Goal: Information Seeking & Learning: Learn about a topic

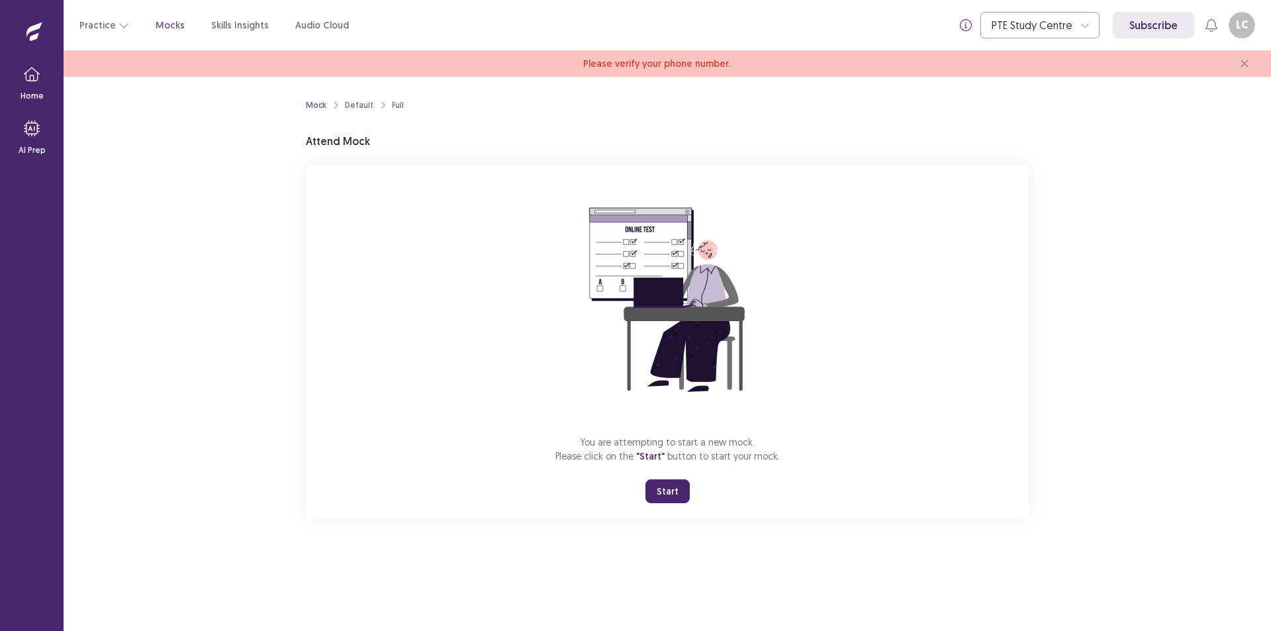
click at [666, 492] on button "Start" at bounding box center [667, 491] width 44 height 24
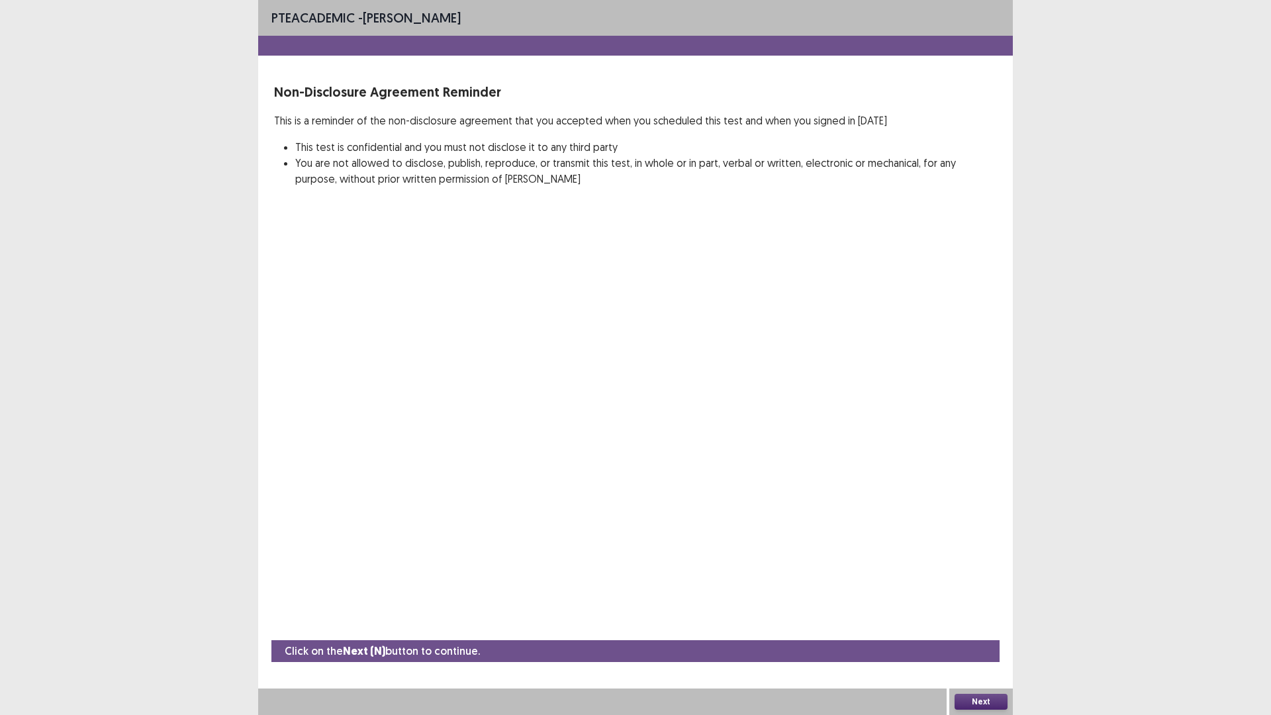
click at [981, 630] on button "Next" at bounding box center [980, 702] width 53 height 16
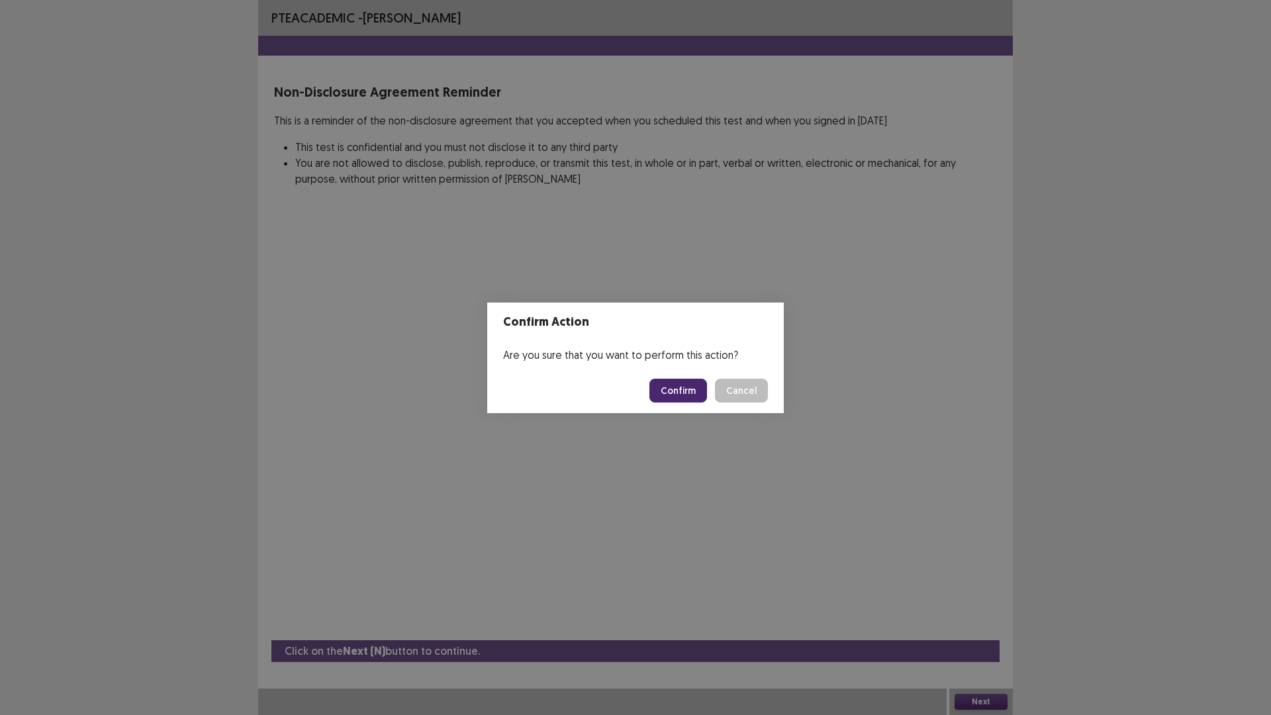
click at [680, 388] on button "Confirm" at bounding box center [678, 391] width 58 height 24
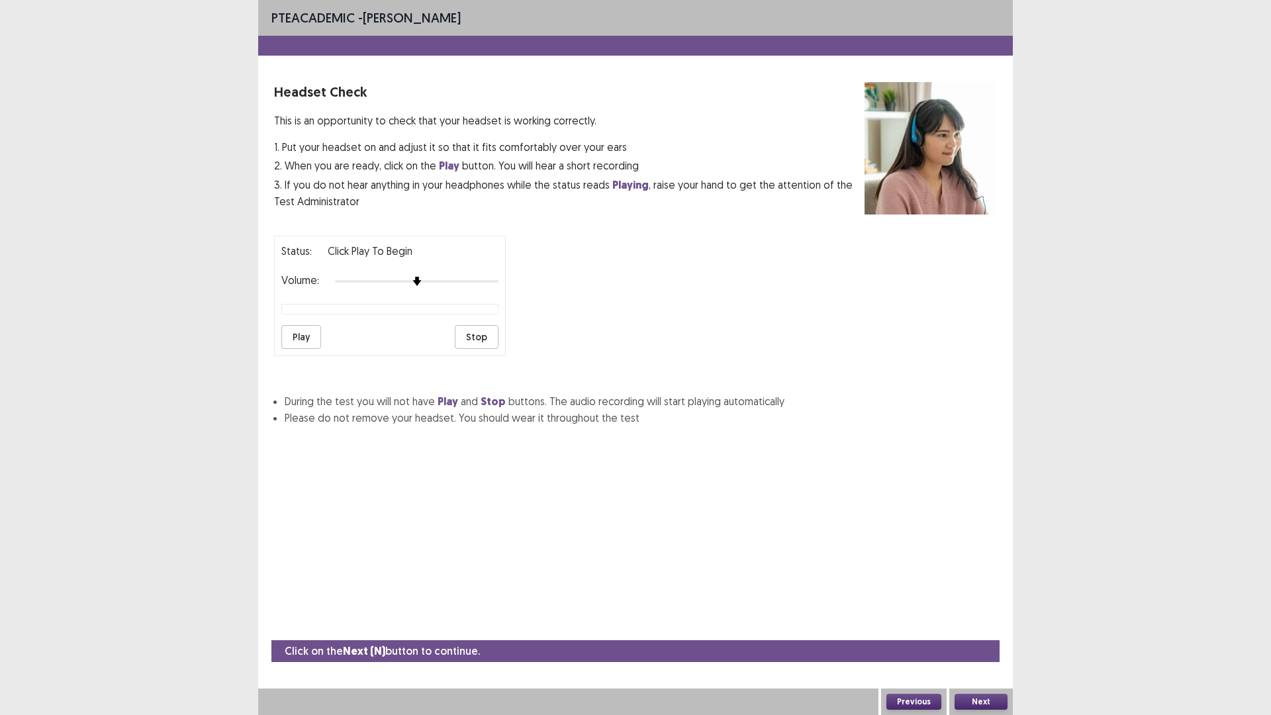
click at [300, 339] on button "Play" at bounding box center [301, 337] width 40 height 24
click at [475, 336] on button "Stop" at bounding box center [477, 337] width 44 height 24
click at [304, 335] on button "Play" at bounding box center [301, 337] width 40 height 24
click at [480, 341] on button "Stop" at bounding box center [477, 337] width 44 height 24
click at [977, 630] on button "Next" at bounding box center [980, 702] width 53 height 16
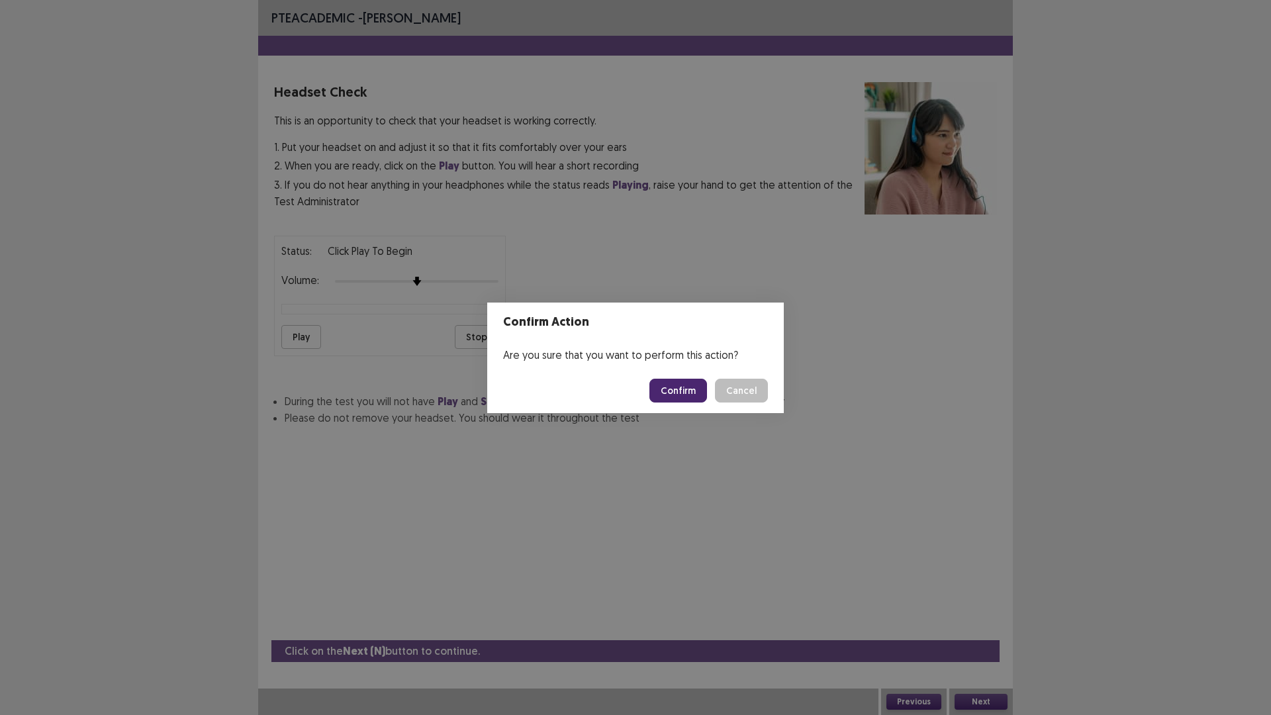
click at [744, 387] on button "Cancel" at bounding box center [741, 391] width 53 height 24
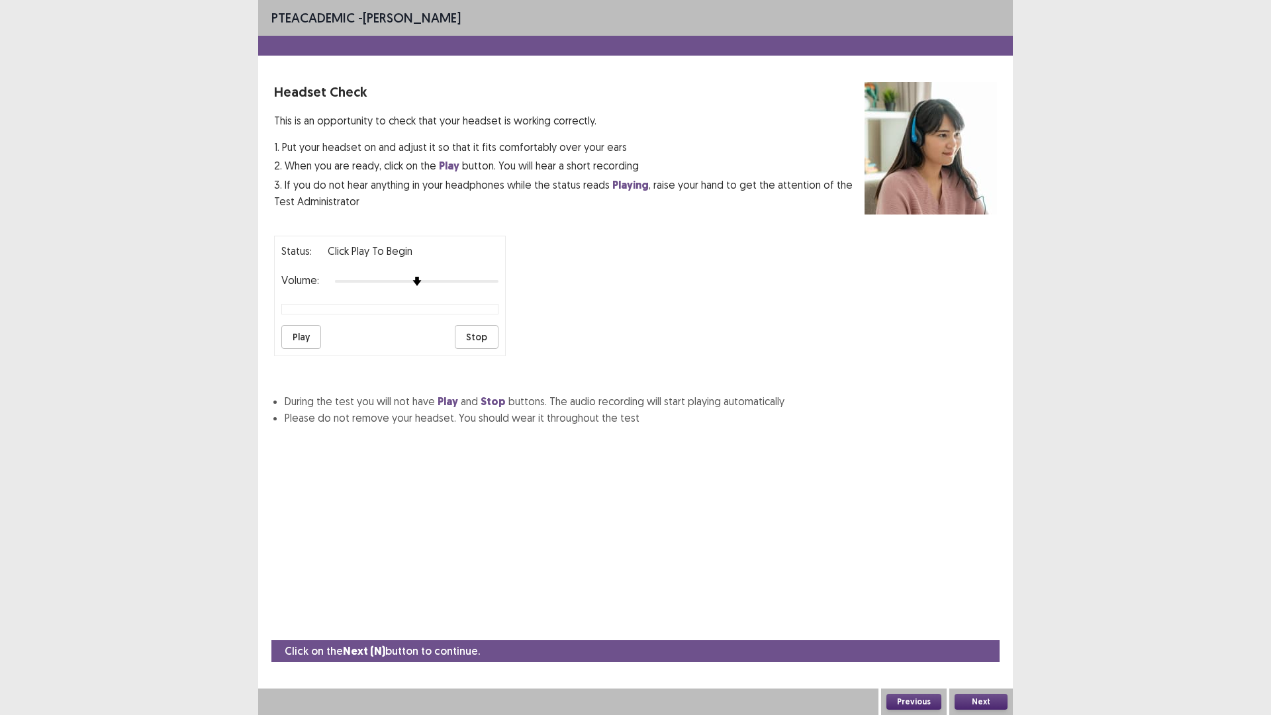
click at [296, 336] on button "Play" at bounding box center [301, 337] width 40 height 24
click at [300, 335] on button "Play" at bounding box center [301, 337] width 40 height 24
click at [474, 338] on button "Stop" at bounding box center [477, 337] width 44 height 24
click at [976, 630] on button "Next" at bounding box center [980, 702] width 53 height 16
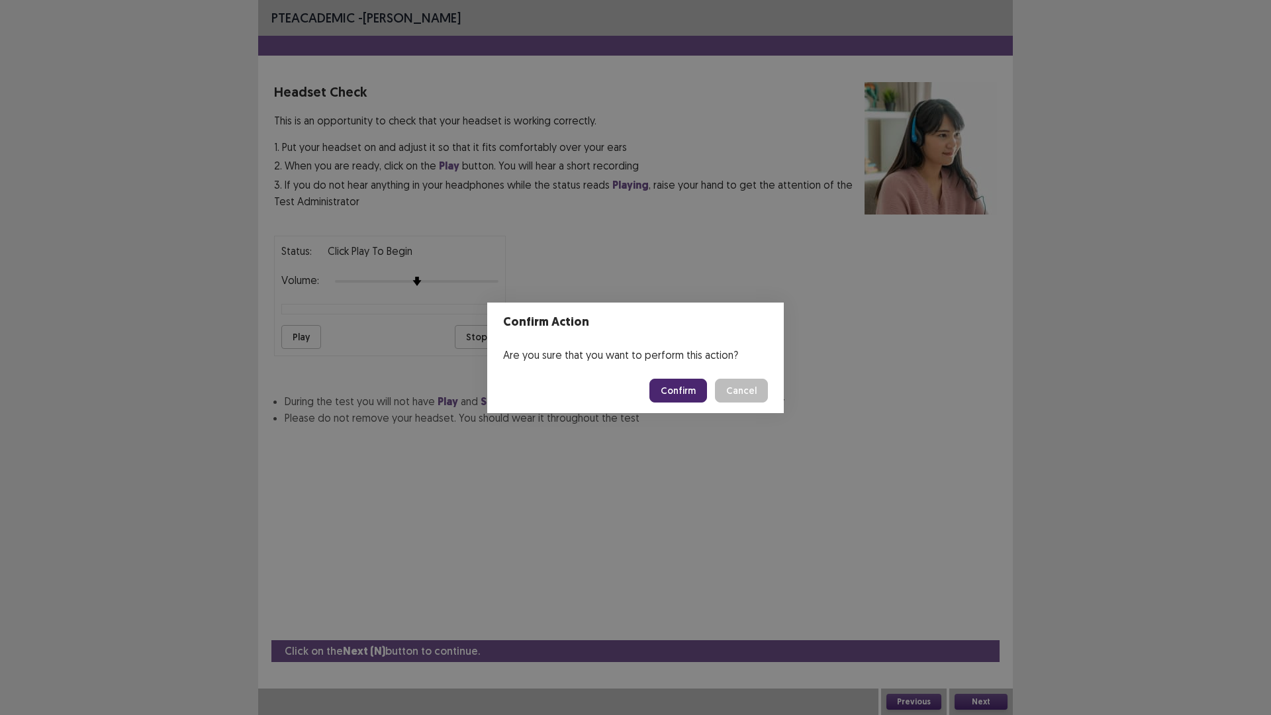
click at [674, 394] on button "Confirm" at bounding box center [678, 391] width 58 height 24
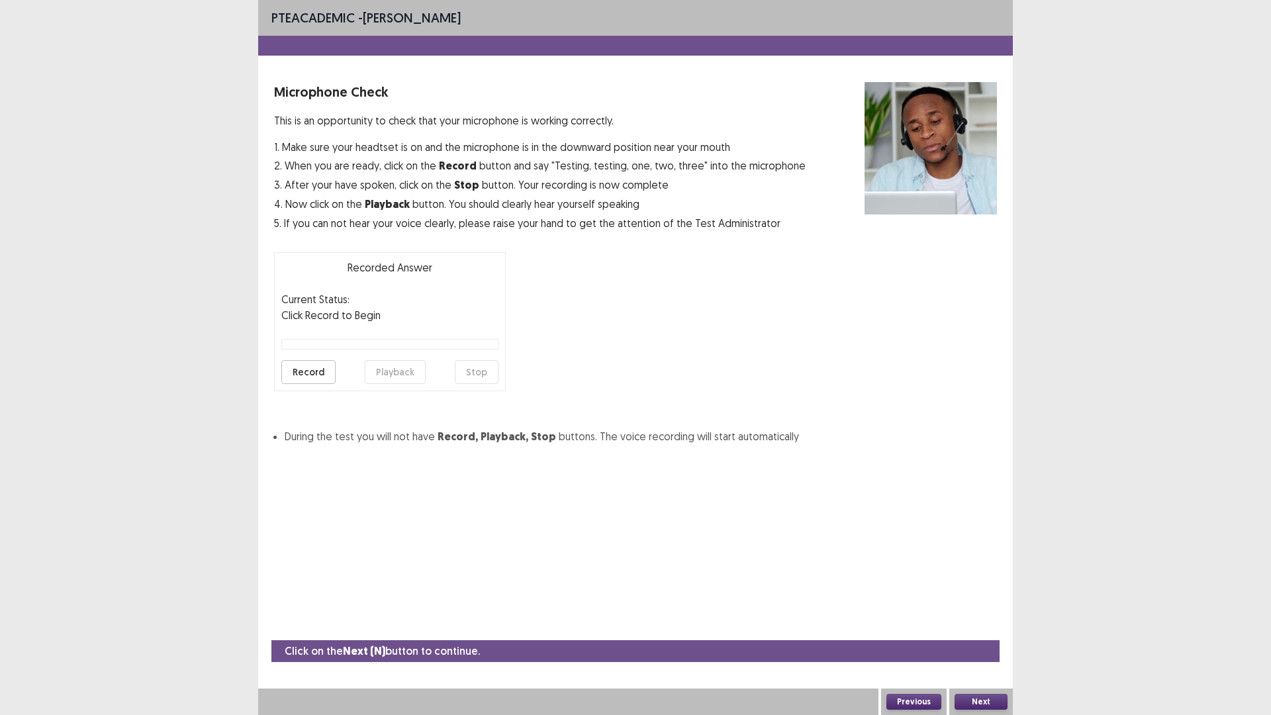
click at [304, 372] on button "Record" at bounding box center [308, 372] width 54 height 24
click at [480, 372] on button "Stop" at bounding box center [477, 372] width 44 height 24
click at [920, 630] on button "Previous" at bounding box center [913, 702] width 55 height 16
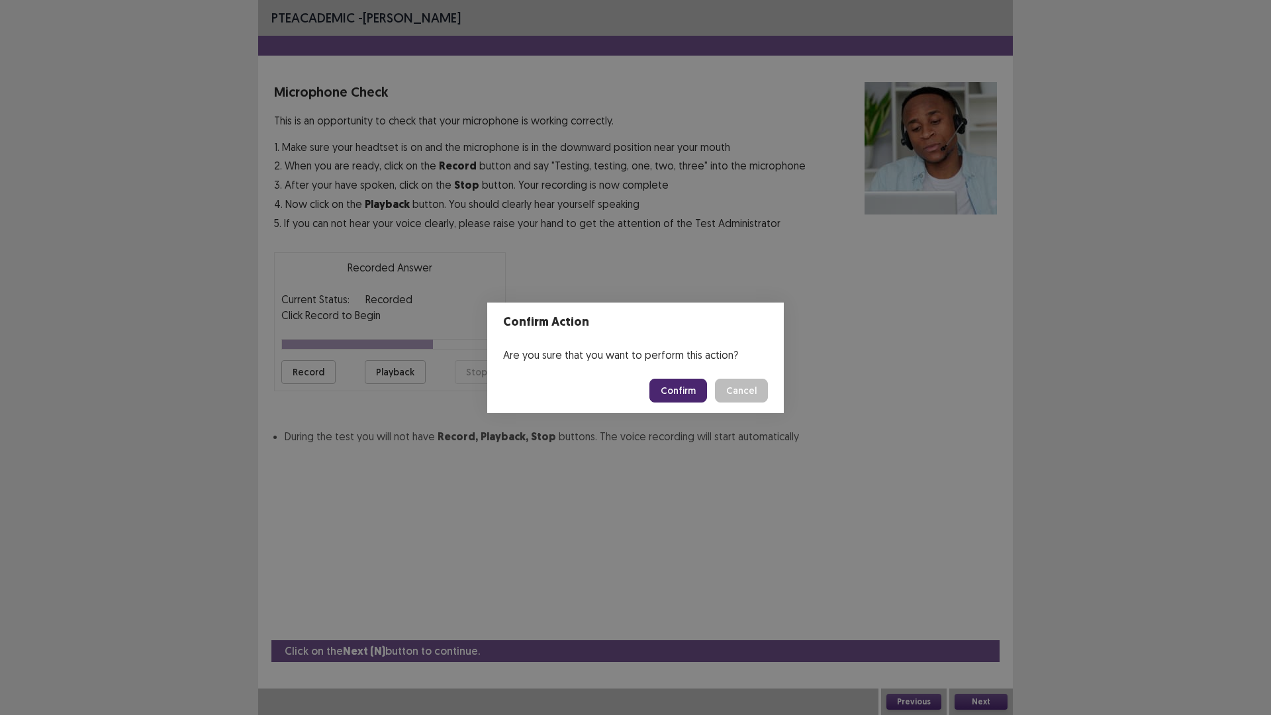
click at [735, 385] on button "Cancel" at bounding box center [741, 391] width 53 height 24
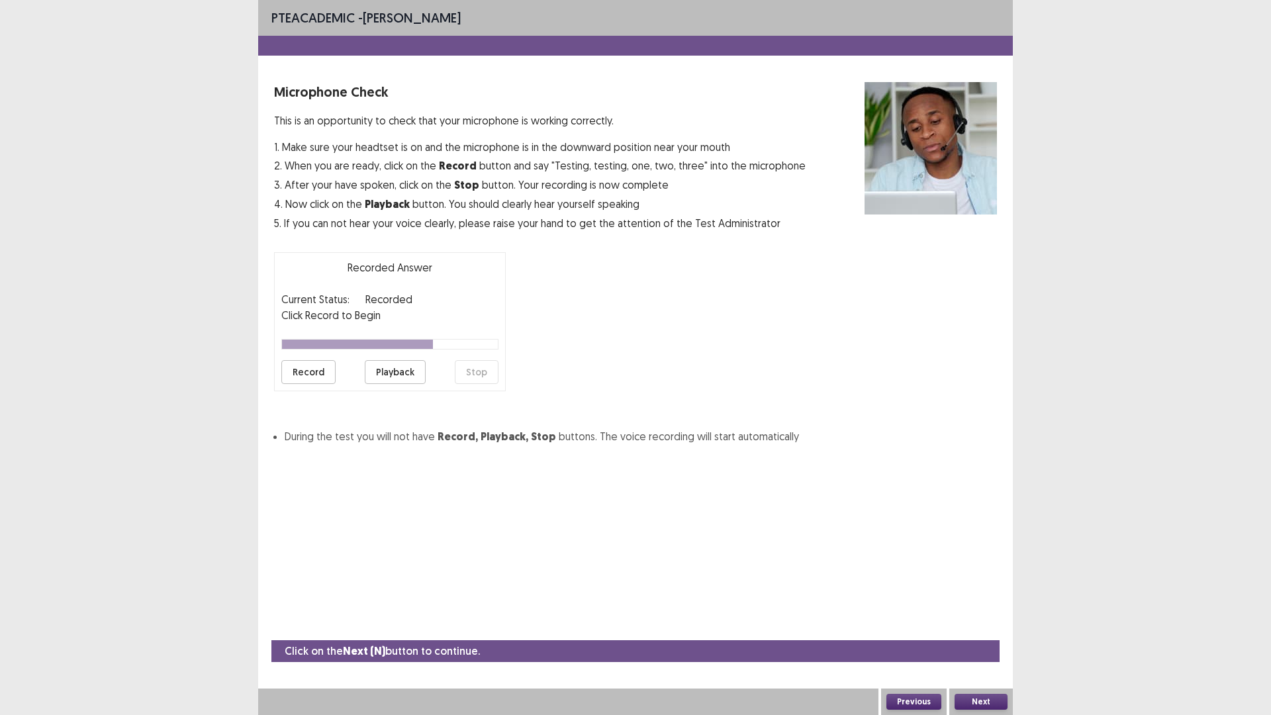
click at [398, 374] on button "Playback" at bounding box center [395, 372] width 61 height 24
click at [390, 369] on button "Playback" at bounding box center [395, 372] width 61 height 24
click at [979, 630] on button "Next" at bounding box center [980, 702] width 53 height 16
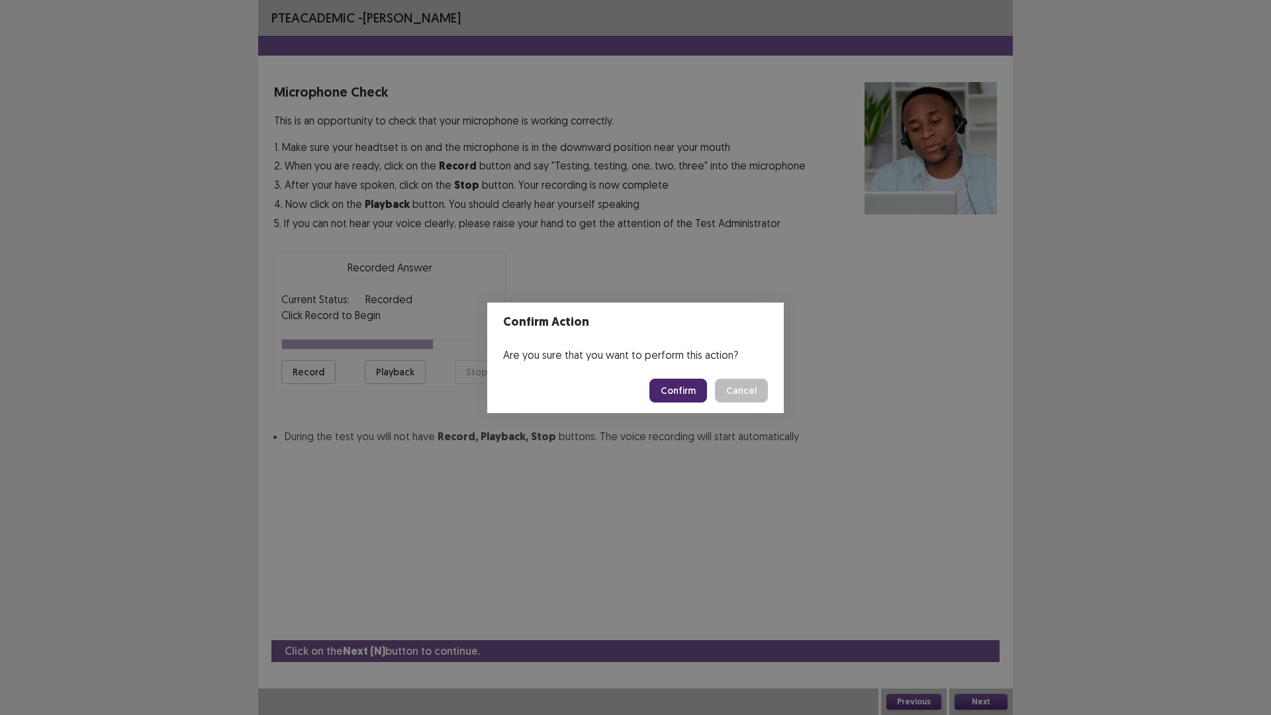
click at [747, 390] on button "Cancel" at bounding box center [741, 391] width 53 height 24
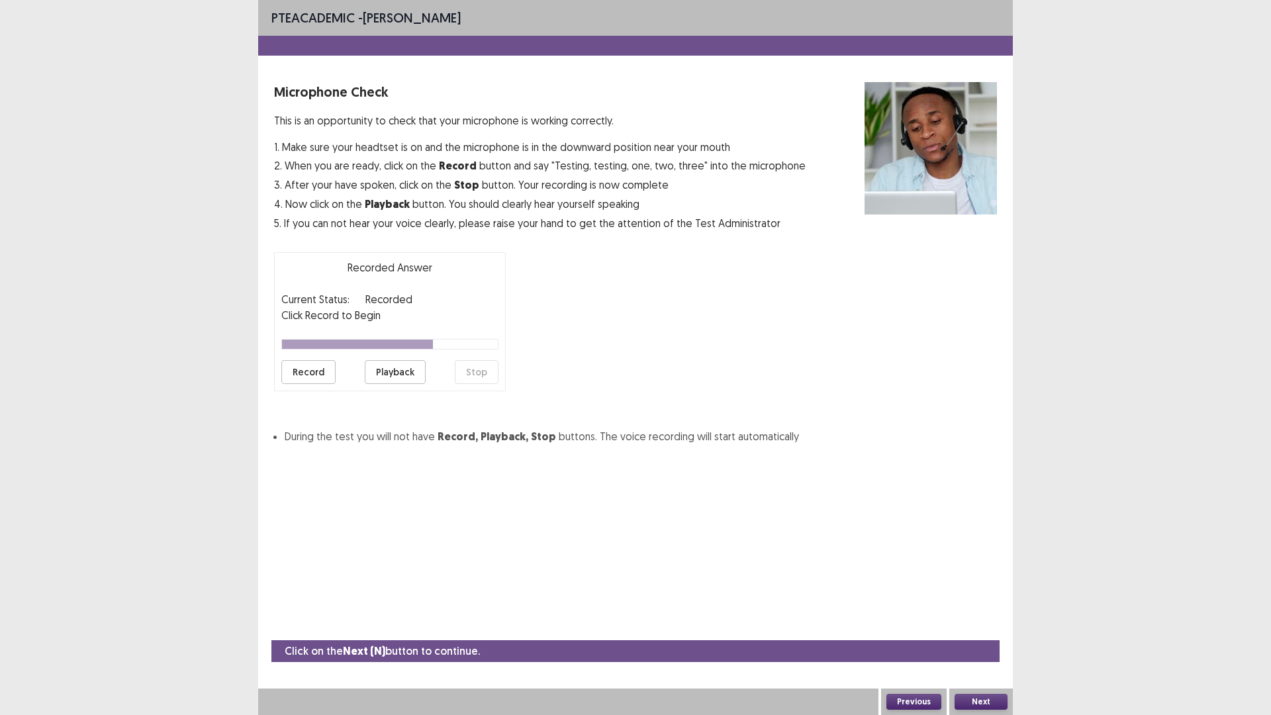
click at [921, 630] on button "Previous" at bounding box center [913, 702] width 55 height 16
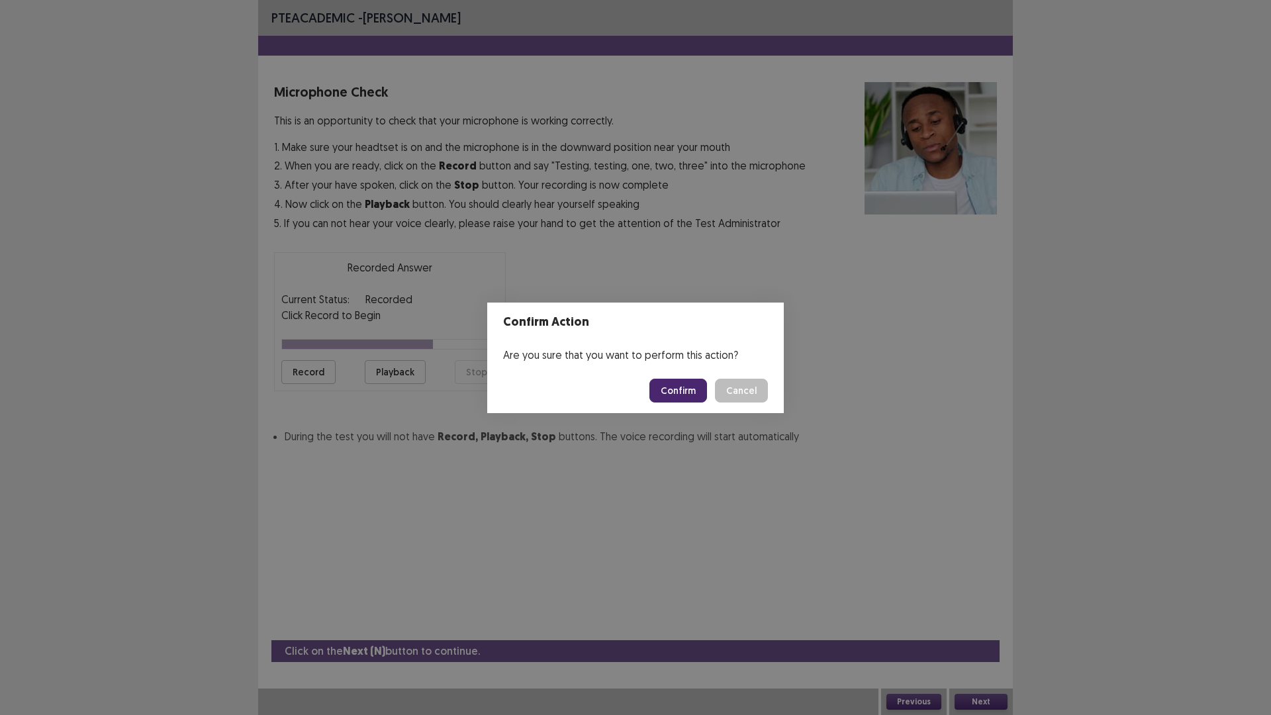
click at [692, 393] on button "Confirm" at bounding box center [678, 391] width 58 height 24
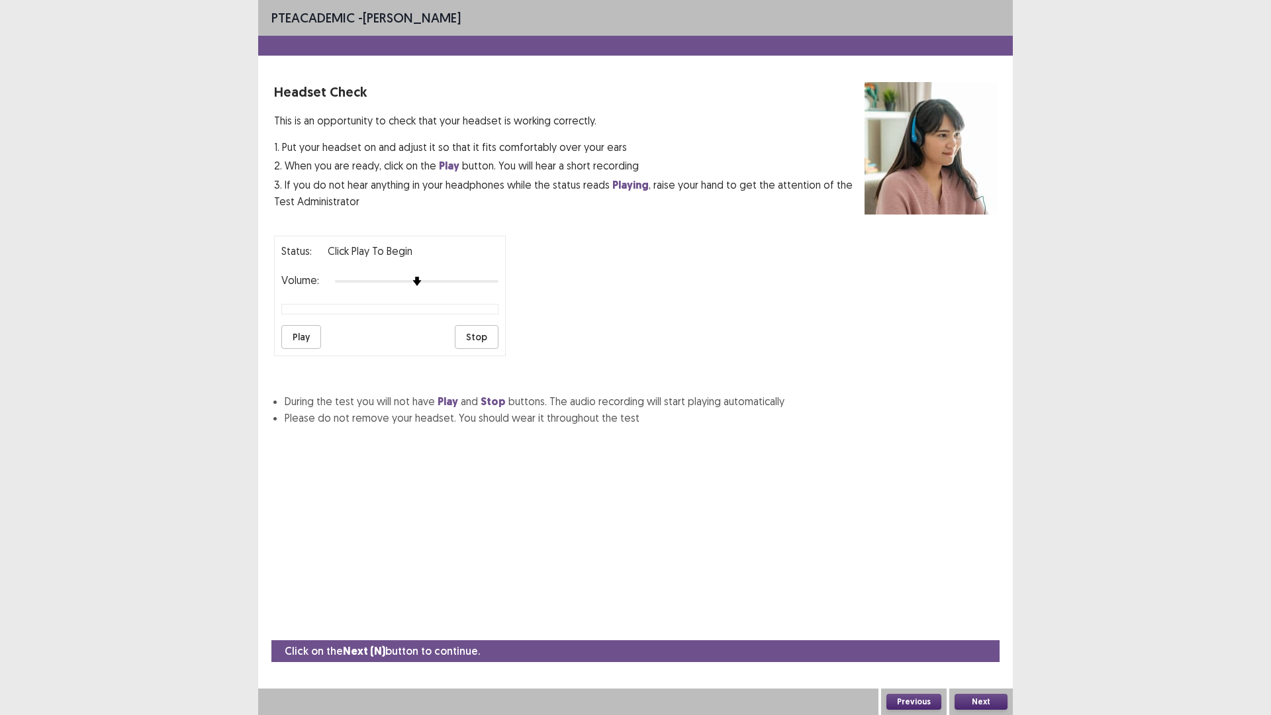
click at [298, 338] on button "Play" at bounding box center [301, 337] width 40 height 24
click at [473, 338] on button "Stop" at bounding box center [477, 337] width 44 height 24
click at [979, 630] on button "Next" at bounding box center [980, 702] width 53 height 16
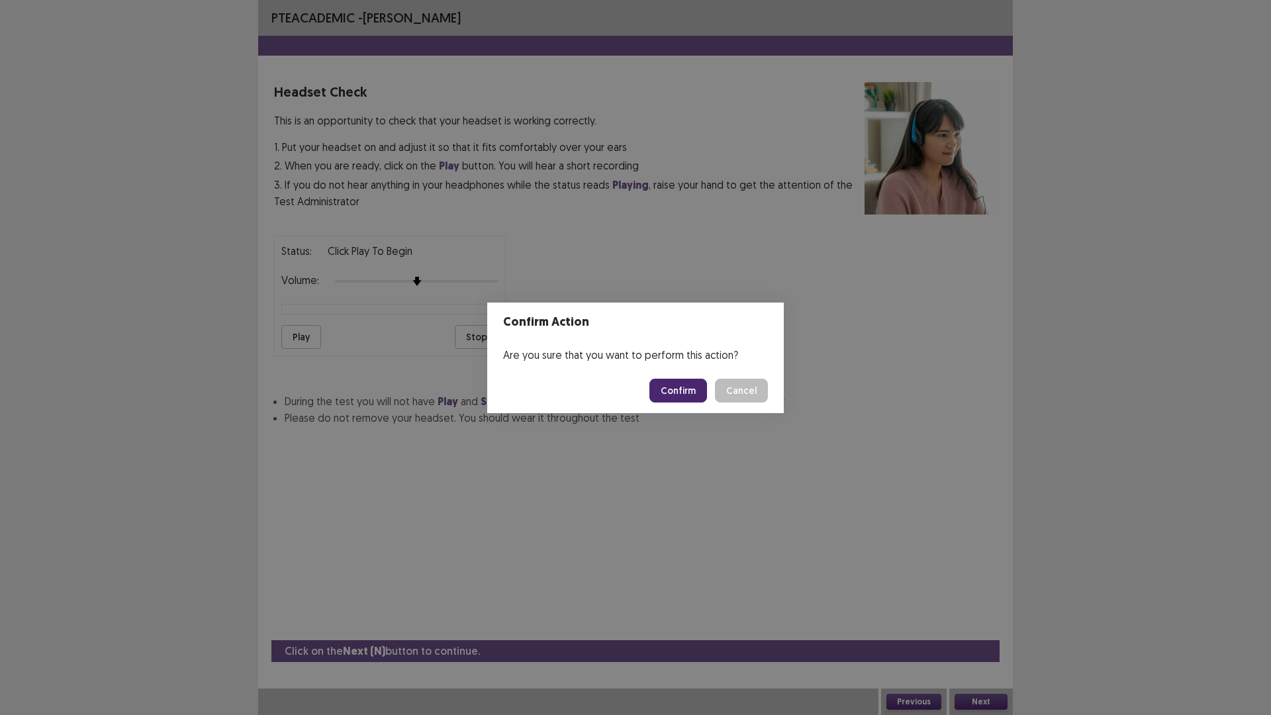
click at [692, 390] on button "Confirm" at bounding box center [678, 391] width 58 height 24
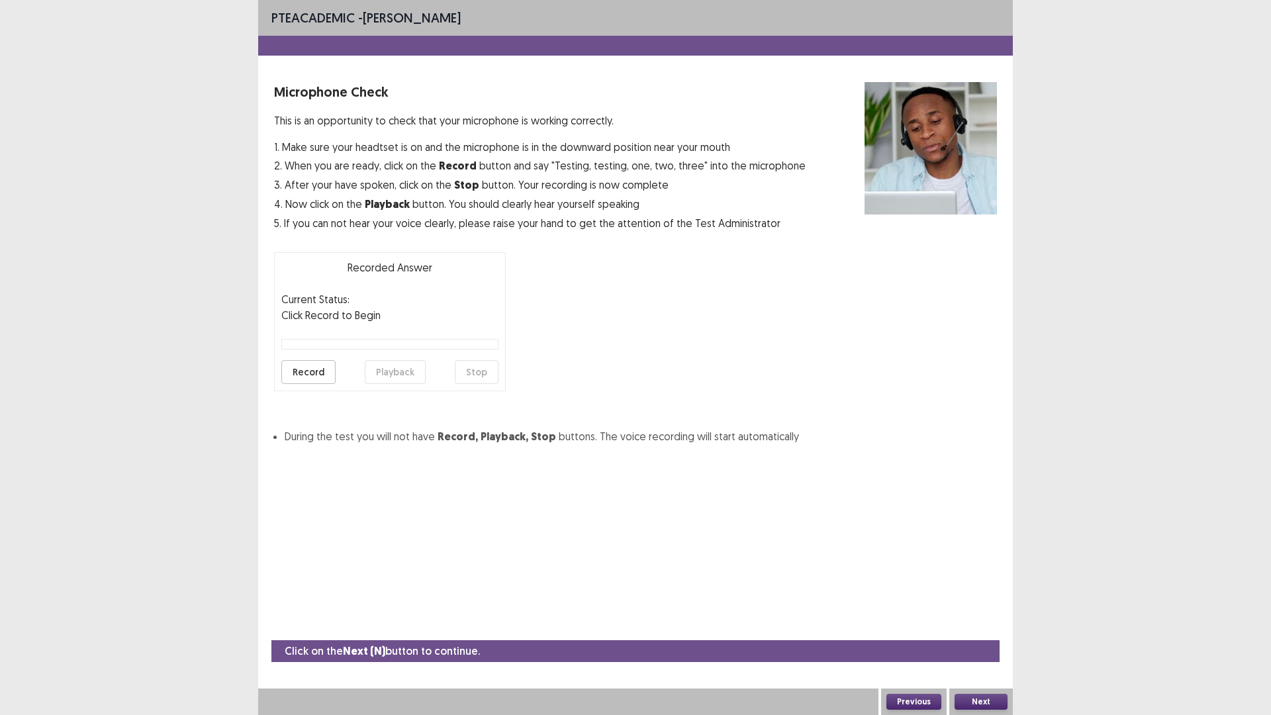
click at [305, 370] on button "Record" at bounding box center [308, 372] width 54 height 24
click at [483, 373] on button "Stop" at bounding box center [477, 372] width 44 height 24
click at [398, 372] on button "Playback" at bounding box center [395, 372] width 61 height 24
click at [981, 630] on button "Next" at bounding box center [980, 702] width 53 height 16
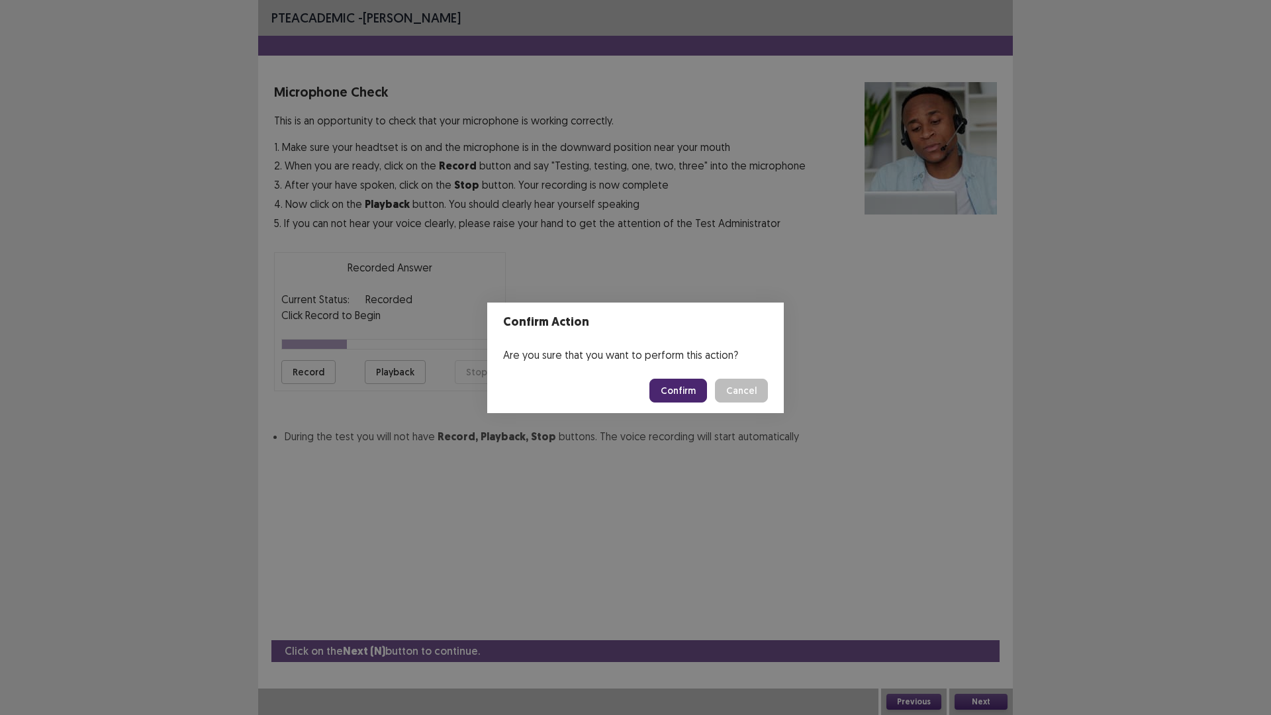
click at [686, 391] on button "Confirm" at bounding box center [678, 391] width 58 height 24
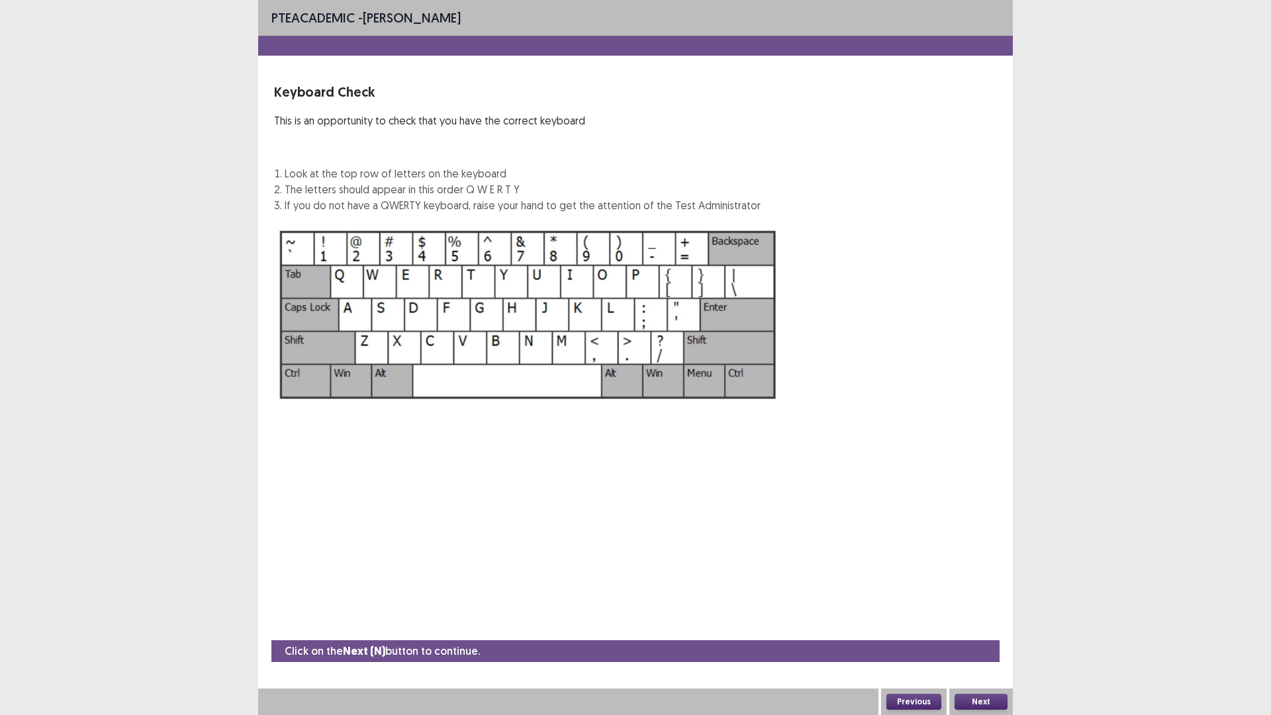
click at [981, 630] on button "Next" at bounding box center [980, 702] width 53 height 16
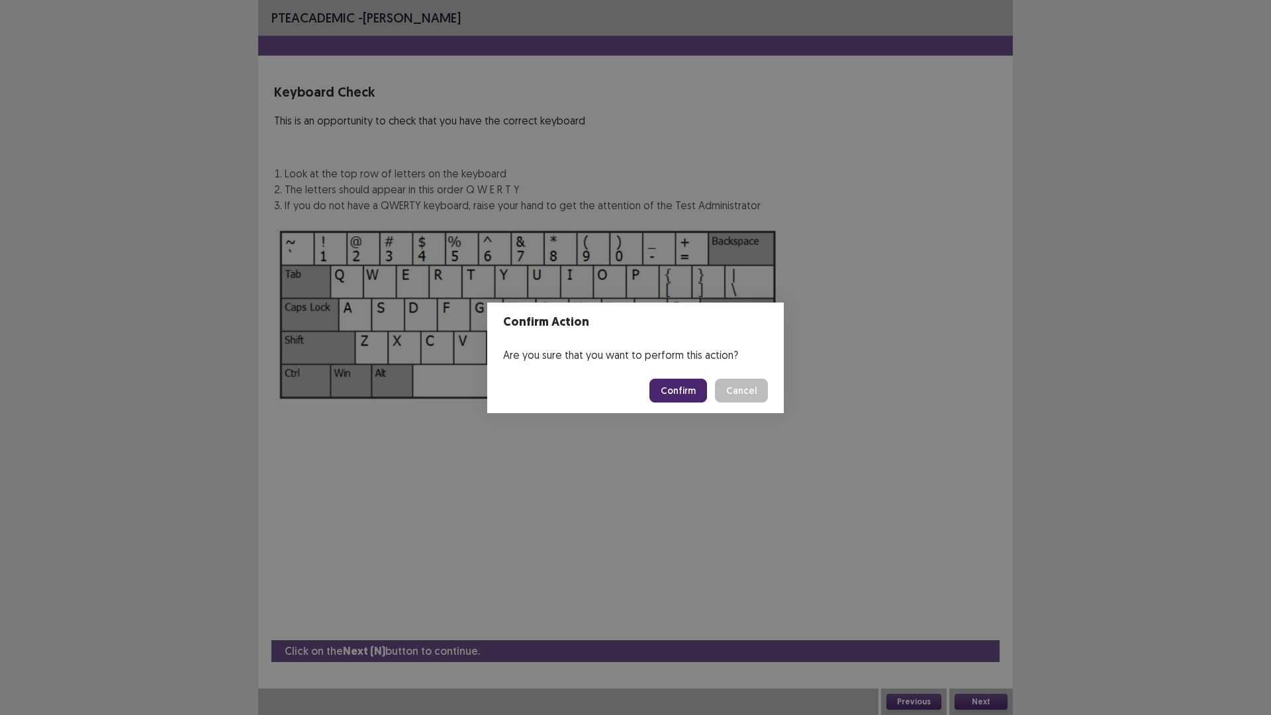
click at [682, 390] on button "Confirm" at bounding box center [678, 391] width 58 height 24
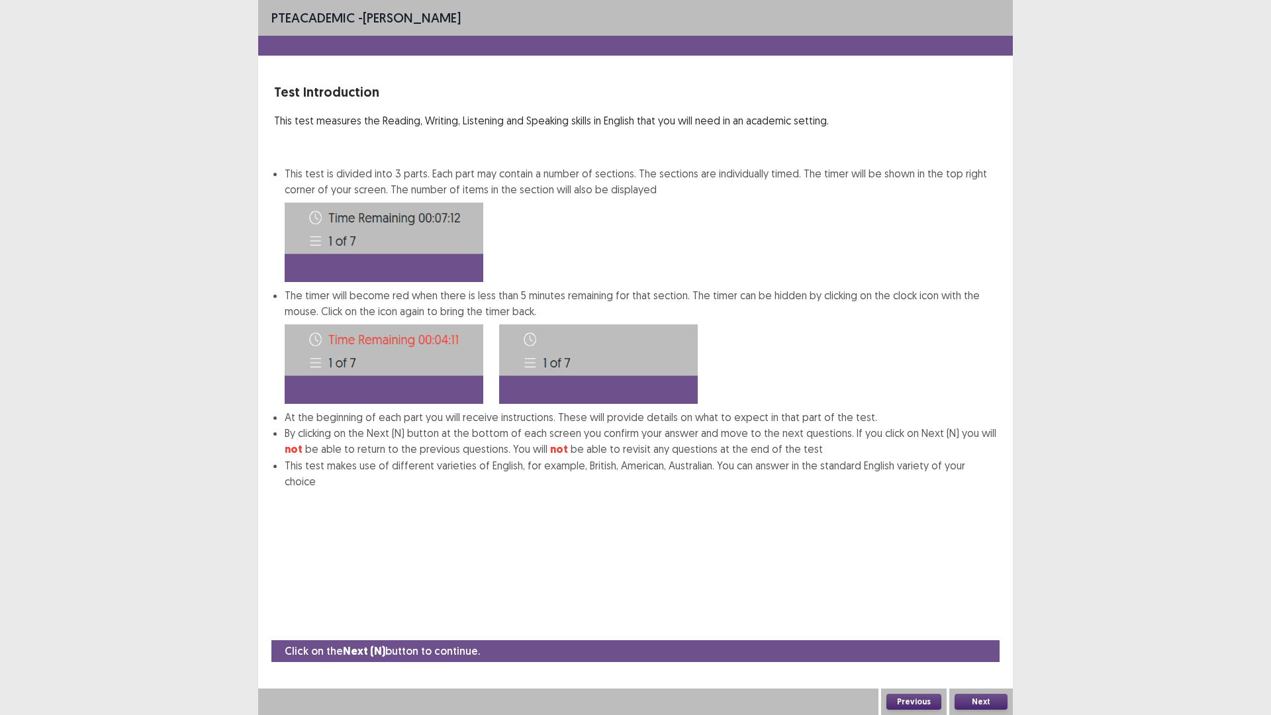
click at [985, 630] on button "Next" at bounding box center [980, 702] width 53 height 16
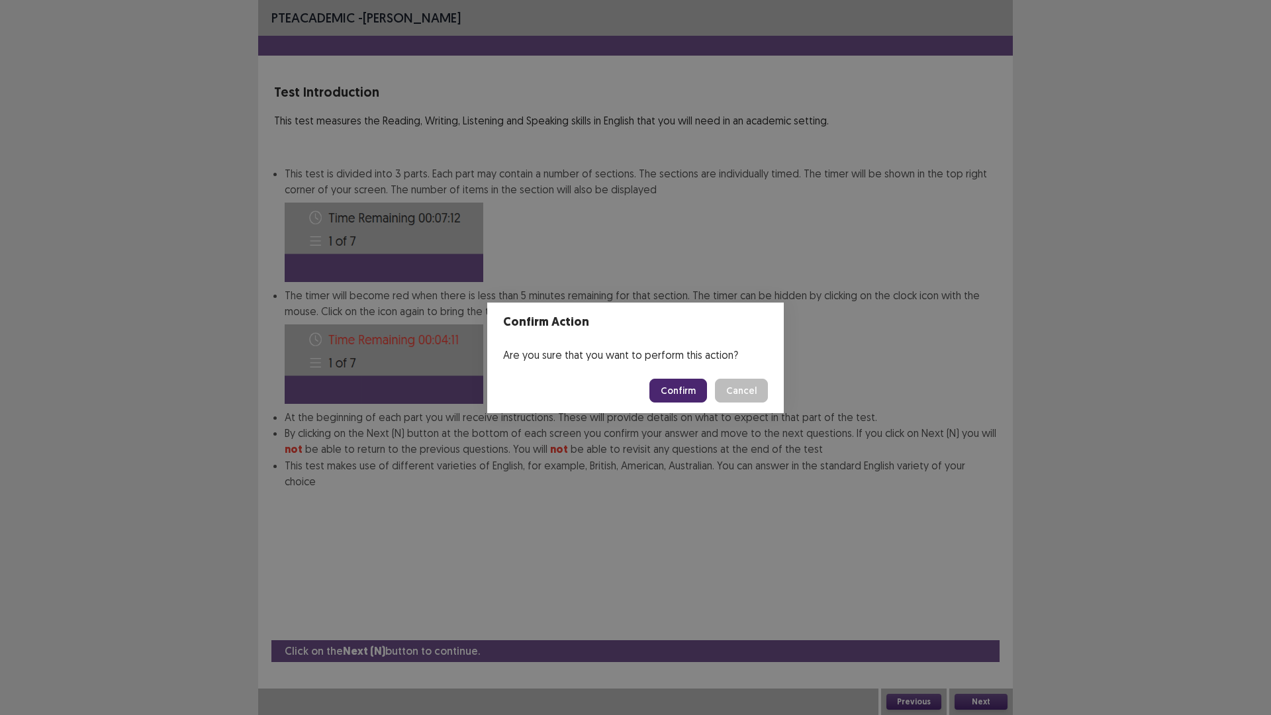
click at [680, 390] on button "Confirm" at bounding box center [678, 391] width 58 height 24
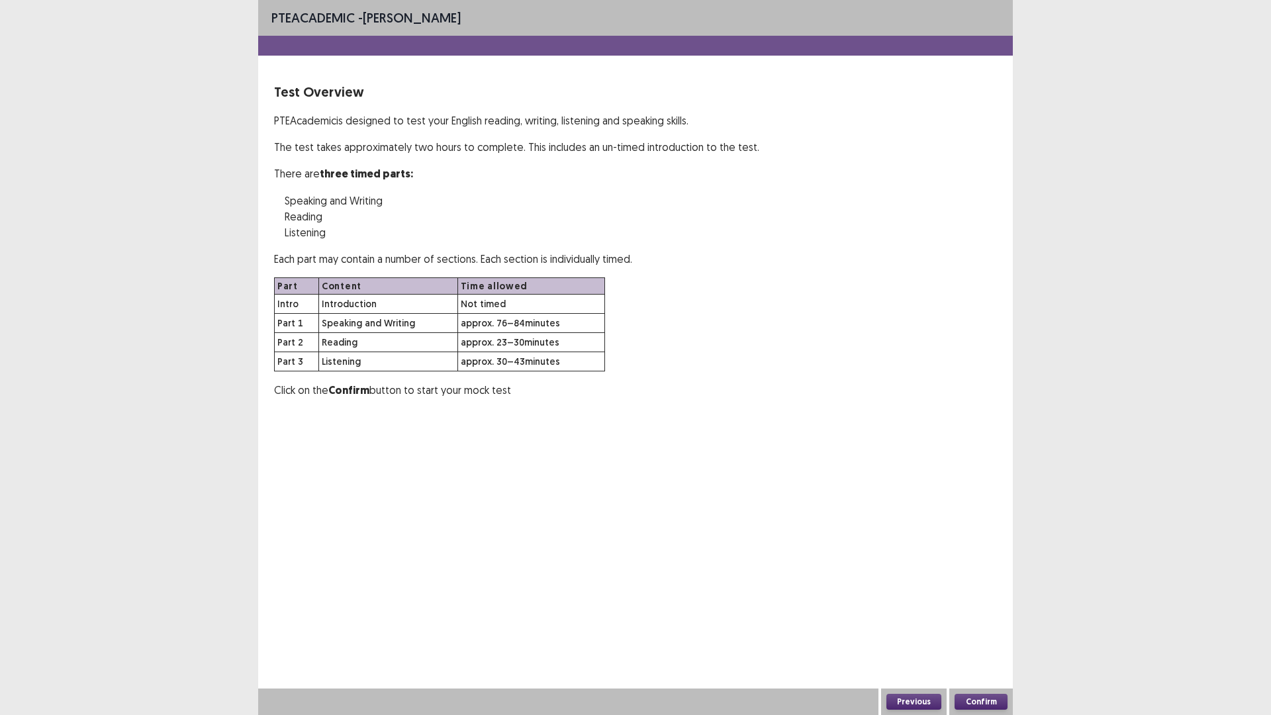
click at [978, 630] on button "Confirm" at bounding box center [980, 702] width 53 height 16
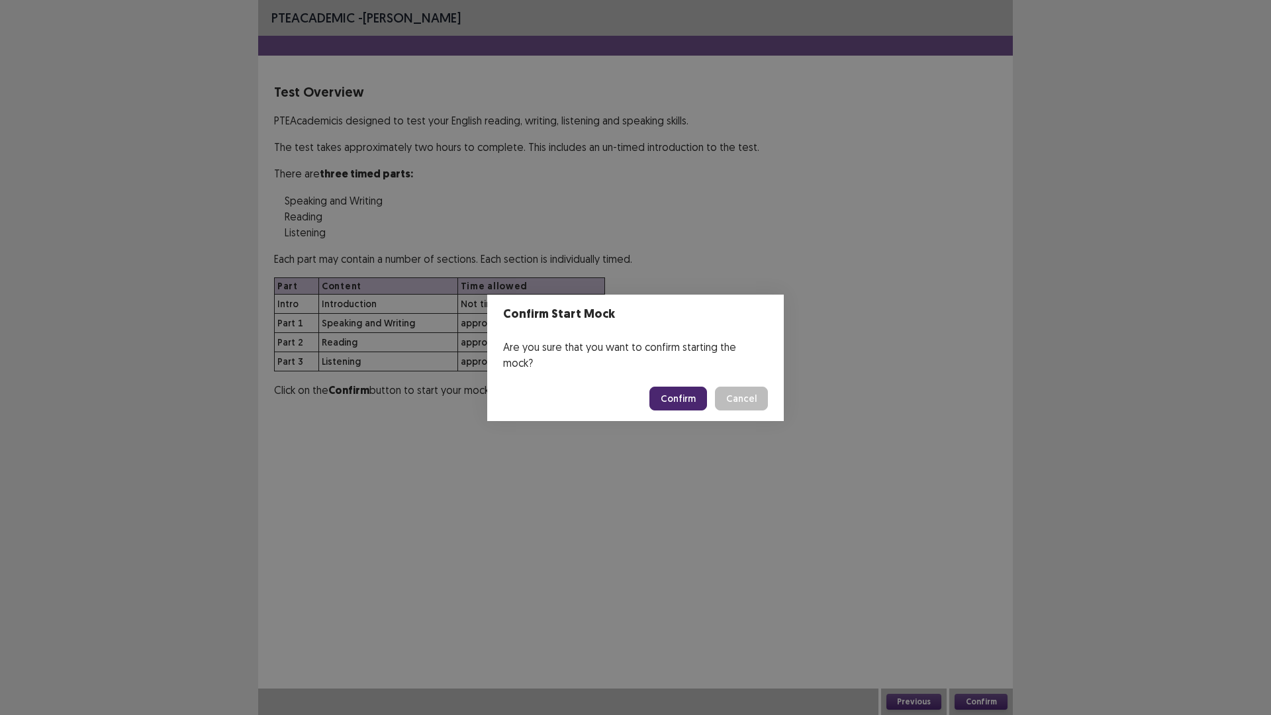
click at [672, 389] on button "Confirm" at bounding box center [678, 398] width 58 height 24
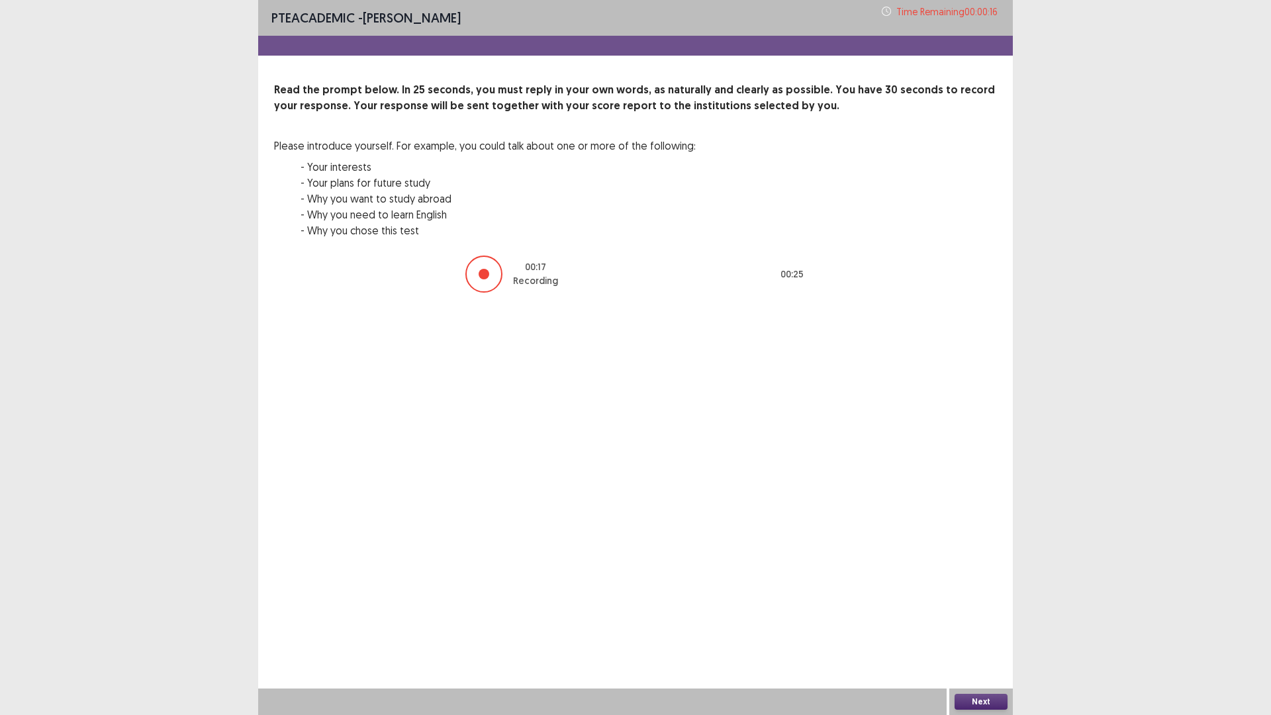
click at [482, 270] on div at bounding box center [483, 273] width 37 height 37
click at [482, 271] on div at bounding box center [483, 274] width 11 height 11
click at [981, 630] on button "Next" at bounding box center [980, 702] width 53 height 16
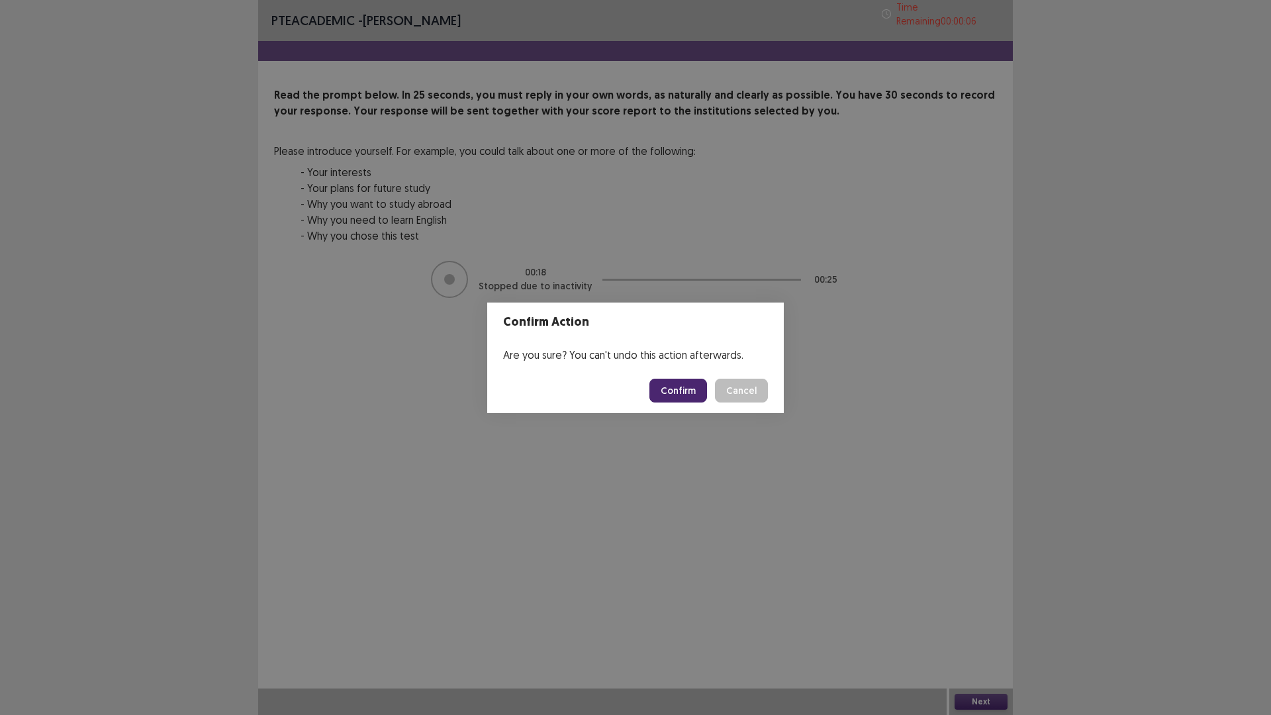
click at [687, 389] on button "Confirm" at bounding box center [678, 391] width 58 height 24
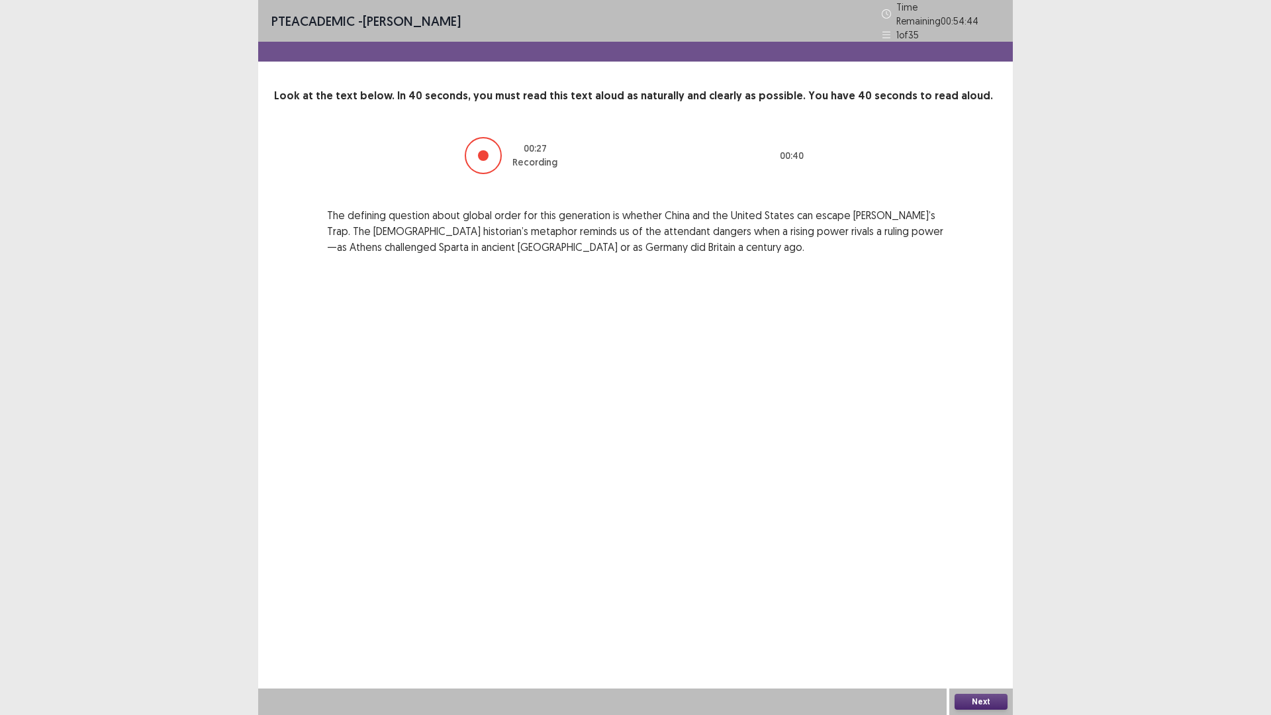
click at [480, 150] on div at bounding box center [483, 155] width 11 height 11
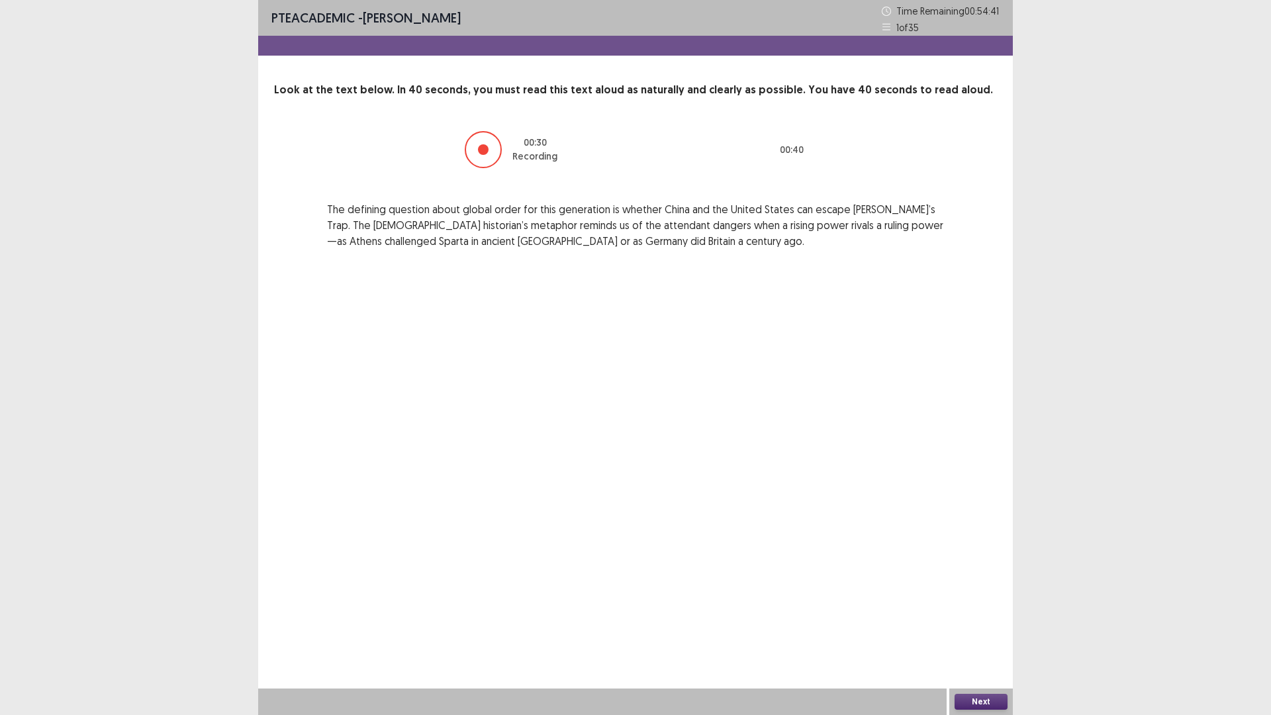
click at [492, 148] on div at bounding box center [483, 149] width 37 height 37
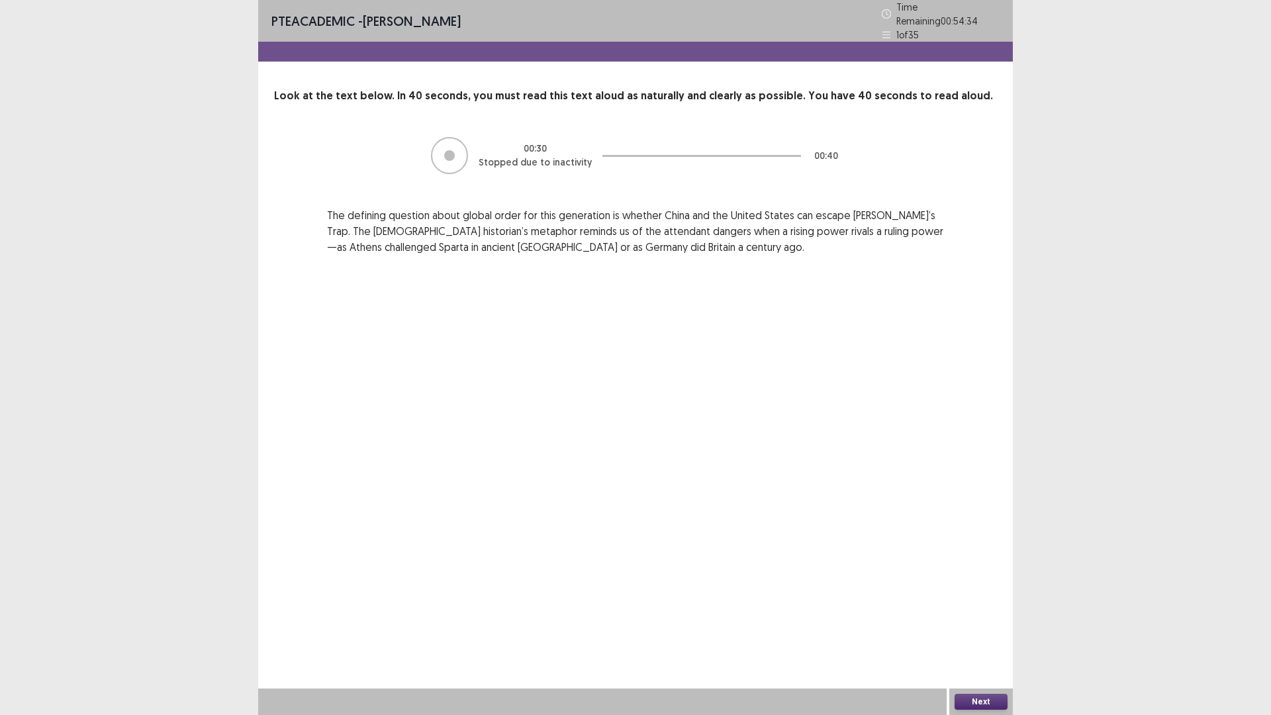
click at [979, 630] on button "Next" at bounding box center [980, 702] width 53 height 16
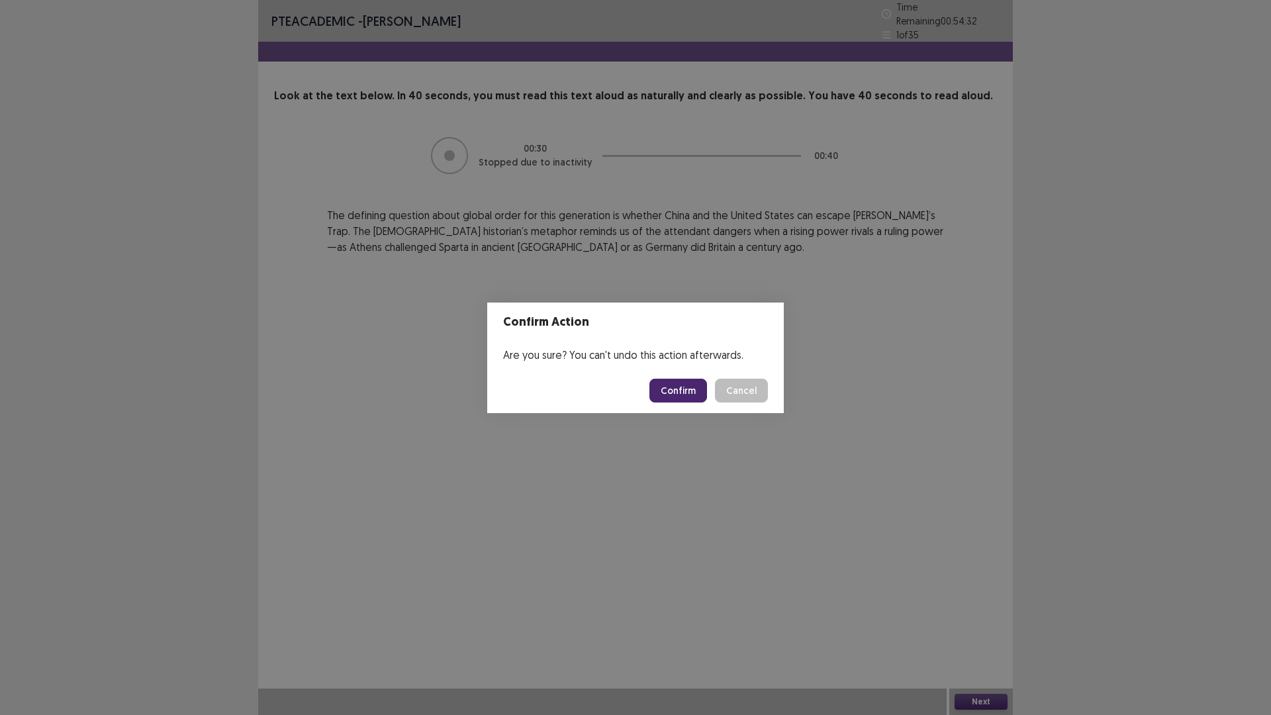
click at [683, 388] on button "Confirm" at bounding box center [678, 391] width 58 height 24
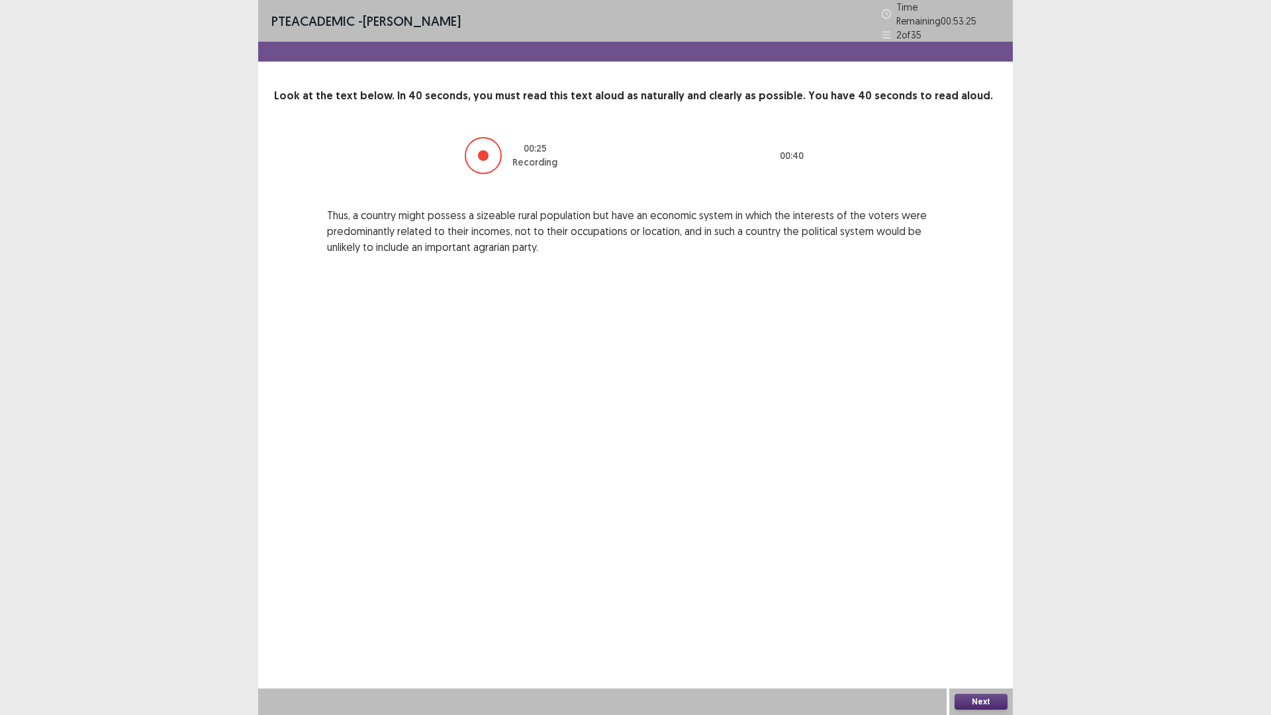
click at [488, 151] on div at bounding box center [483, 155] width 11 height 11
click at [484, 150] on div at bounding box center [483, 155] width 11 height 11
click at [482, 150] on div at bounding box center [483, 155] width 11 height 11
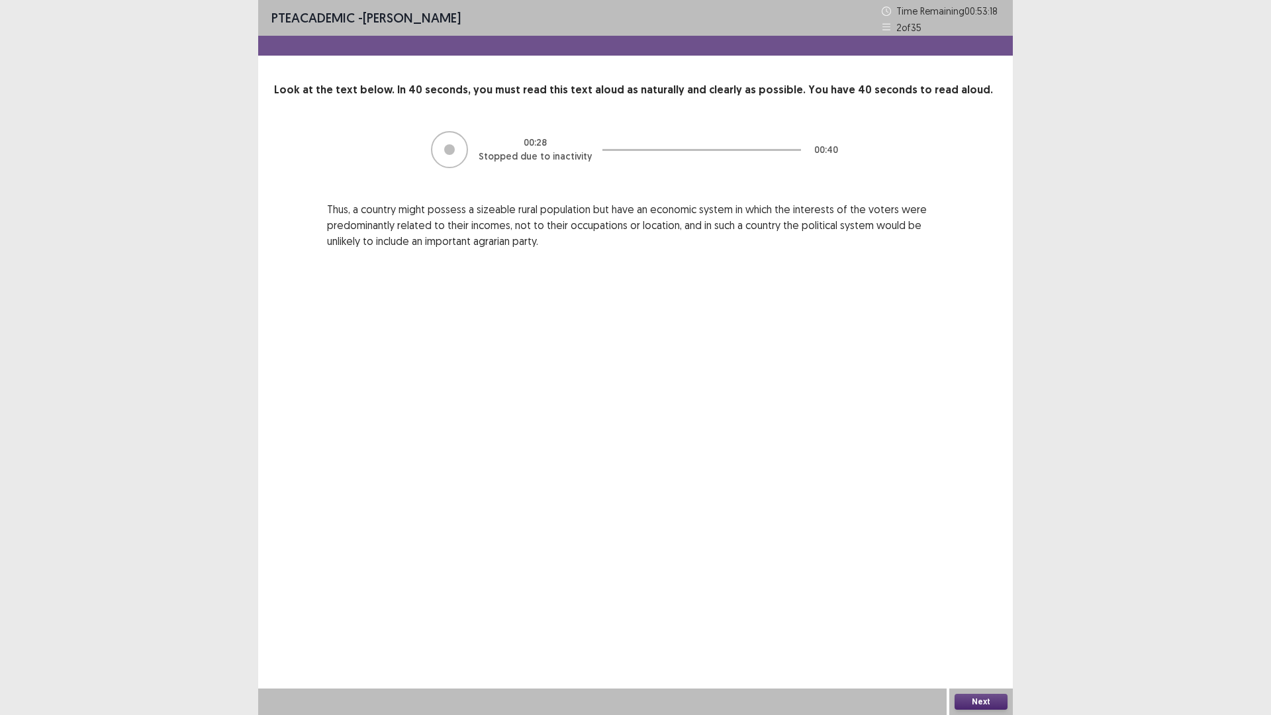
click at [981, 630] on button "Next" at bounding box center [980, 702] width 53 height 16
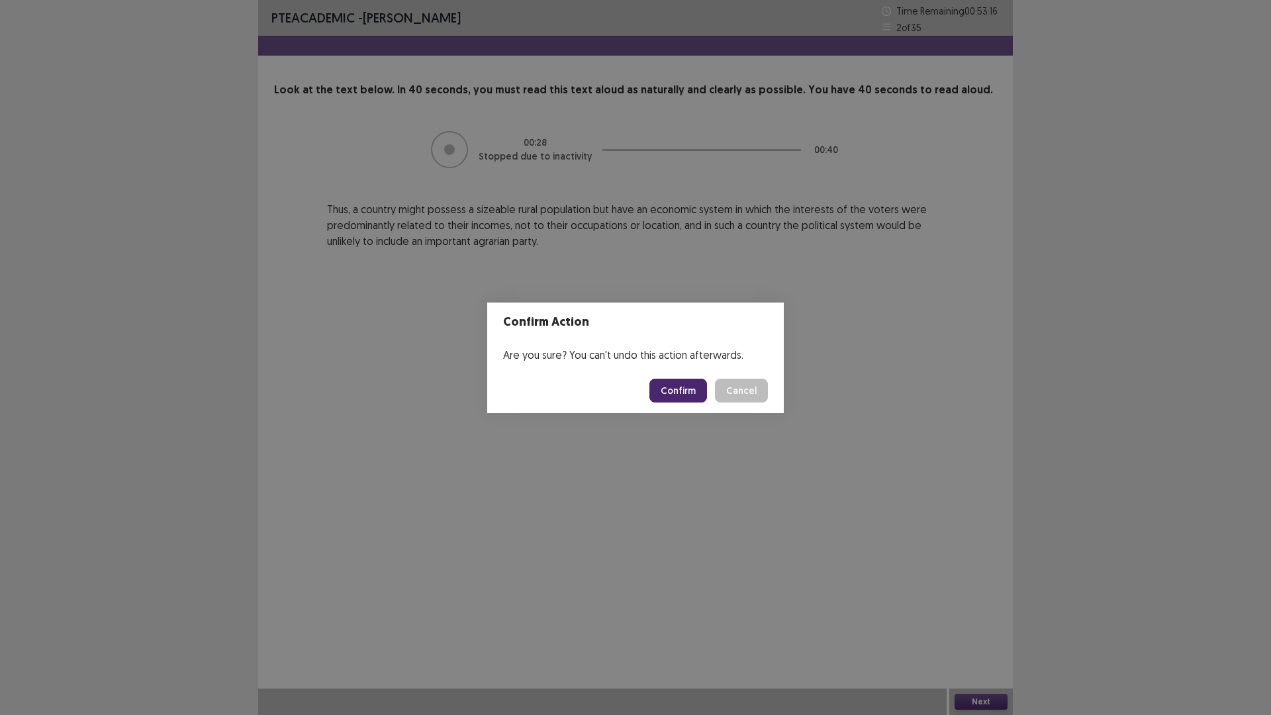
click at [673, 388] on button "Confirm" at bounding box center [678, 391] width 58 height 24
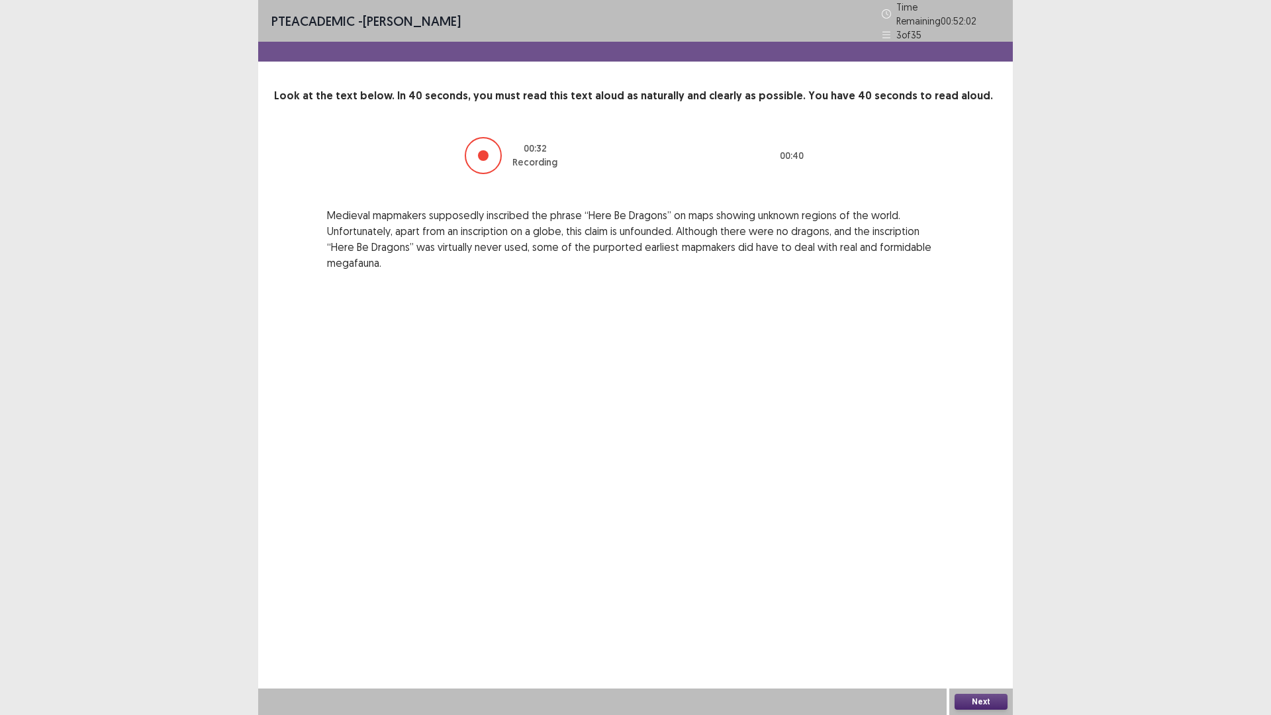
click at [484, 150] on div at bounding box center [483, 155] width 11 height 11
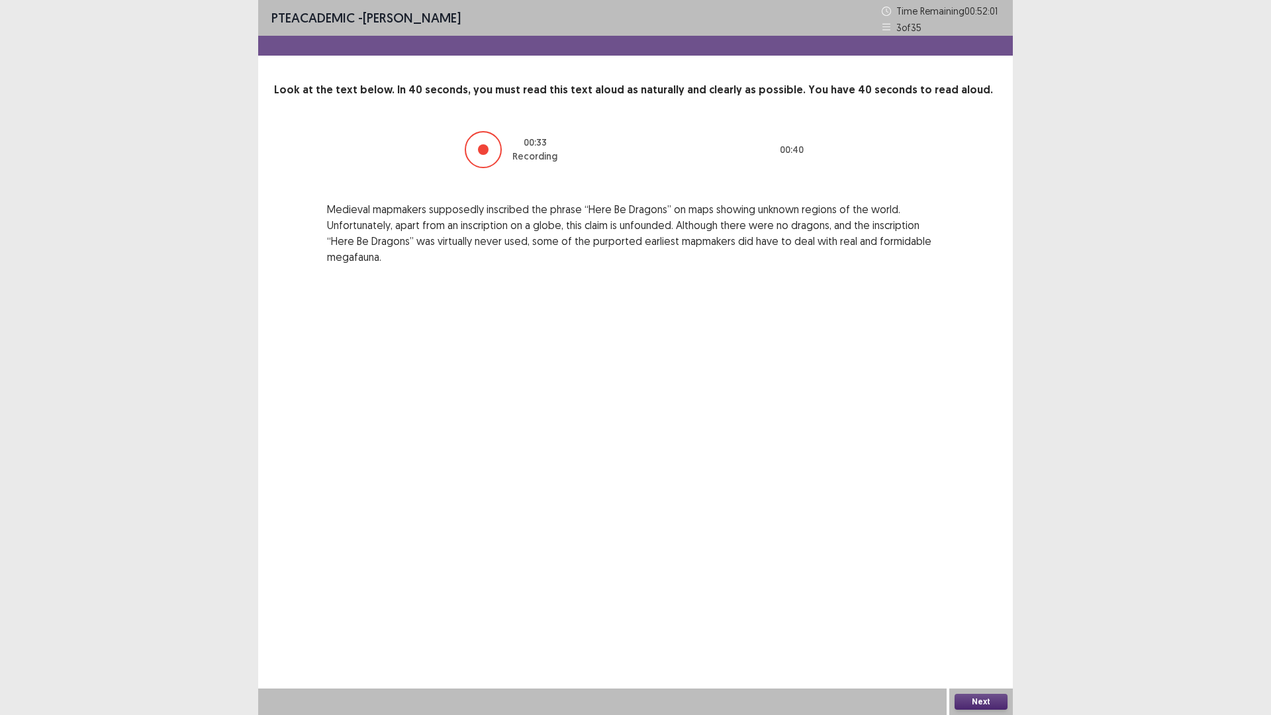
click at [478, 154] on div at bounding box center [483, 149] width 37 height 37
click at [482, 152] on div at bounding box center [483, 149] width 11 height 11
click at [523, 328] on div "PTE academic - [PERSON_NAME] Time Remaining 00 : 51 : 50 3 of 35 Look at the te…" at bounding box center [635, 357] width 754 height 715
click at [979, 630] on button "Next" at bounding box center [980, 702] width 53 height 16
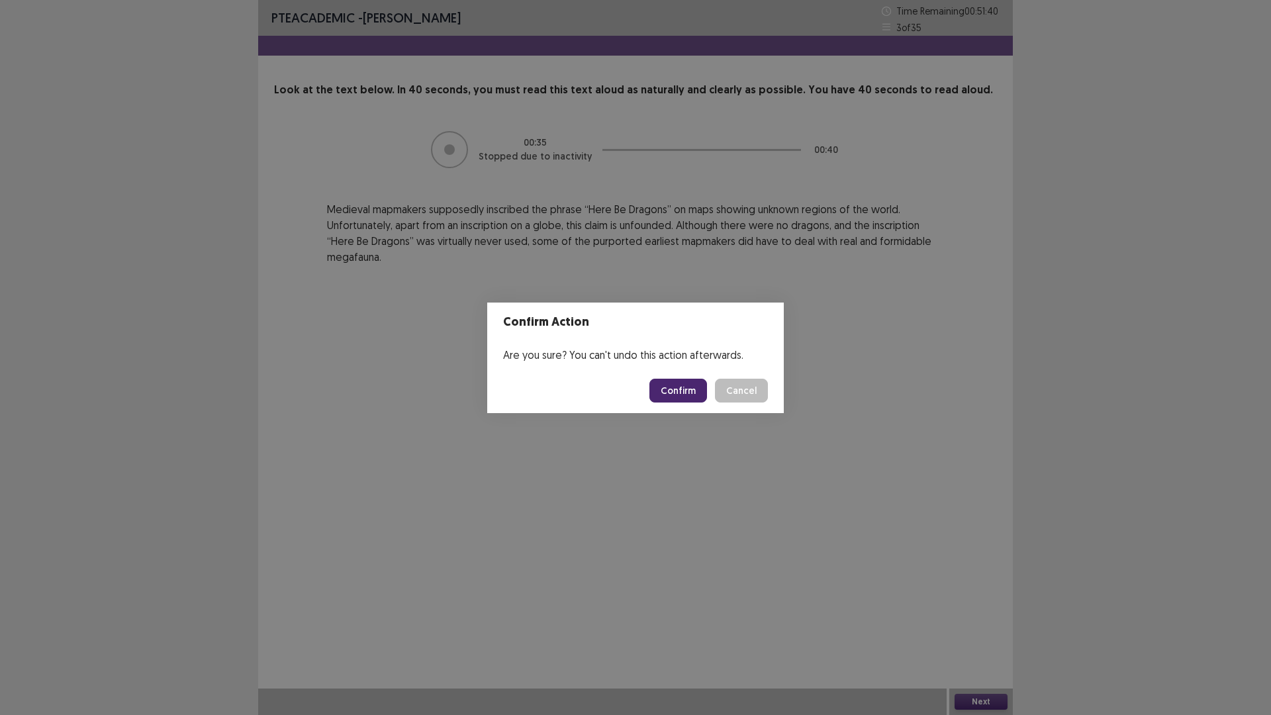
click at [684, 389] on button "Confirm" at bounding box center [678, 391] width 58 height 24
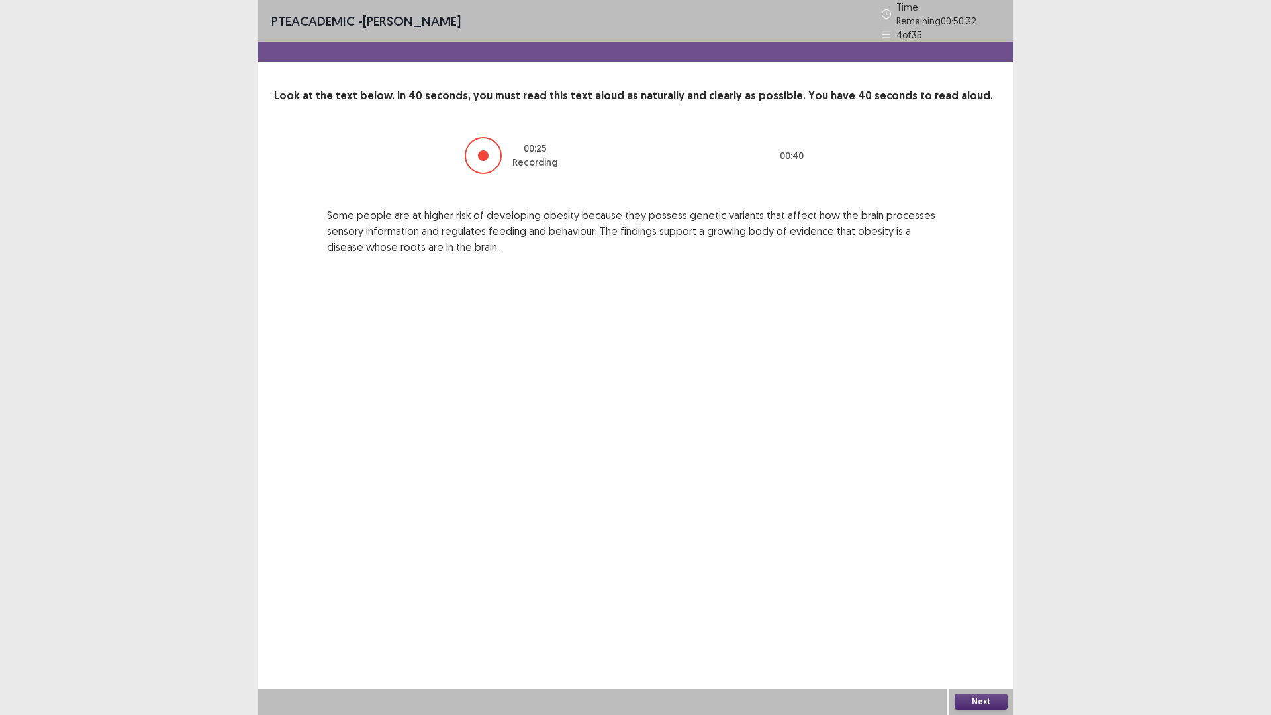
click at [483, 150] on div at bounding box center [483, 155] width 11 height 11
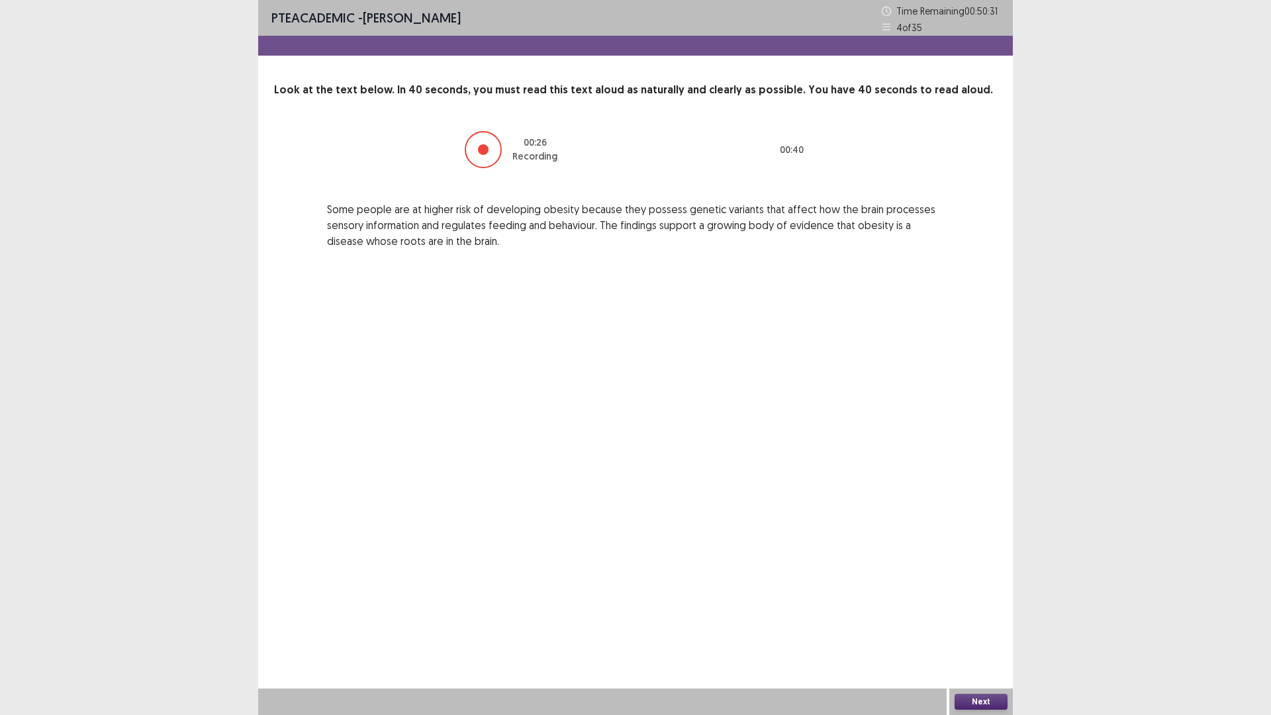
click at [482, 148] on div at bounding box center [483, 149] width 11 height 11
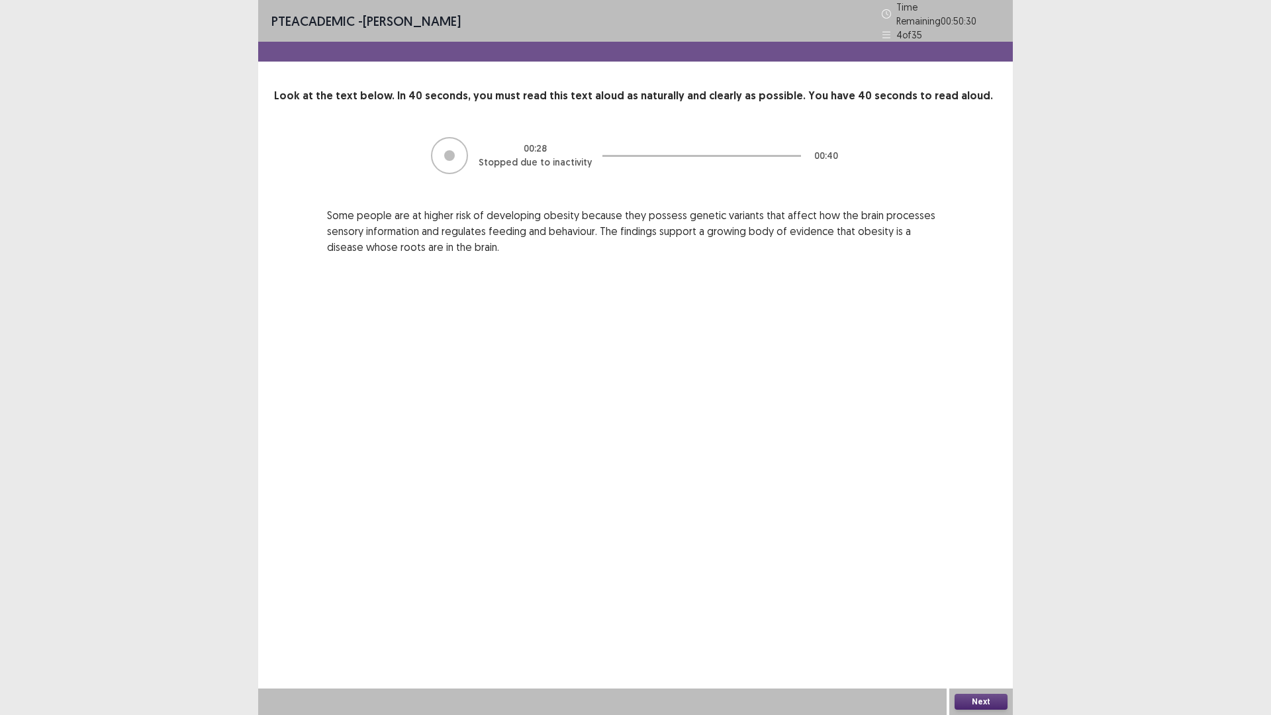
click at [480, 148] on div "00 : 28 Stopped due to inactivity 00 : 40" at bounding box center [635, 156] width 617 height 40
click at [982, 630] on button "Next" at bounding box center [980, 702] width 53 height 16
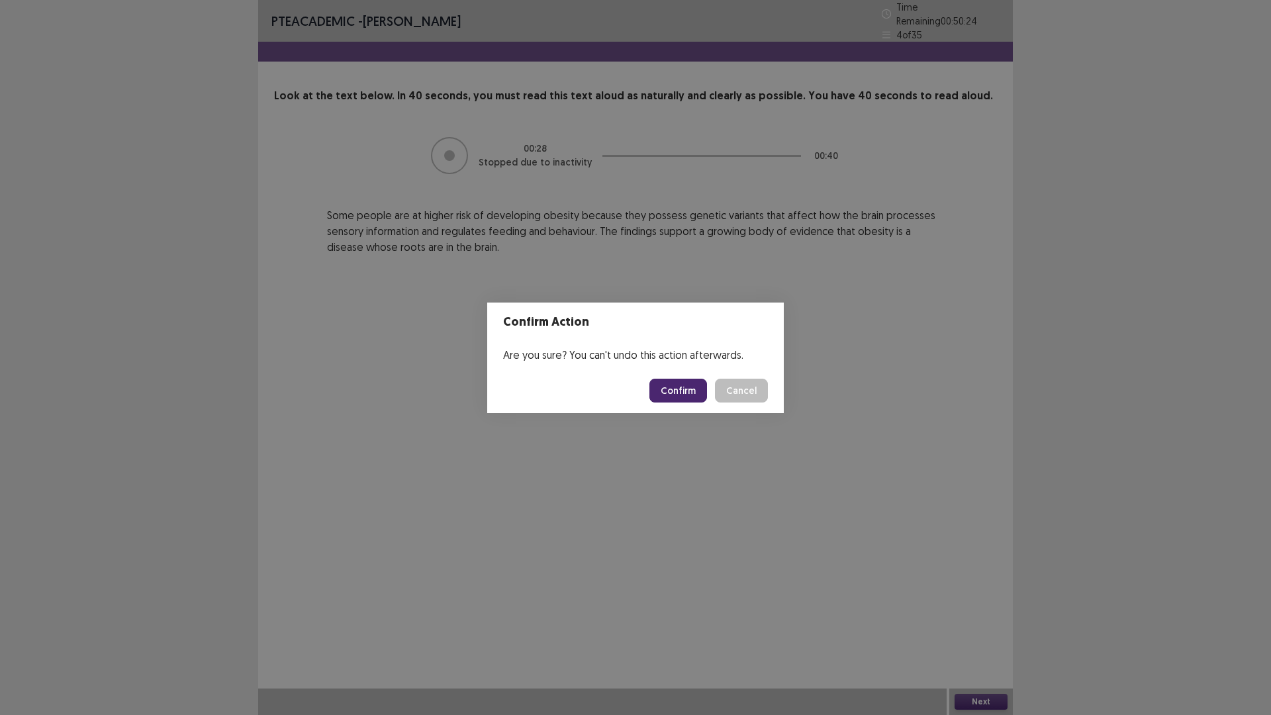
click at [677, 396] on button "Confirm" at bounding box center [678, 391] width 58 height 24
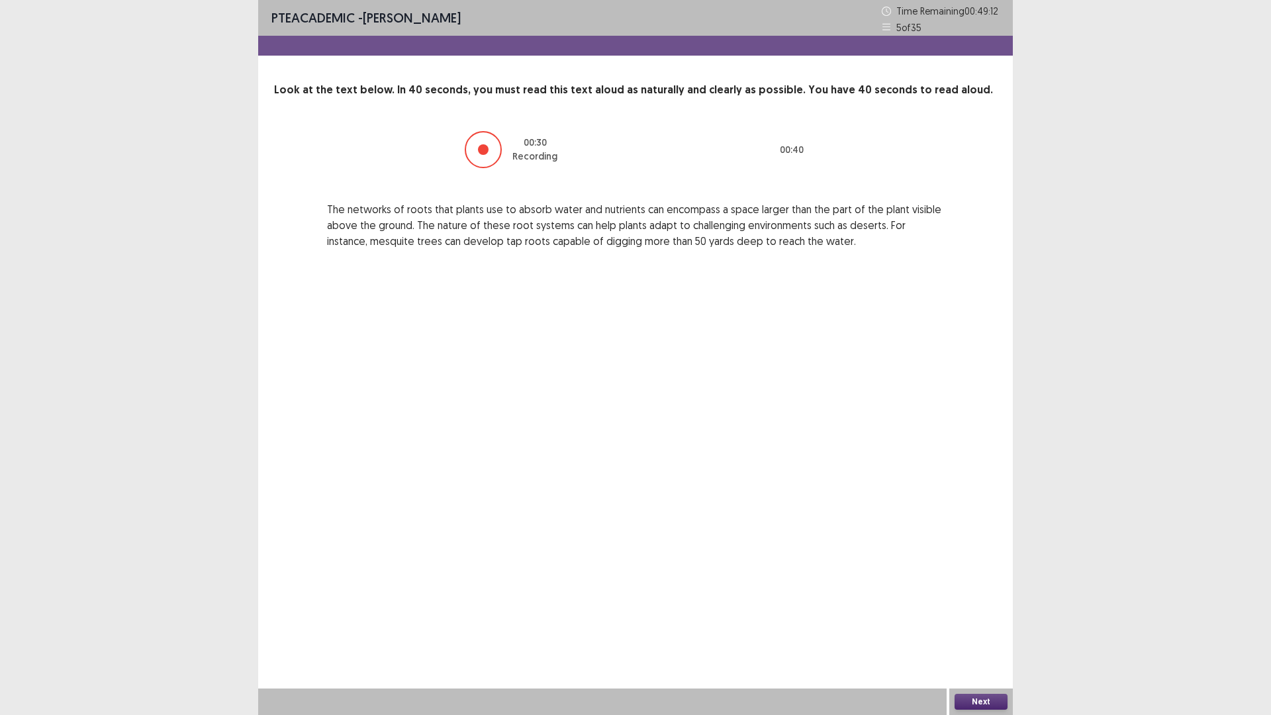
click at [484, 151] on div at bounding box center [483, 149] width 11 height 11
click at [481, 152] on div at bounding box center [483, 149] width 11 height 11
click at [483, 150] on div at bounding box center [483, 149] width 11 height 11
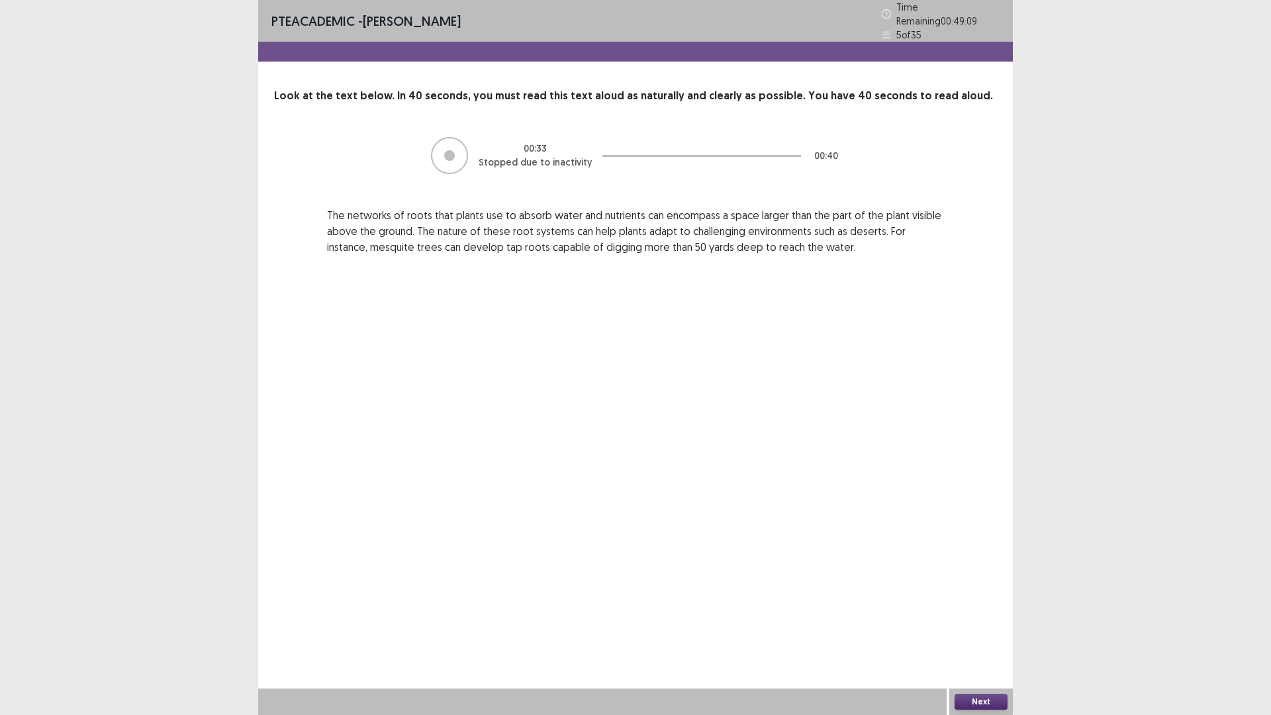
click at [482, 151] on div "00 : 33 Stopped due to inactivity 00 : 40" at bounding box center [635, 156] width 617 height 40
click at [986, 630] on button "Next" at bounding box center [980, 702] width 53 height 16
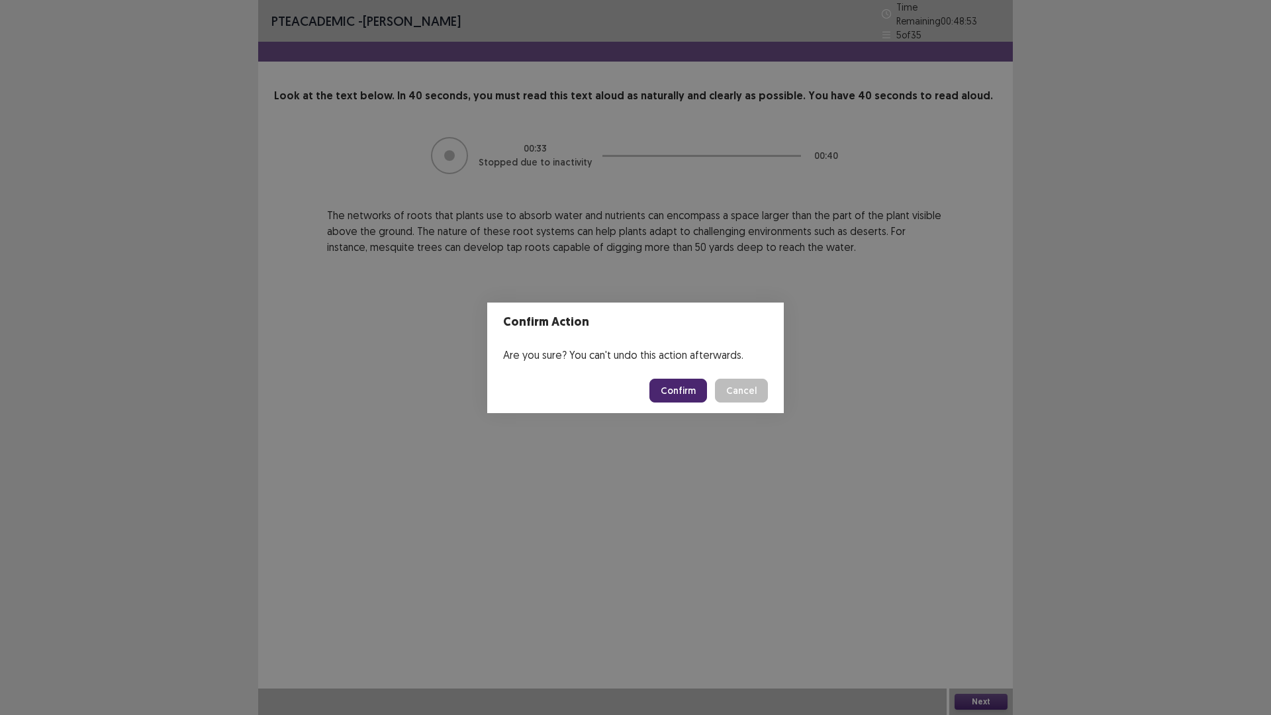
click at [684, 387] on button "Confirm" at bounding box center [678, 391] width 58 height 24
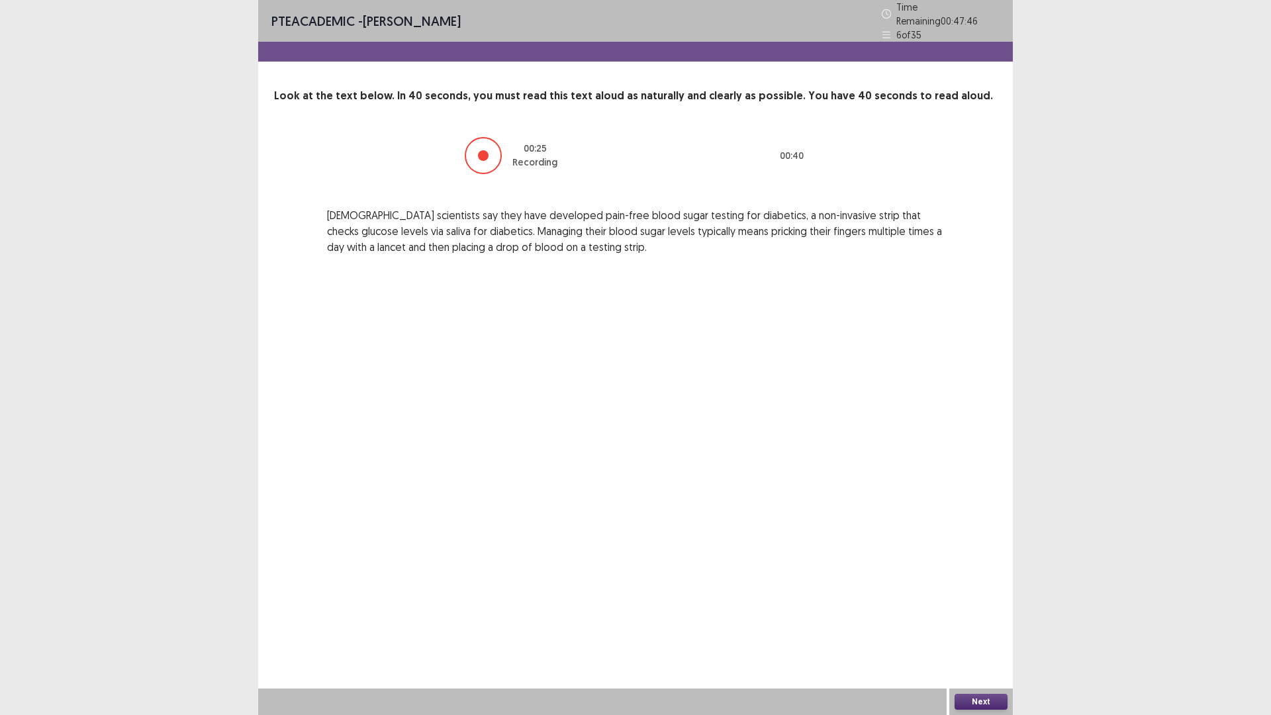
drag, startPoint x: 488, startPoint y: 148, endPoint x: 489, endPoint y: 141, distance: 6.7
click at [489, 141] on div at bounding box center [483, 155] width 37 height 37
click at [486, 154] on div at bounding box center [483, 155] width 11 height 11
click at [482, 150] on div at bounding box center [483, 155] width 11 height 11
click at [982, 630] on button "Next" at bounding box center [980, 702] width 53 height 16
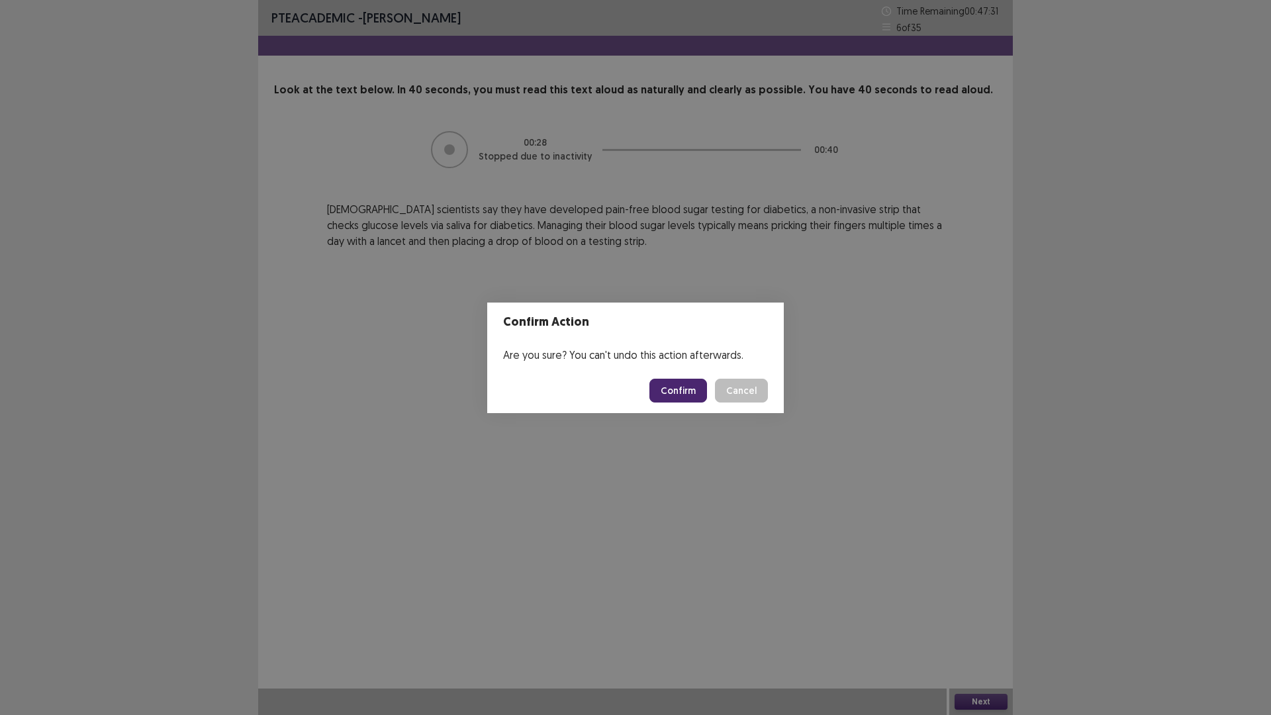
click at [675, 389] on button "Confirm" at bounding box center [678, 391] width 58 height 24
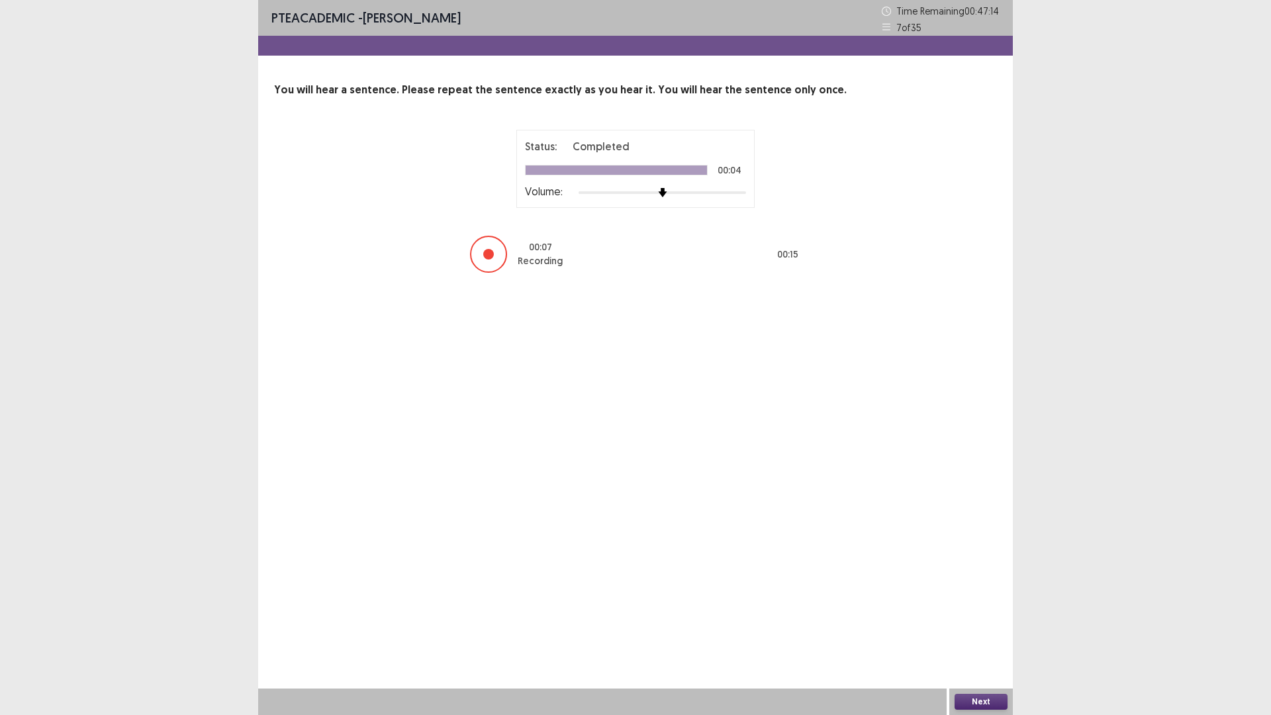
click at [483, 257] on div at bounding box center [488, 254] width 37 height 37
click at [486, 254] on div at bounding box center [488, 254] width 11 height 11
click at [980, 630] on button "Next" at bounding box center [980, 702] width 53 height 16
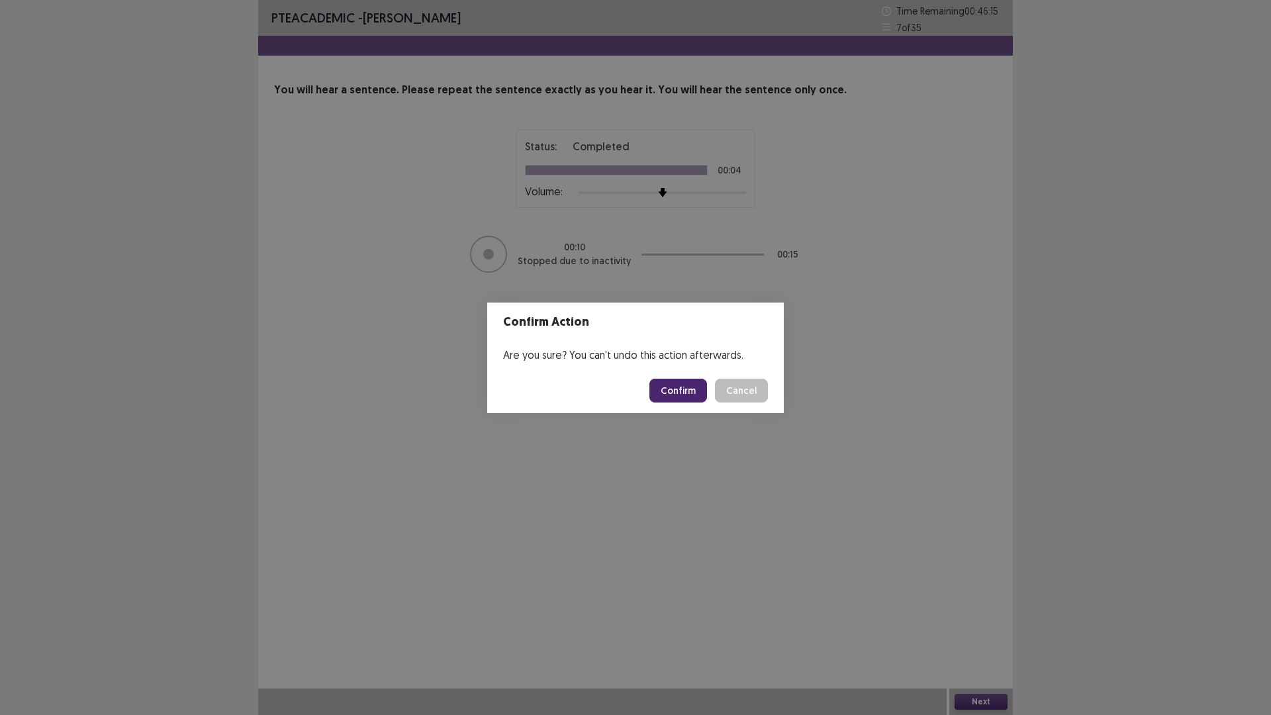
click at [741, 388] on button "Cancel" at bounding box center [741, 391] width 53 height 24
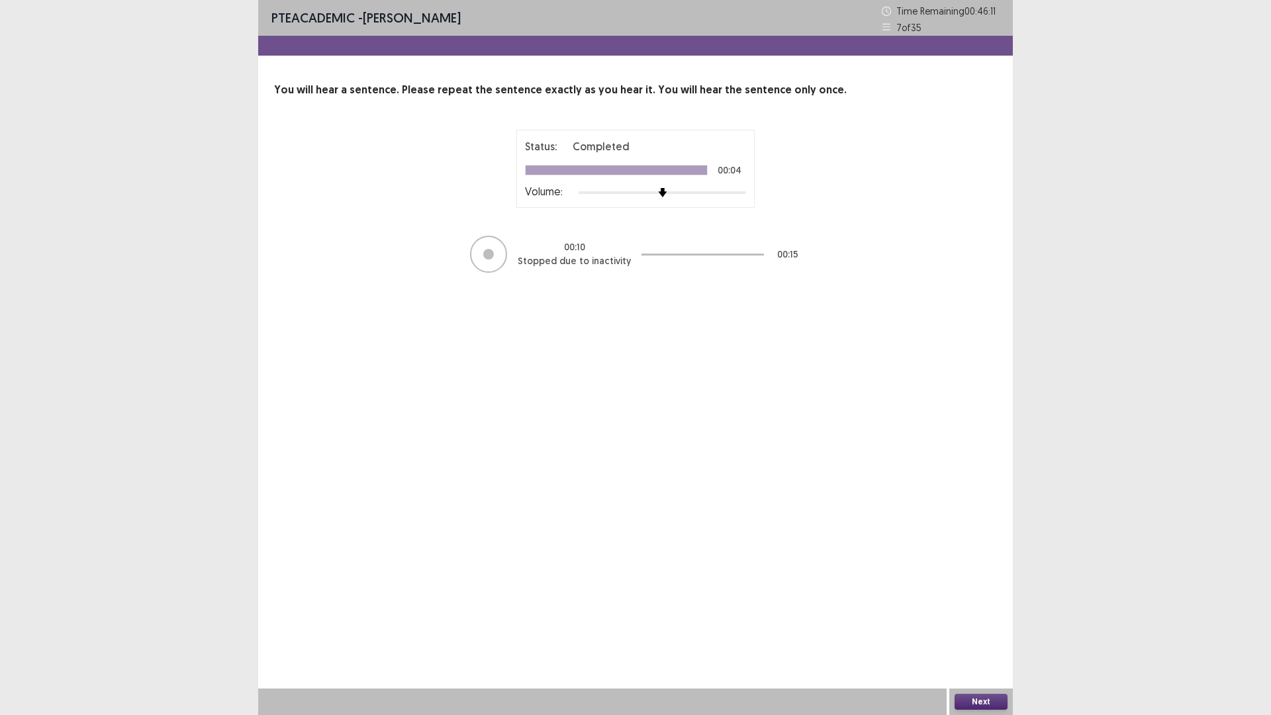
click at [488, 254] on div at bounding box center [488, 254] width 11 height 11
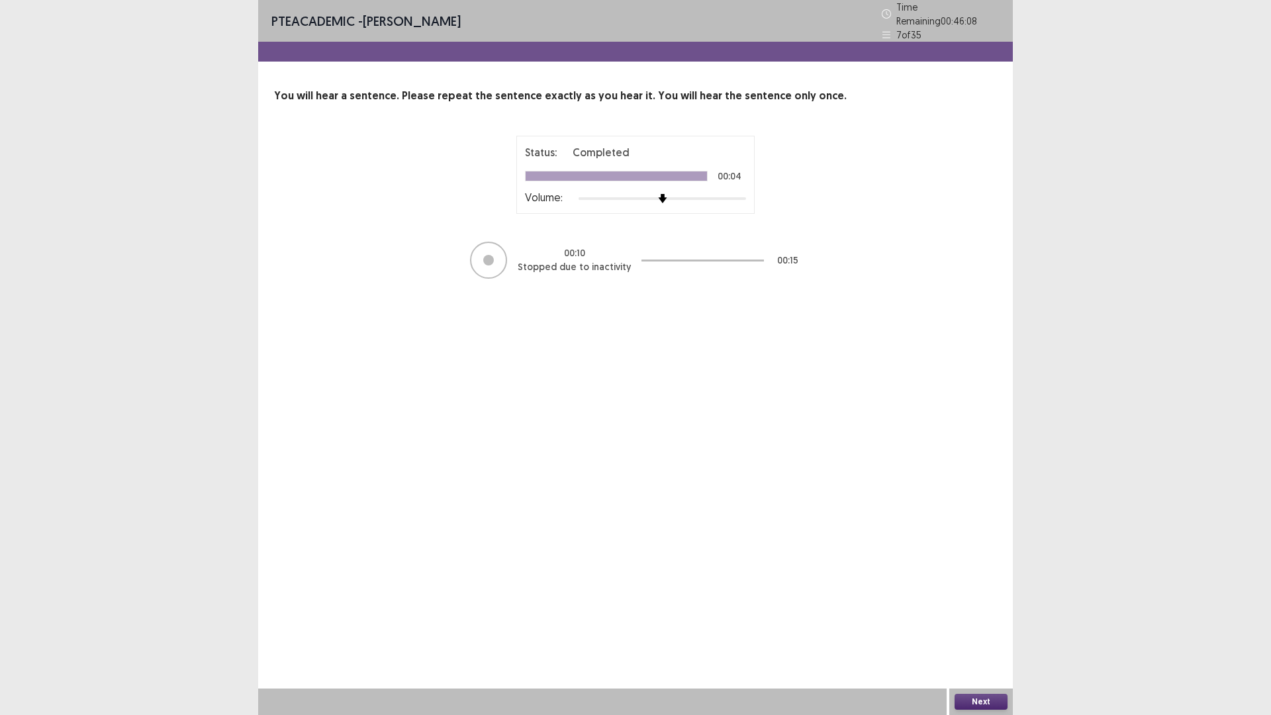
click at [983, 630] on button "Next" at bounding box center [980, 702] width 53 height 16
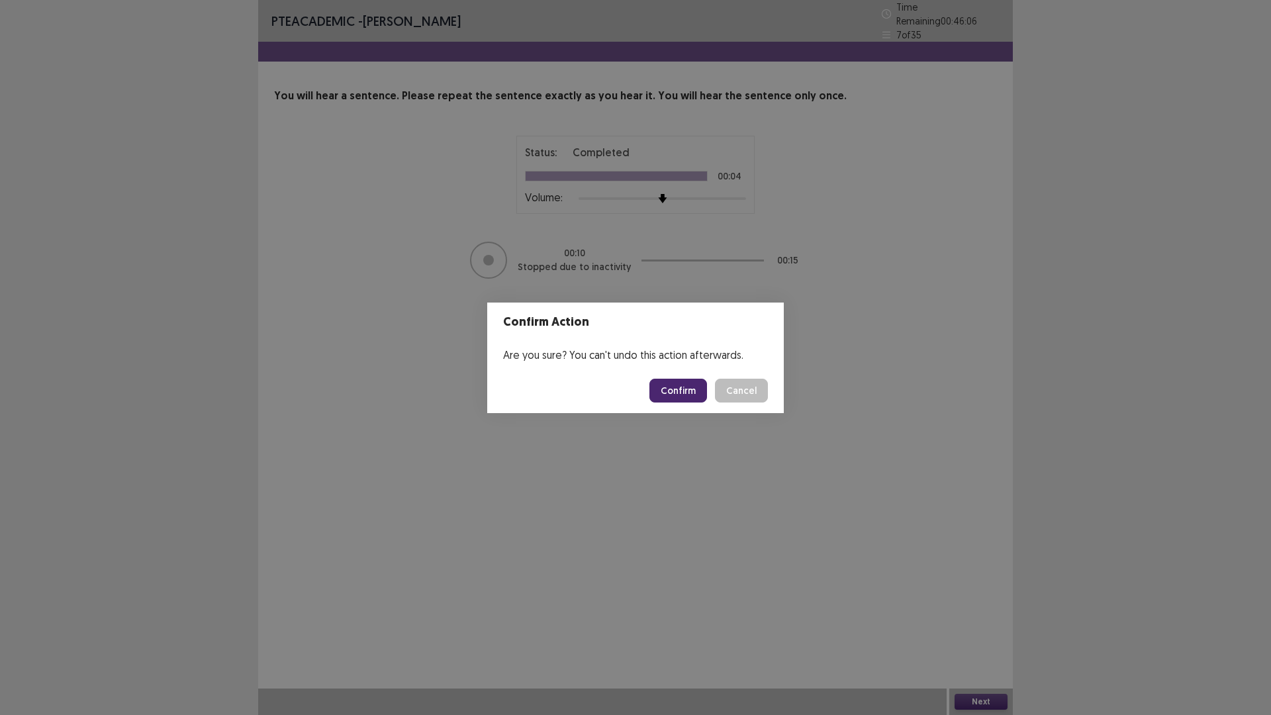
click at [681, 390] on button "Confirm" at bounding box center [678, 391] width 58 height 24
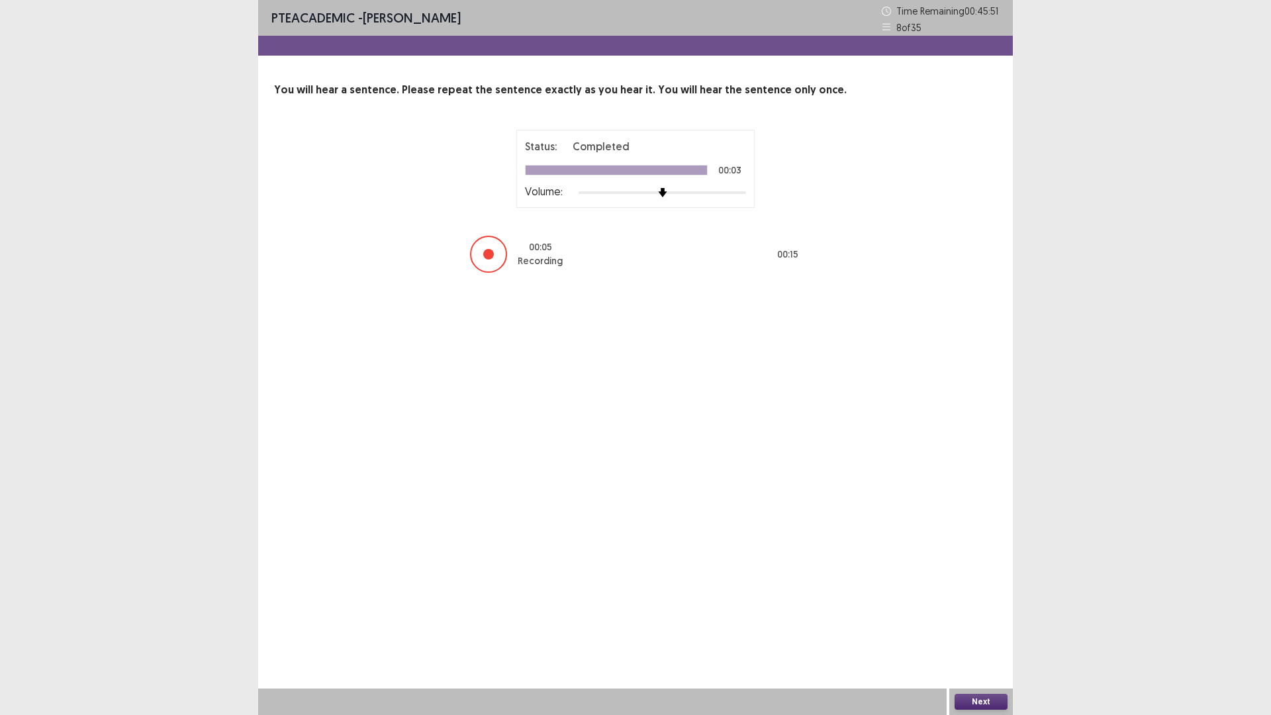
click at [482, 254] on div at bounding box center [488, 254] width 37 height 37
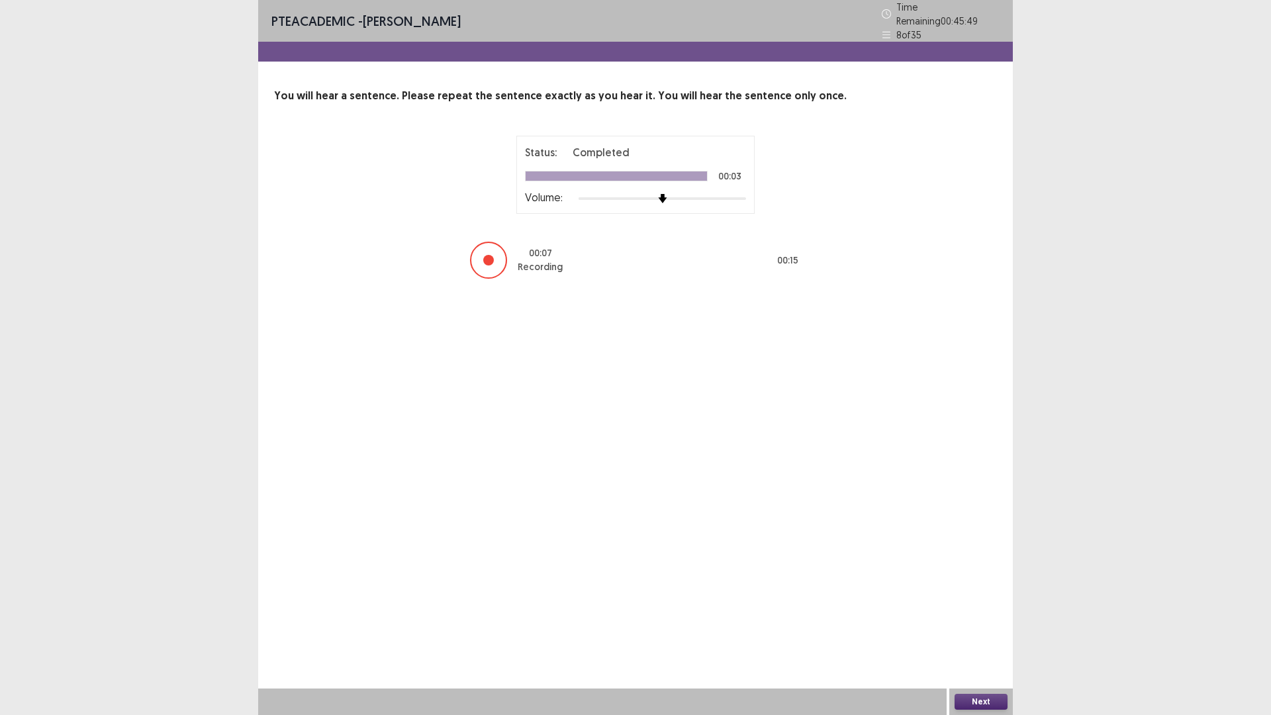
click at [486, 255] on div at bounding box center [488, 260] width 11 height 11
click at [483, 255] on div at bounding box center [488, 260] width 11 height 11
click at [981, 630] on button "Next" at bounding box center [980, 702] width 53 height 16
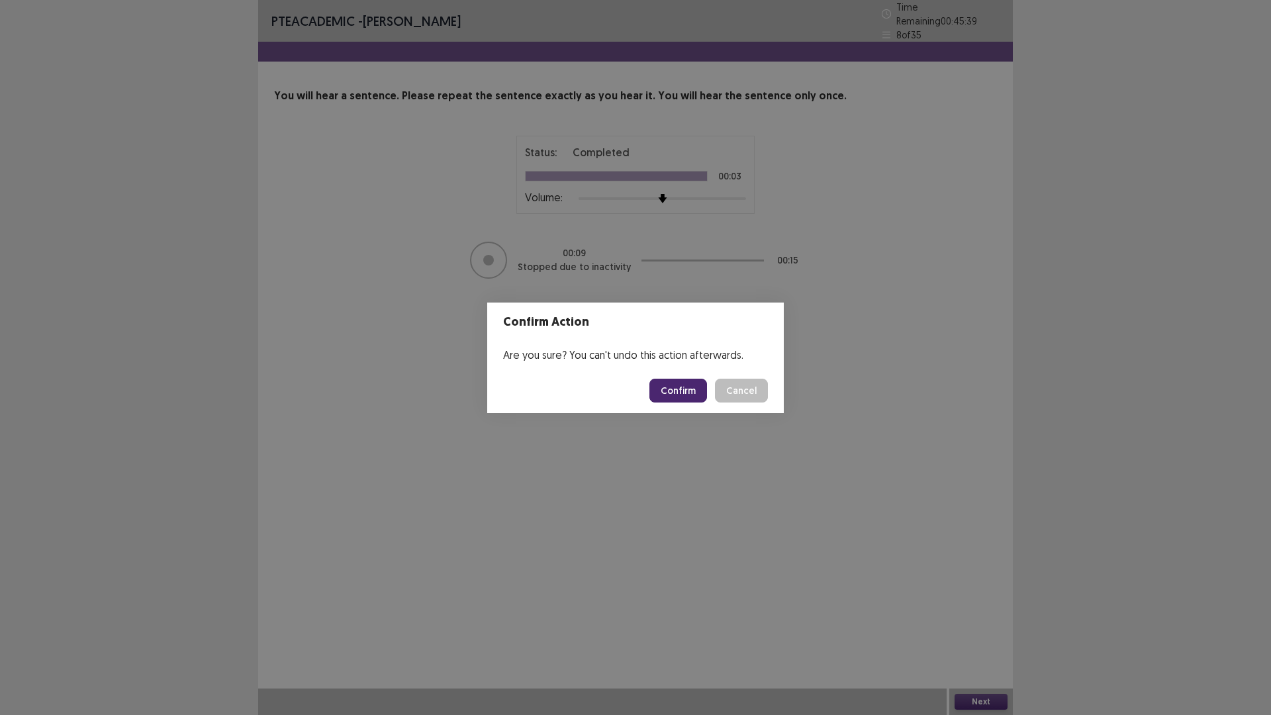
click at [690, 391] on button "Confirm" at bounding box center [678, 391] width 58 height 24
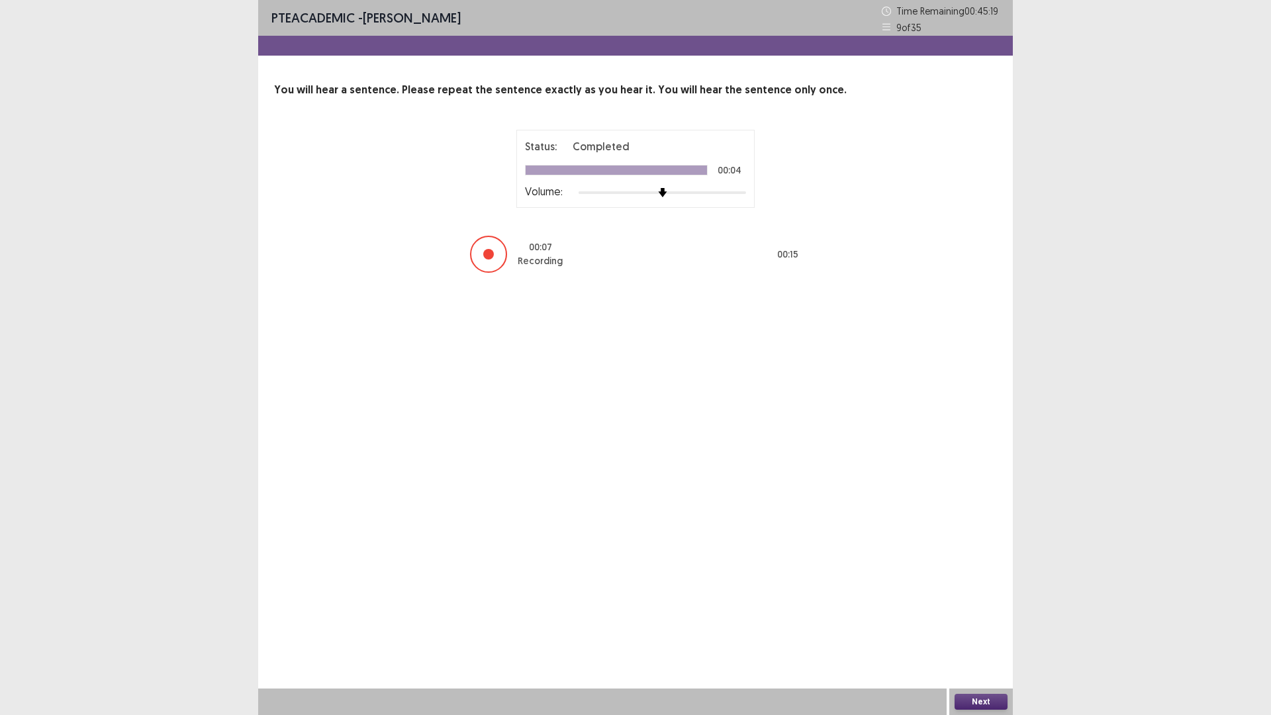
click at [488, 251] on div at bounding box center [488, 254] width 11 height 11
click at [486, 252] on div at bounding box center [488, 254] width 11 height 11
click at [487, 255] on div at bounding box center [488, 254] width 11 height 11
click at [981, 630] on button "Next" at bounding box center [980, 702] width 53 height 16
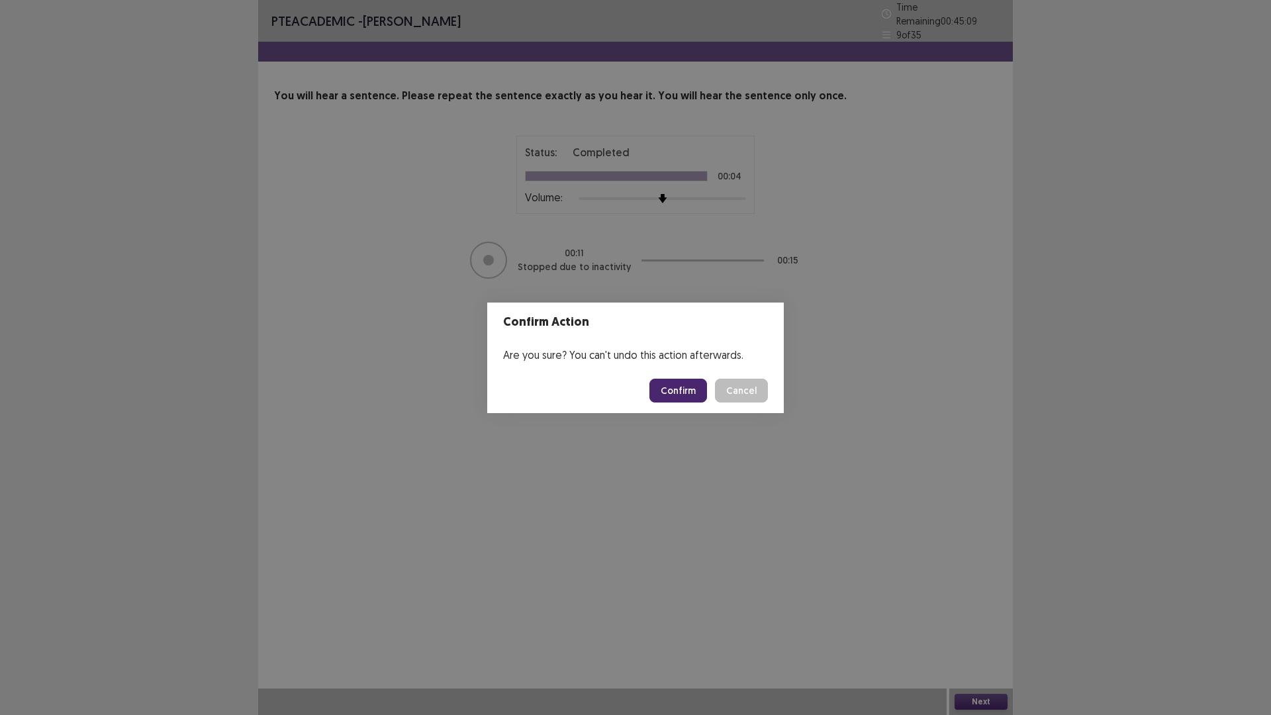
click at [694, 388] on button "Confirm" at bounding box center [678, 391] width 58 height 24
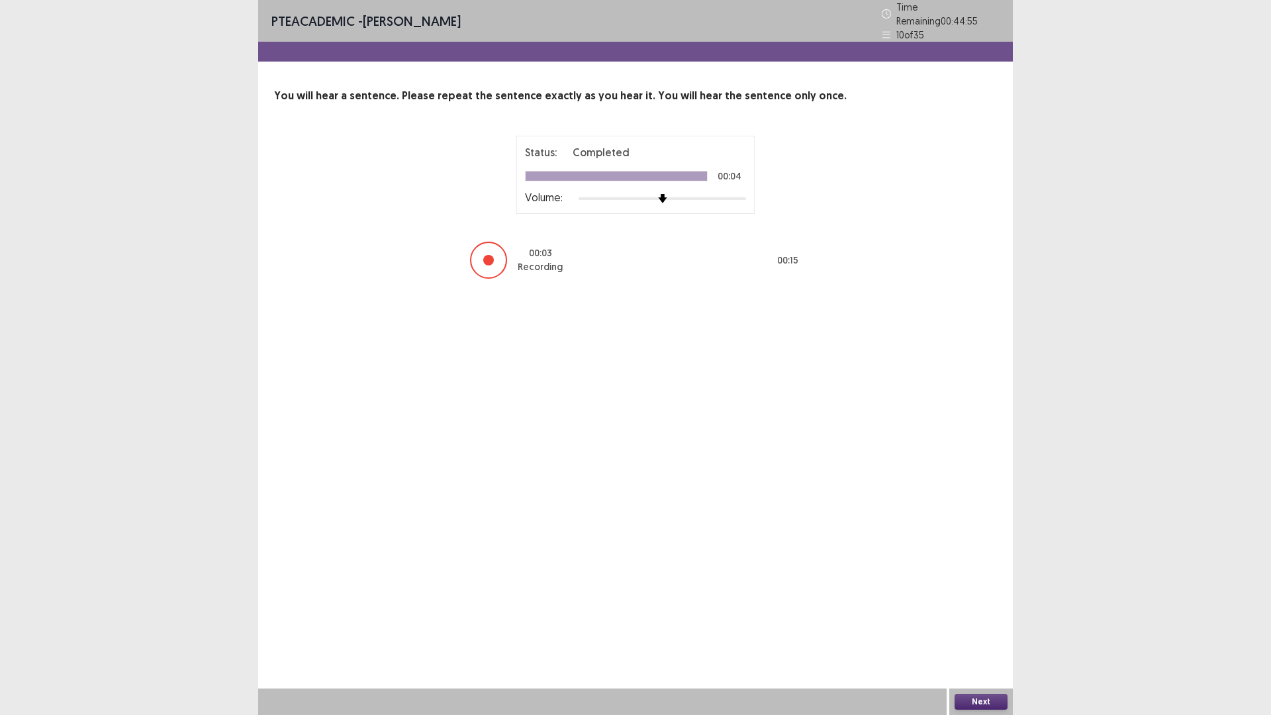
click at [541, 250] on p "00 : 03" at bounding box center [540, 253] width 23 height 14
click at [482, 256] on div at bounding box center [488, 260] width 37 height 37
click at [491, 255] on div at bounding box center [488, 260] width 11 height 11
click at [979, 630] on button "Next" at bounding box center [980, 702] width 53 height 16
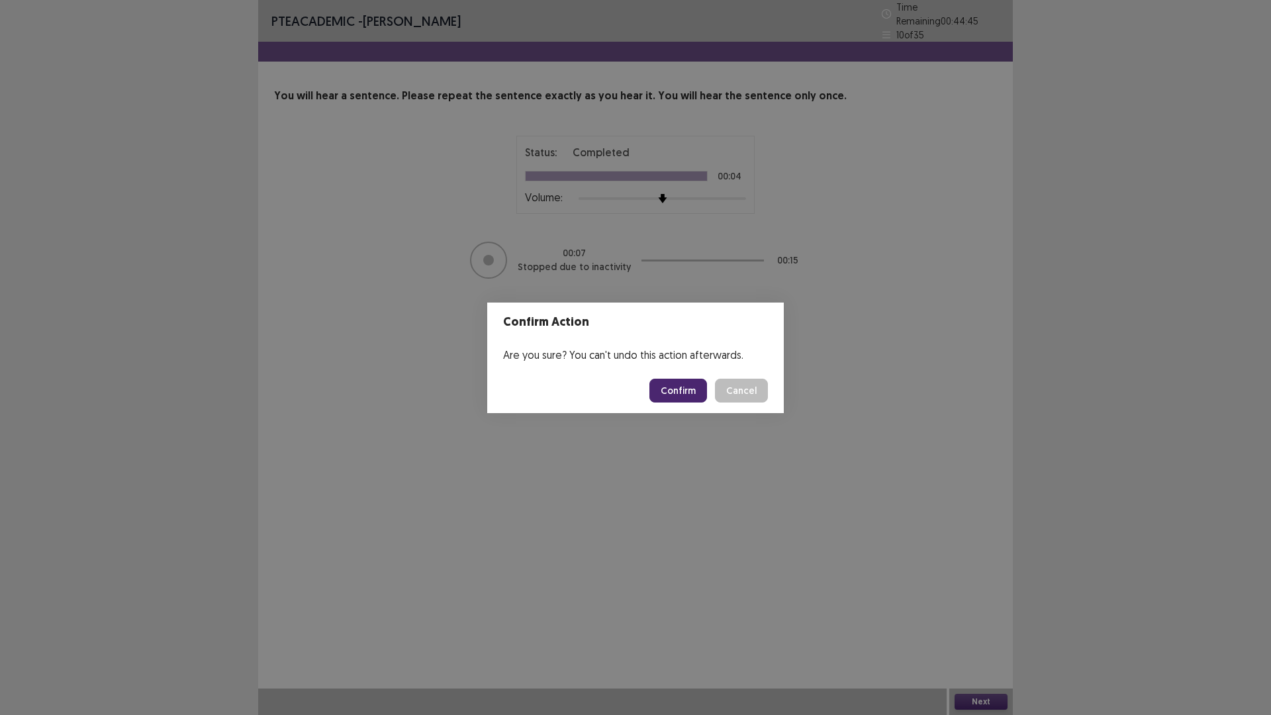
click at [684, 385] on button "Confirm" at bounding box center [678, 391] width 58 height 24
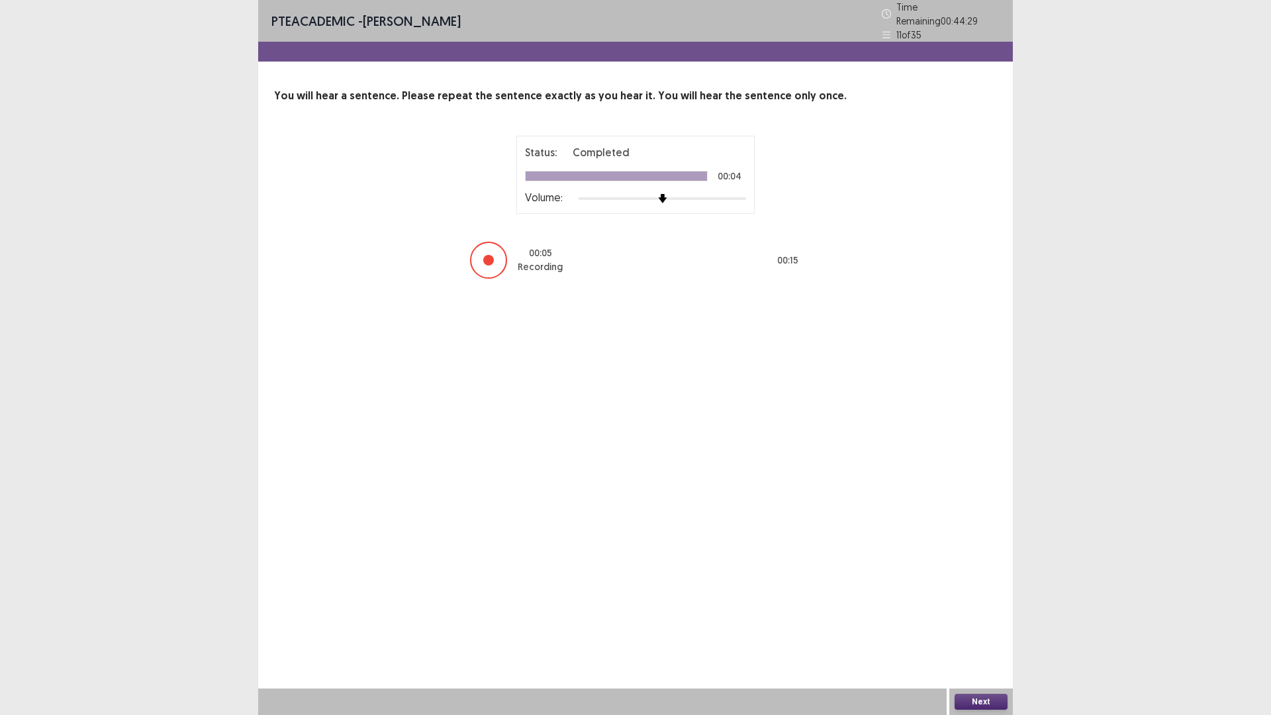
click at [489, 255] on div at bounding box center [488, 260] width 11 height 11
click at [485, 255] on div at bounding box center [488, 260] width 11 height 11
click at [488, 255] on div at bounding box center [488, 260] width 11 height 11
click at [974, 630] on button "Next" at bounding box center [980, 702] width 53 height 16
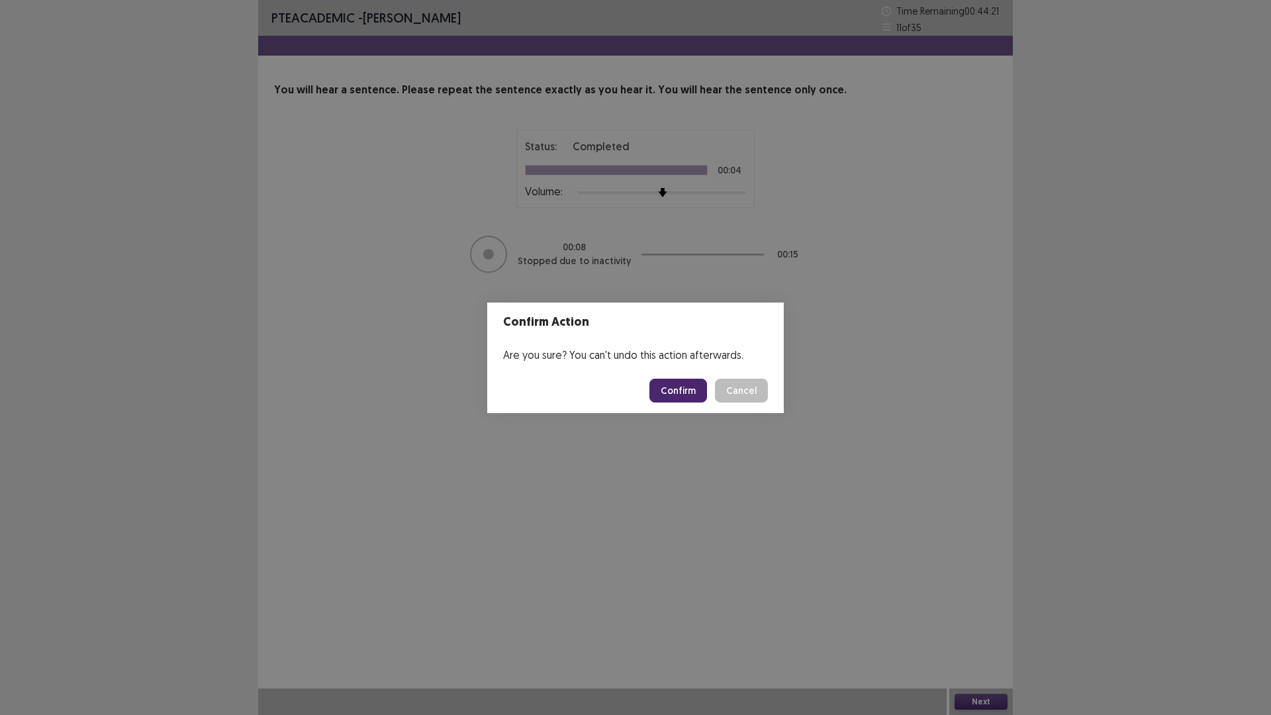
click at [673, 390] on button "Confirm" at bounding box center [678, 391] width 58 height 24
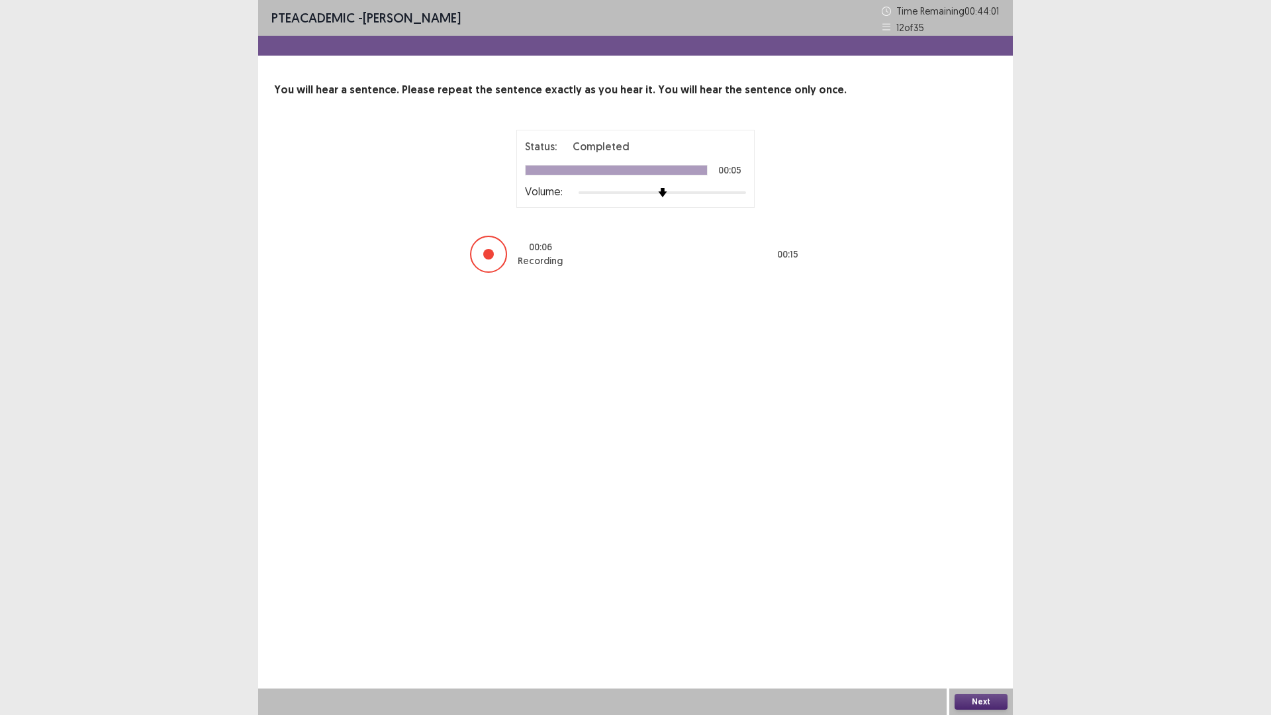
click at [484, 253] on div at bounding box center [488, 254] width 11 height 11
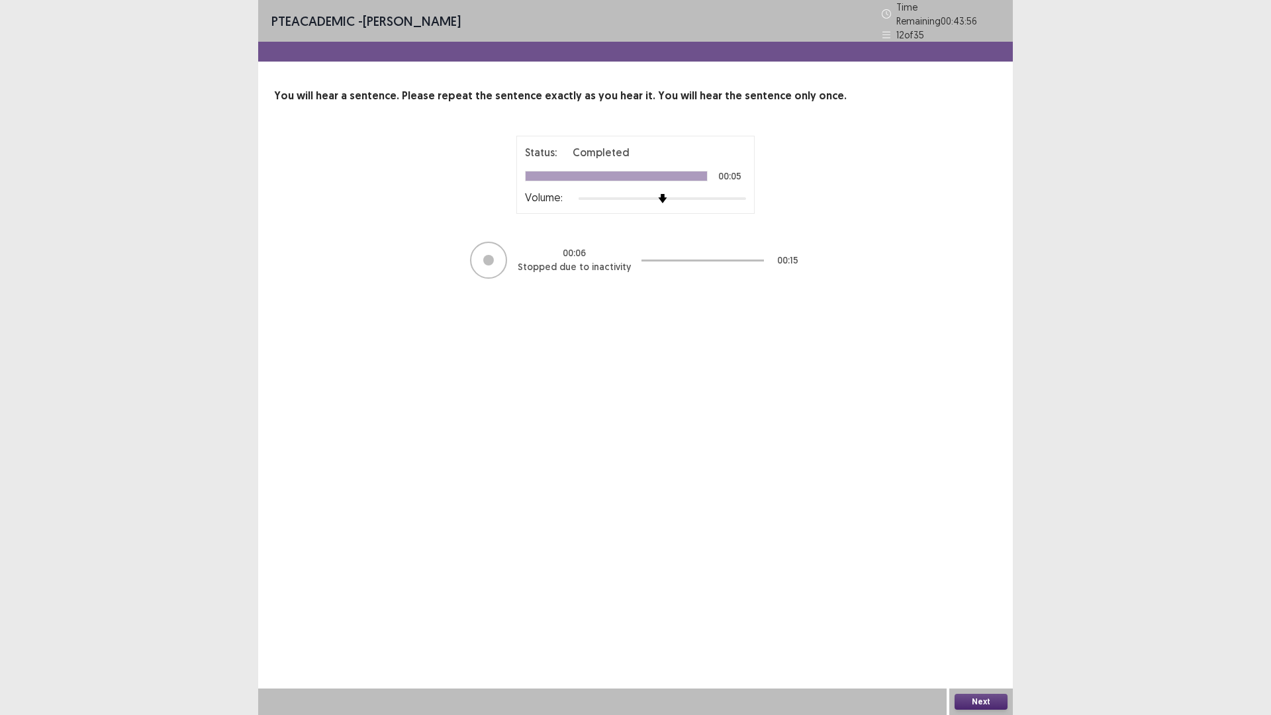
click at [985, 630] on button "Next" at bounding box center [980, 702] width 53 height 16
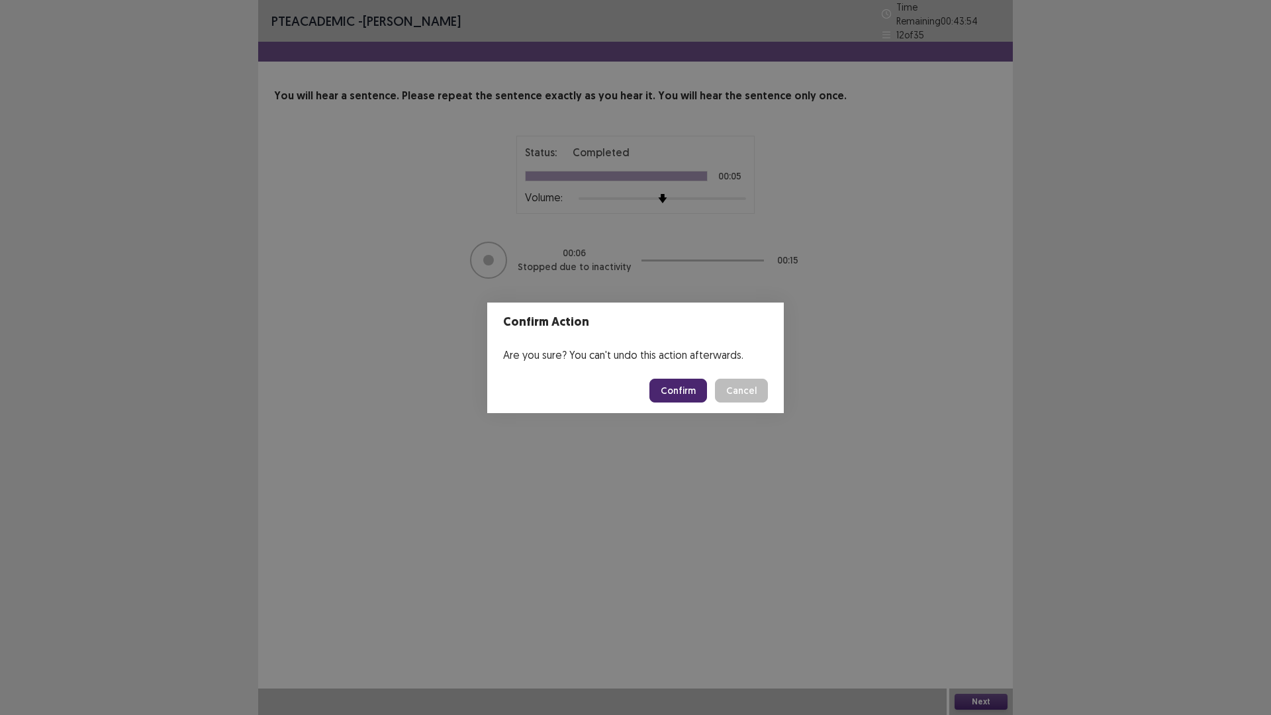
click at [676, 389] on button "Confirm" at bounding box center [678, 391] width 58 height 24
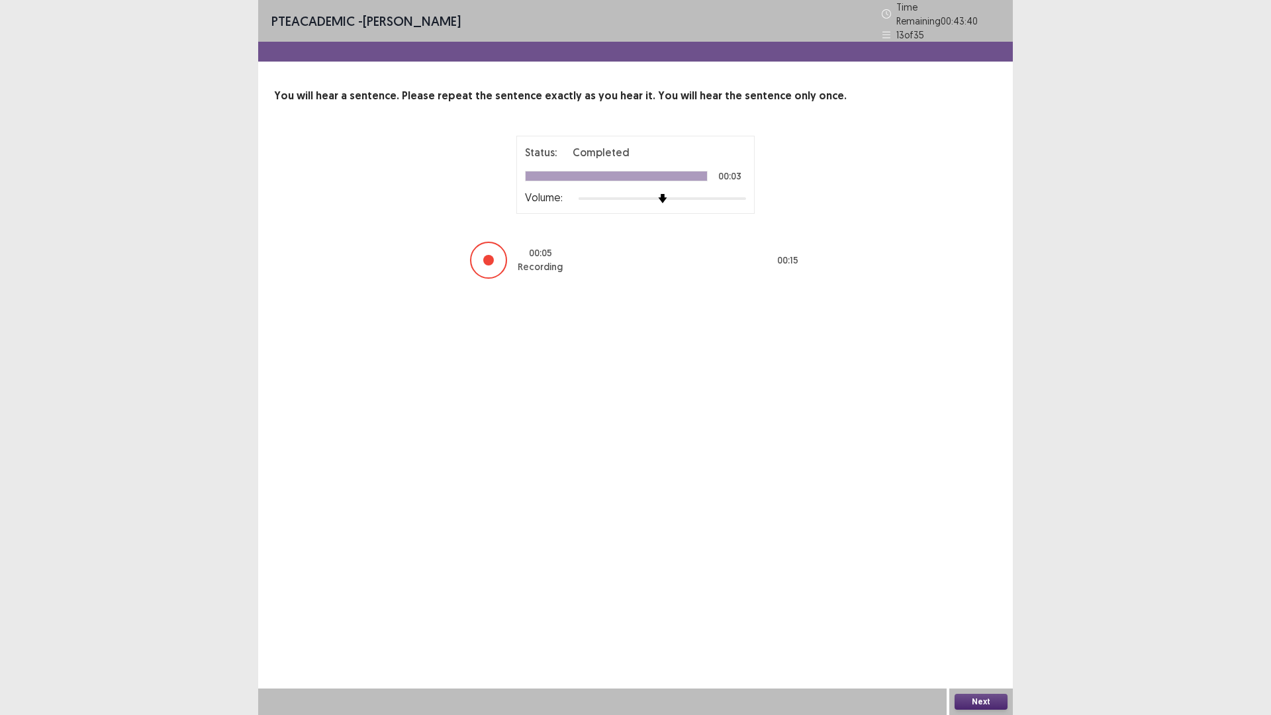
click at [486, 255] on div at bounding box center [488, 260] width 11 height 11
click at [489, 255] on div at bounding box center [488, 260] width 11 height 11
click at [973, 630] on button "Next" at bounding box center [980, 702] width 53 height 16
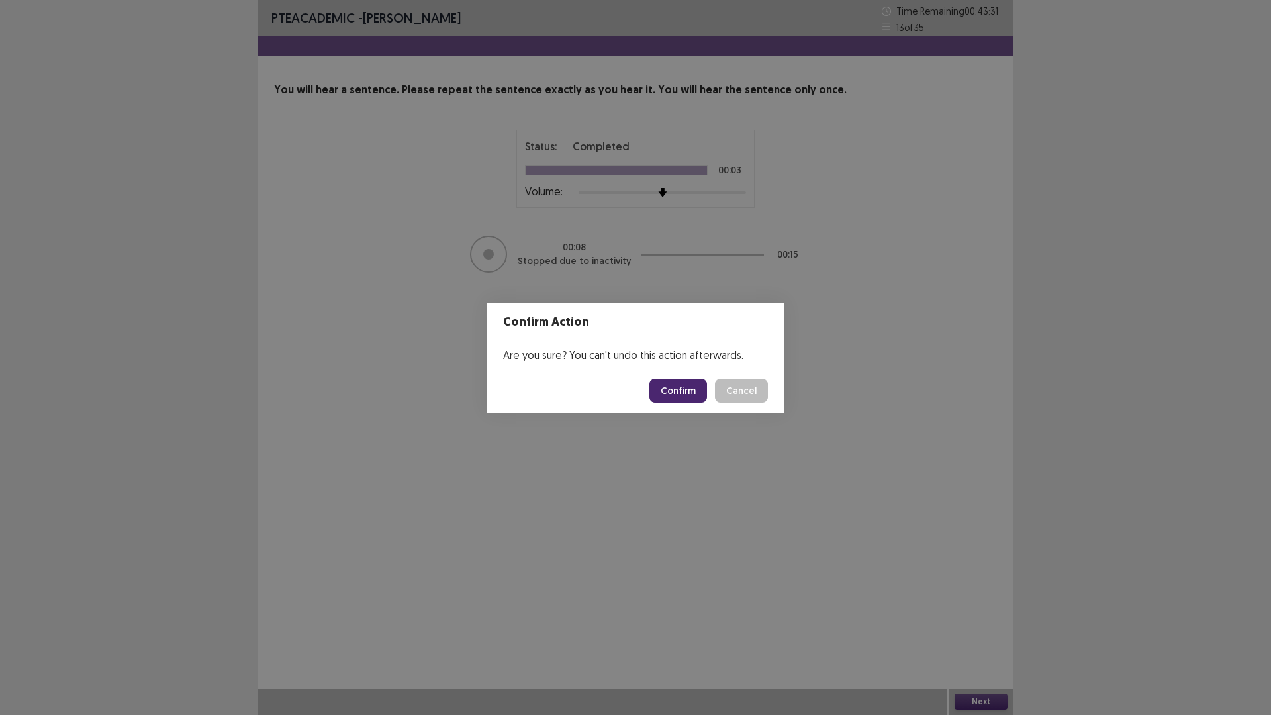
click at [682, 389] on button "Confirm" at bounding box center [678, 391] width 58 height 24
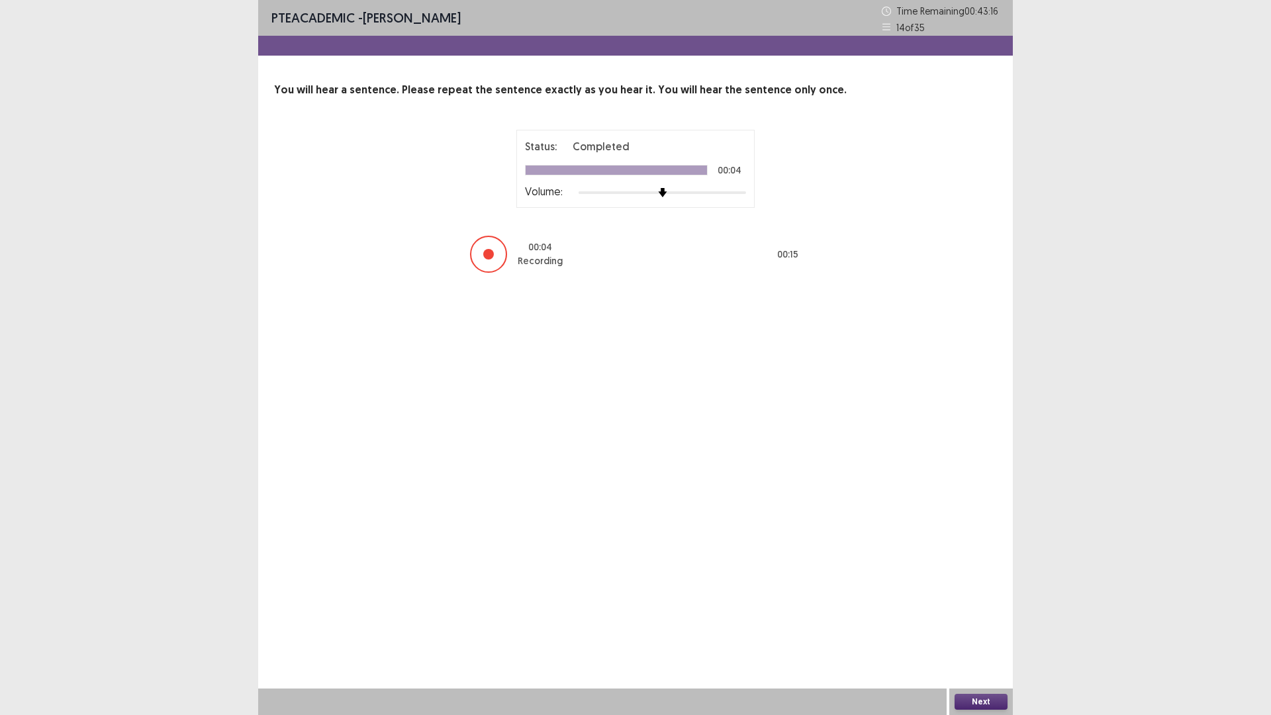
click at [484, 252] on div at bounding box center [488, 254] width 11 height 11
click at [486, 254] on div at bounding box center [488, 254] width 11 height 11
click at [492, 253] on div at bounding box center [488, 254] width 37 height 37
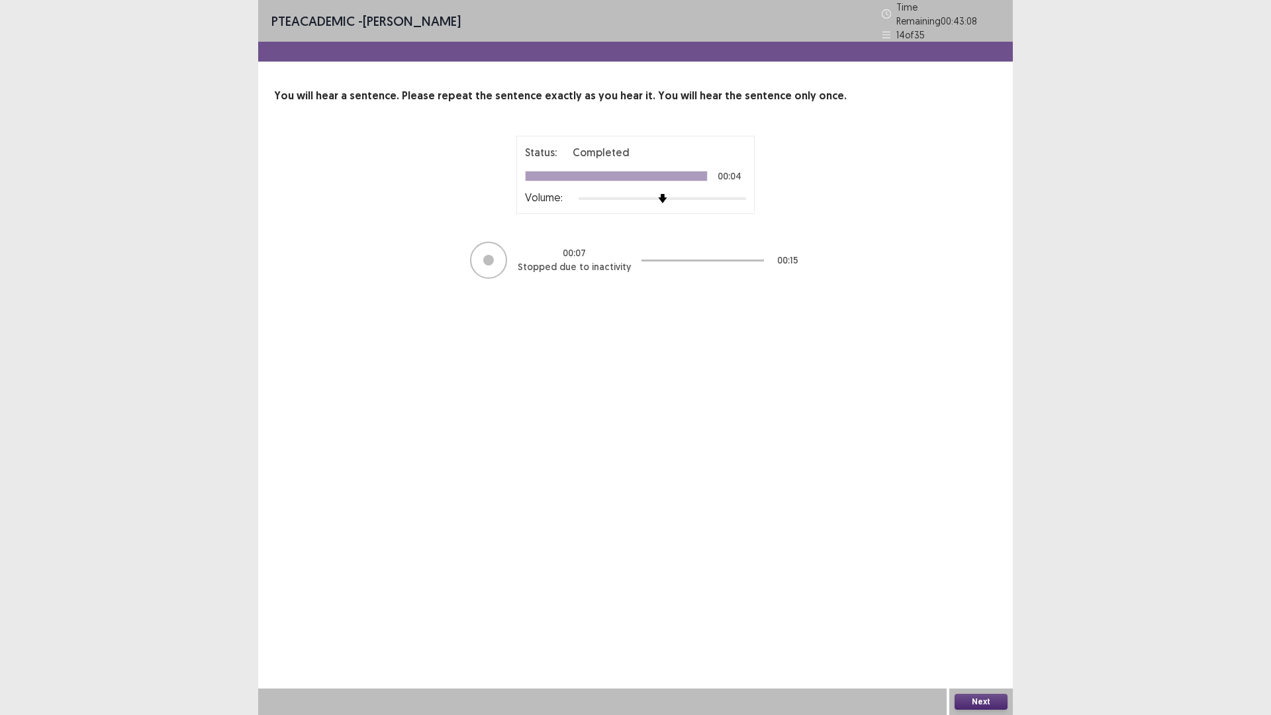
click at [982, 630] on button "Next" at bounding box center [980, 702] width 53 height 16
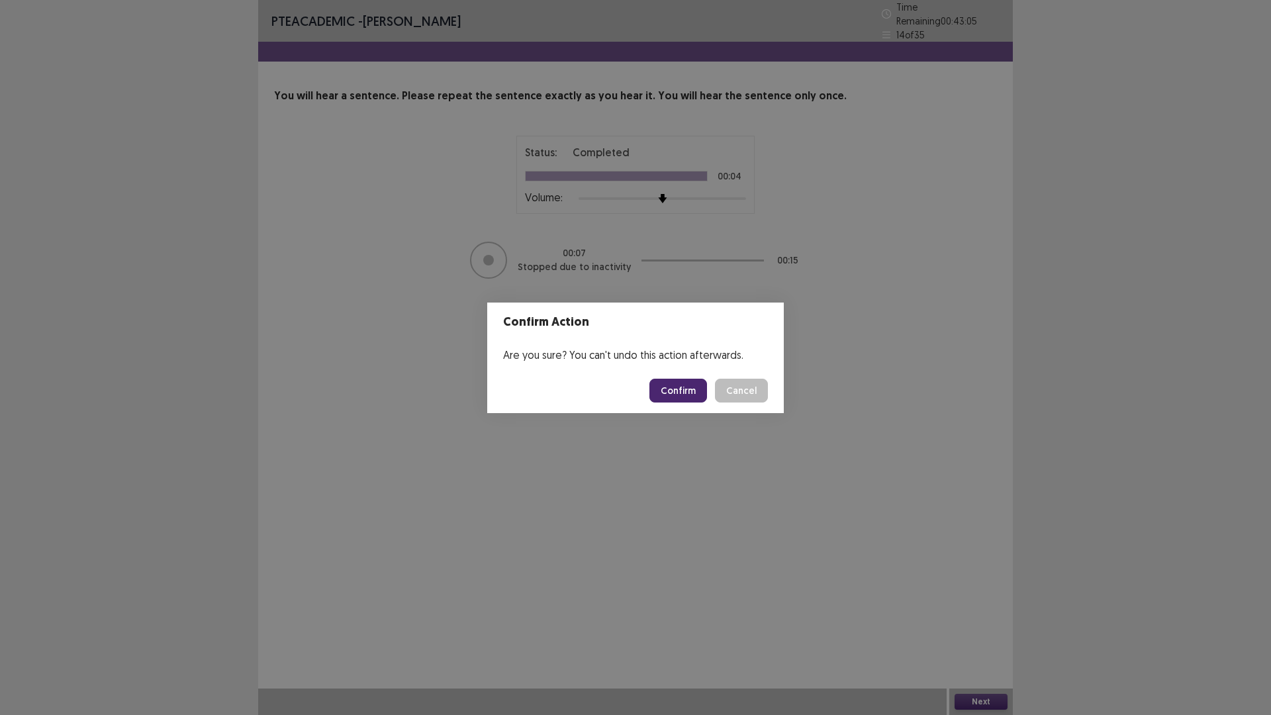
click at [684, 394] on button "Confirm" at bounding box center [678, 391] width 58 height 24
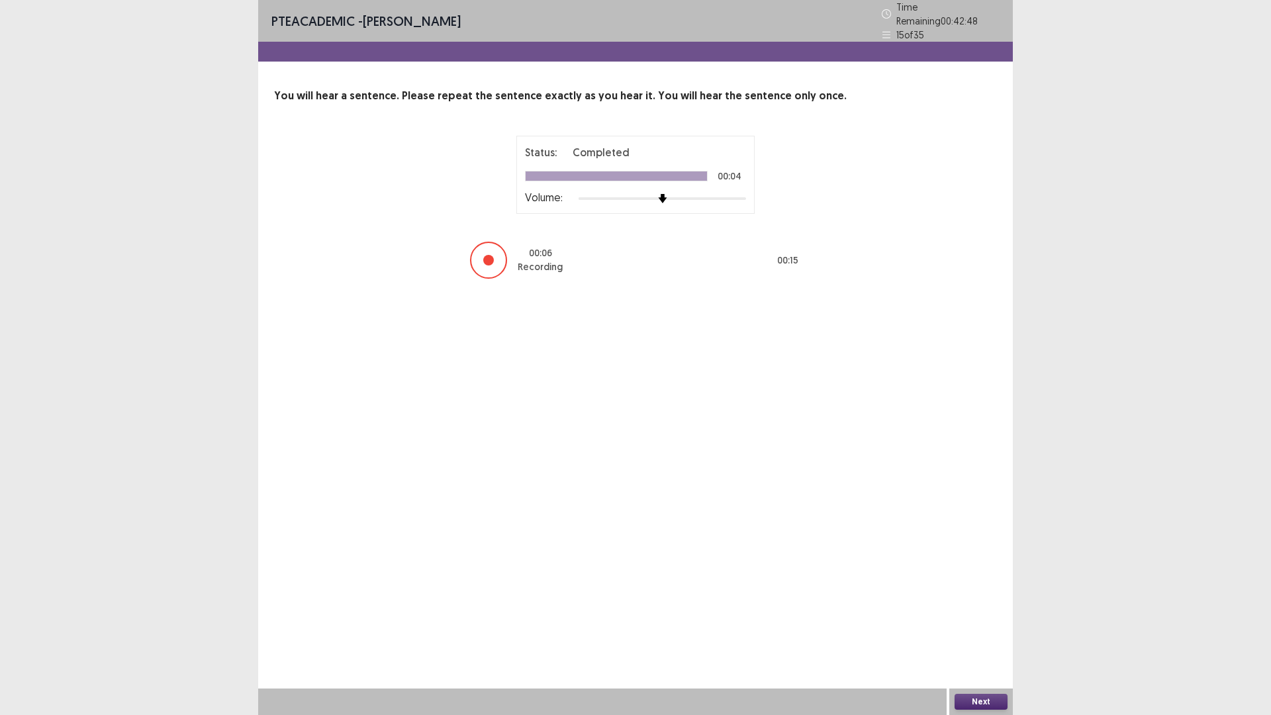
click at [489, 255] on div at bounding box center [488, 260] width 11 height 11
drag, startPoint x: 483, startPoint y: 247, endPoint x: 490, endPoint y: 250, distance: 7.4
click at [490, 250] on div at bounding box center [488, 260] width 37 height 37
click at [486, 255] on div at bounding box center [488, 260] width 11 height 11
click at [982, 630] on button "Next" at bounding box center [980, 702] width 53 height 16
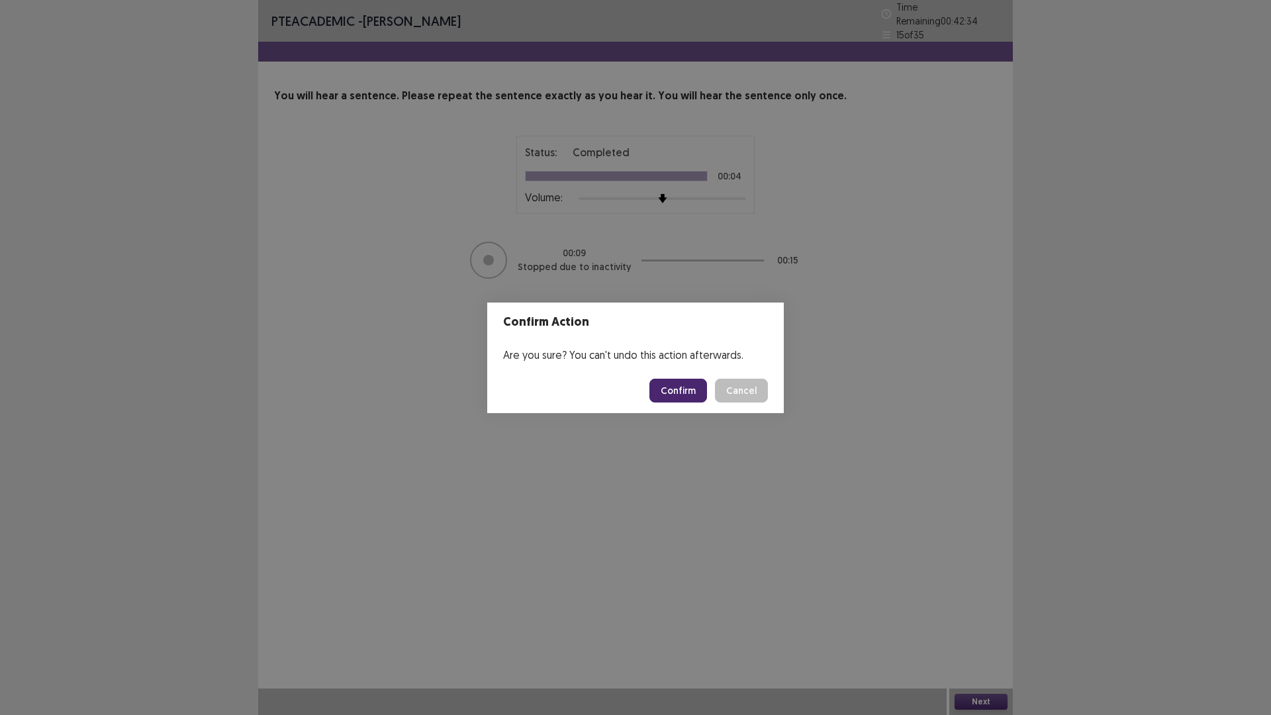
click at [678, 386] on button "Confirm" at bounding box center [678, 391] width 58 height 24
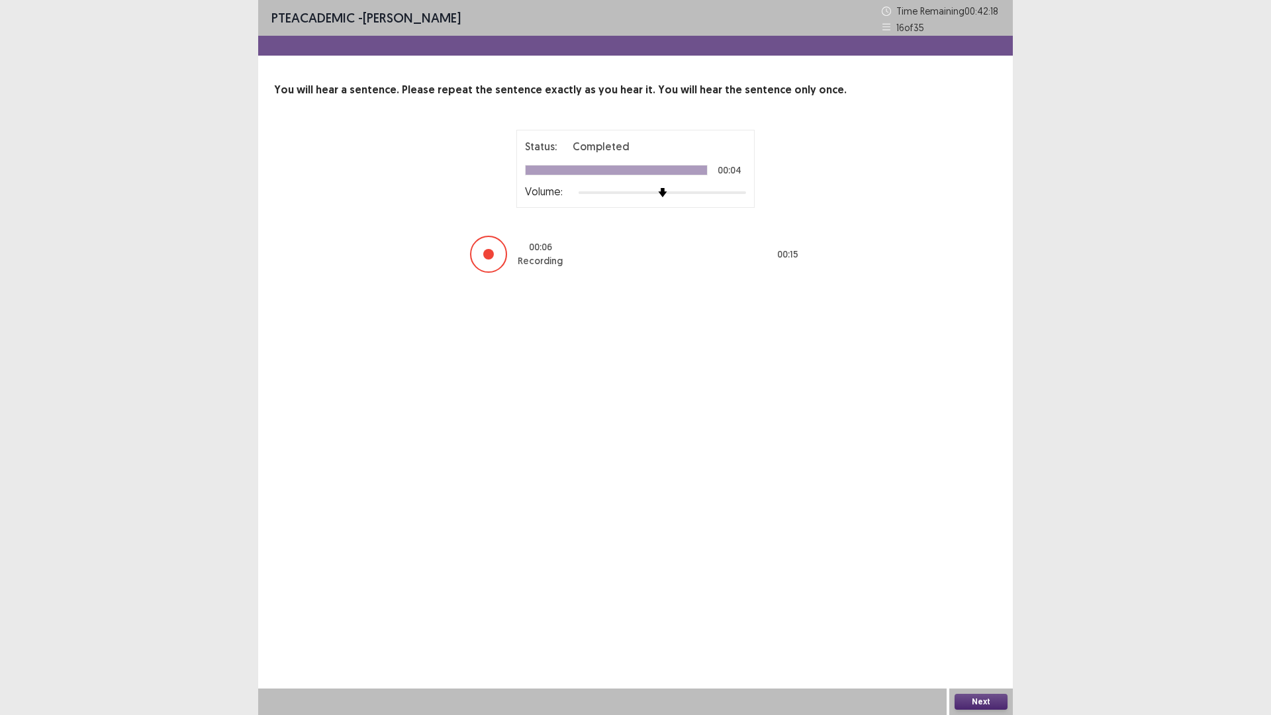
click at [487, 253] on div at bounding box center [488, 254] width 11 height 11
click at [486, 254] on div at bounding box center [488, 254] width 11 height 11
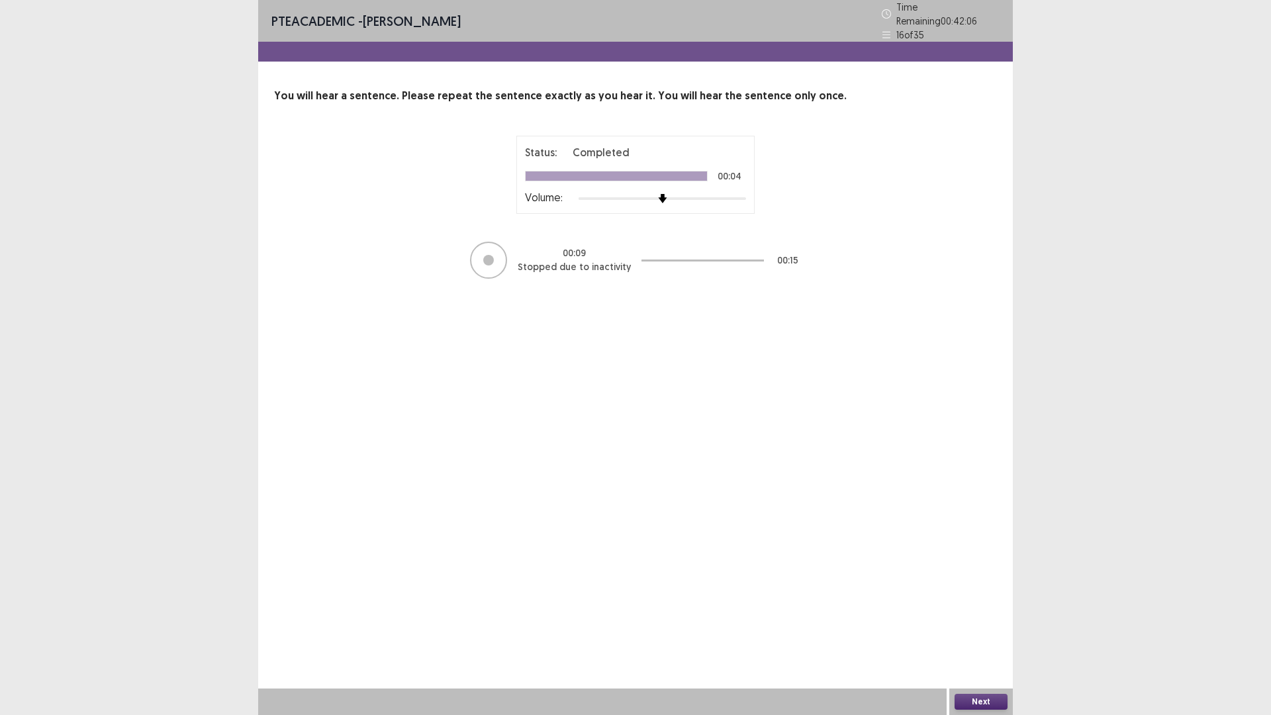
click at [985, 630] on button "Next" at bounding box center [980, 702] width 53 height 16
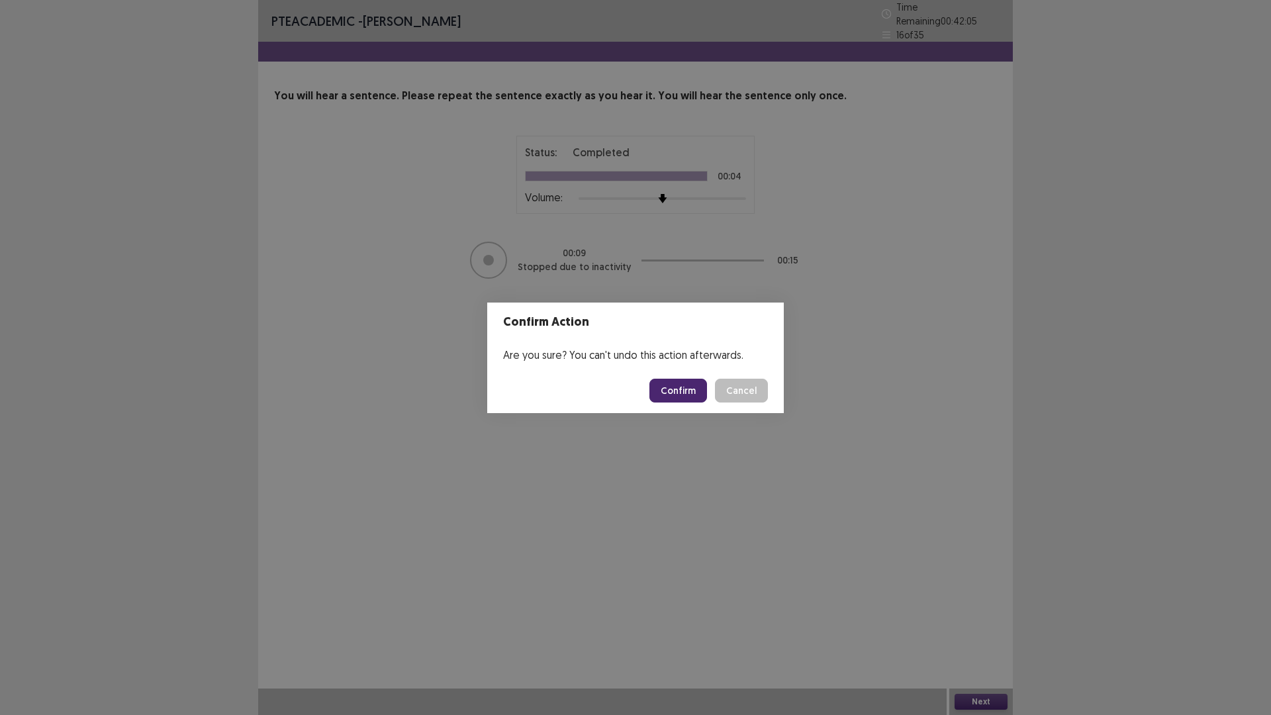
click at [690, 395] on button "Confirm" at bounding box center [678, 391] width 58 height 24
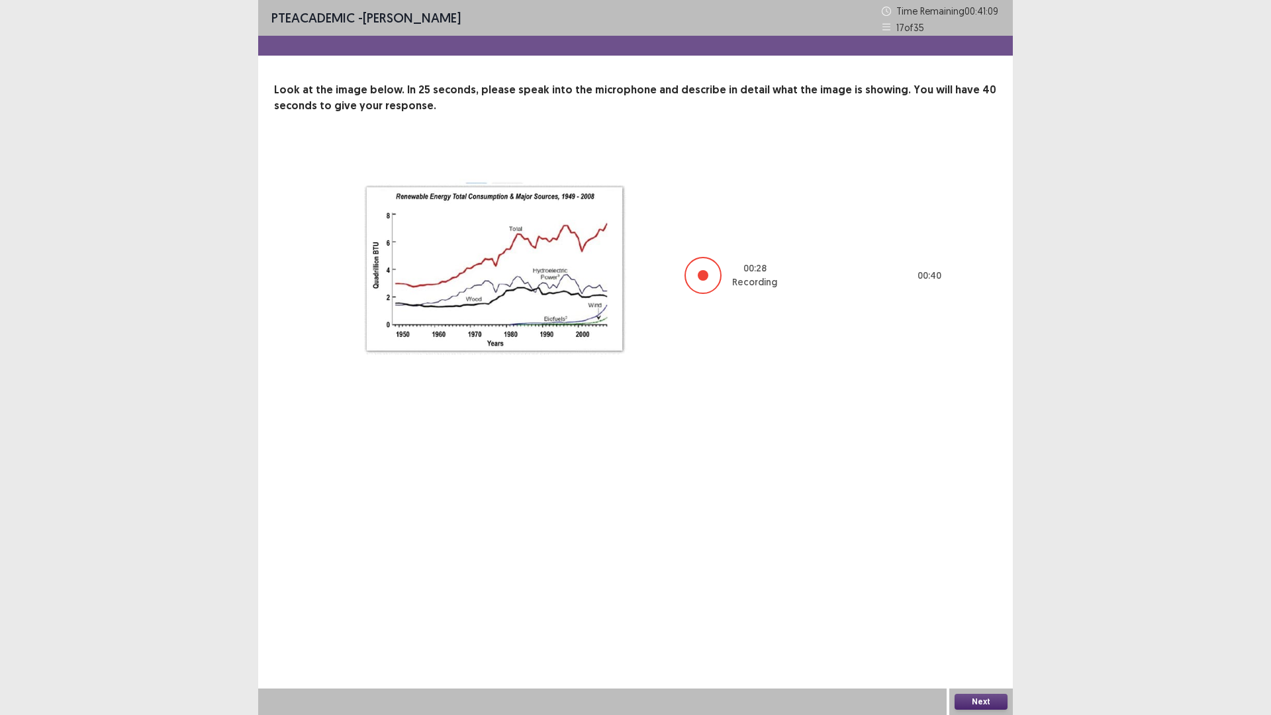
click at [700, 274] on div at bounding box center [703, 275] width 11 height 11
click at [977, 630] on button "Next" at bounding box center [980, 702] width 53 height 16
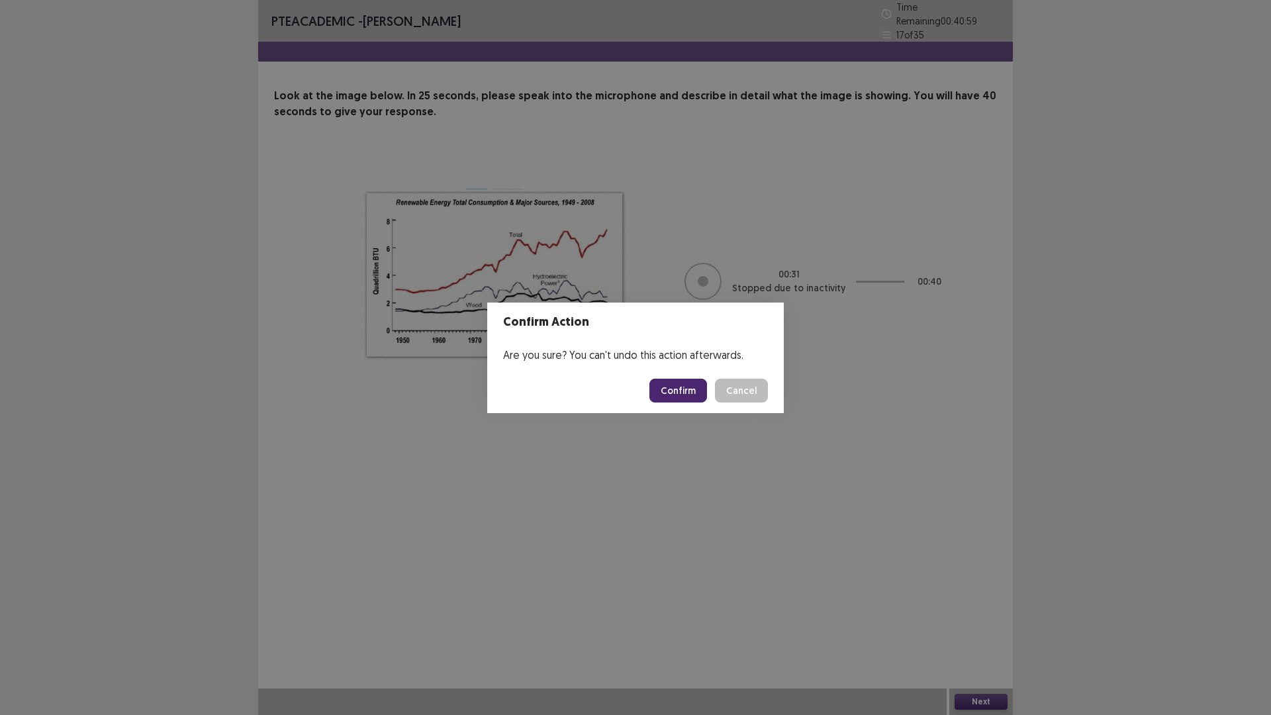
click at [680, 389] on button "Confirm" at bounding box center [678, 391] width 58 height 24
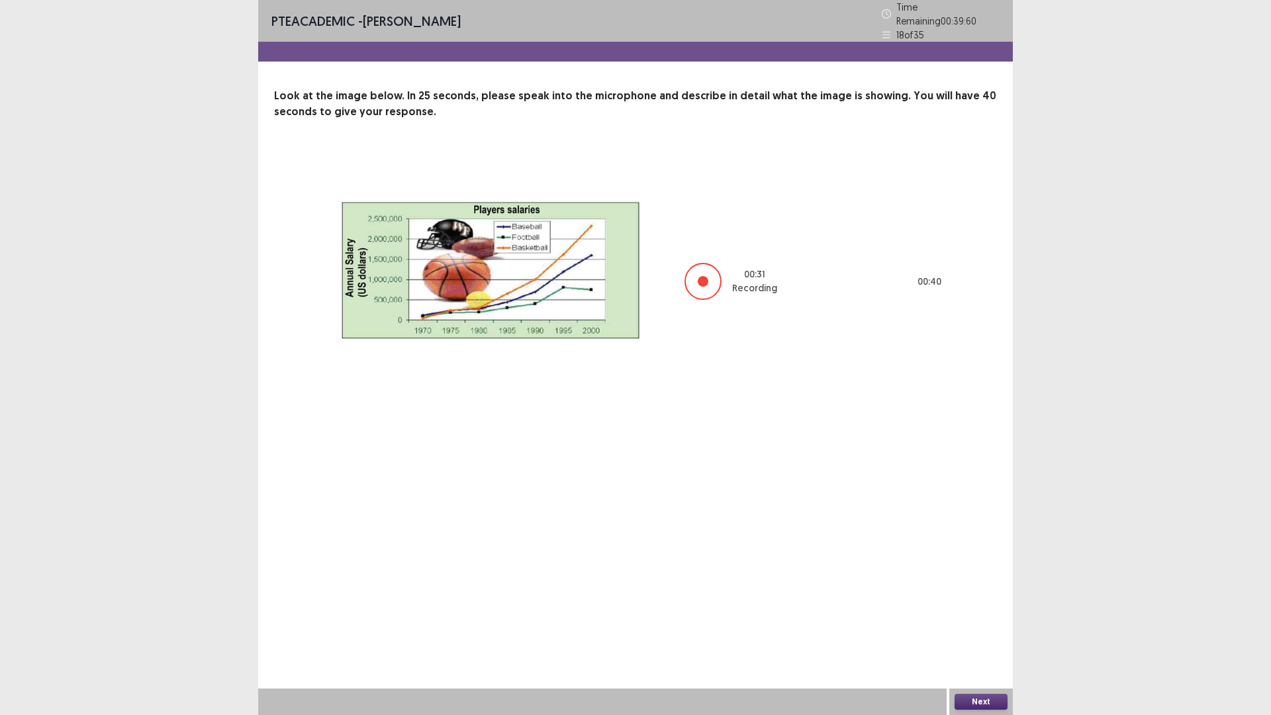
click at [701, 276] on div at bounding box center [703, 281] width 11 height 11
click at [698, 276] on div at bounding box center [703, 281] width 11 height 11
click at [702, 276] on div at bounding box center [703, 281] width 11 height 11
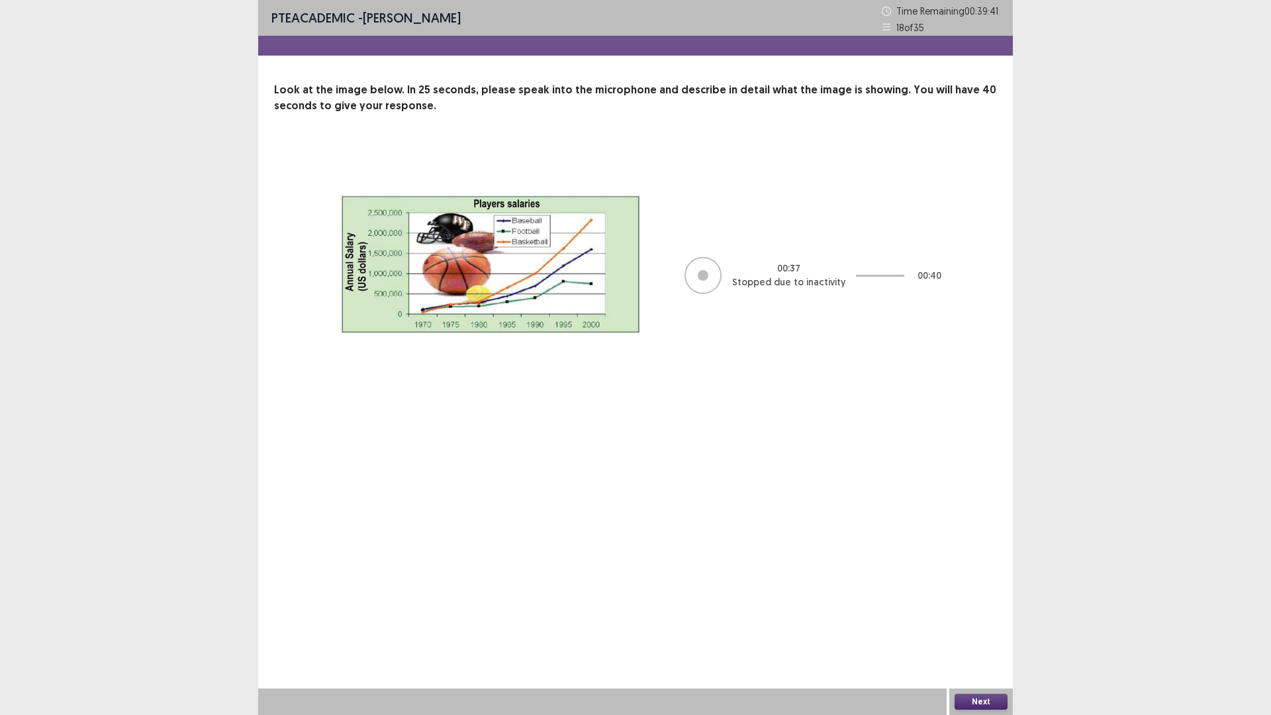
click at [979, 630] on button "Next" at bounding box center [980, 702] width 53 height 16
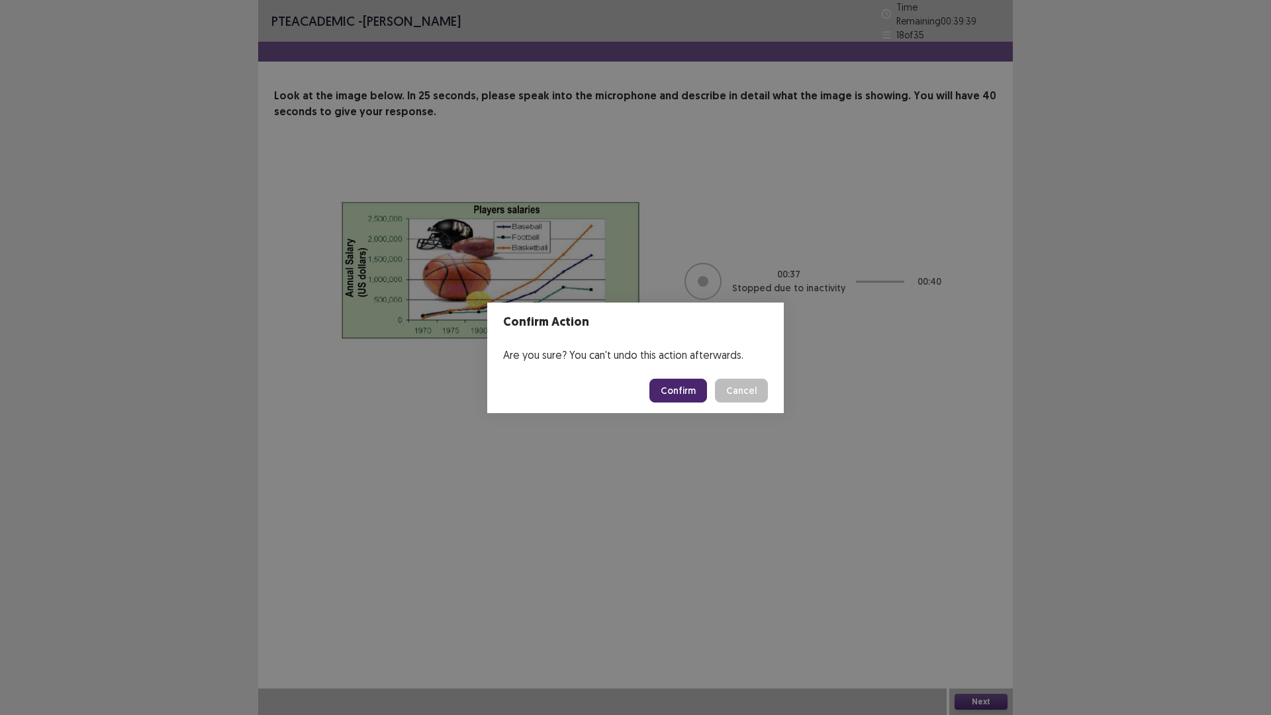
click at [682, 384] on button "Confirm" at bounding box center [678, 391] width 58 height 24
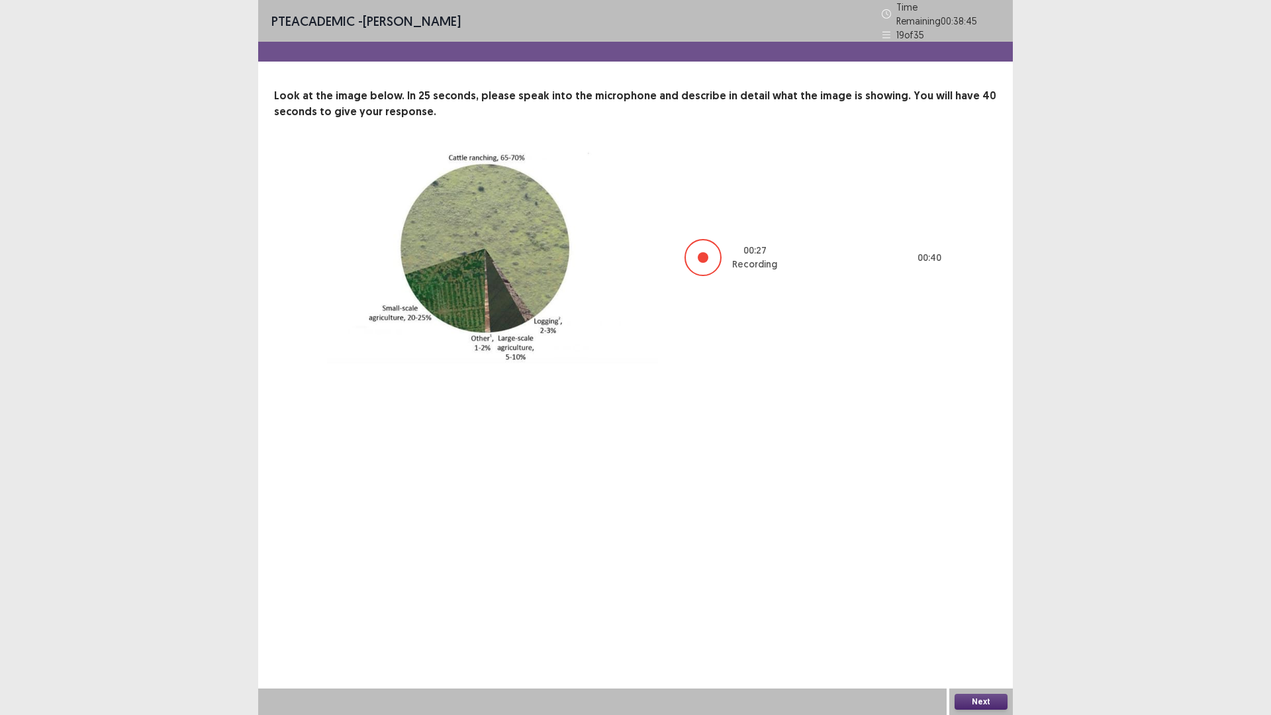
click at [703, 253] on div at bounding box center [703, 257] width 11 height 11
click at [700, 253] on div at bounding box center [703, 257] width 11 height 11
click at [975, 630] on button "Next" at bounding box center [980, 702] width 53 height 16
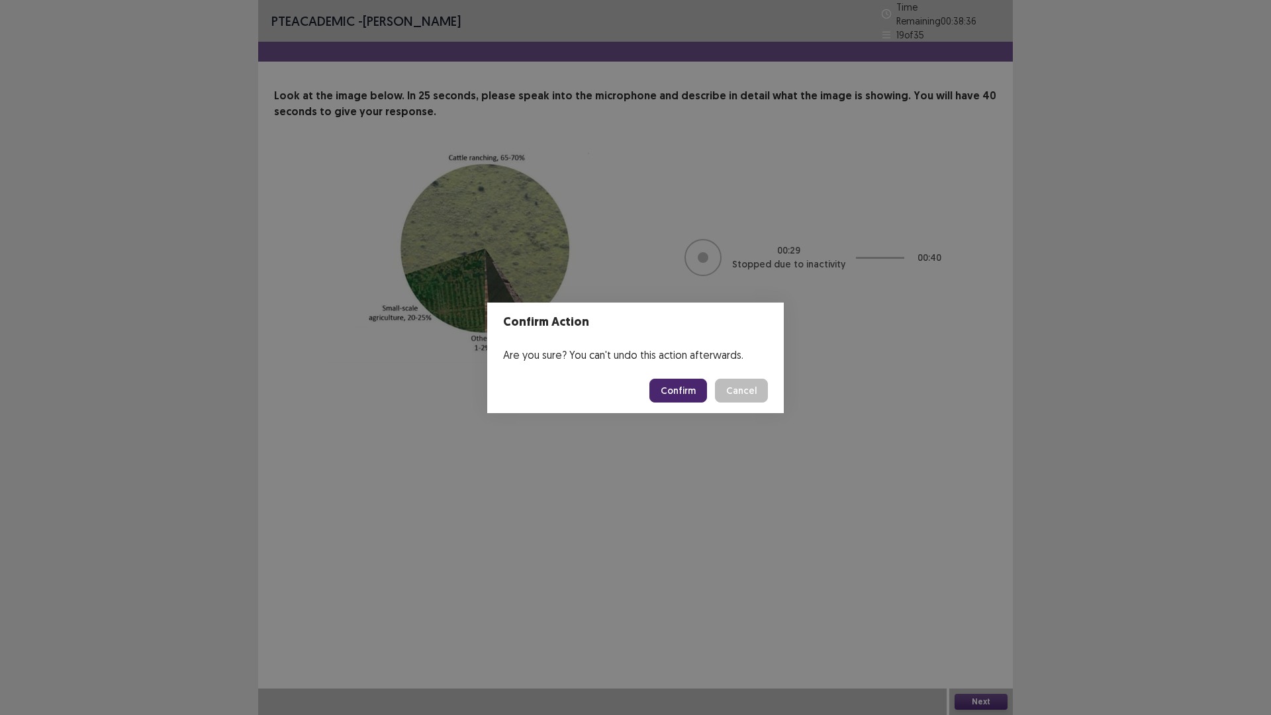
click at [669, 388] on button "Confirm" at bounding box center [678, 391] width 58 height 24
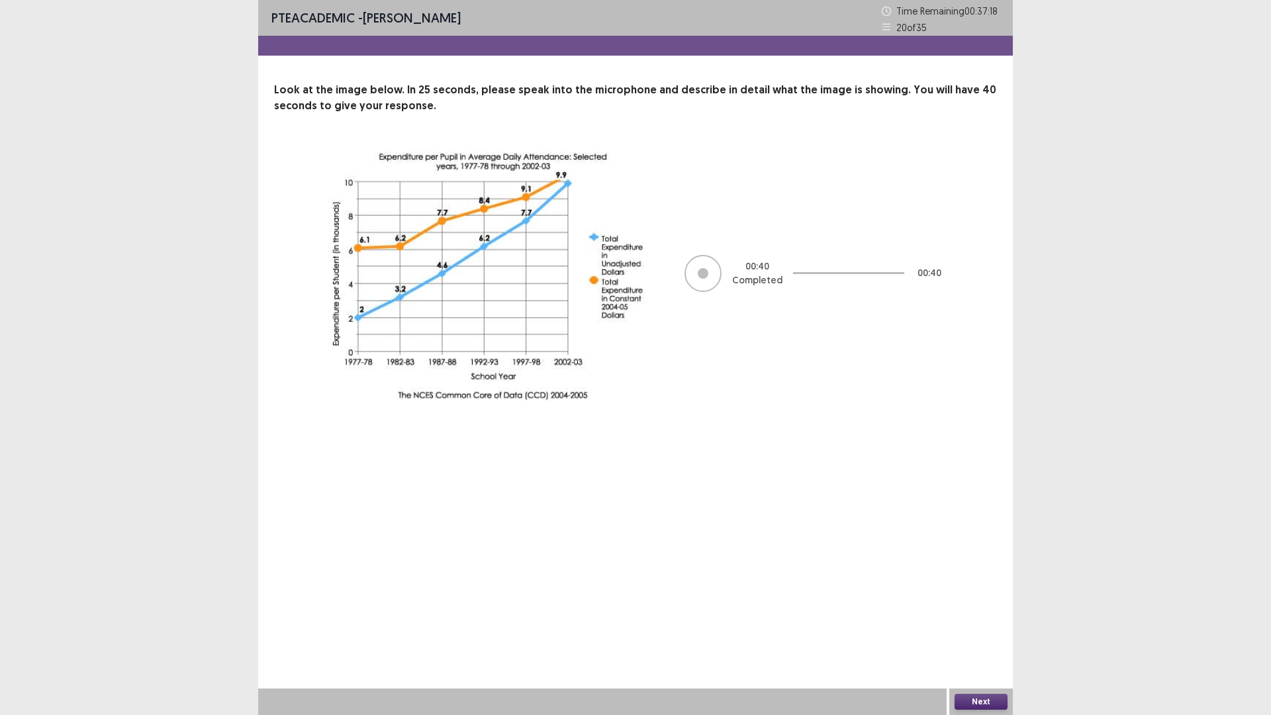
click at [701, 270] on div at bounding box center [703, 273] width 11 height 11
drag, startPoint x: 983, startPoint y: 698, endPoint x: 989, endPoint y: 689, distance: 10.1
click at [988, 630] on div "Next" at bounding box center [981, 701] width 64 height 26
click at [973, 630] on button "Next" at bounding box center [980, 702] width 53 height 16
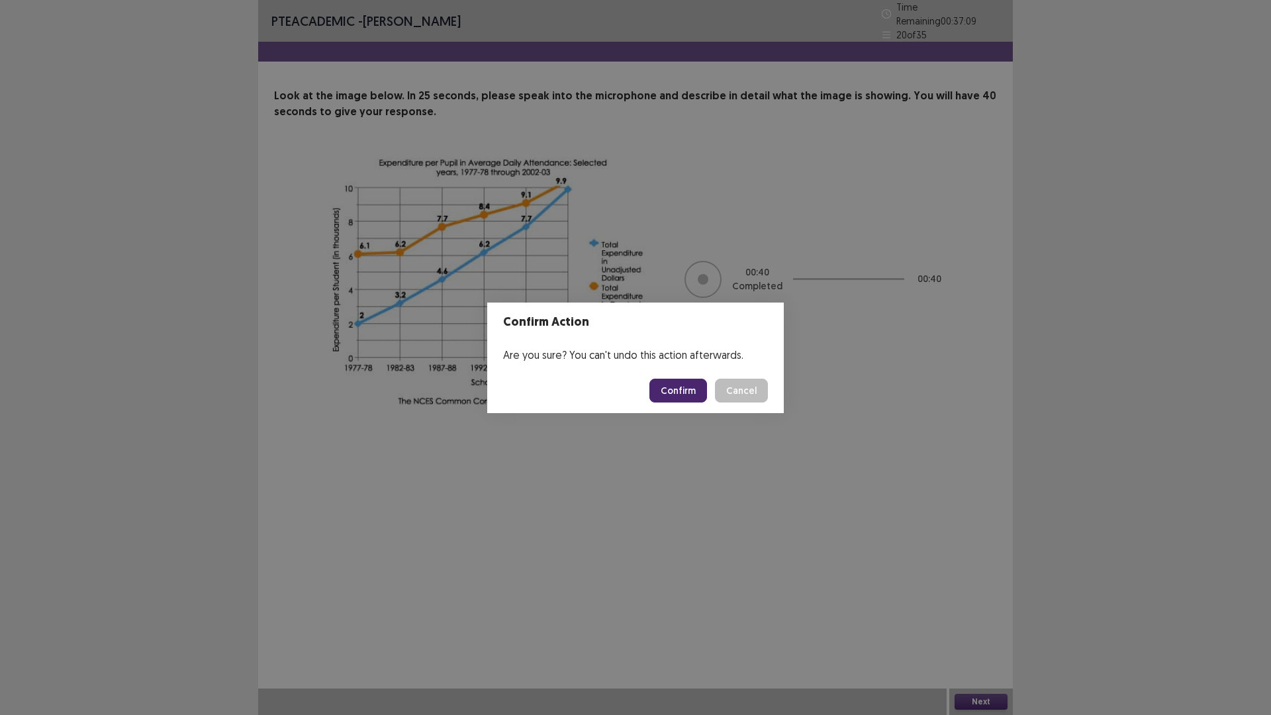
click at [682, 388] on button "Confirm" at bounding box center [678, 391] width 58 height 24
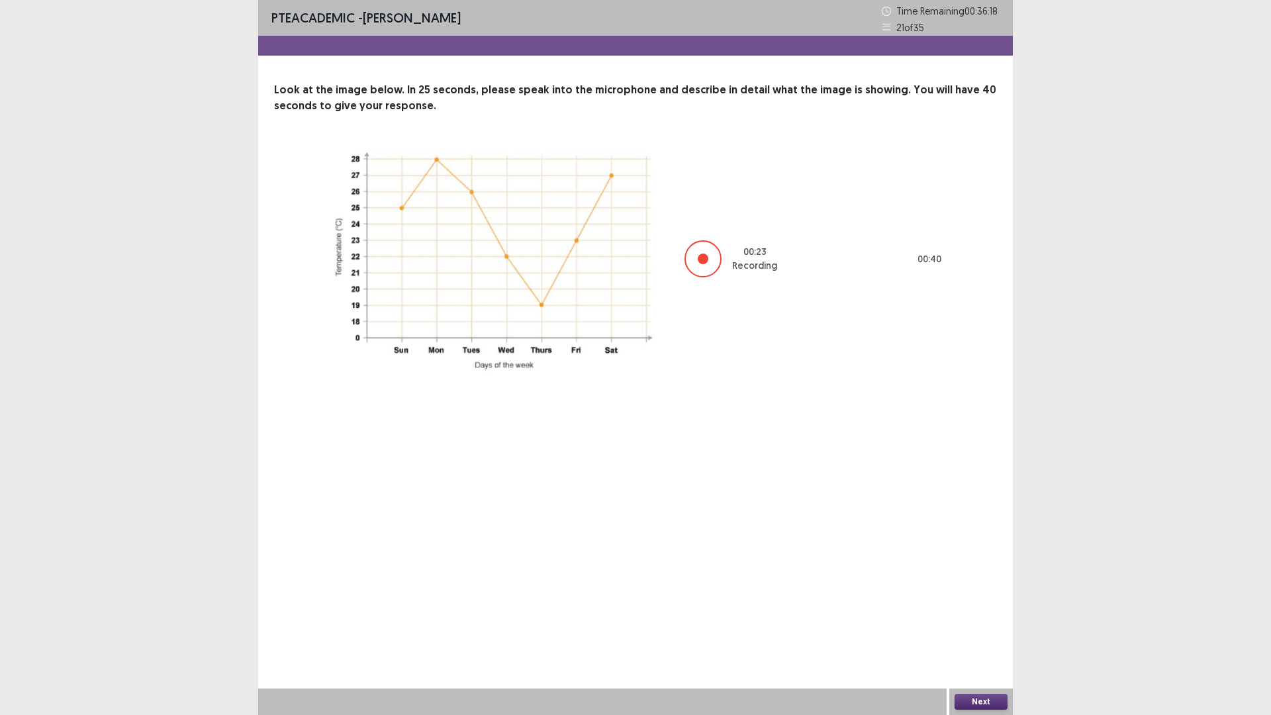
click at [702, 259] on div at bounding box center [703, 258] width 11 height 11
click at [701, 259] on div at bounding box center [703, 258] width 11 height 11
click at [698, 258] on div at bounding box center [703, 258] width 11 height 11
click at [983, 630] on button "Next" at bounding box center [980, 702] width 53 height 16
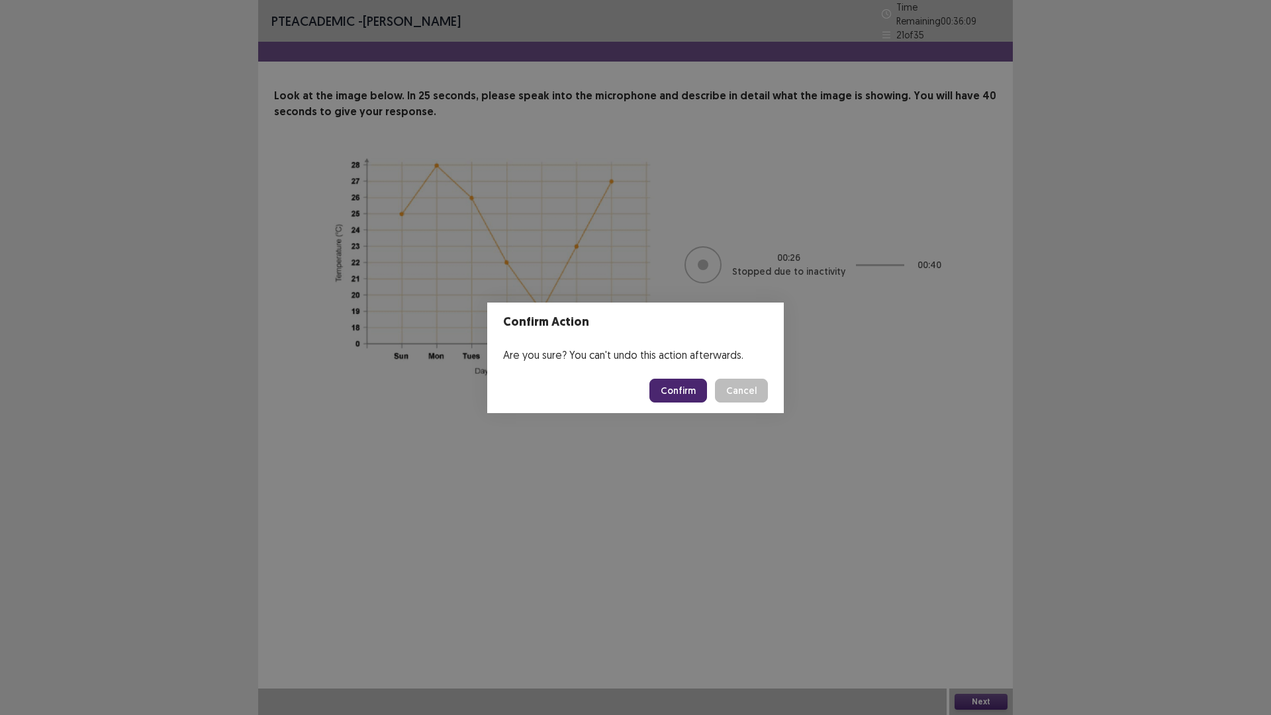
click at [686, 388] on button "Confirm" at bounding box center [678, 391] width 58 height 24
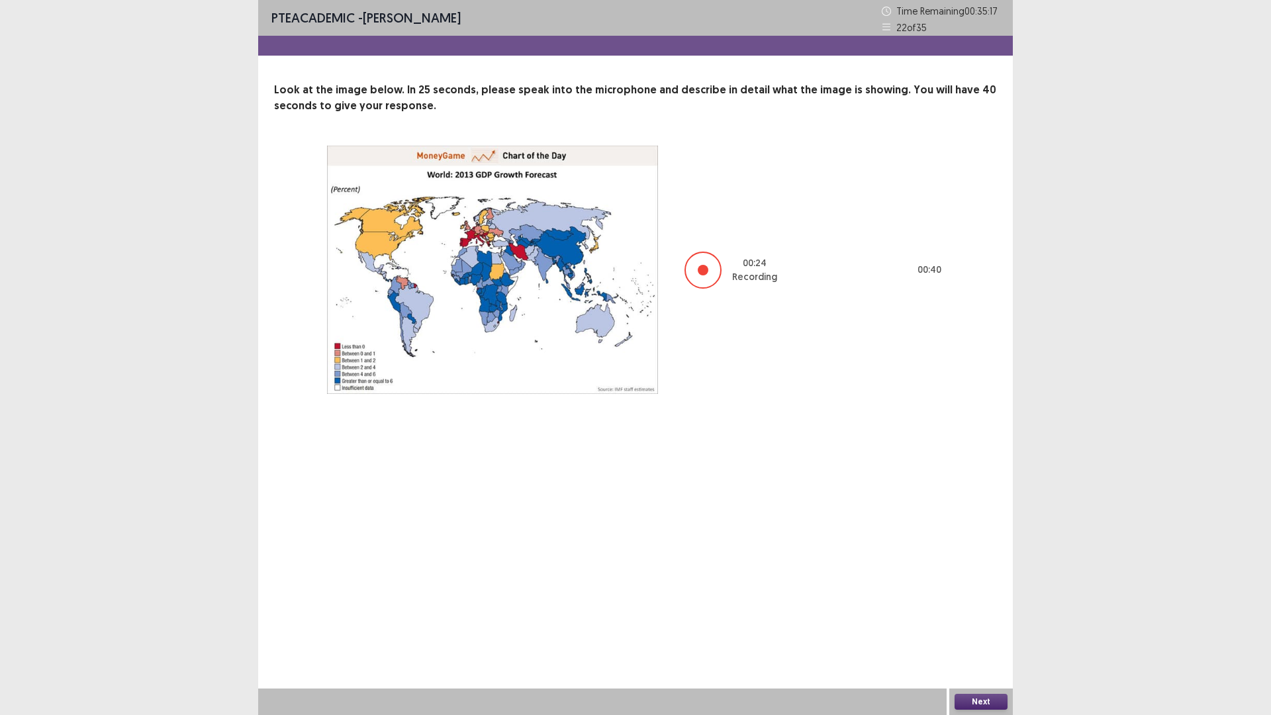
click at [701, 270] on div at bounding box center [703, 270] width 11 height 11
click at [979, 630] on button "Next" at bounding box center [980, 702] width 53 height 16
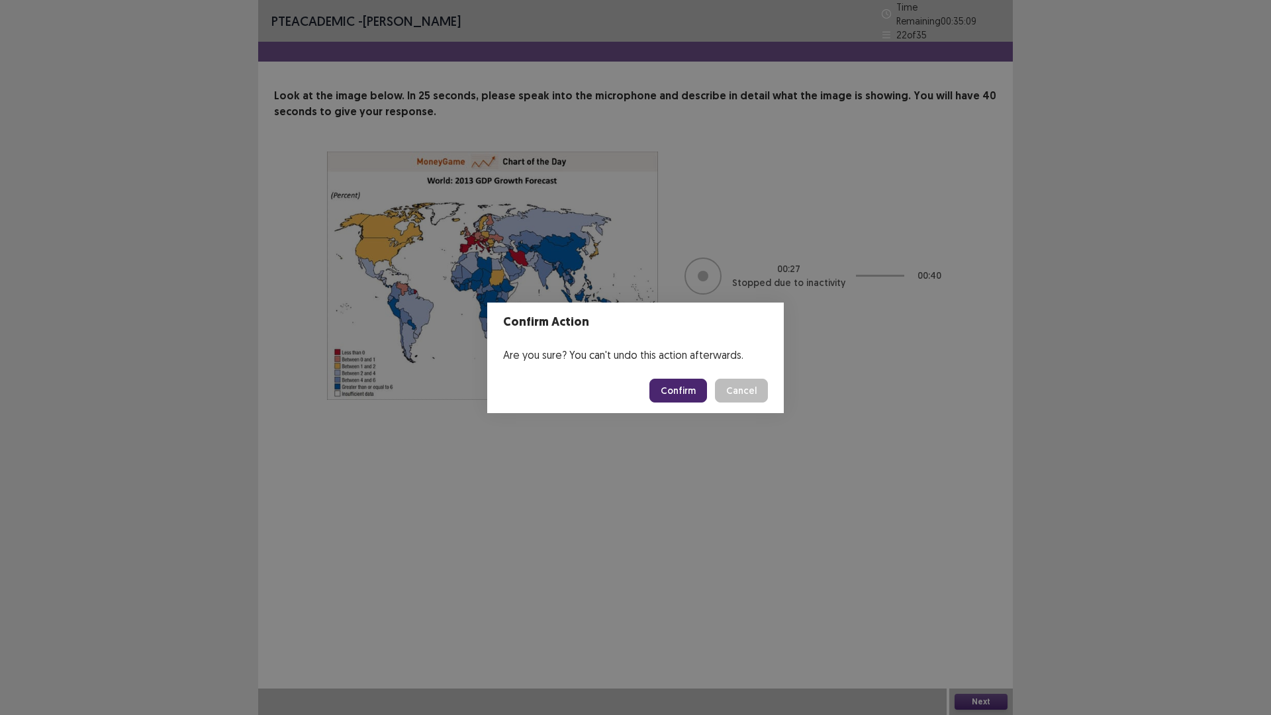
click at [694, 386] on button "Confirm" at bounding box center [678, 391] width 58 height 24
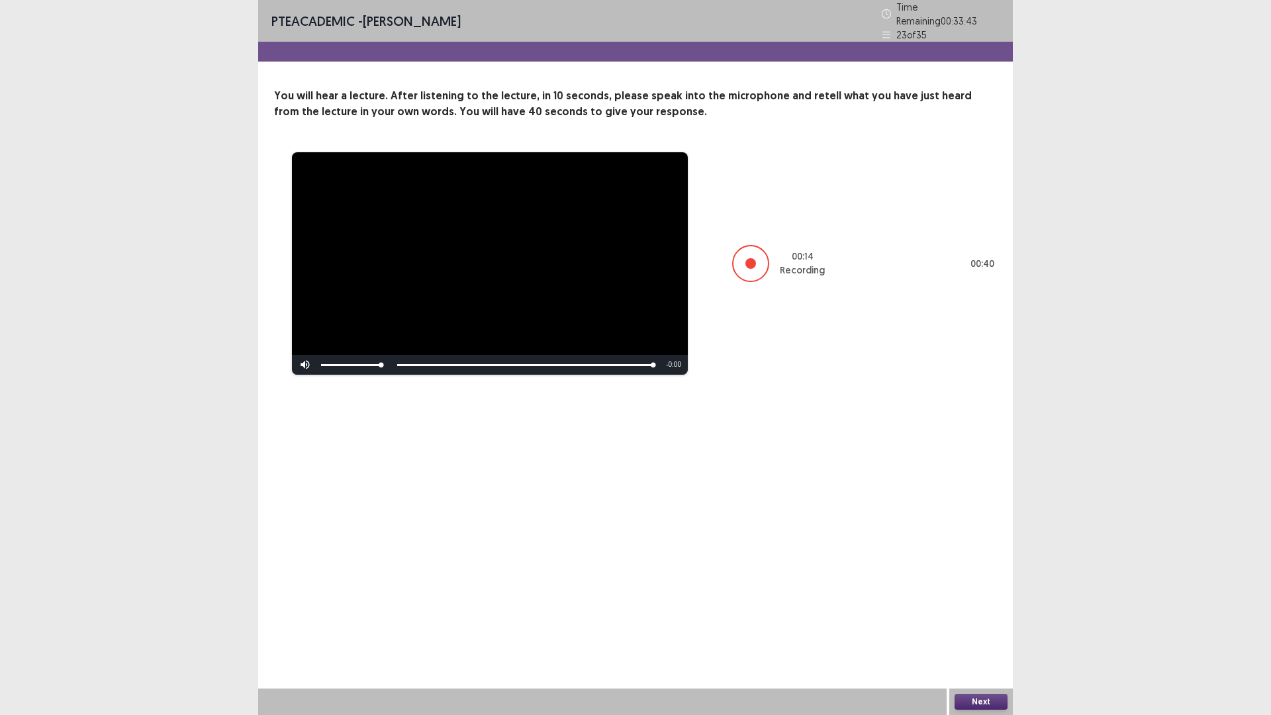
click at [749, 258] on div at bounding box center [750, 263] width 11 height 11
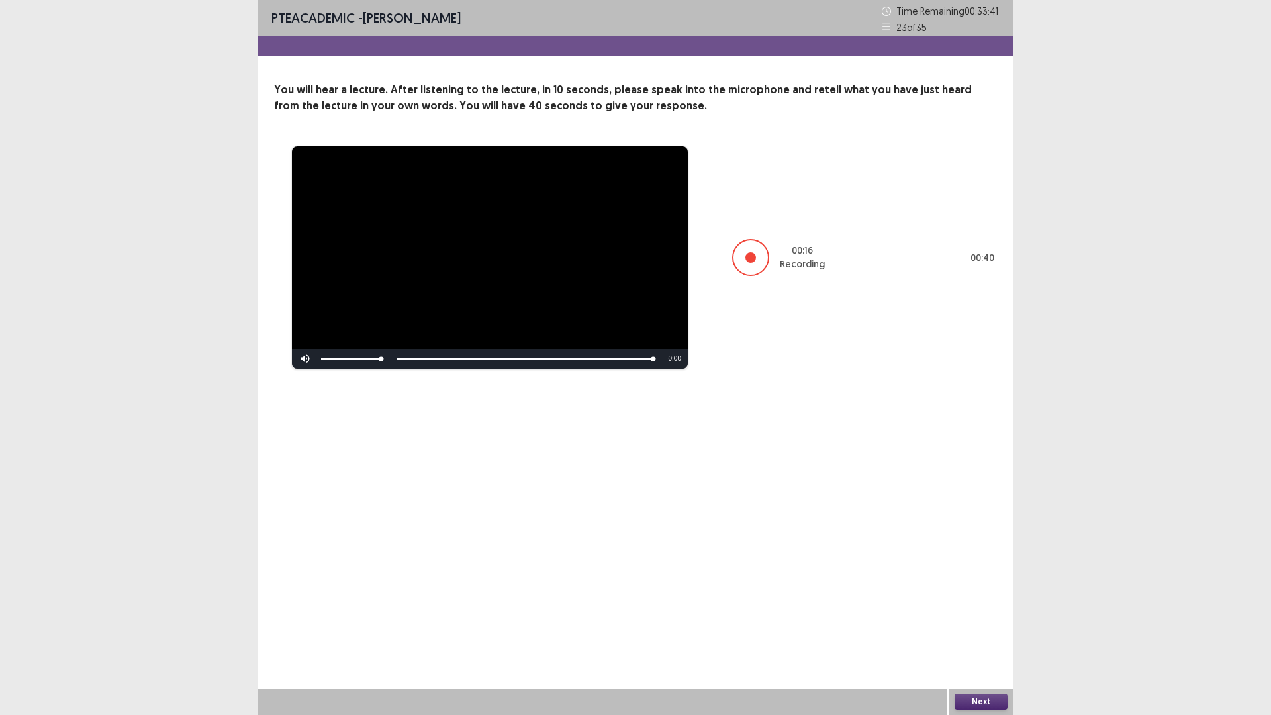
click at [748, 259] on div at bounding box center [750, 257] width 11 height 11
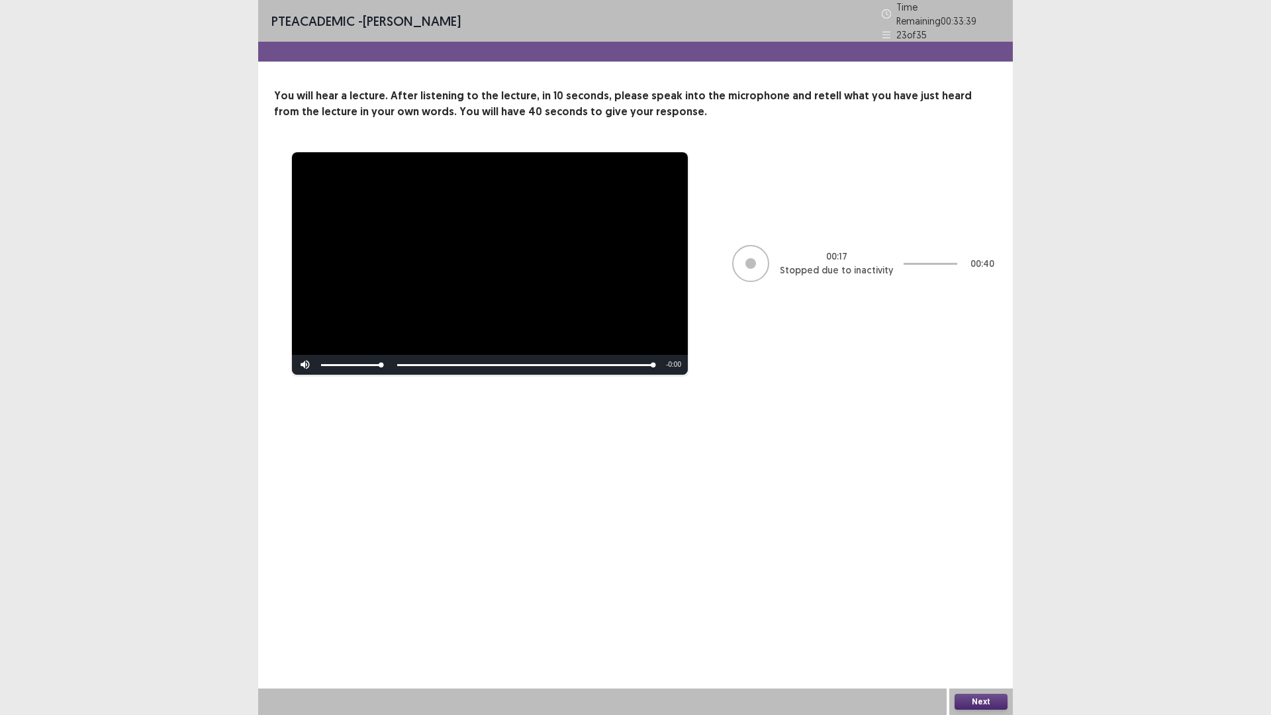
click at [750, 258] on div at bounding box center [750, 263] width 11 height 11
click at [974, 630] on button "Next" at bounding box center [980, 702] width 53 height 16
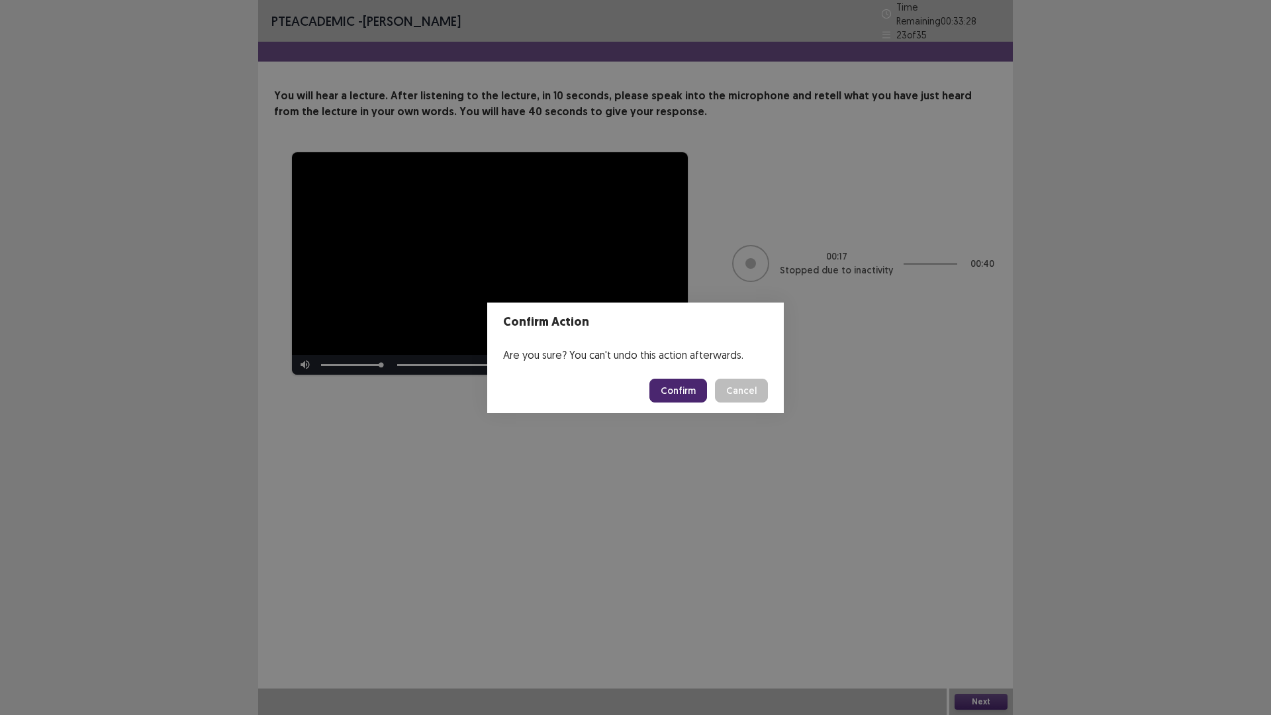
click at [680, 392] on button "Confirm" at bounding box center [678, 391] width 58 height 24
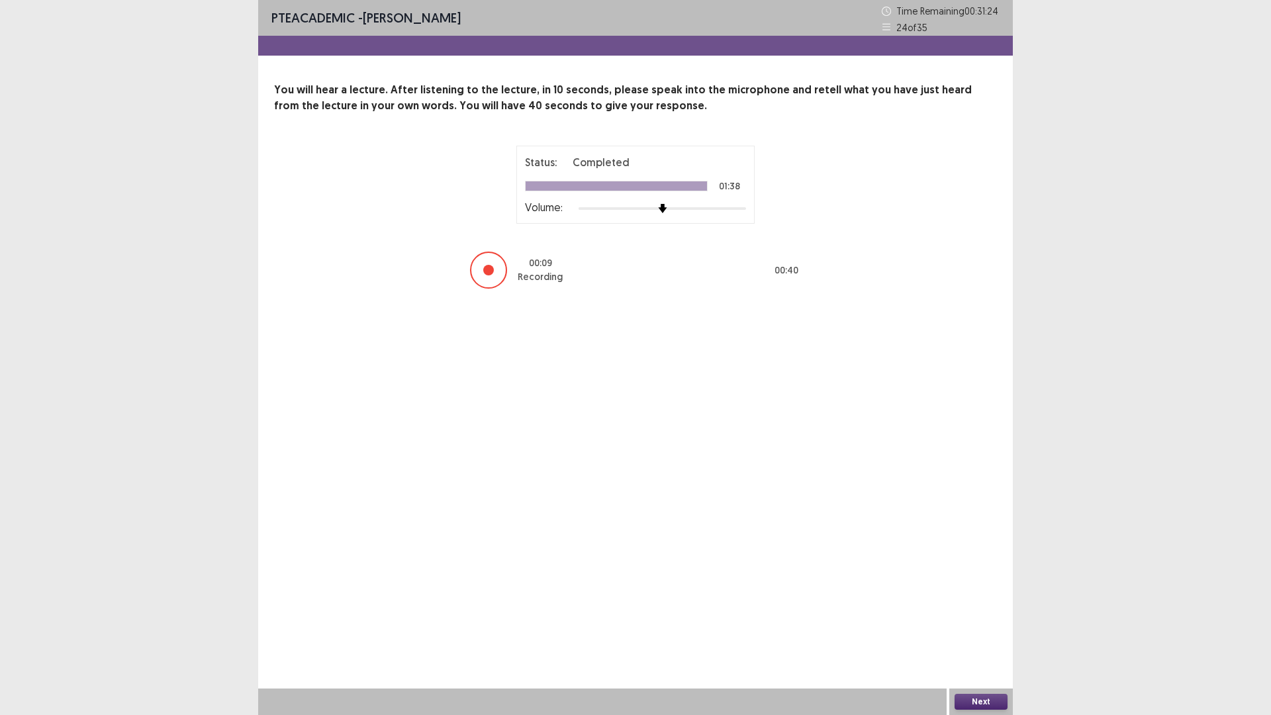
click at [487, 268] on div at bounding box center [488, 270] width 11 height 11
click at [481, 271] on div at bounding box center [488, 269] width 37 height 37
click at [981, 630] on button "Next" at bounding box center [980, 702] width 53 height 16
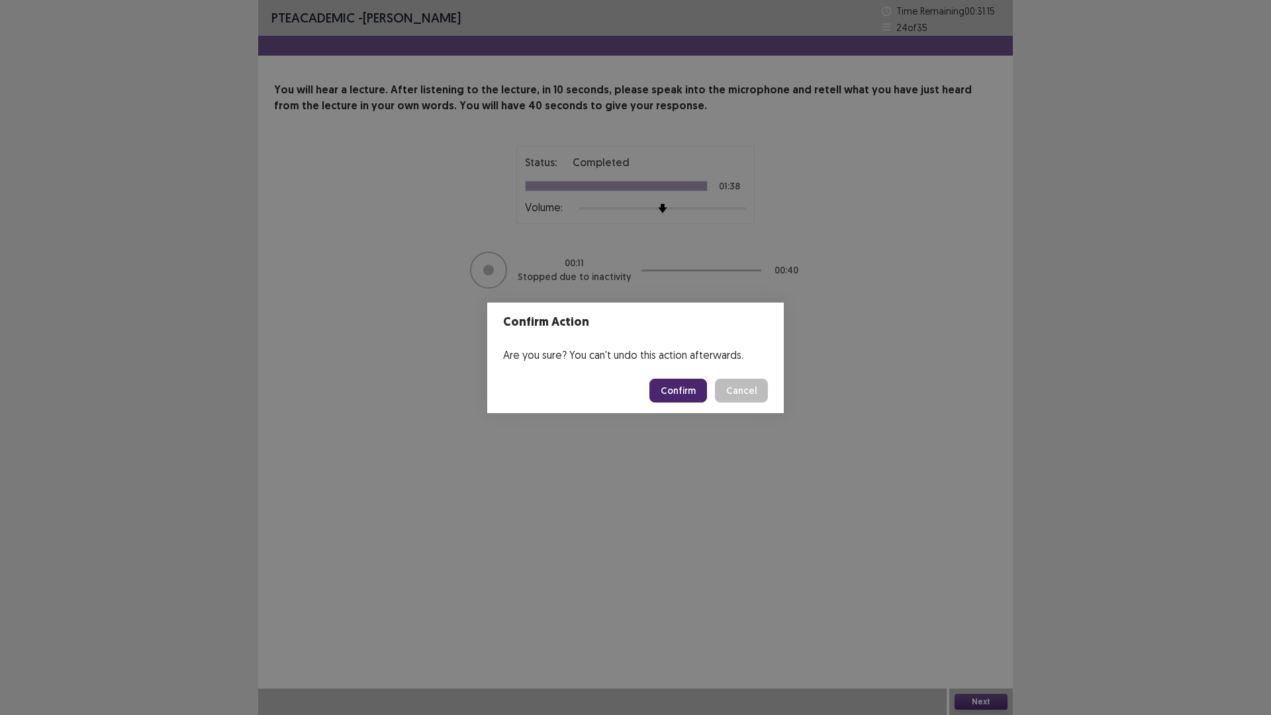
click at [686, 384] on button "Confirm" at bounding box center [678, 391] width 58 height 24
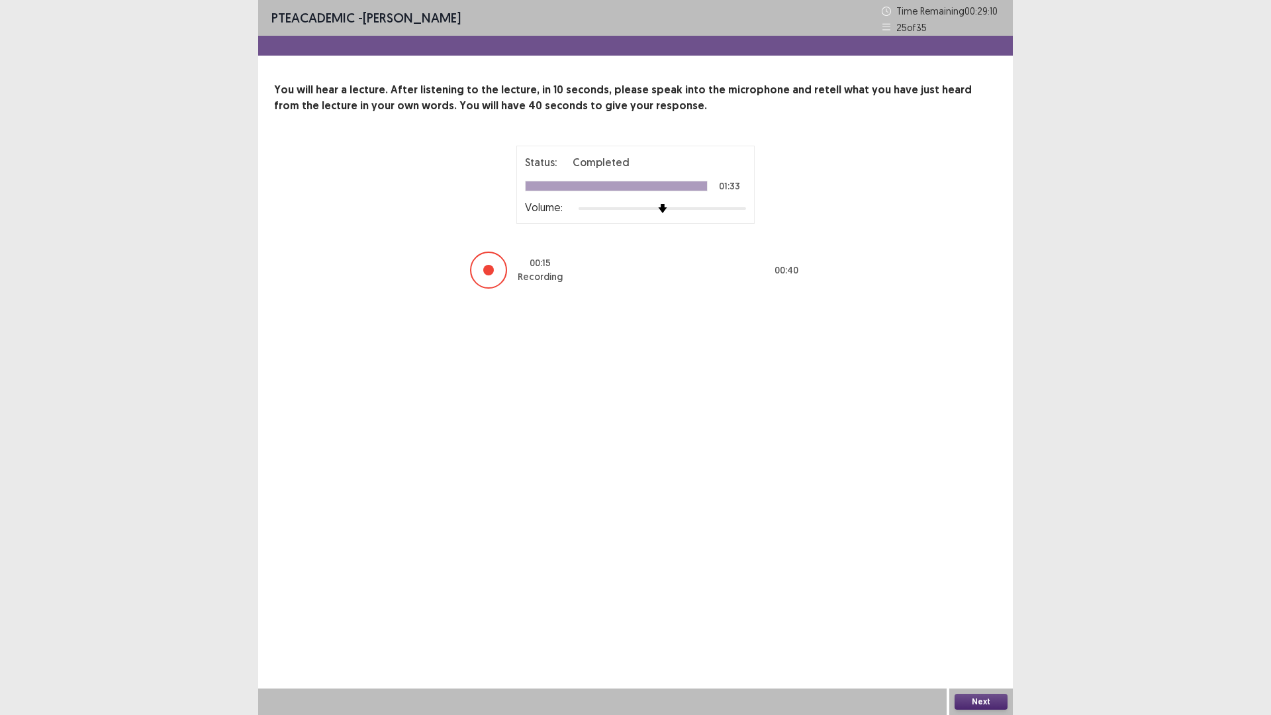
click at [488, 269] on div at bounding box center [488, 270] width 11 height 11
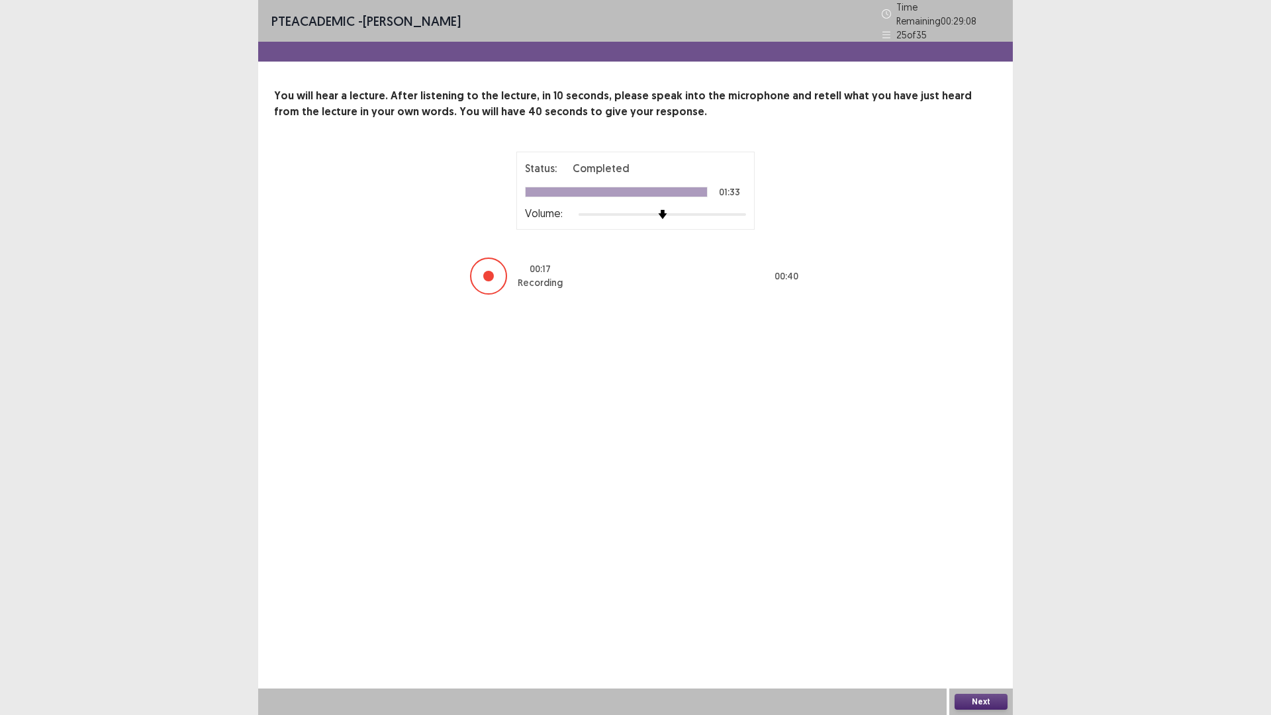
click at [486, 271] on div at bounding box center [488, 276] width 11 height 11
click at [494, 269] on div at bounding box center [488, 275] width 37 height 37
click at [975, 630] on button "Next" at bounding box center [980, 702] width 53 height 16
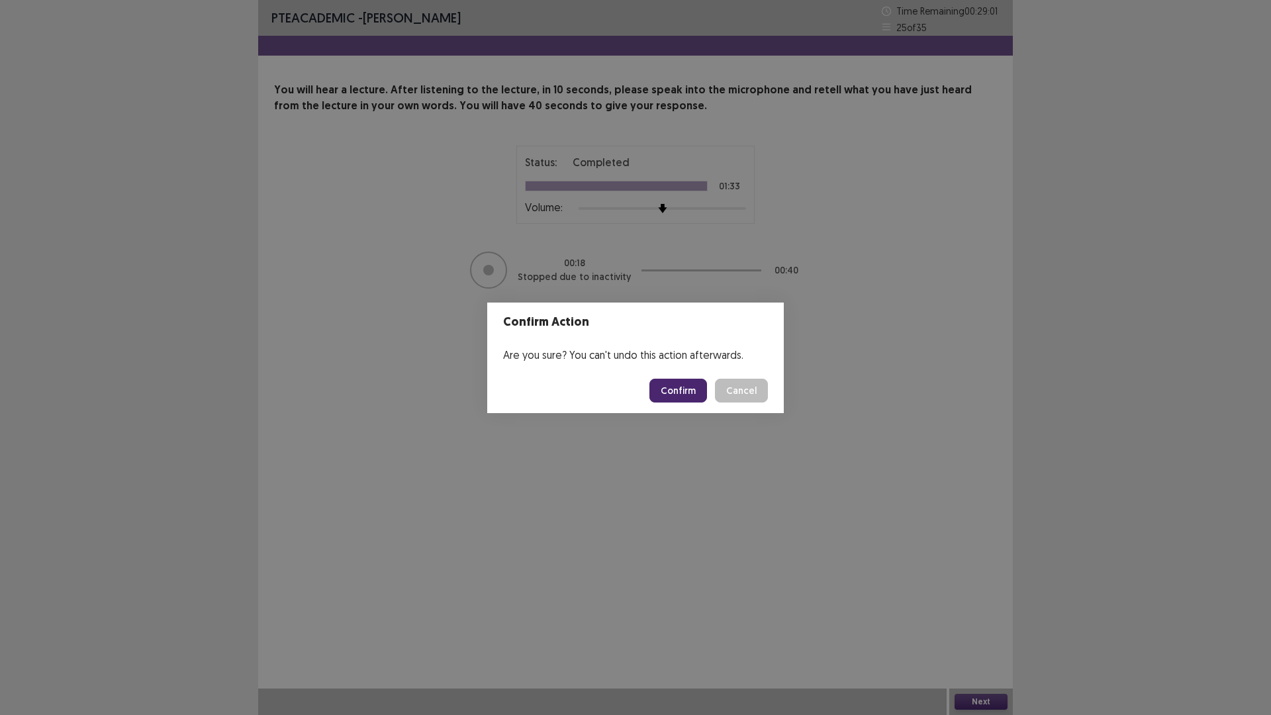
drag, startPoint x: 685, startPoint y: 384, endPoint x: 683, endPoint y: 392, distance: 8.2
click at [683, 392] on button "Confirm" at bounding box center [678, 391] width 58 height 24
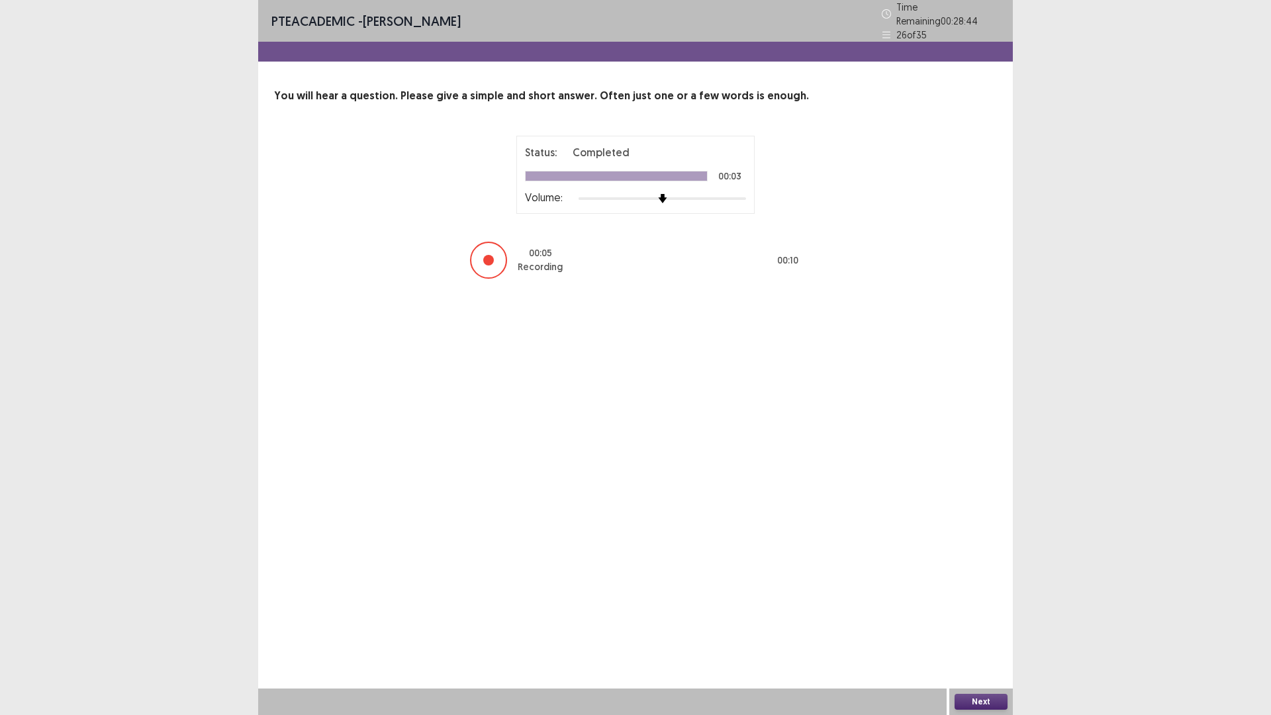
click at [484, 255] on div at bounding box center [488, 260] width 11 height 11
click at [485, 255] on div at bounding box center [488, 260] width 11 height 11
click at [977, 630] on button "Next" at bounding box center [980, 702] width 53 height 16
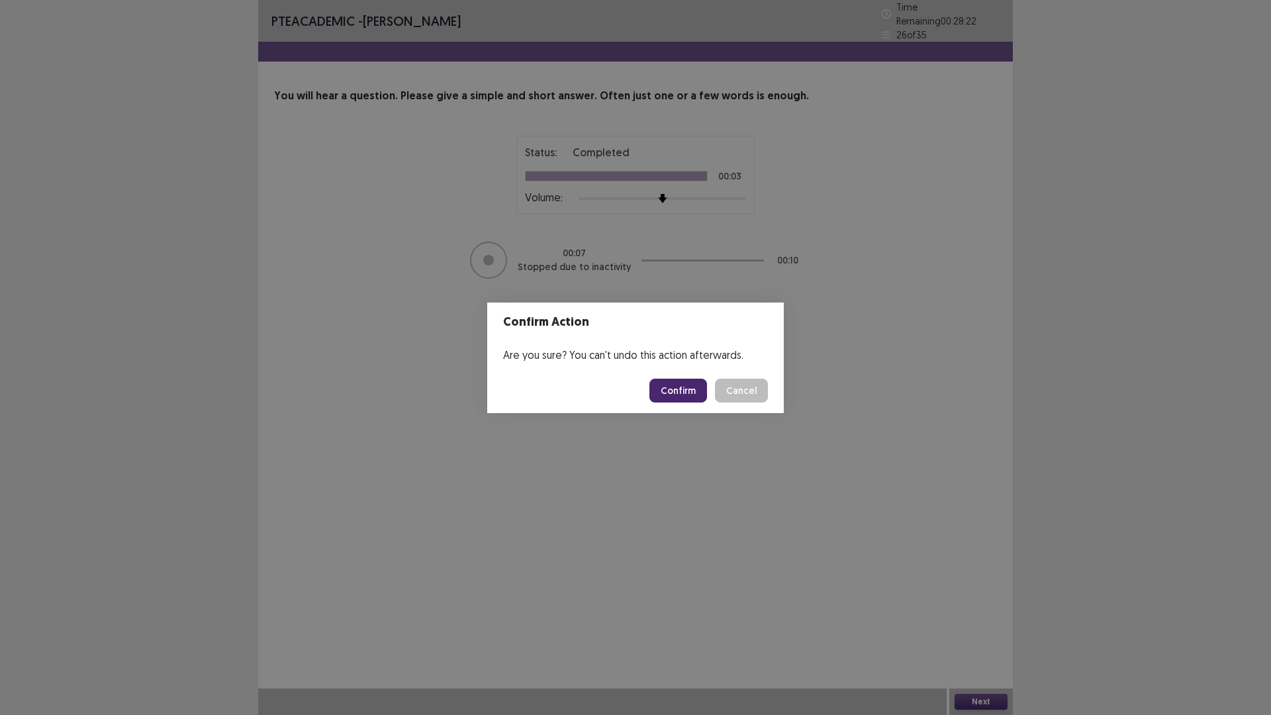
click at [674, 393] on button "Confirm" at bounding box center [678, 391] width 58 height 24
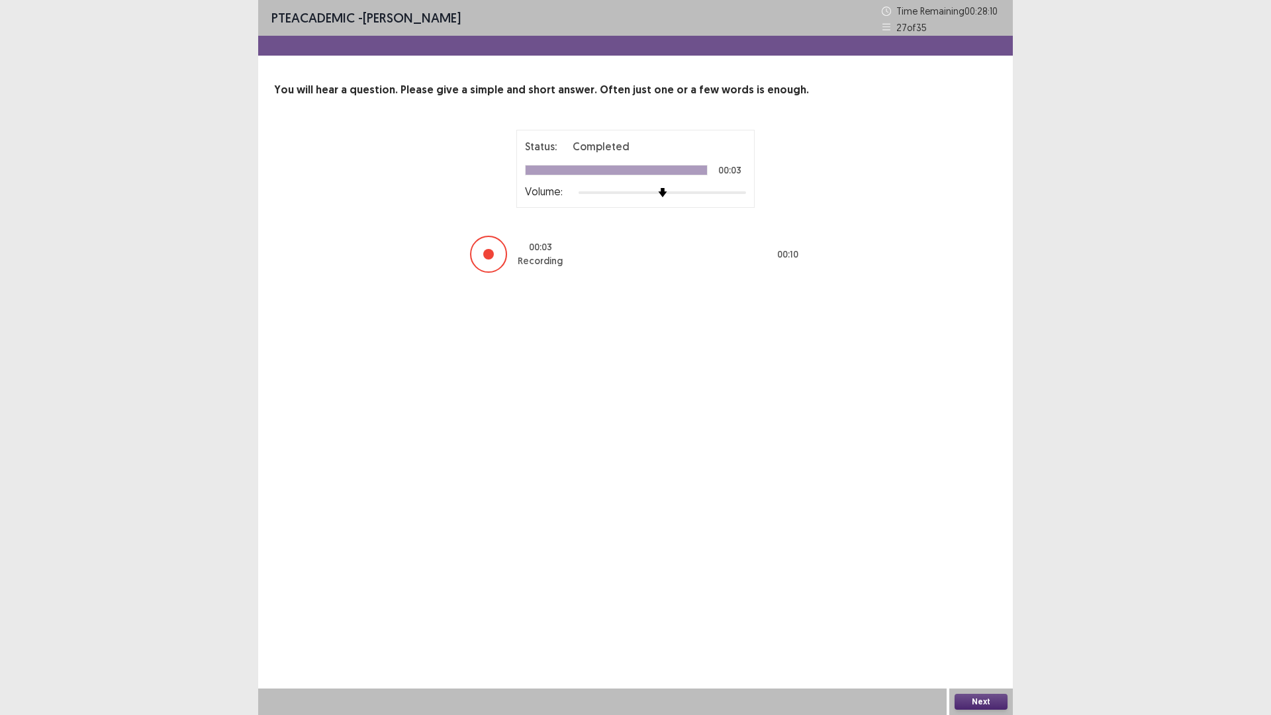
click at [486, 258] on div at bounding box center [488, 254] width 11 height 11
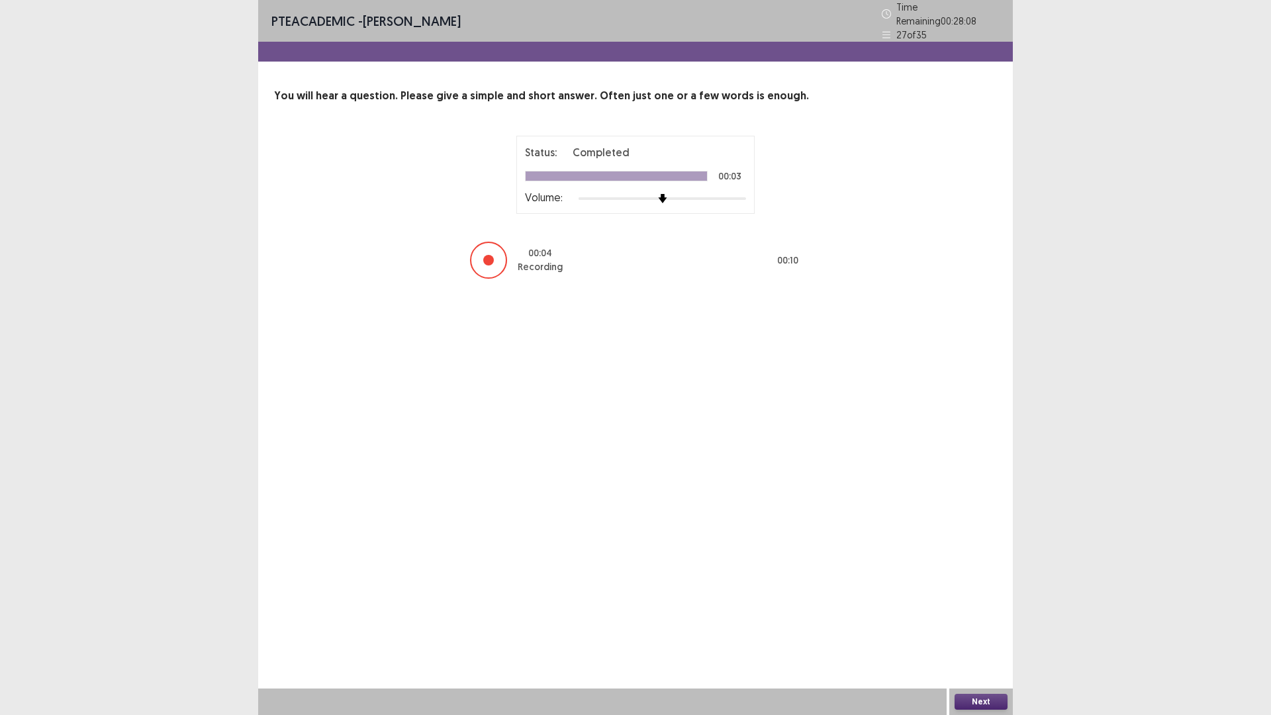
click at [486, 255] on div at bounding box center [488, 260] width 11 height 11
click at [974, 630] on button "Next" at bounding box center [980, 702] width 53 height 16
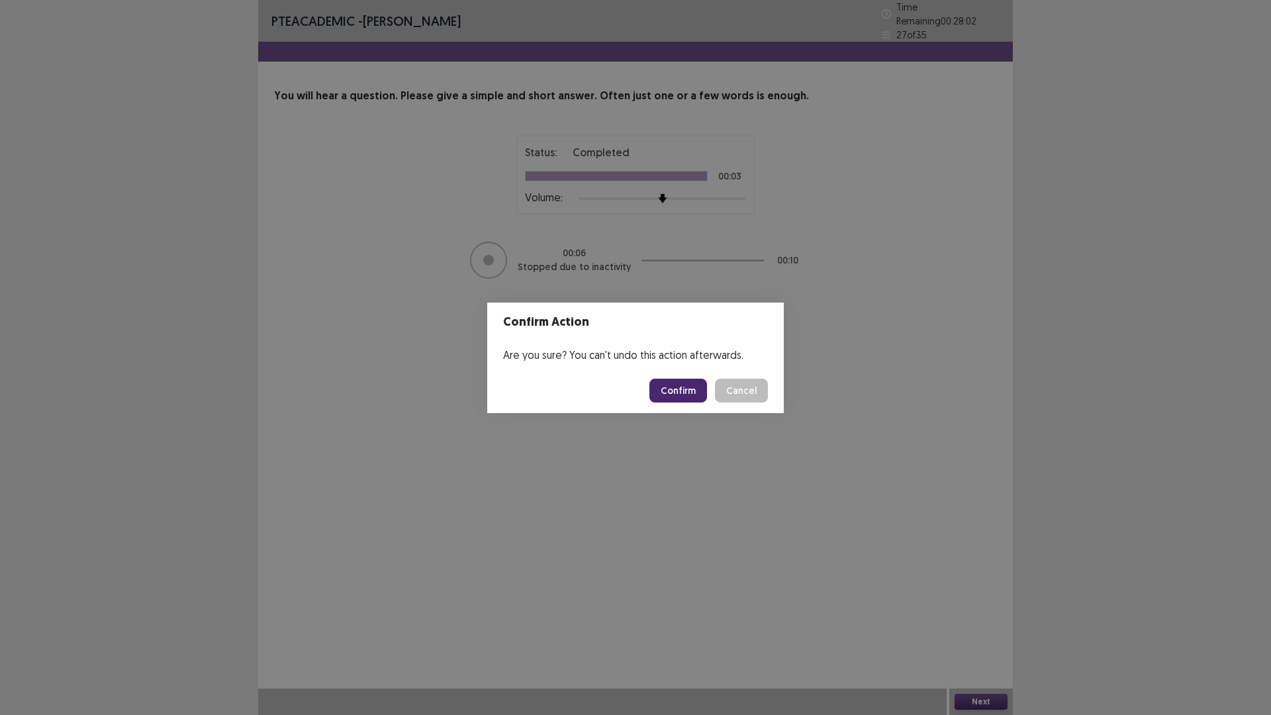
click at [688, 390] on button "Confirm" at bounding box center [678, 391] width 58 height 24
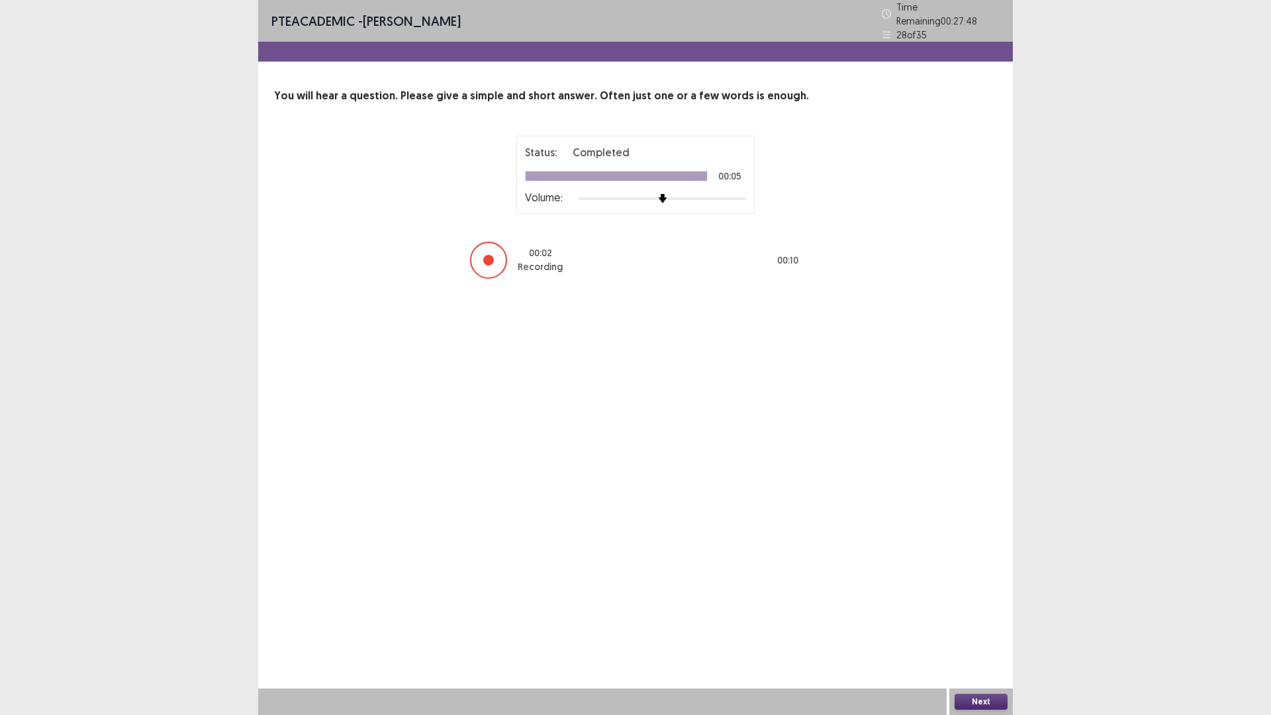
click at [488, 255] on div at bounding box center [488, 260] width 11 height 11
click at [489, 255] on div at bounding box center [488, 260] width 11 height 11
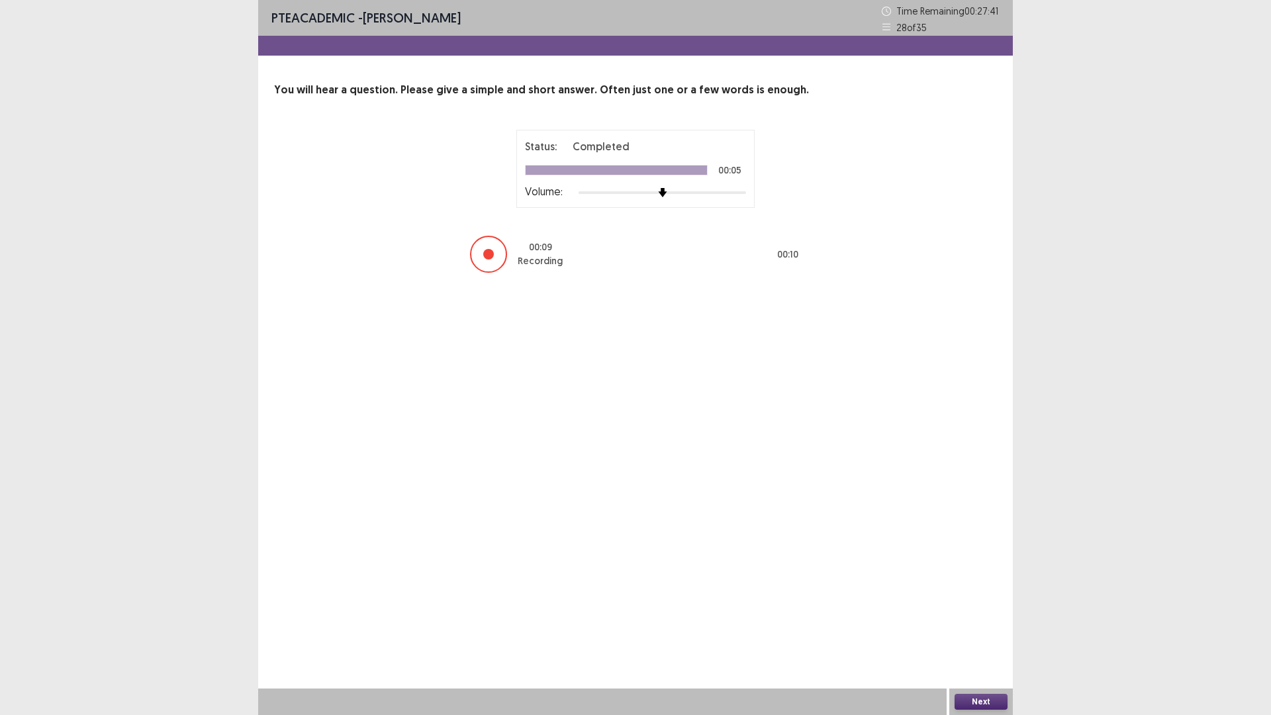
click at [486, 253] on div at bounding box center [488, 254] width 11 height 11
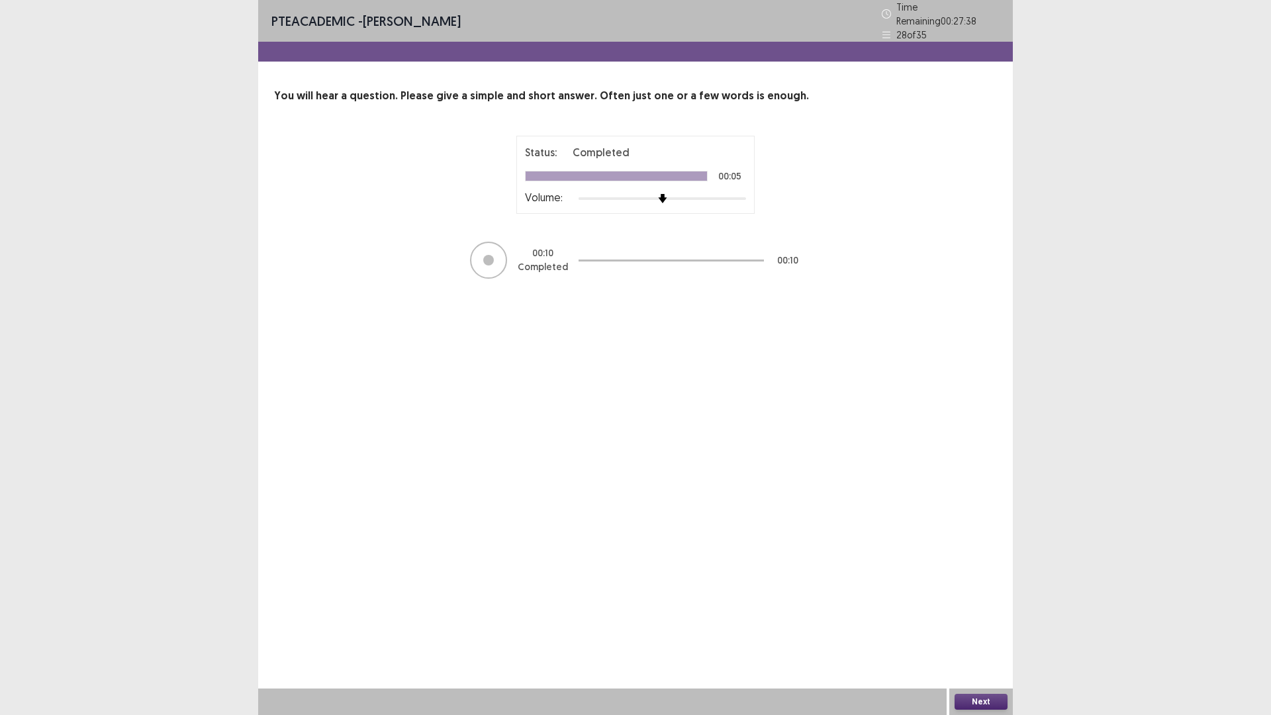
click at [983, 630] on button "Next" at bounding box center [980, 702] width 53 height 16
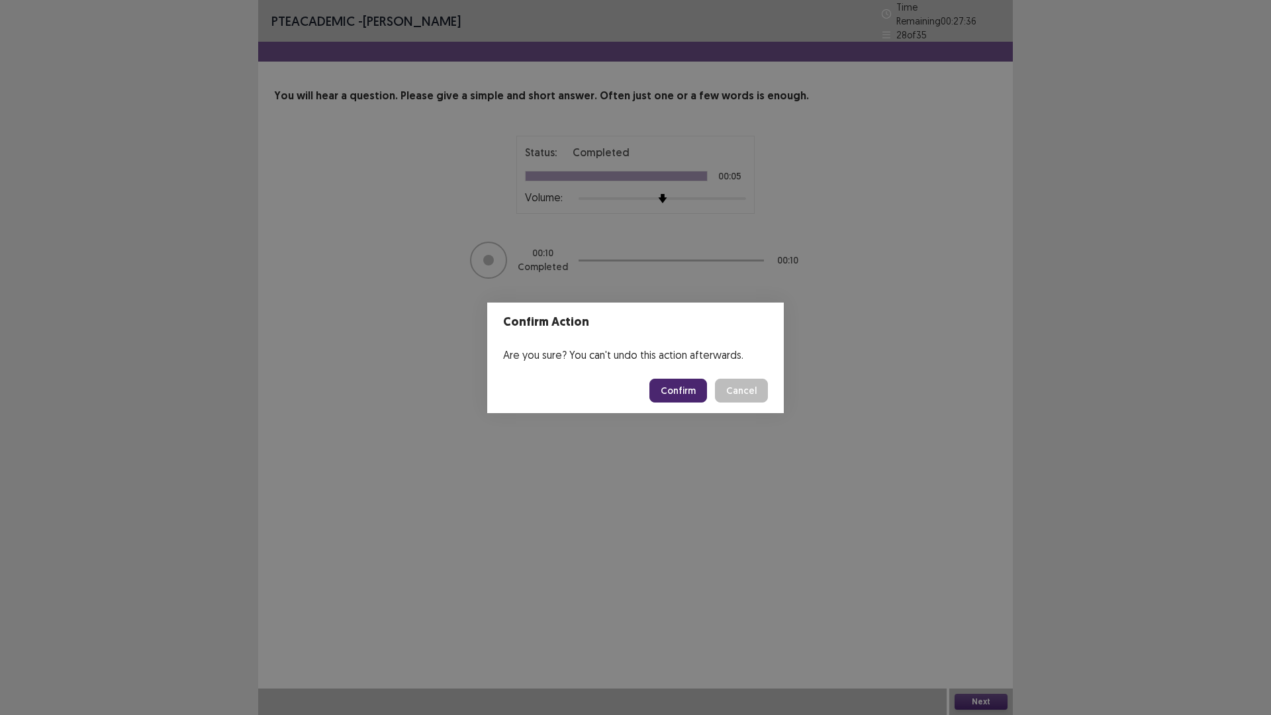
click at [680, 392] on button "Confirm" at bounding box center [678, 391] width 58 height 24
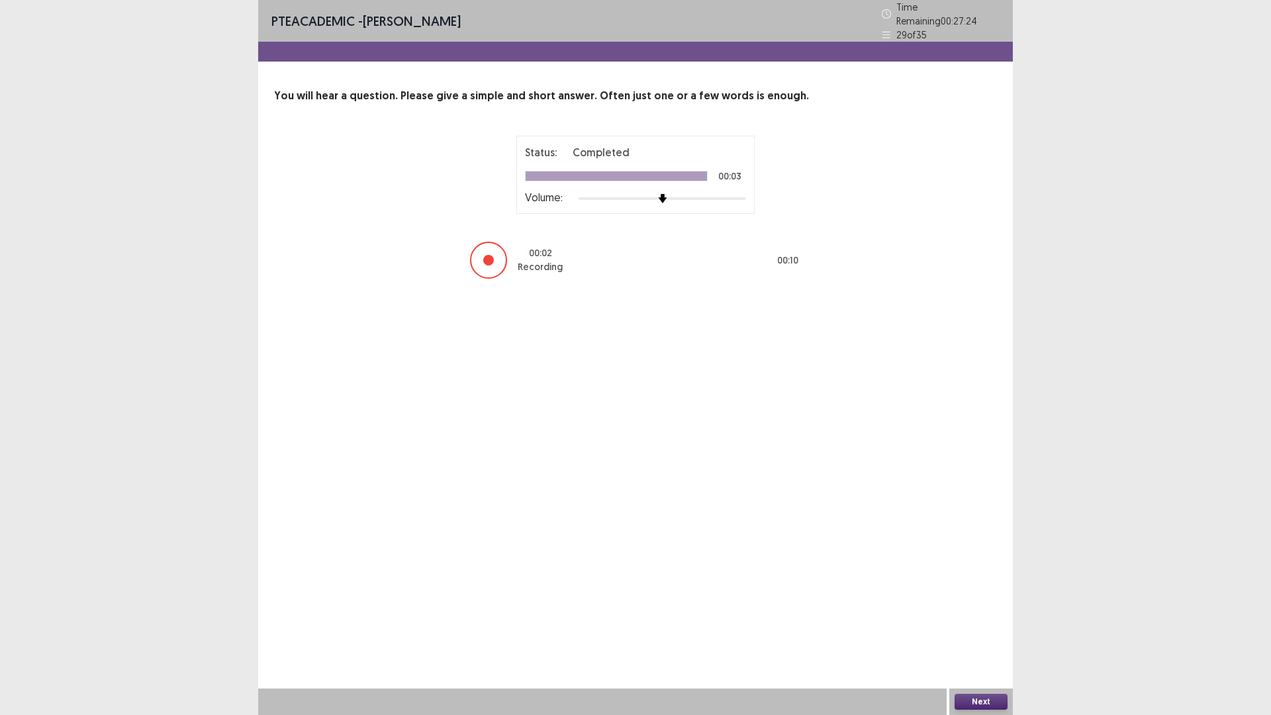
click at [487, 255] on div at bounding box center [488, 260] width 11 height 11
click at [486, 255] on div at bounding box center [488, 260] width 11 height 11
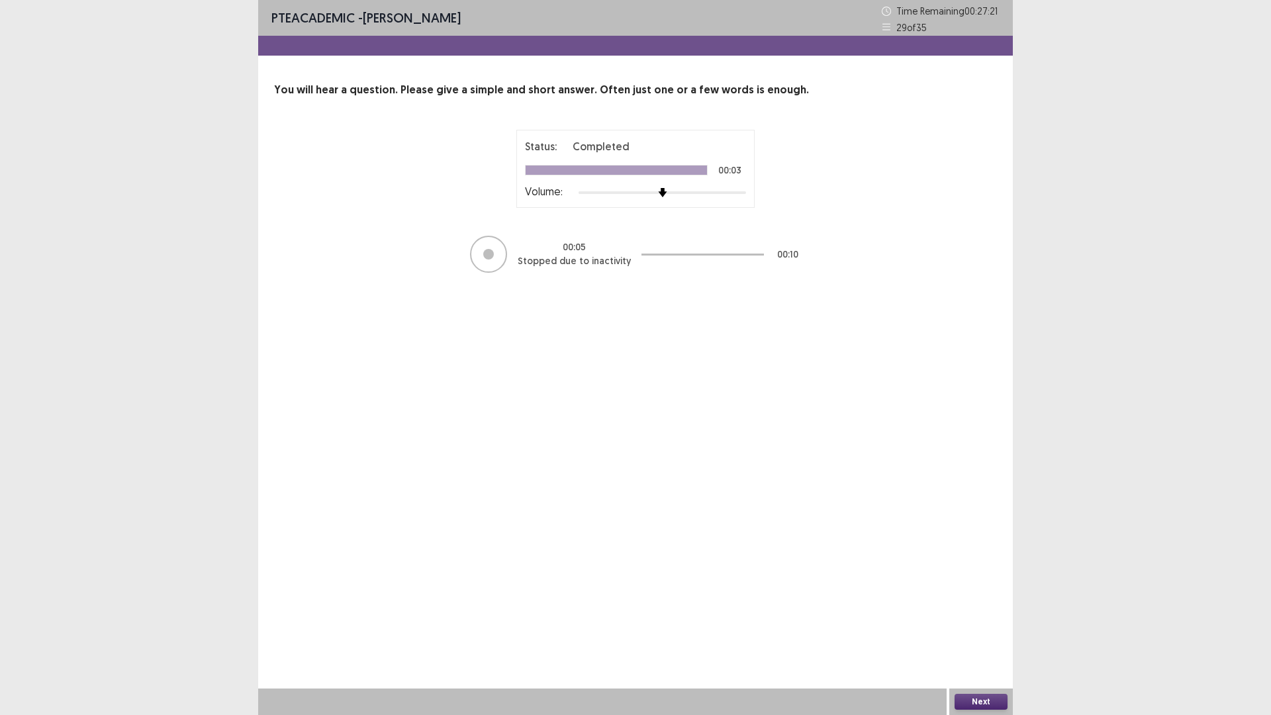
click at [489, 253] on div at bounding box center [488, 254] width 11 height 11
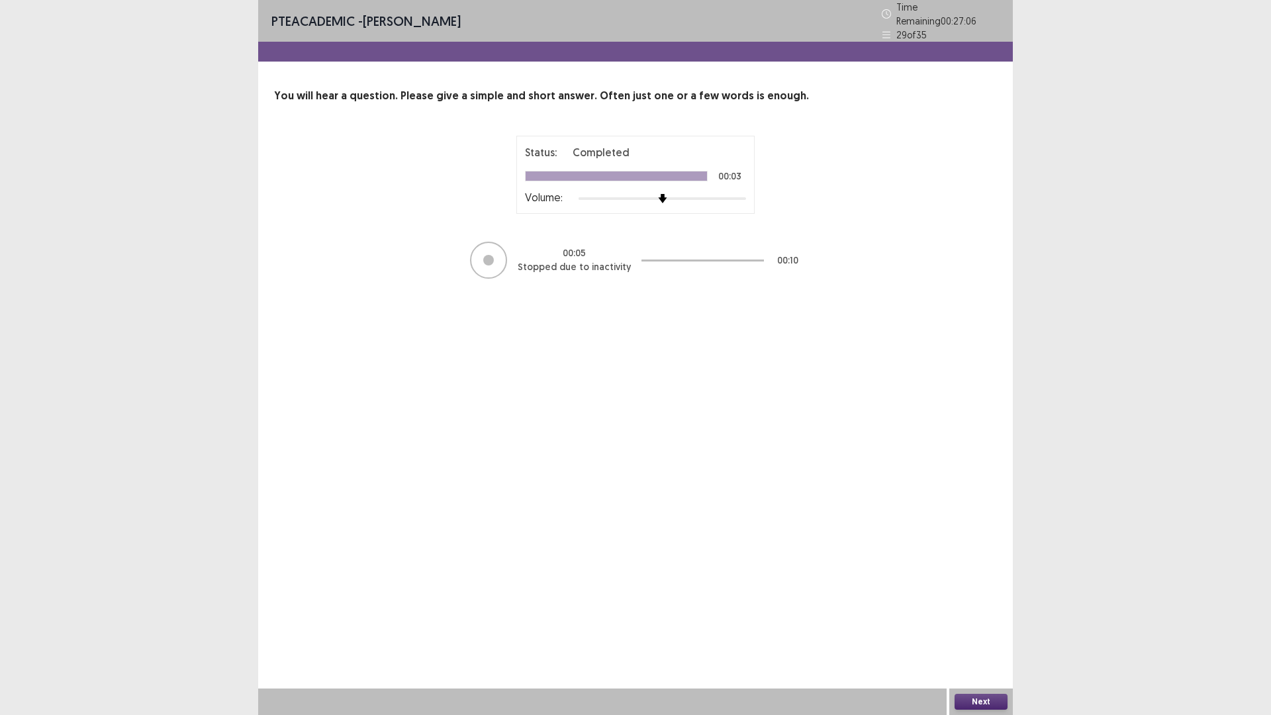
click at [978, 630] on button "Next" at bounding box center [980, 702] width 53 height 16
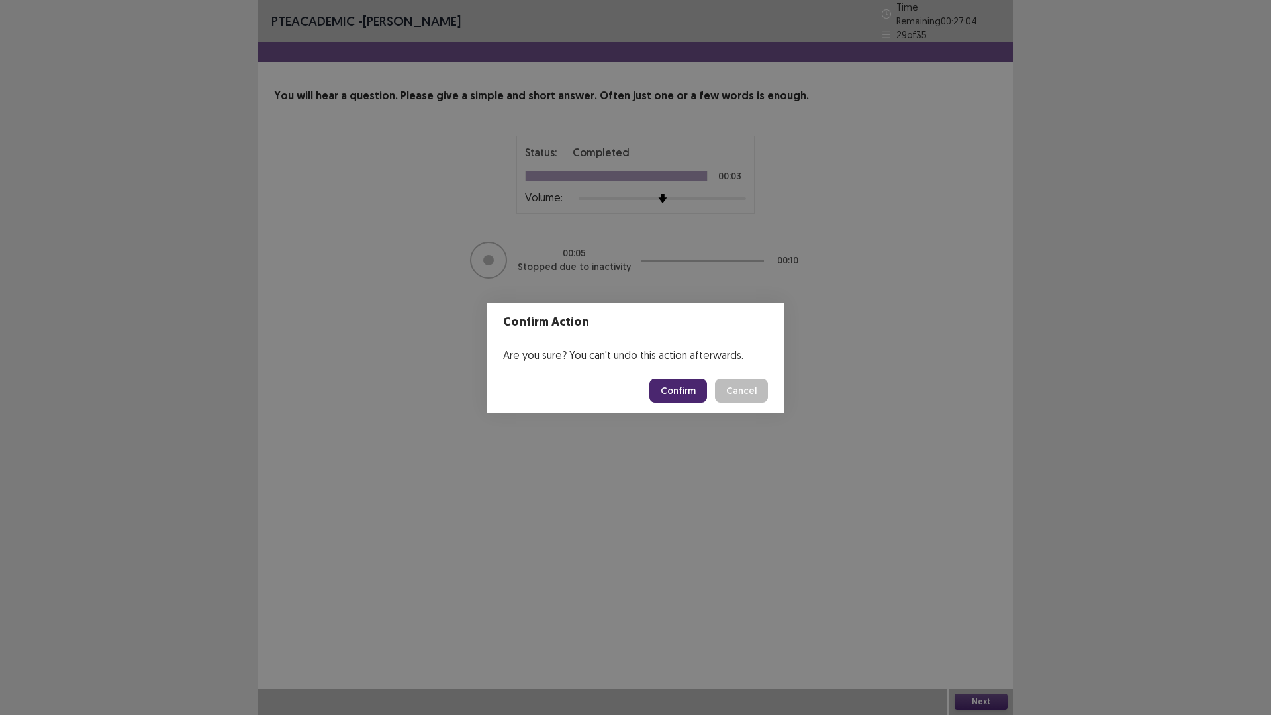
click at [683, 388] on button "Confirm" at bounding box center [678, 391] width 58 height 24
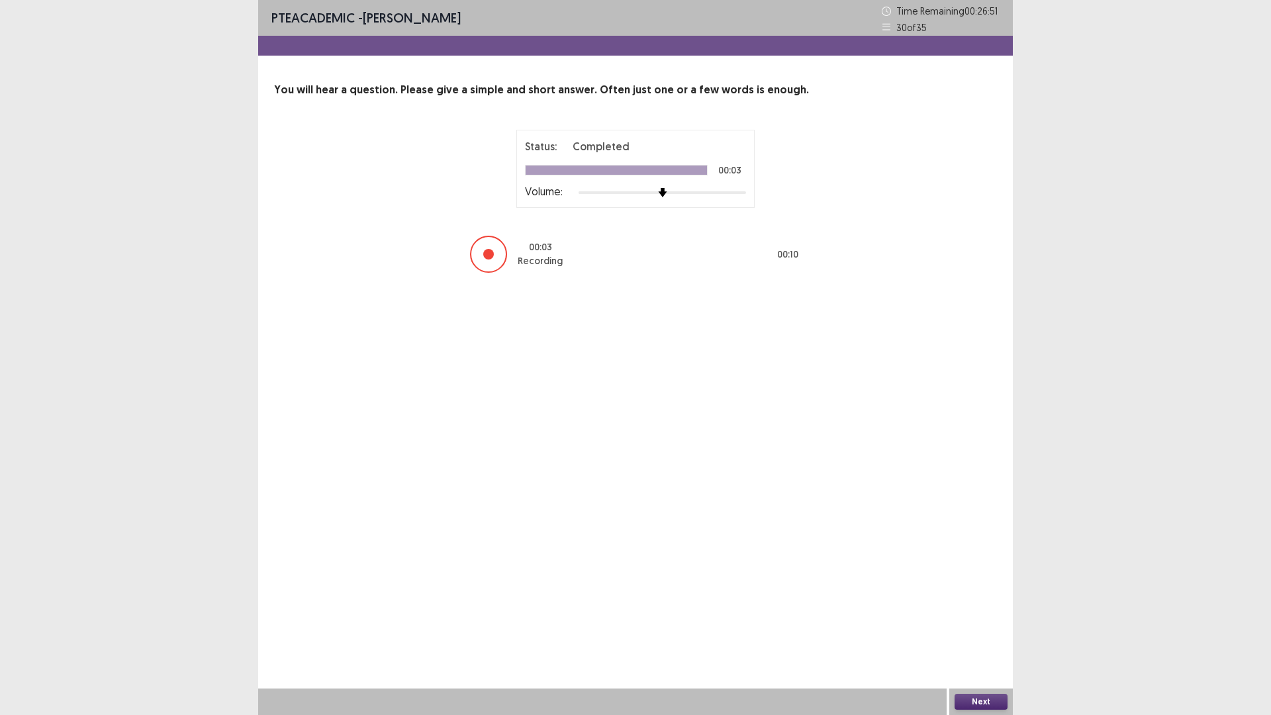
click at [486, 253] on div at bounding box center [488, 254] width 11 height 11
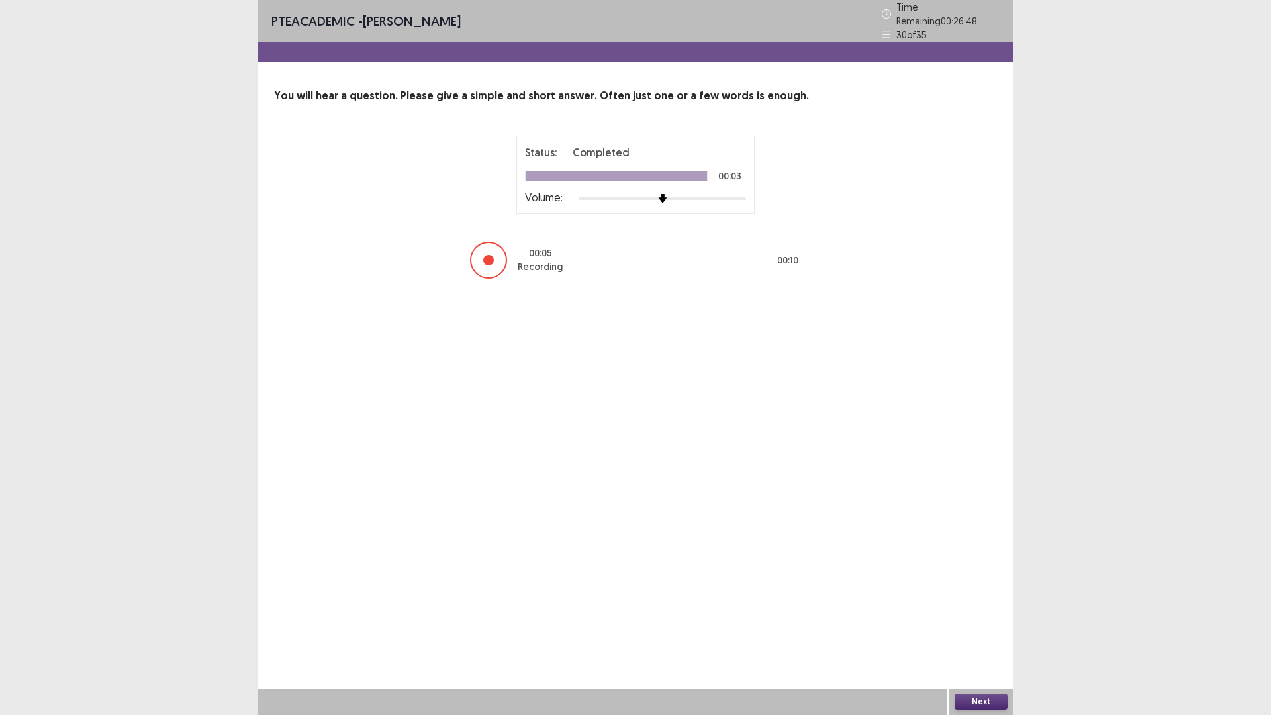
click at [486, 255] on div at bounding box center [488, 260] width 11 height 11
click at [982, 630] on button "Next" at bounding box center [980, 702] width 53 height 16
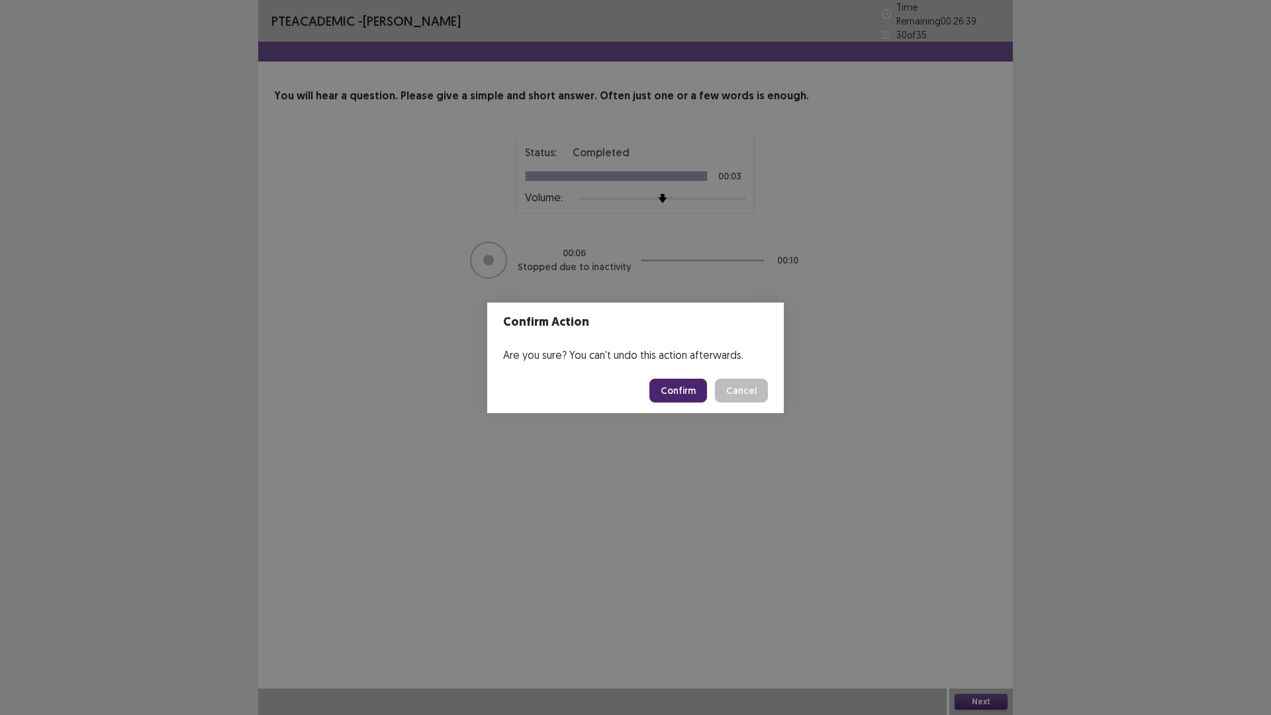
click at [679, 390] on button "Confirm" at bounding box center [678, 391] width 58 height 24
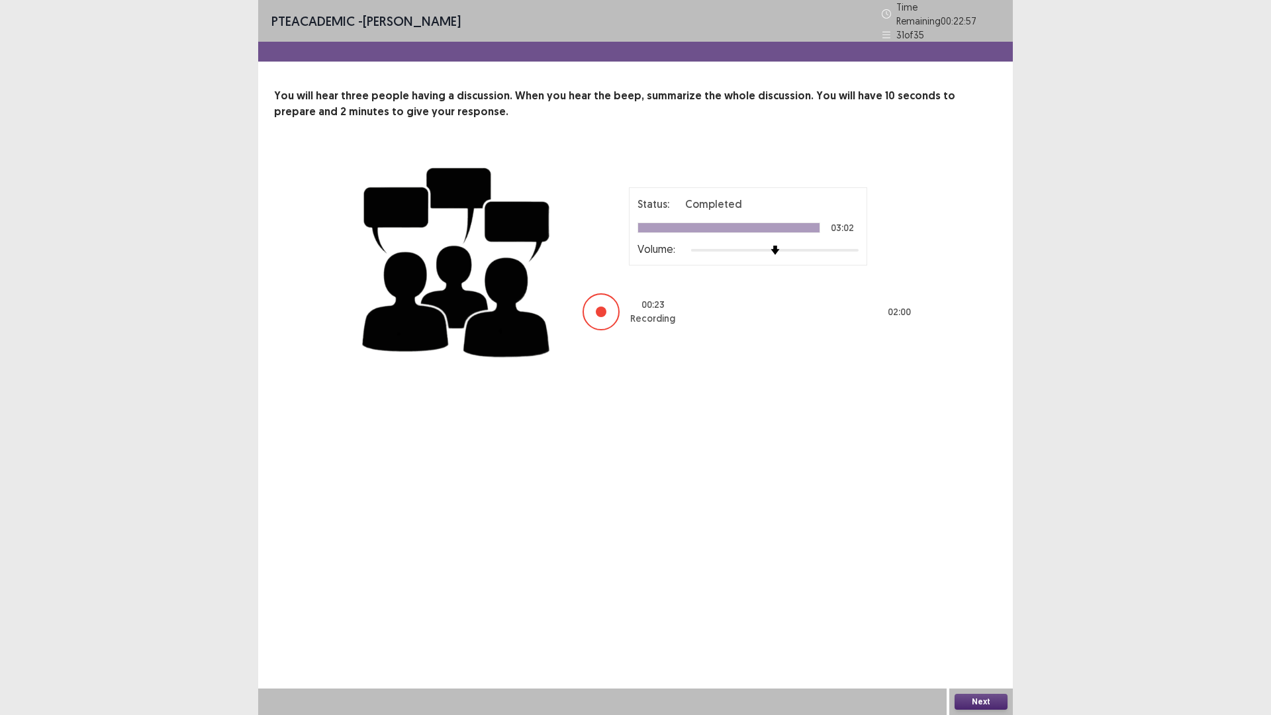
click at [604, 308] on div at bounding box center [601, 311] width 11 height 11
click at [599, 306] on div at bounding box center [601, 311] width 11 height 11
click at [979, 630] on button "Next" at bounding box center [980, 702] width 53 height 16
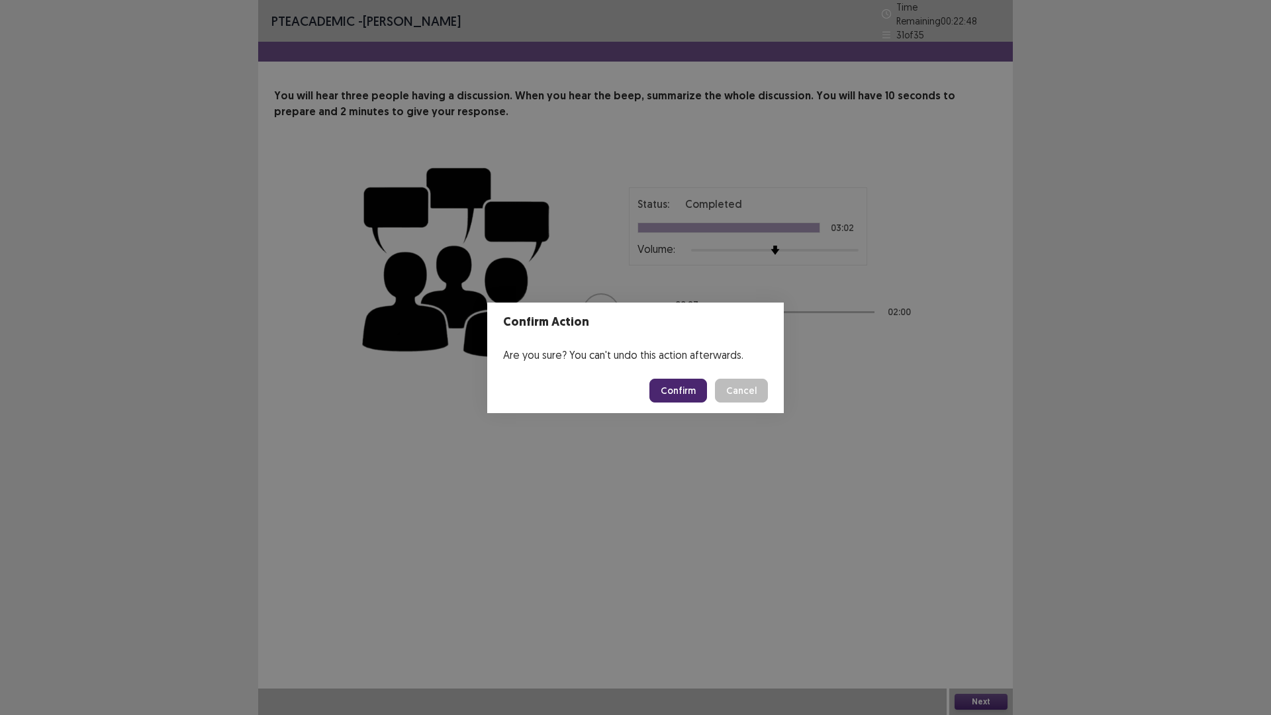
click at [680, 397] on button "Confirm" at bounding box center [678, 391] width 58 height 24
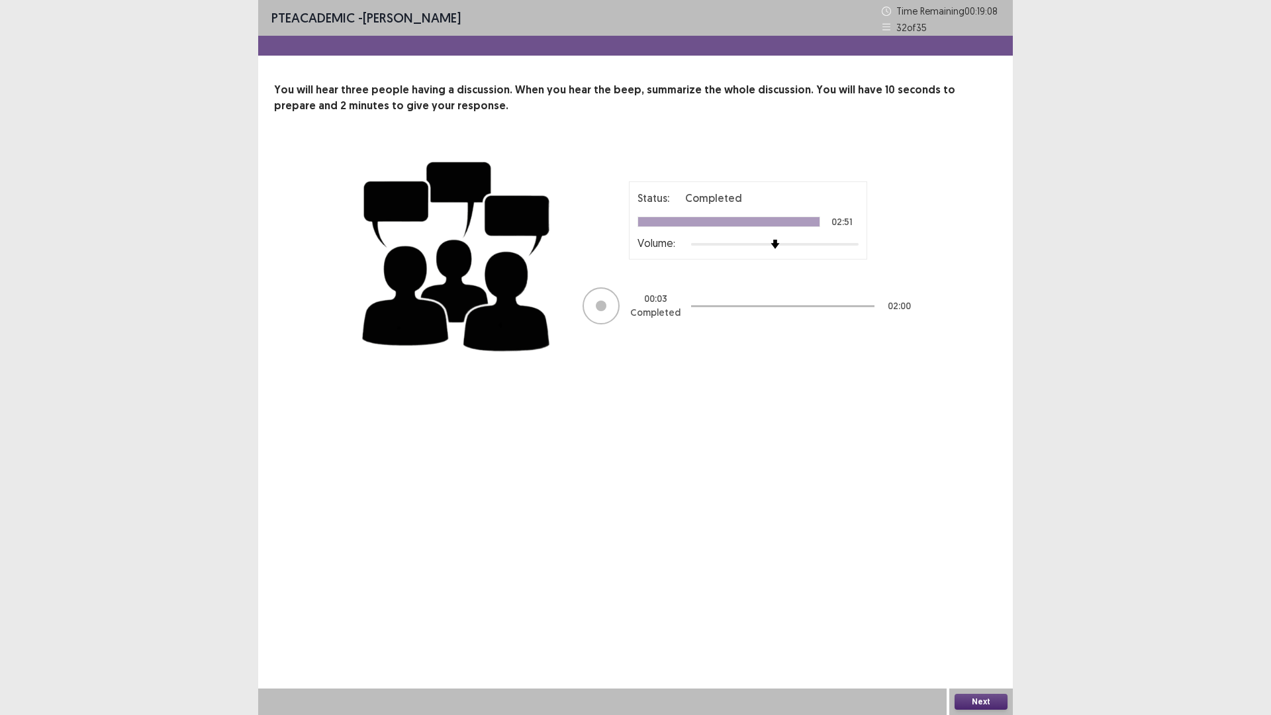
click at [979, 630] on button "Next" at bounding box center [980, 702] width 53 height 16
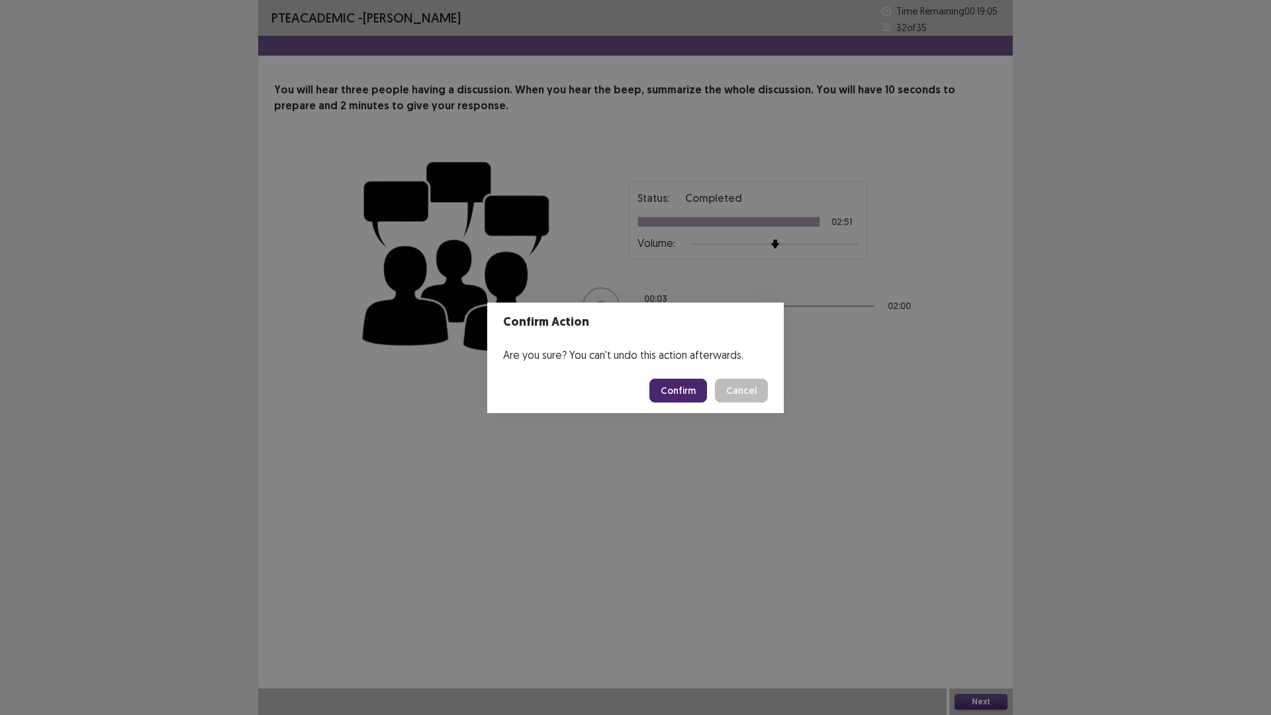
click at [686, 390] on button "Confirm" at bounding box center [678, 391] width 58 height 24
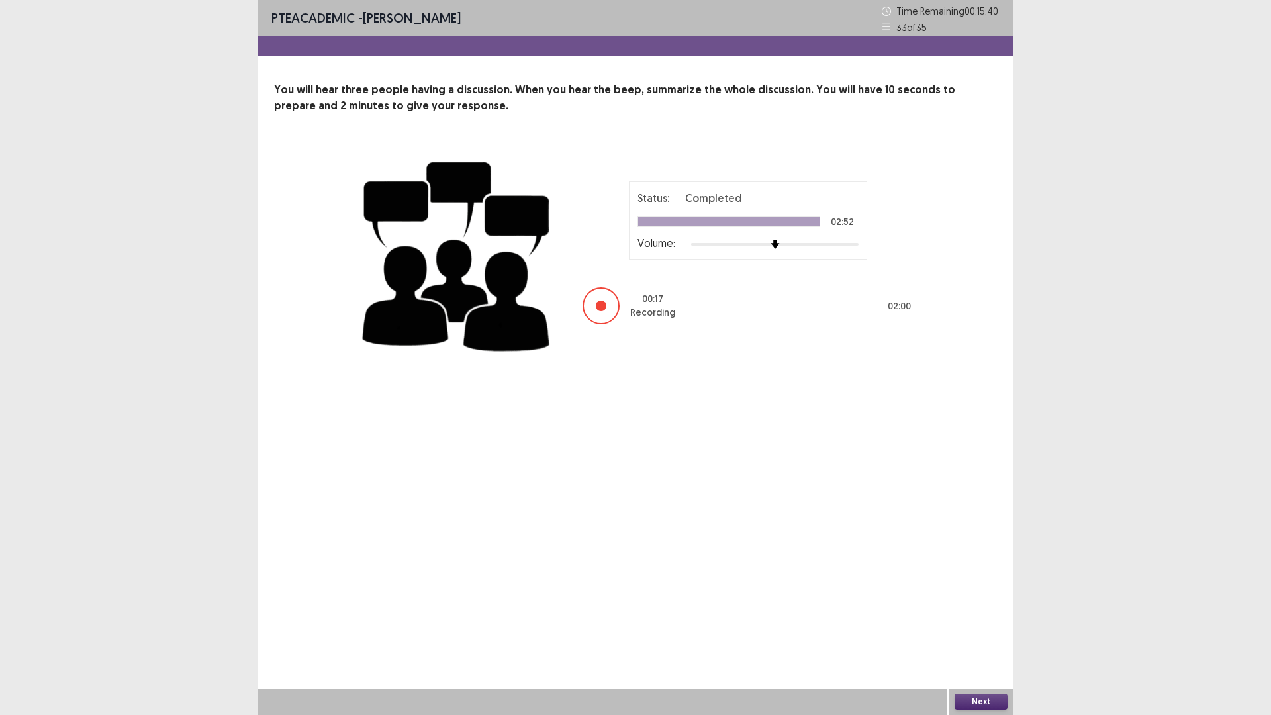
click at [602, 308] on div at bounding box center [601, 305] width 11 height 11
click at [601, 307] on div at bounding box center [601, 305] width 11 height 11
click at [978, 630] on button "Next" at bounding box center [980, 702] width 53 height 16
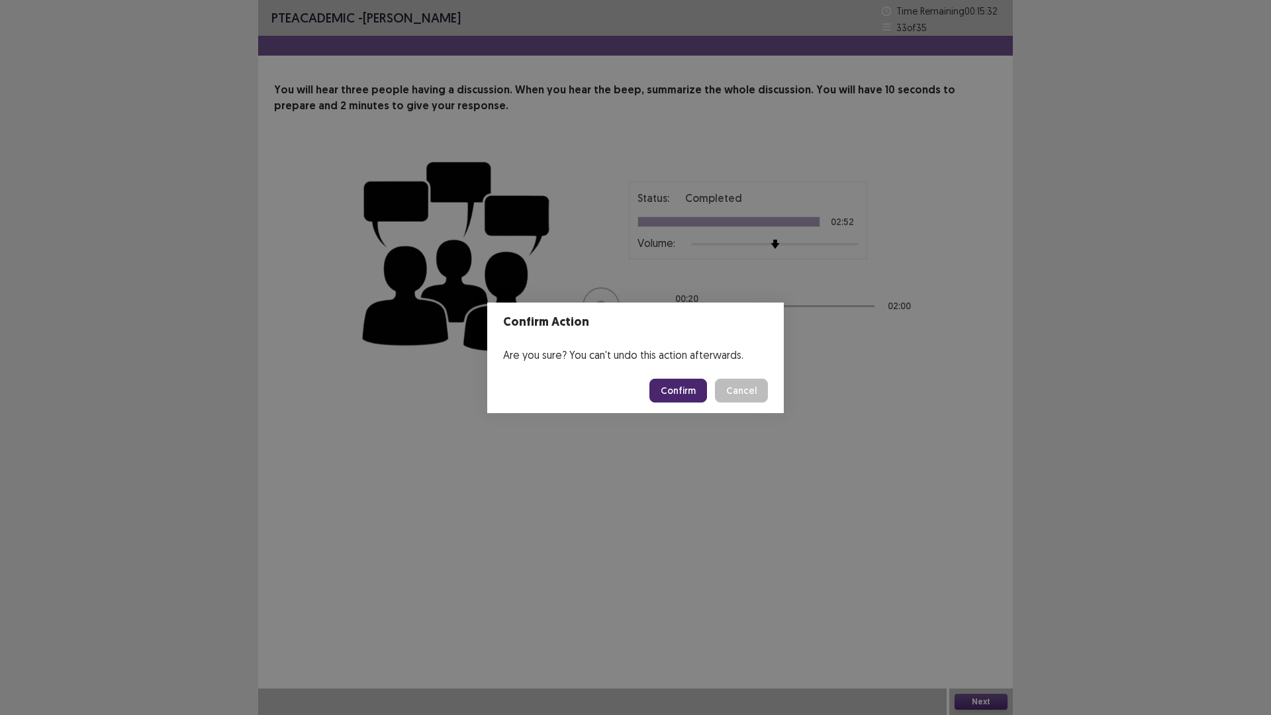
click at [688, 394] on button "Confirm" at bounding box center [678, 391] width 58 height 24
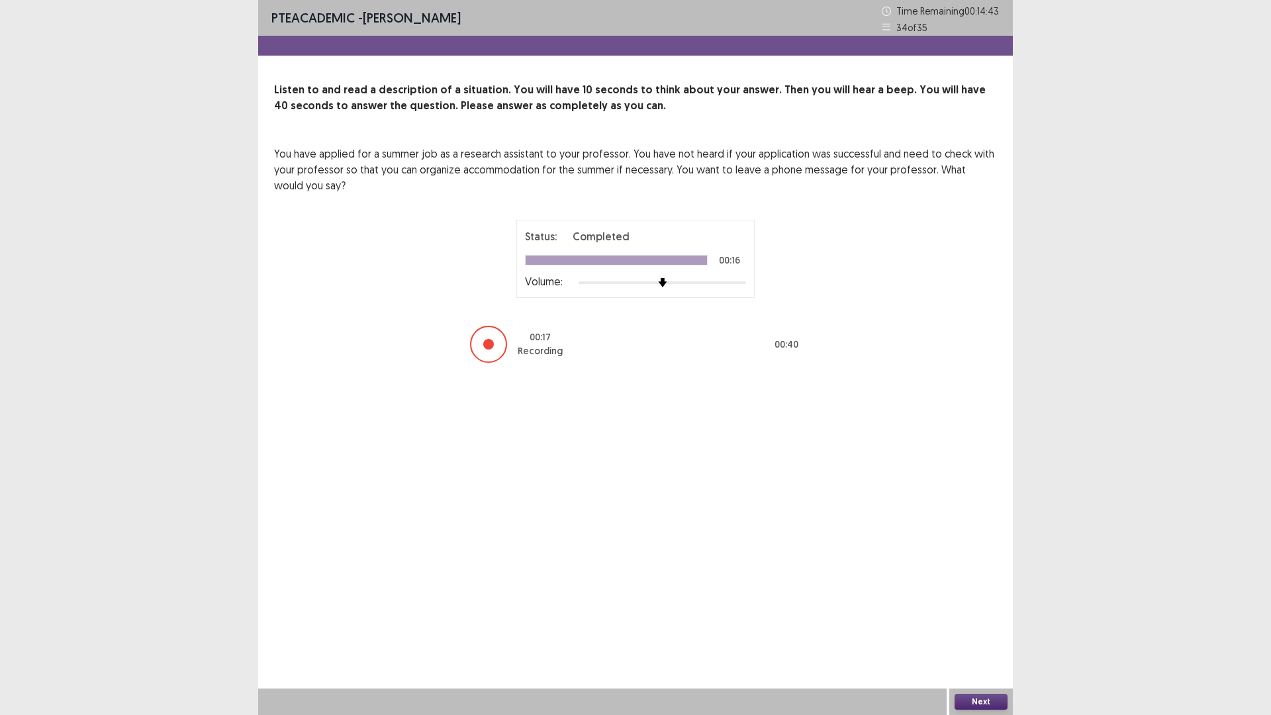
click at [490, 343] on div at bounding box center [488, 344] width 11 height 11
click at [489, 343] on div at bounding box center [488, 344] width 11 height 11
click at [974, 630] on button "Next" at bounding box center [980, 702] width 53 height 16
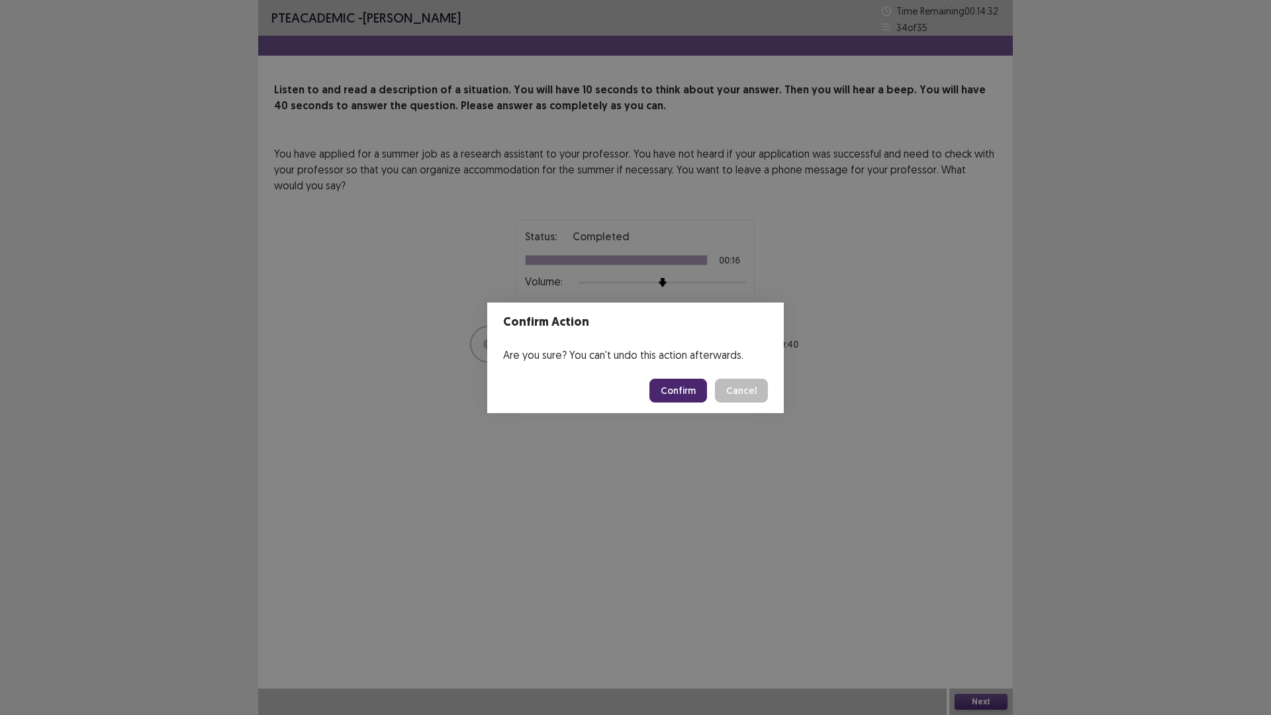
click at [677, 390] on button "Confirm" at bounding box center [678, 391] width 58 height 24
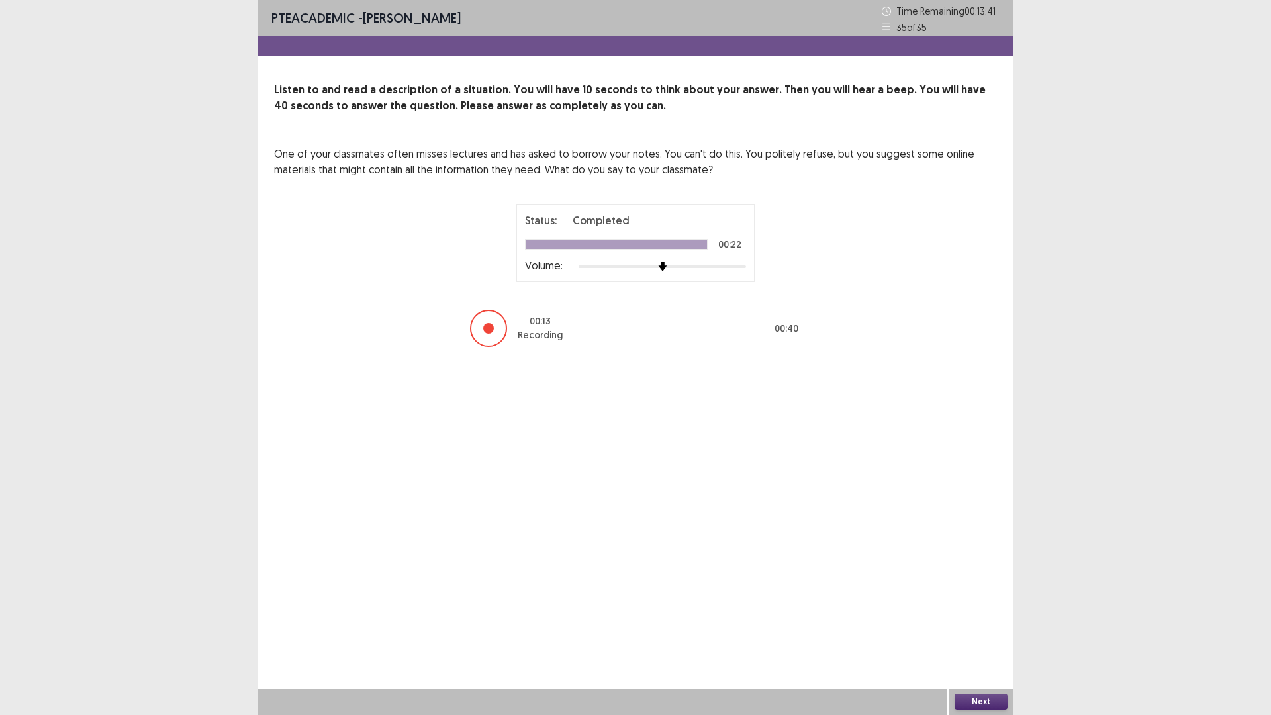
click at [486, 331] on div at bounding box center [488, 328] width 11 height 11
click at [486, 330] on div at bounding box center [488, 328] width 11 height 11
click at [487, 328] on div at bounding box center [488, 328] width 11 height 11
click at [984, 630] on button "Next" at bounding box center [980, 702] width 53 height 16
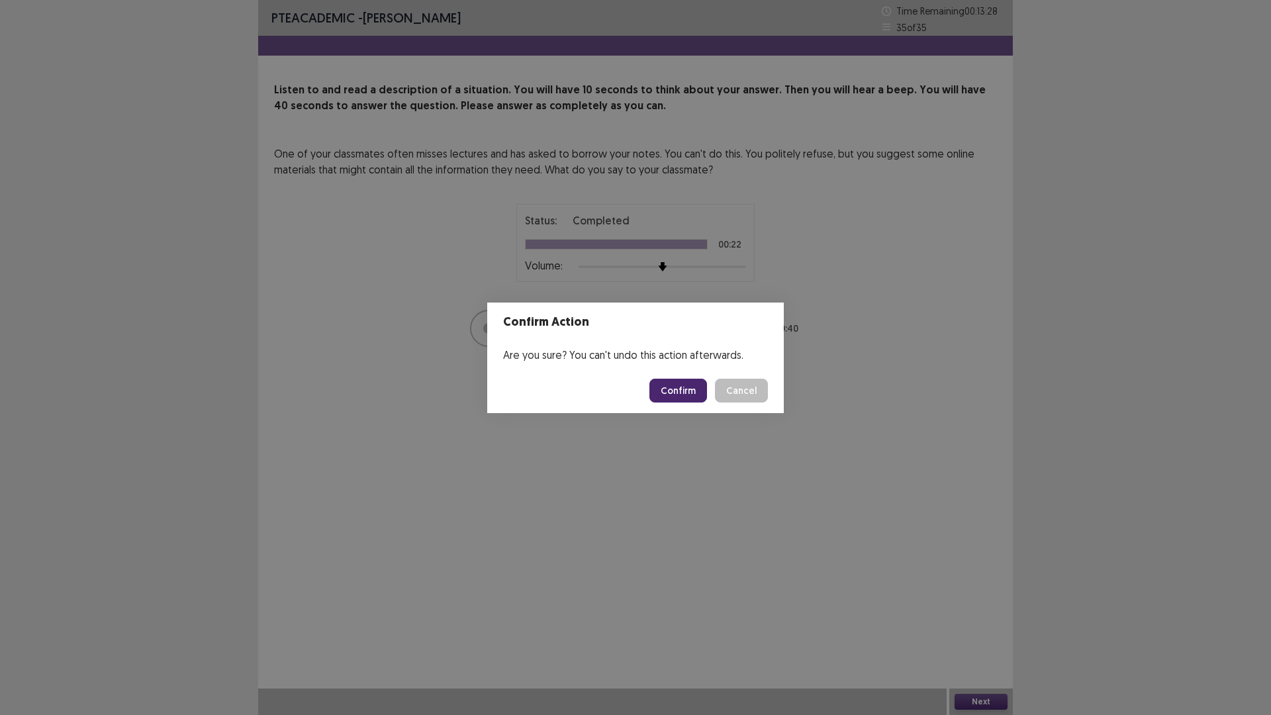
drag, startPoint x: 684, startPoint y: 390, endPoint x: 735, endPoint y: 291, distance: 111.3
click at [684, 390] on button "Confirm" at bounding box center [678, 391] width 58 height 24
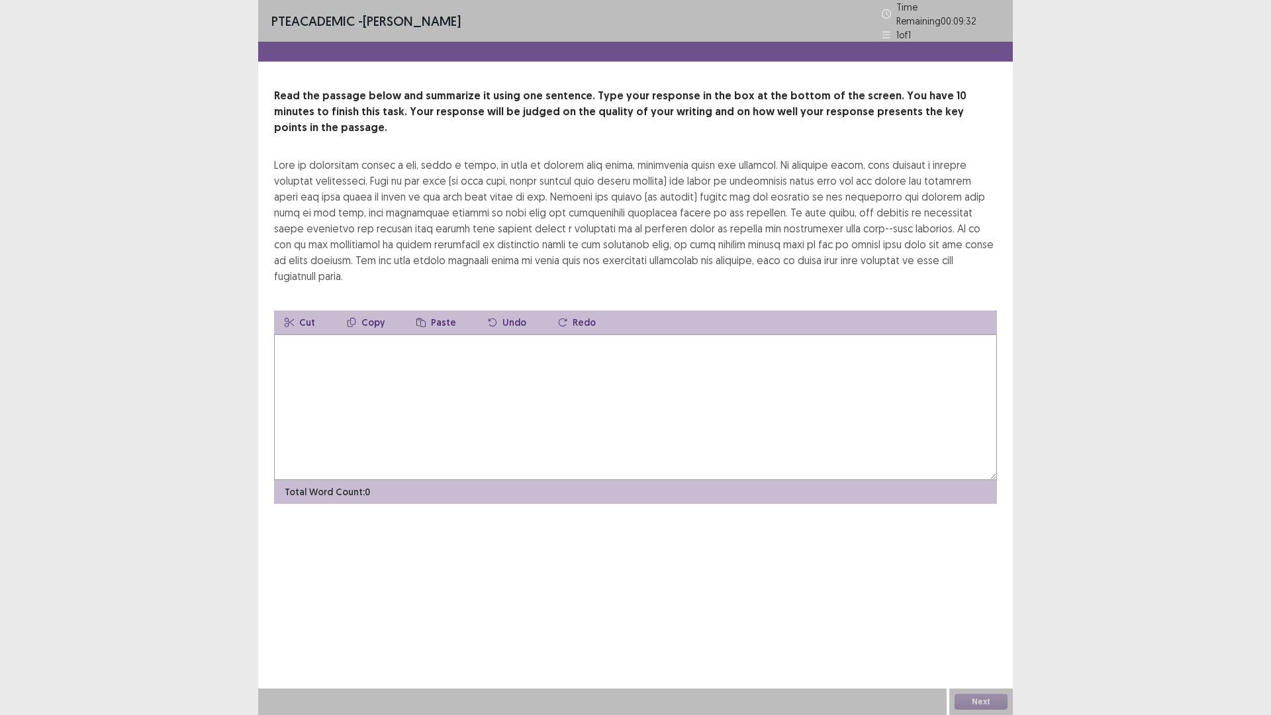
click at [277, 157] on div at bounding box center [635, 220] width 723 height 127
click at [309, 157] on div at bounding box center [635, 220] width 723 height 127
click at [296, 334] on textarea at bounding box center [635, 407] width 723 height 146
click at [332, 334] on textarea "**********" at bounding box center [635, 407] width 723 height 146
click at [333, 334] on textarea "**********" at bounding box center [635, 407] width 723 height 146
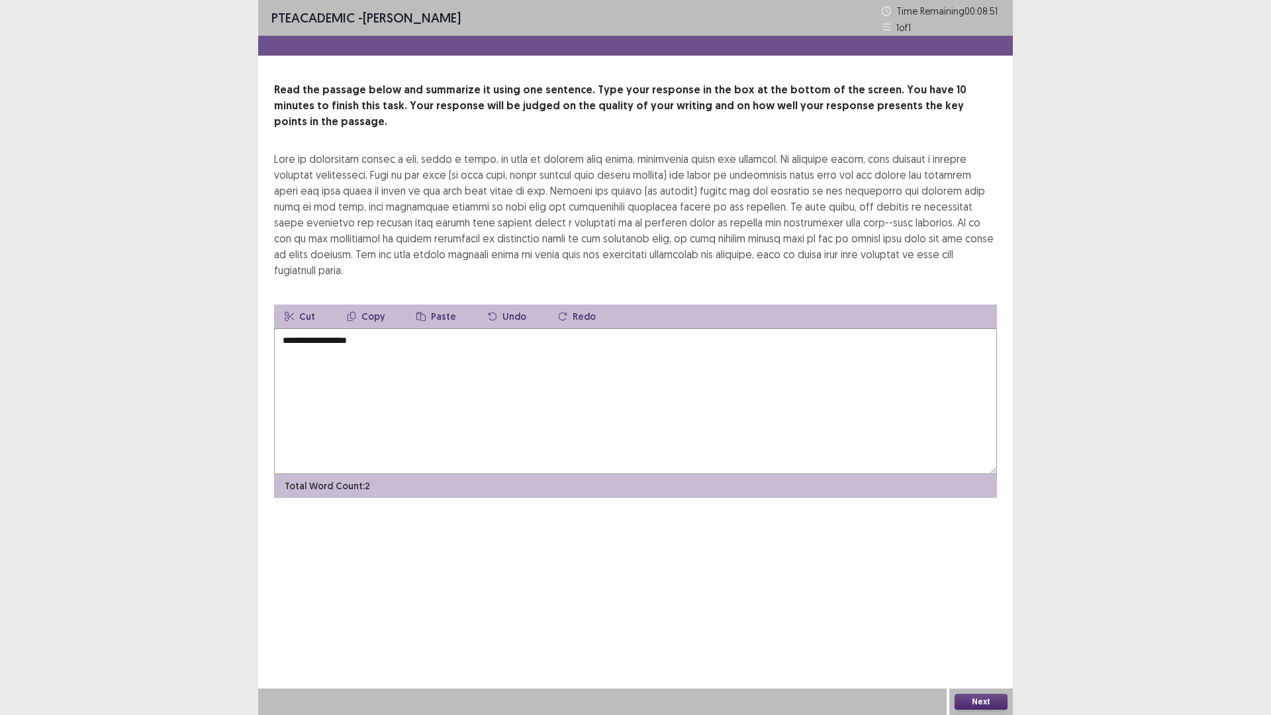
click at [335, 328] on textarea "**********" at bounding box center [635, 401] width 723 height 146
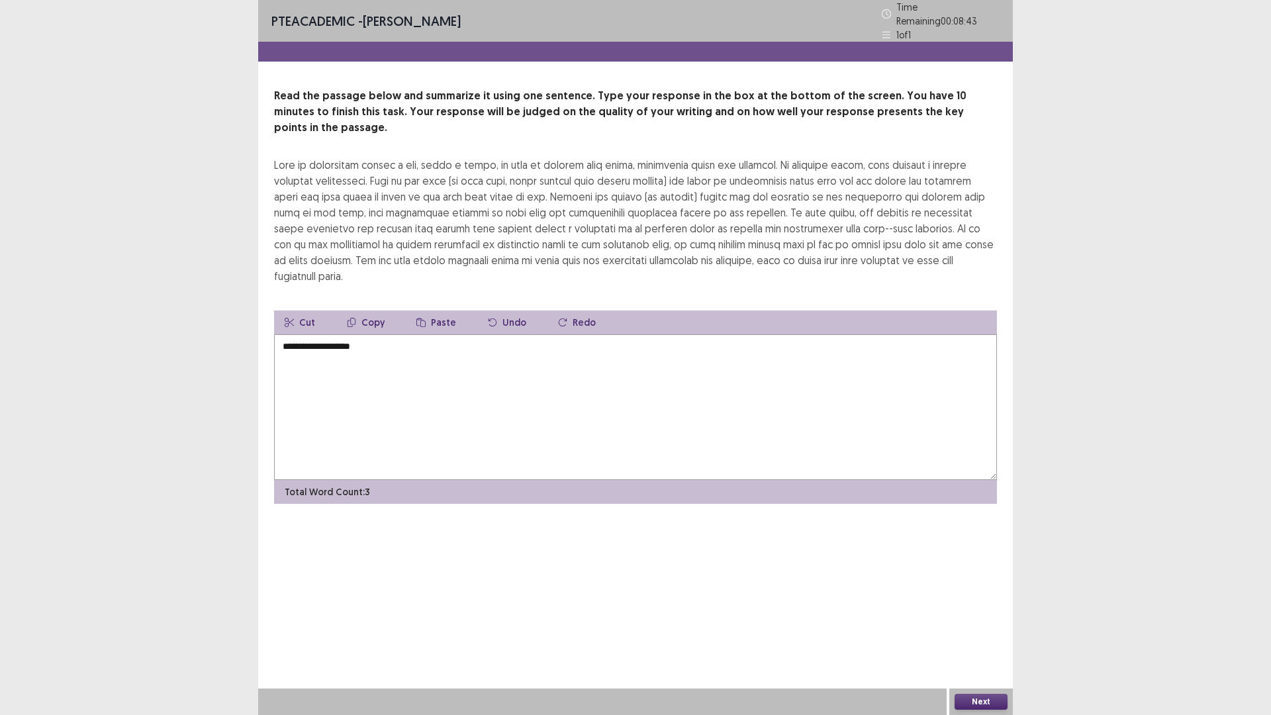
click at [371, 334] on textarea "**********" at bounding box center [635, 407] width 723 height 146
click at [277, 334] on textarea "**********" at bounding box center [635, 407] width 723 height 146
click at [314, 334] on textarea "**********" at bounding box center [635, 407] width 723 height 146
click at [724, 334] on textarea "**********" at bounding box center [635, 407] width 723 height 146
drag, startPoint x: 449, startPoint y: 157, endPoint x: 482, endPoint y: 154, distance: 33.3
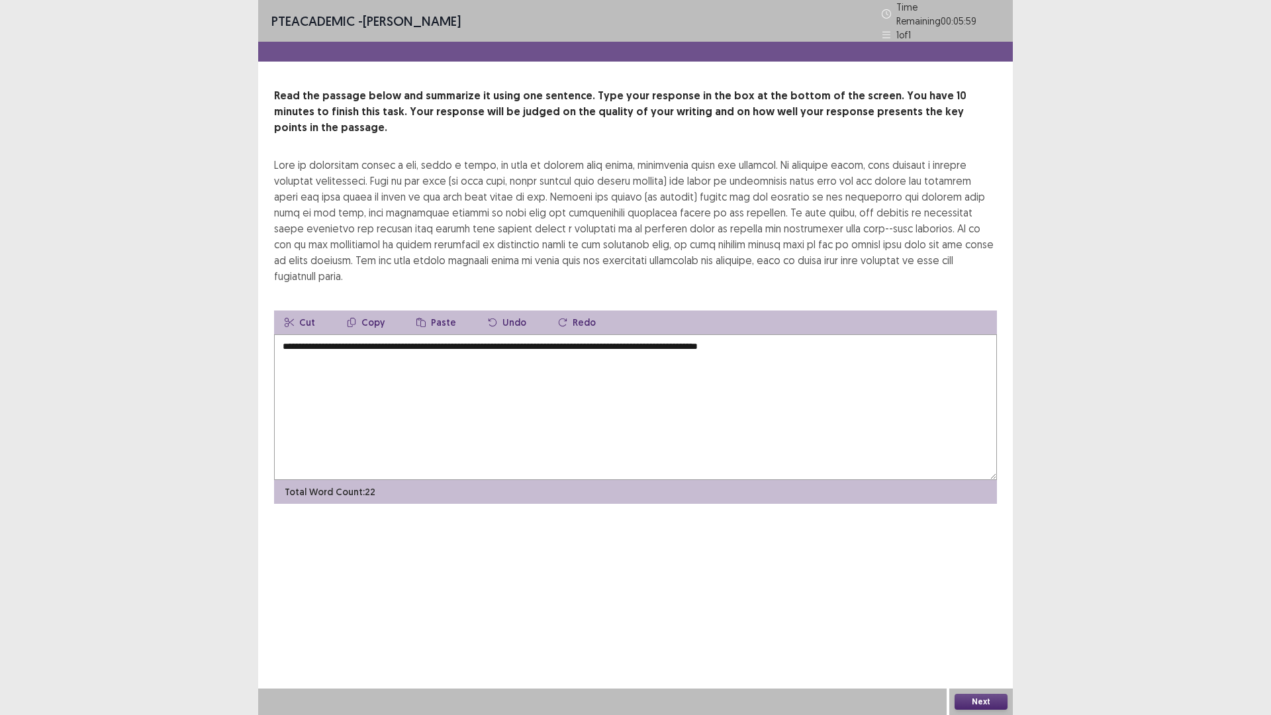
click at [482, 157] on div at bounding box center [635, 220] width 723 height 127
drag, startPoint x: 449, startPoint y: 158, endPoint x: 788, endPoint y: 370, distance: 400.1
click at [788, 370] on textarea "**********" at bounding box center [635, 407] width 723 height 146
click at [370, 310] on button "Copy" at bounding box center [365, 322] width 59 height 24
drag, startPoint x: 451, startPoint y: 158, endPoint x: 654, endPoint y: 154, distance: 202.5
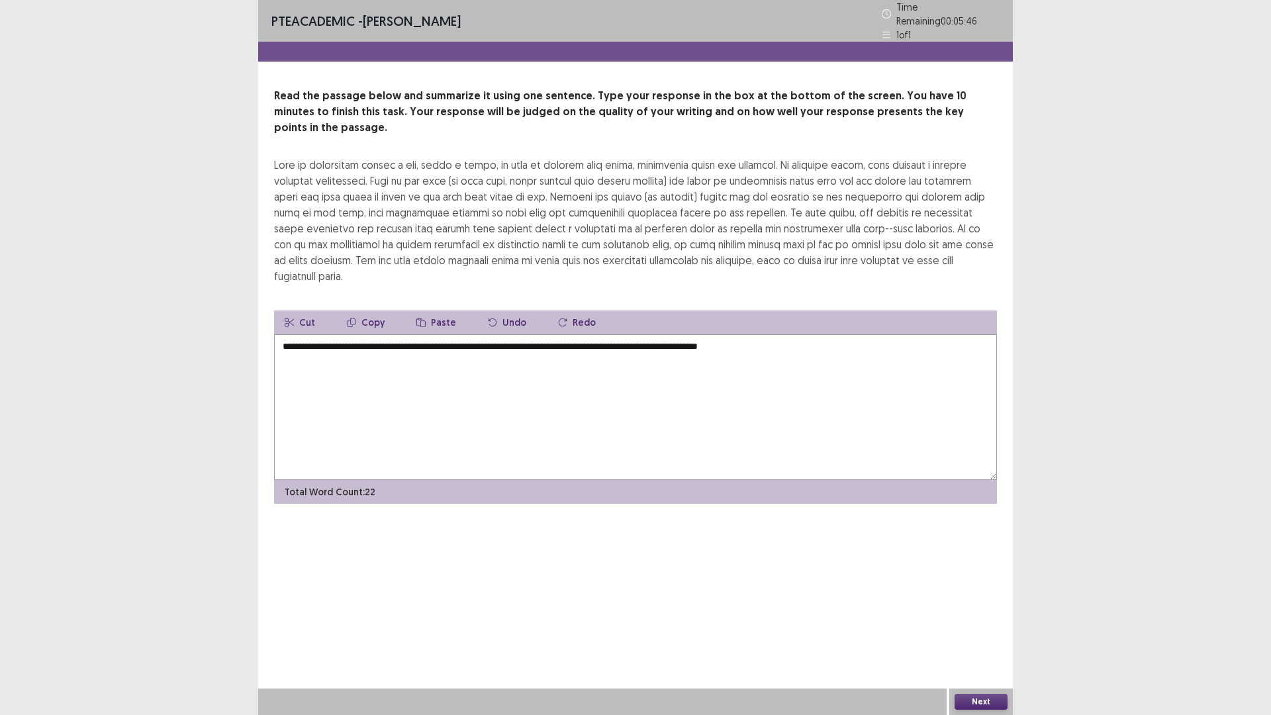
click at [654, 157] on div at bounding box center [635, 220] width 723 height 127
click at [798, 334] on textarea "**********" at bounding box center [635, 407] width 723 height 146
type textarea "**********"
click at [981, 630] on button "Next" at bounding box center [980, 702] width 53 height 16
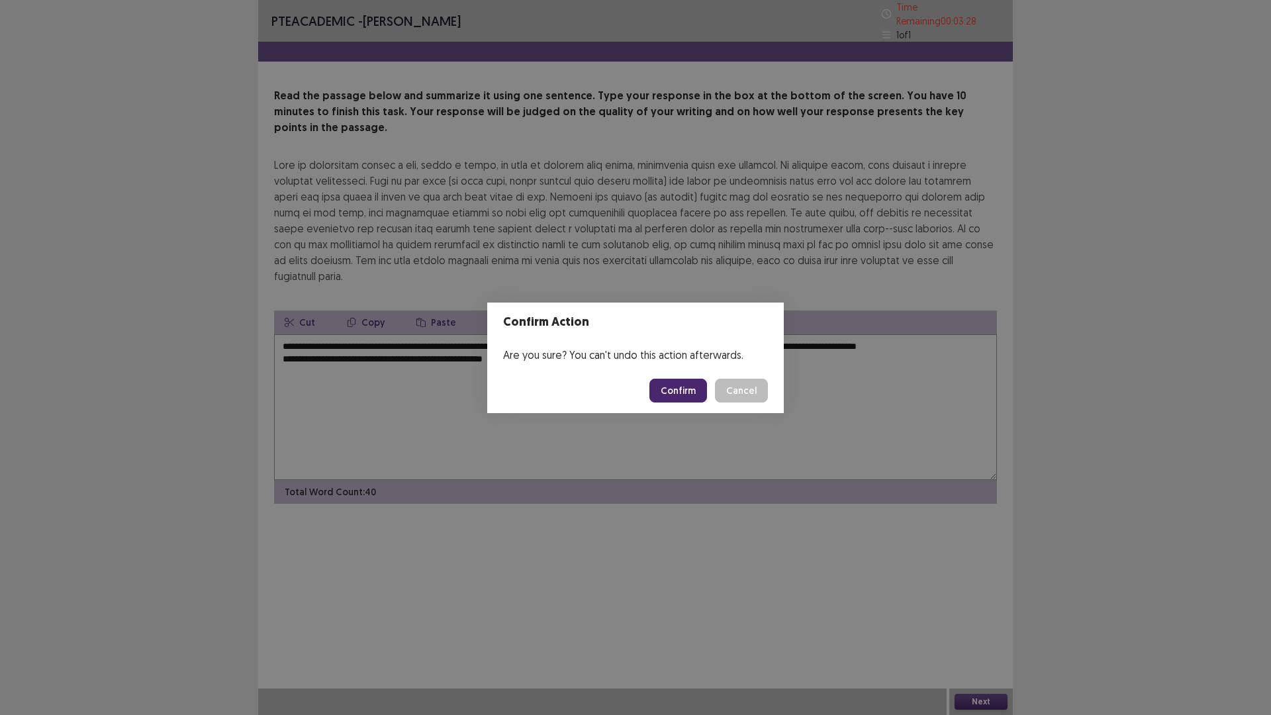
click at [684, 393] on button "Confirm" at bounding box center [678, 391] width 58 height 24
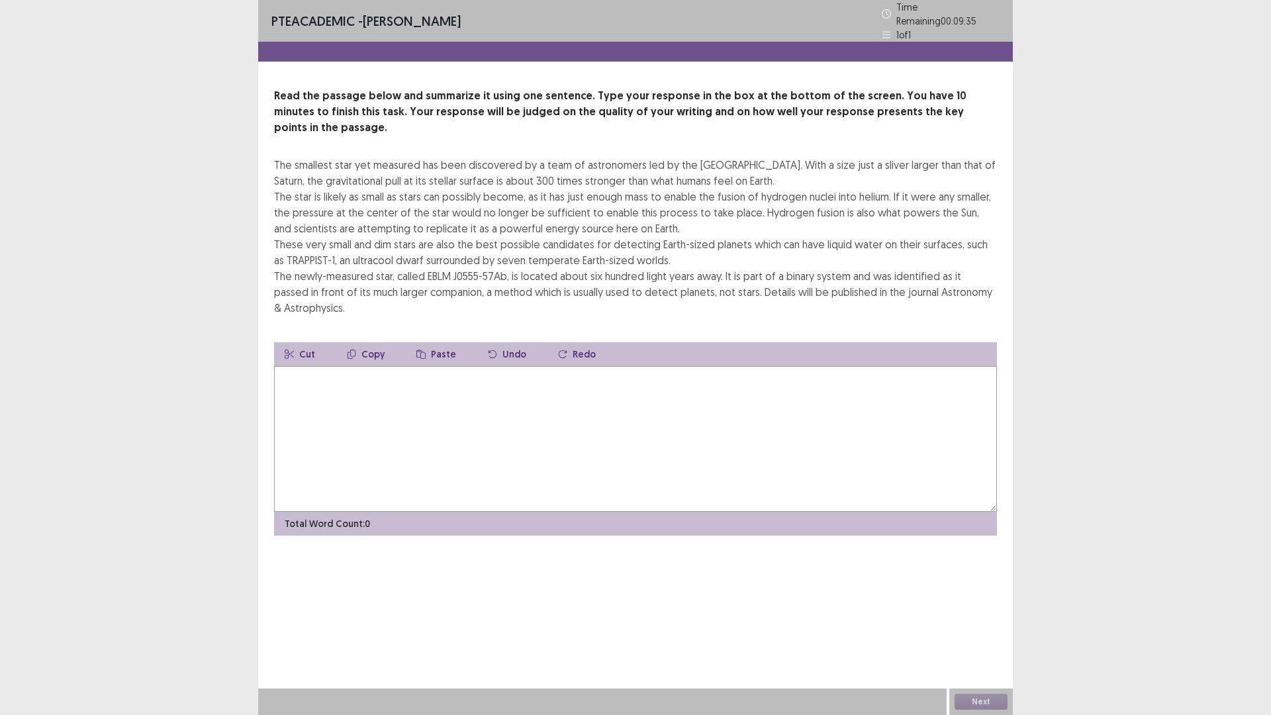
click at [285, 366] on textarea at bounding box center [635, 439] width 723 height 146
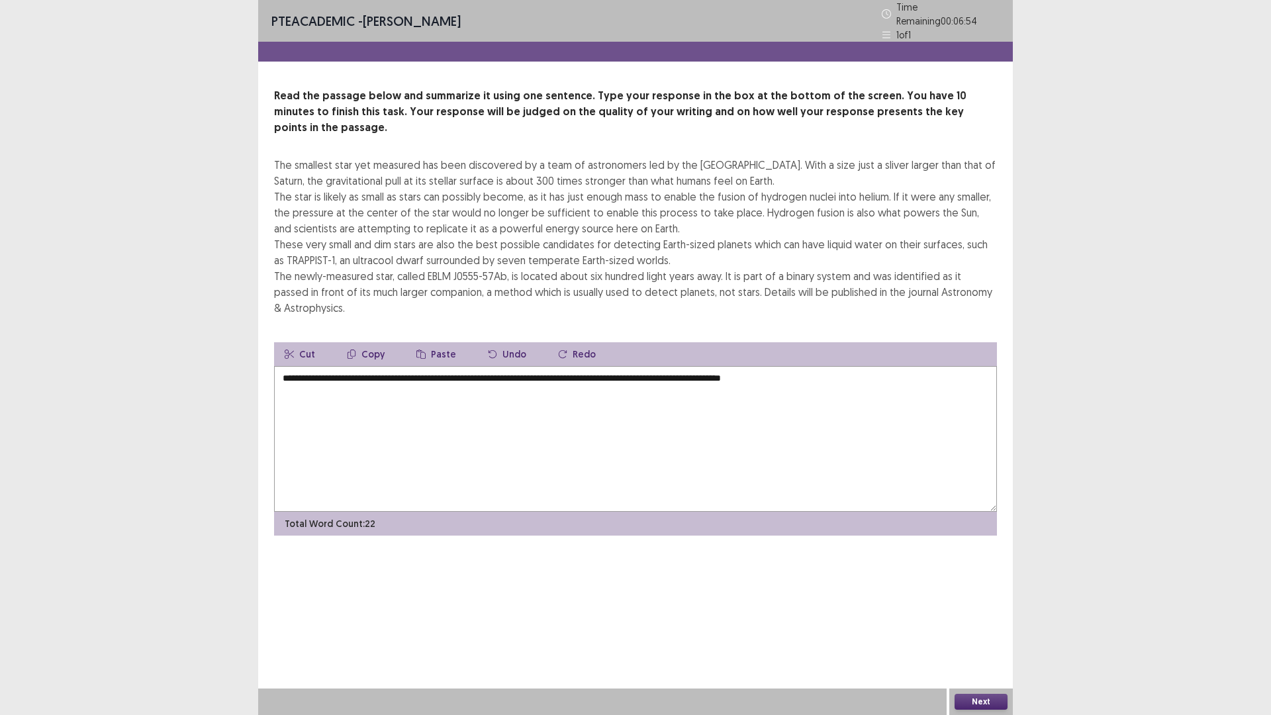
click at [812, 366] on textarea "**********" at bounding box center [635, 439] width 723 height 146
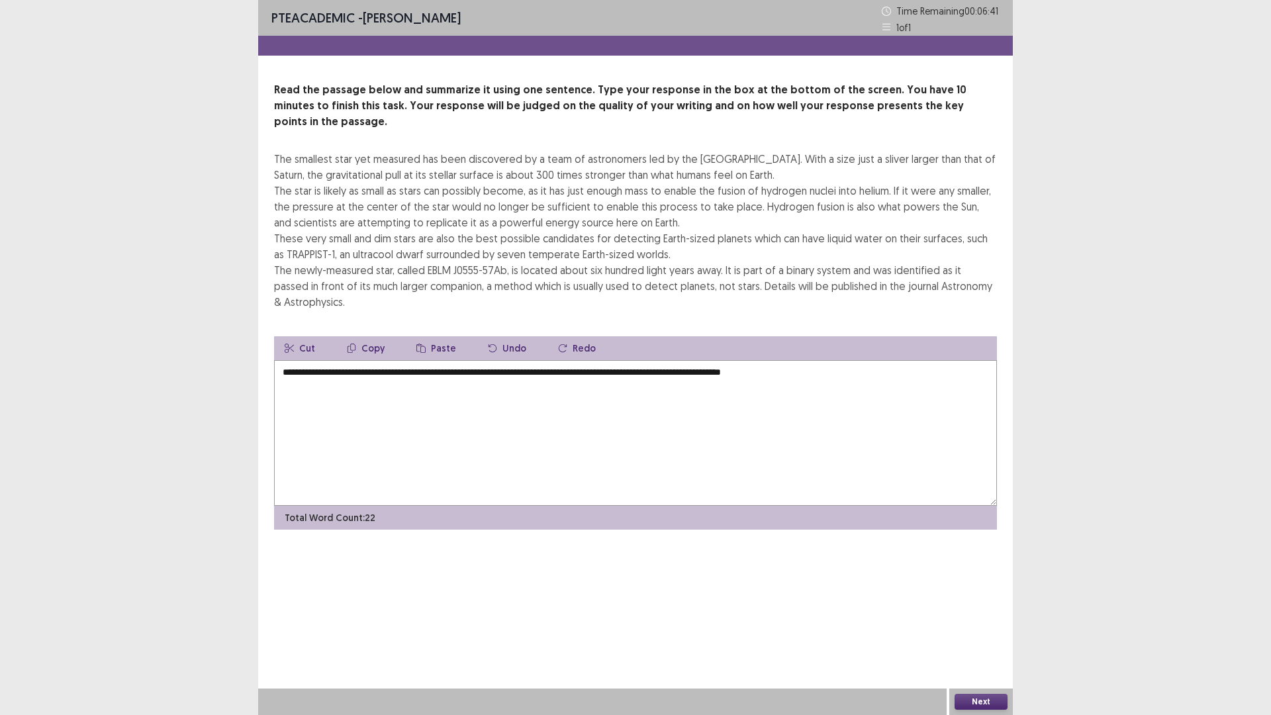
click at [830, 360] on textarea "**********" at bounding box center [635, 433] width 723 height 146
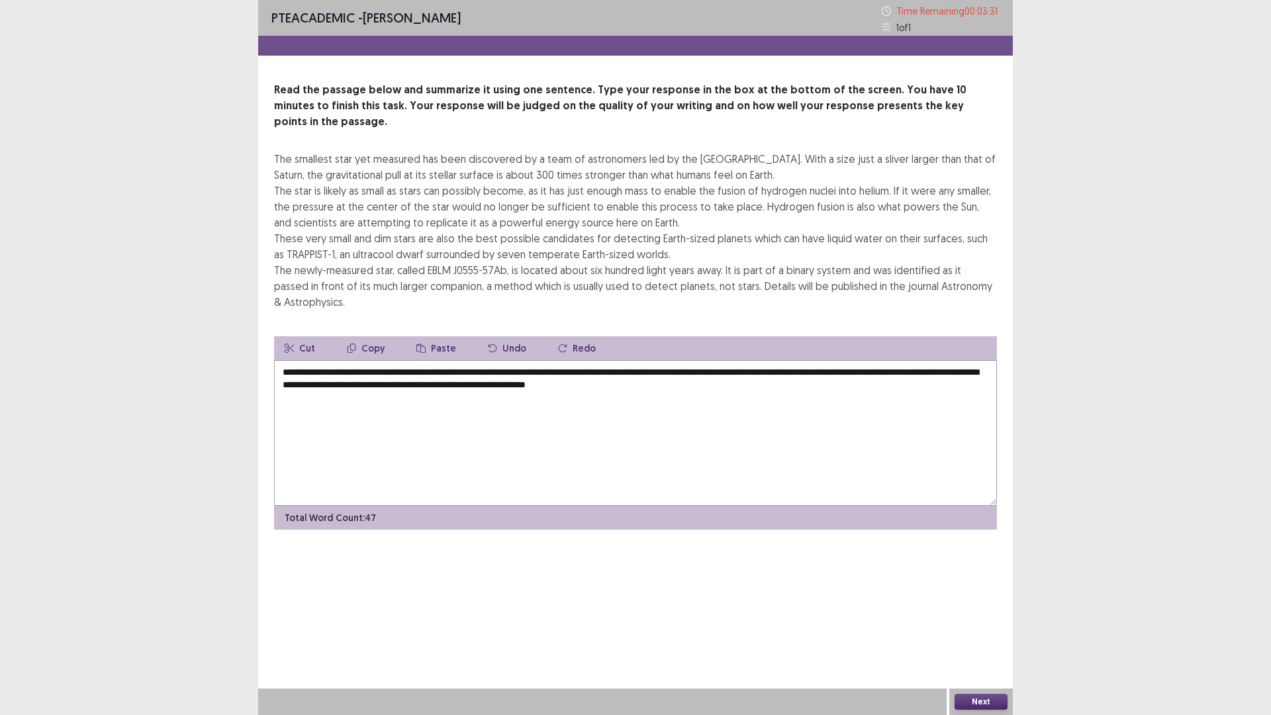
type textarea "**********"
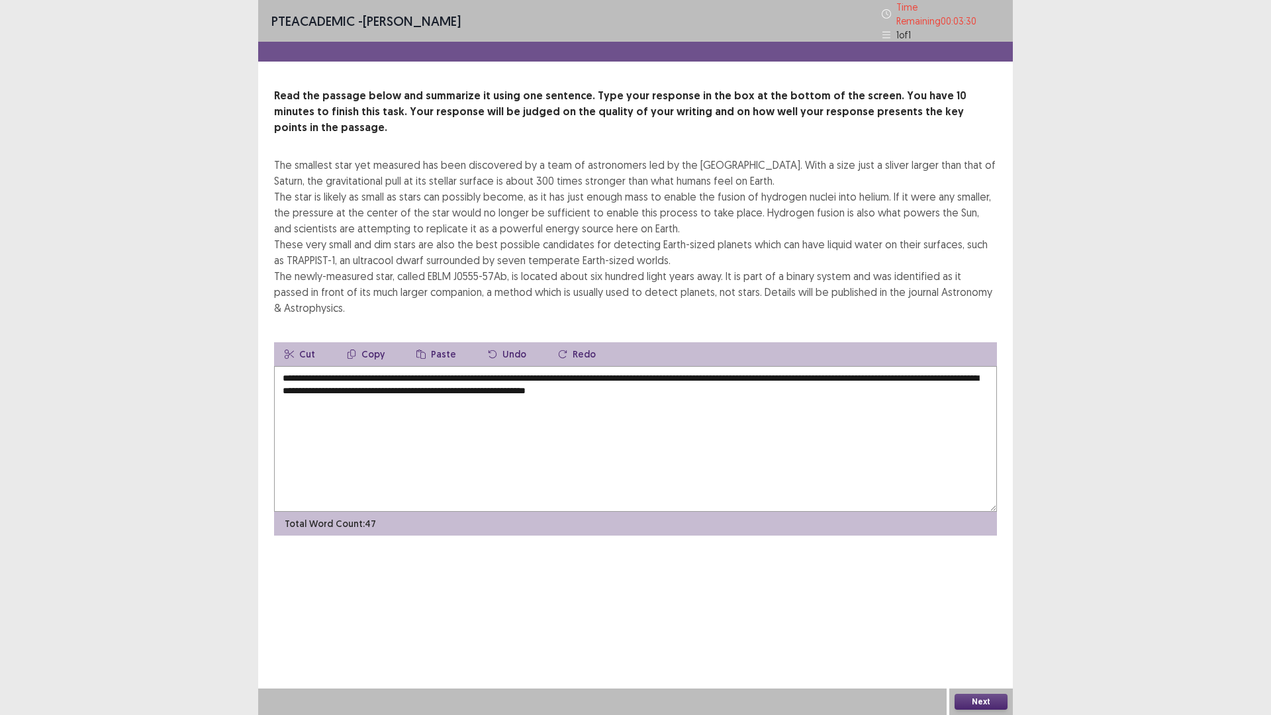
click at [981, 630] on button "Next" at bounding box center [980, 702] width 53 height 16
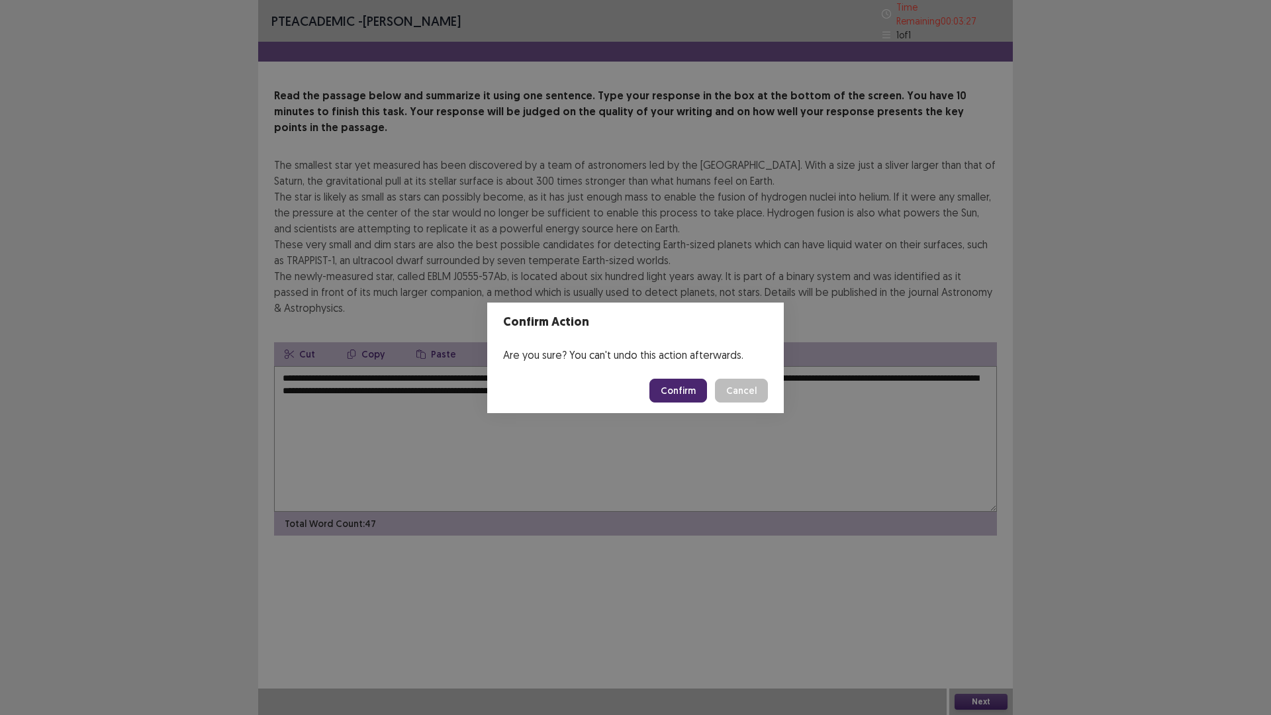
click at [670, 386] on button "Confirm" at bounding box center [678, 391] width 58 height 24
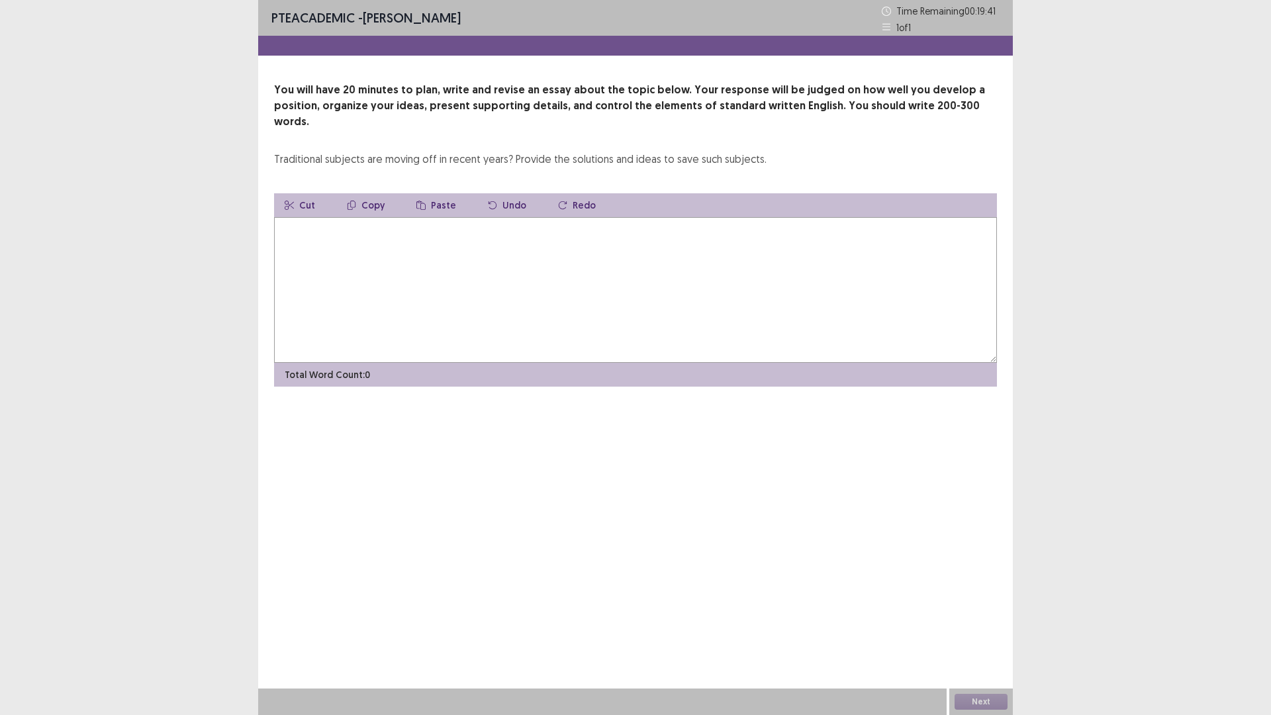
click at [309, 233] on textarea at bounding box center [635, 290] width 723 height 146
click at [316, 217] on textarea "**********" at bounding box center [635, 290] width 723 height 146
click at [625, 218] on textarea "**********" at bounding box center [635, 290] width 723 height 146
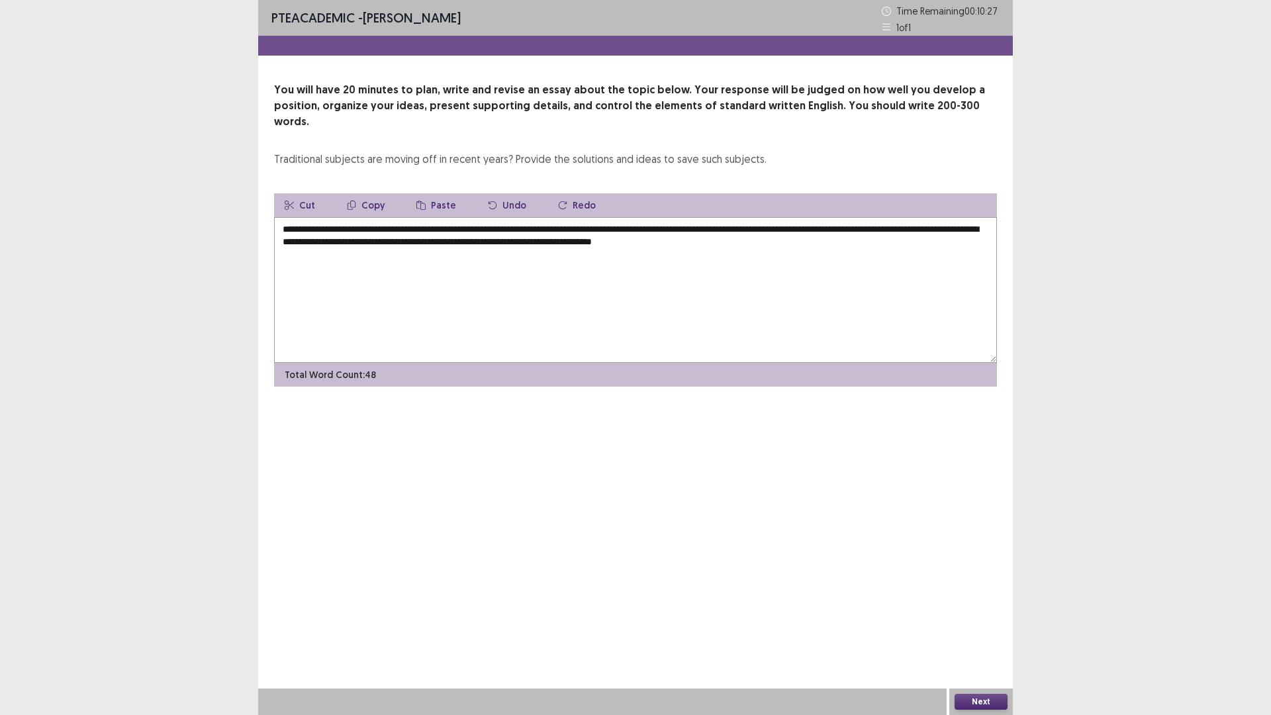
type textarea "**********"
click at [967, 630] on button "Next" at bounding box center [980, 702] width 53 height 16
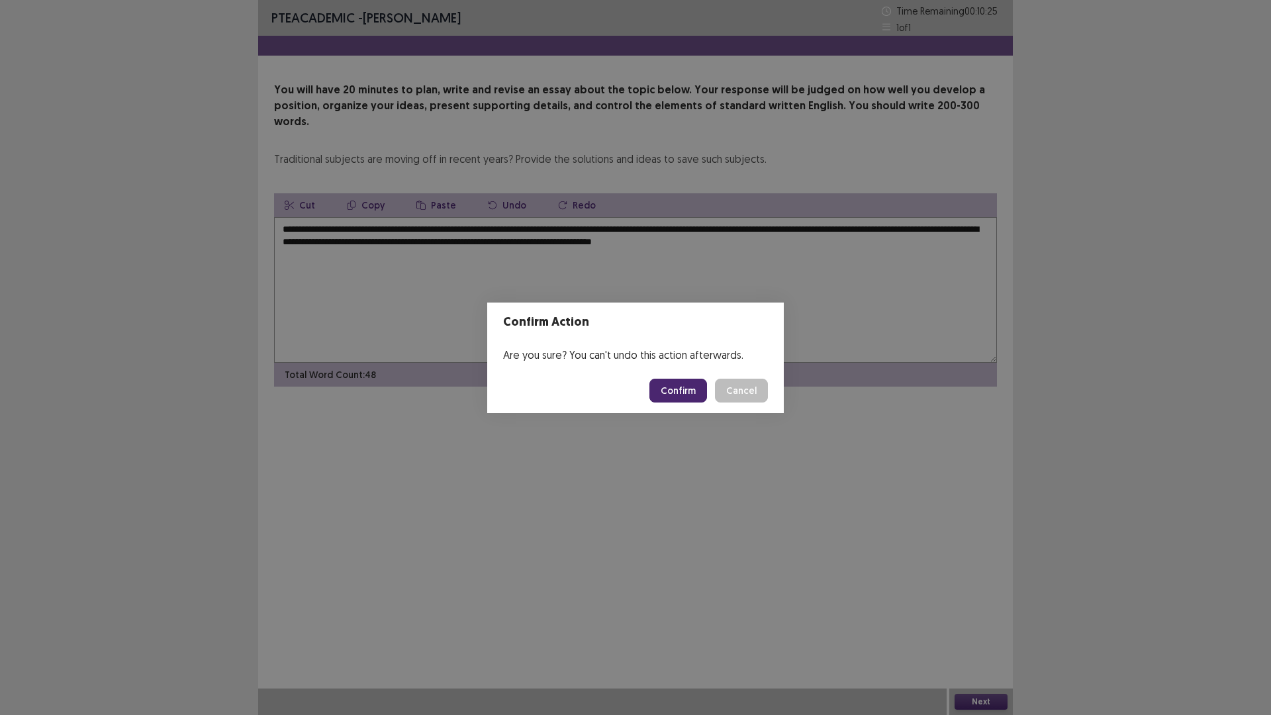
click at [693, 394] on button "Confirm" at bounding box center [678, 391] width 58 height 24
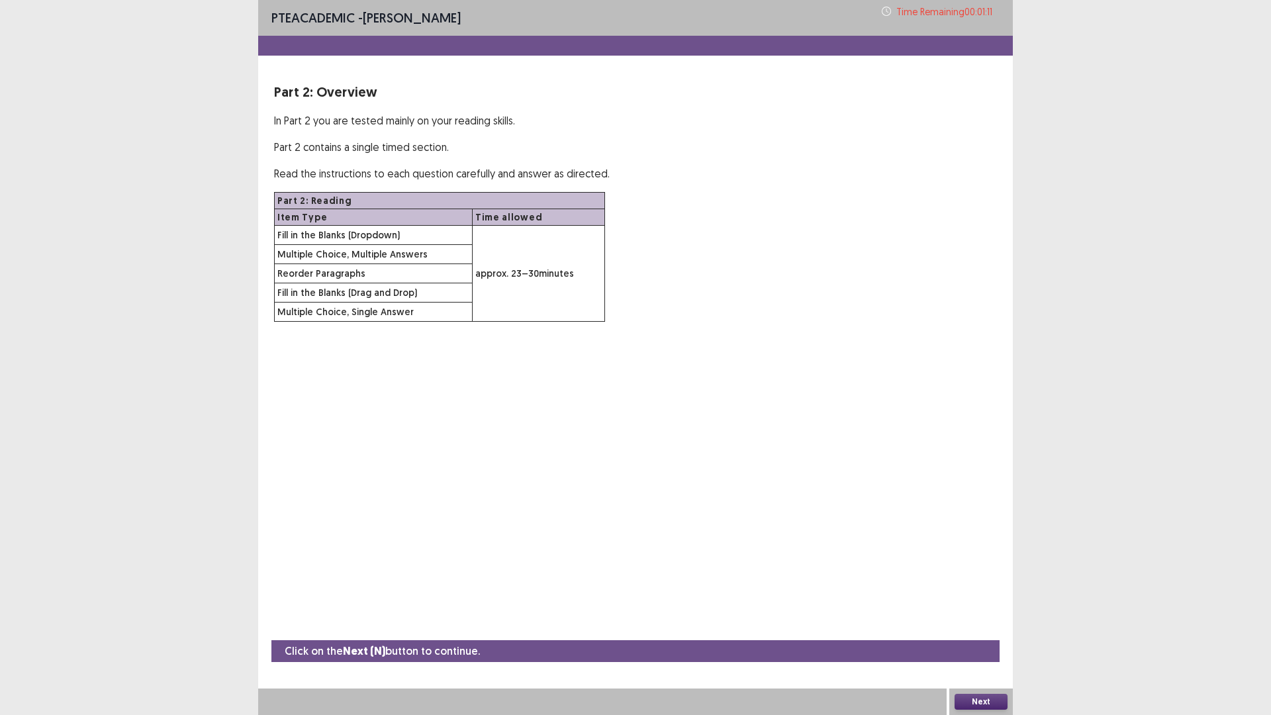
click at [975, 630] on button "Next" at bounding box center [980, 702] width 53 height 16
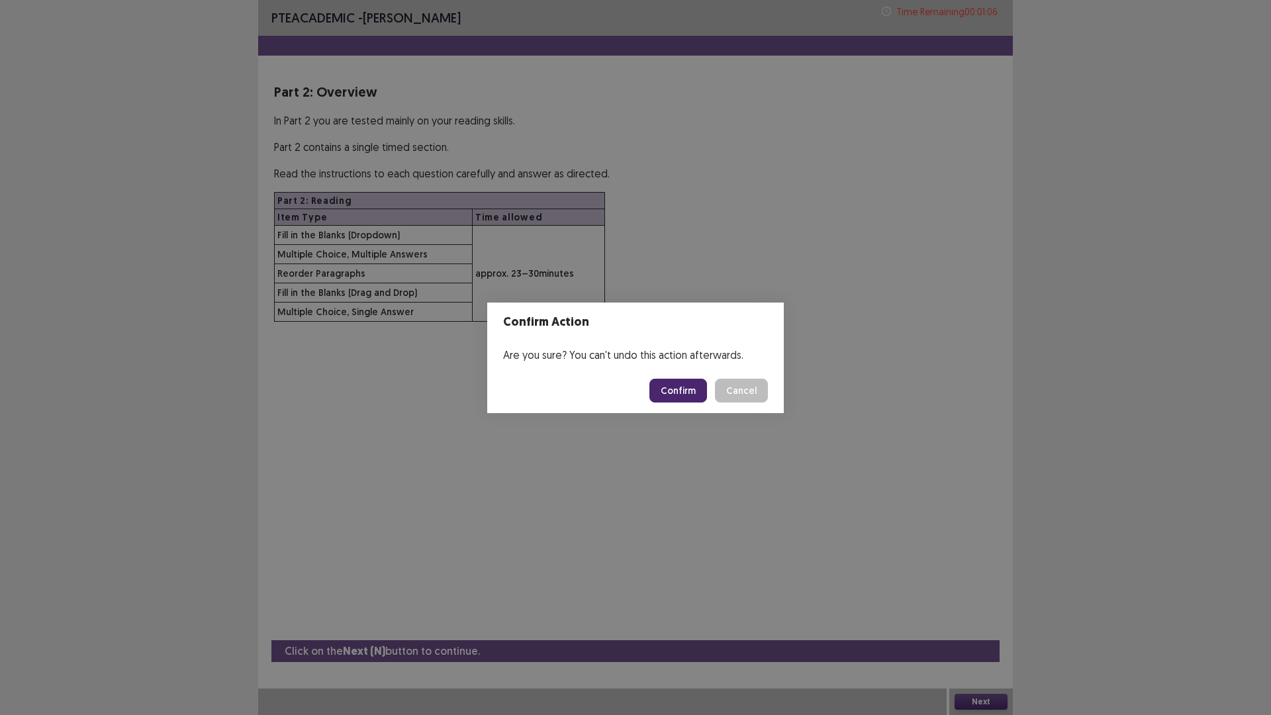
click at [678, 390] on button "Confirm" at bounding box center [678, 391] width 58 height 24
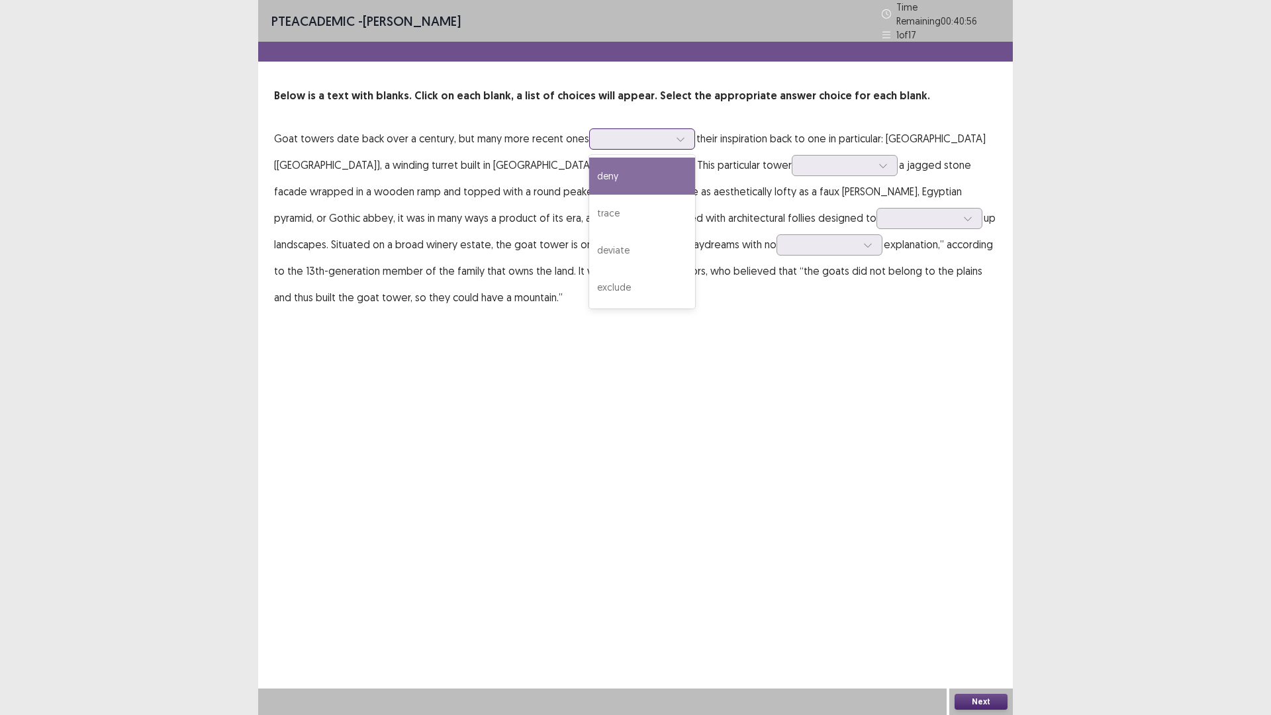
click at [677, 136] on icon at bounding box center [680, 138] width 9 height 9
click at [603, 169] on div "deny" at bounding box center [642, 176] width 106 height 37
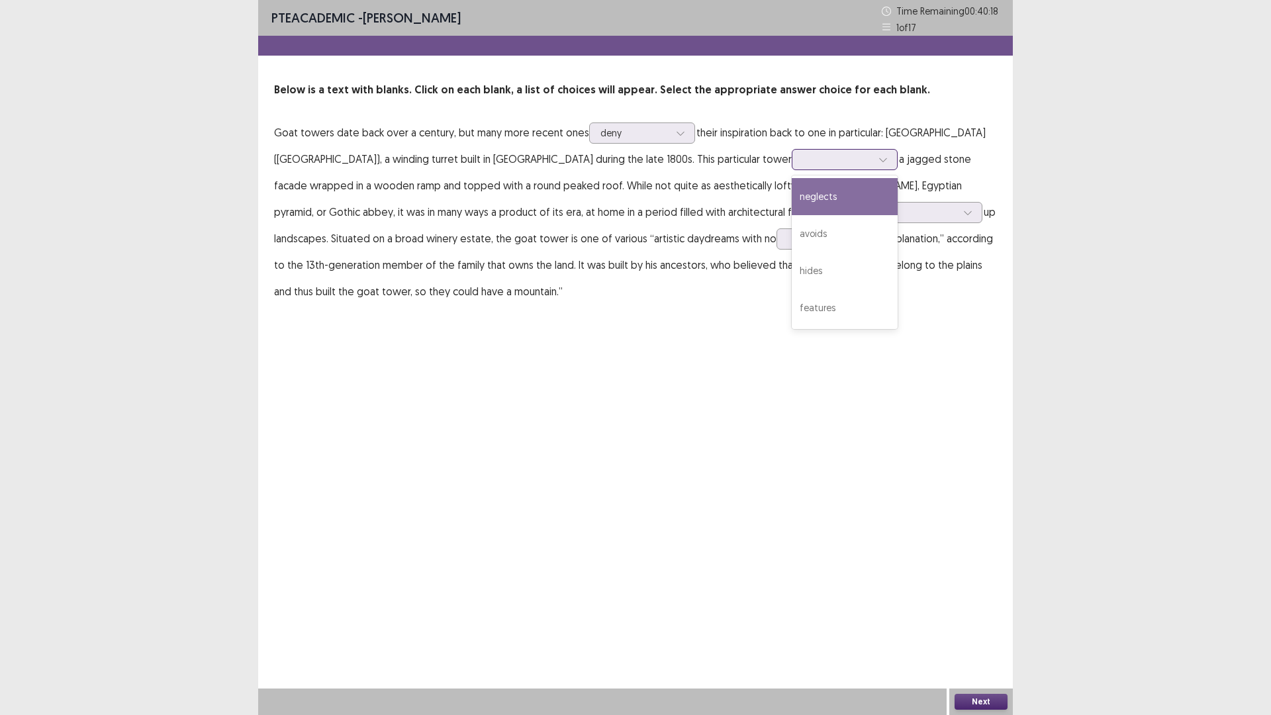
click at [878, 159] on icon at bounding box center [882, 159] width 9 height 9
click at [791, 308] on div "features" at bounding box center [844, 307] width 106 height 37
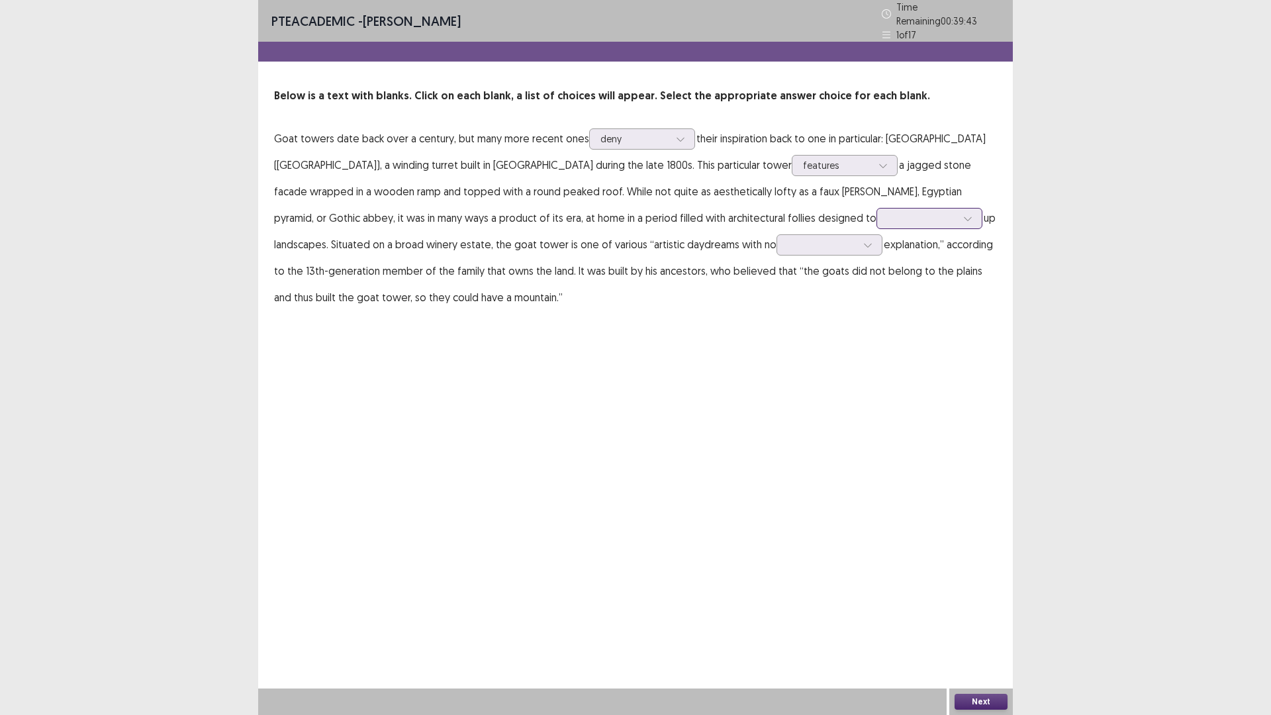
click at [963, 216] on icon at bounding box center [967, 218] width 9 height 9
click at [876, 323] on div "obscure" at bounding box center [929, 329] width 106 height 37
click at [863, 240] on icon at bounding box center [867, 244] width 9 height 9
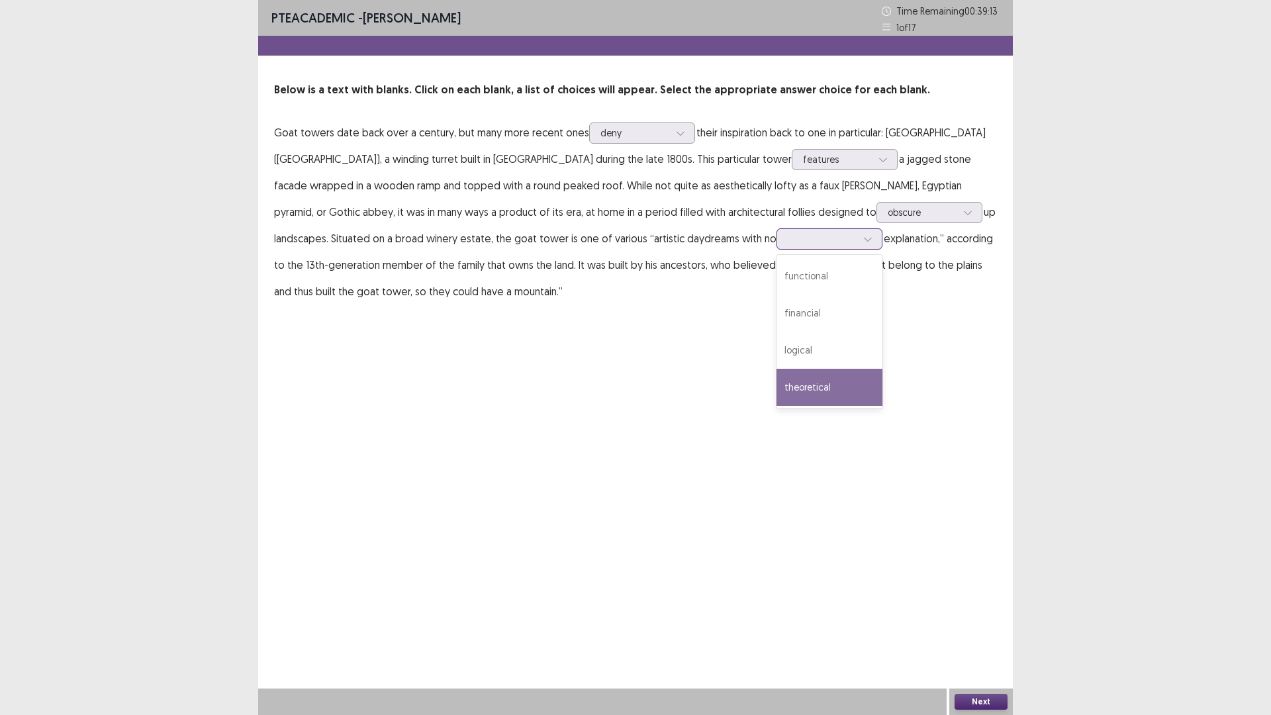
click at [776, 386] on div "theoretical" at bounding box center [829, 387] width 106 height 37
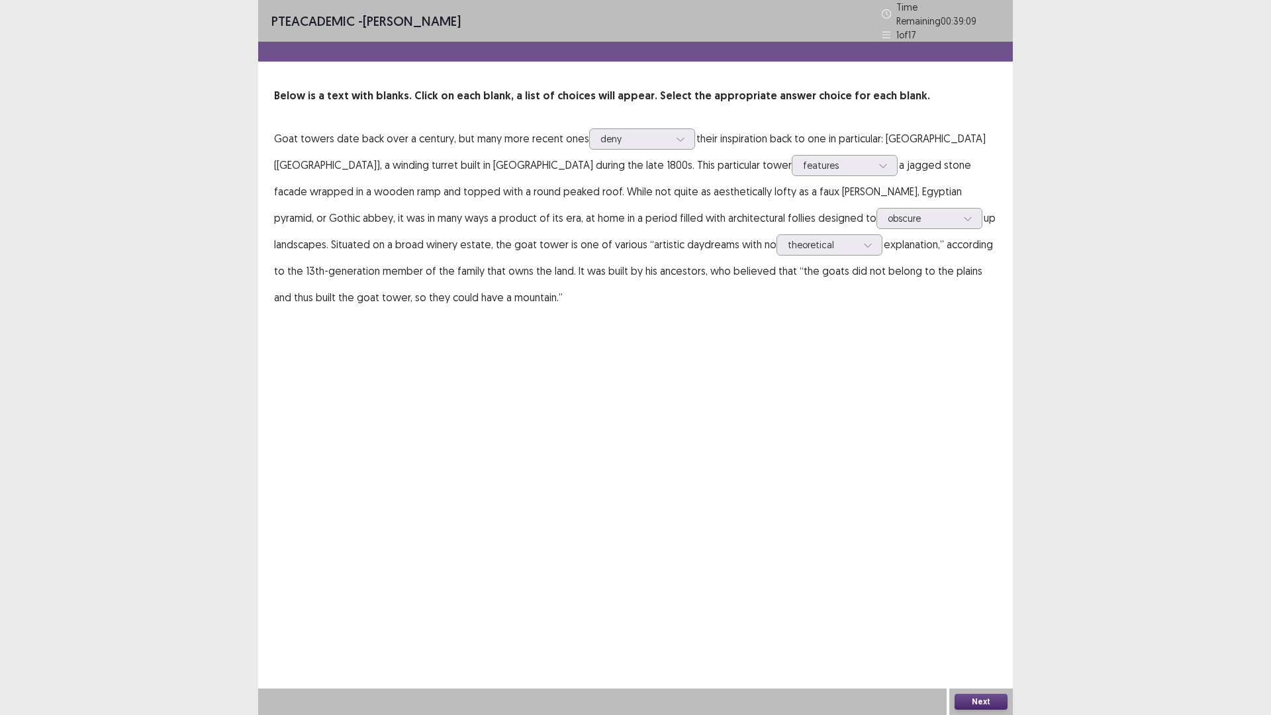
click at [977, 630] on button "Next" at bounding box center [980, 702] width 53 height 16
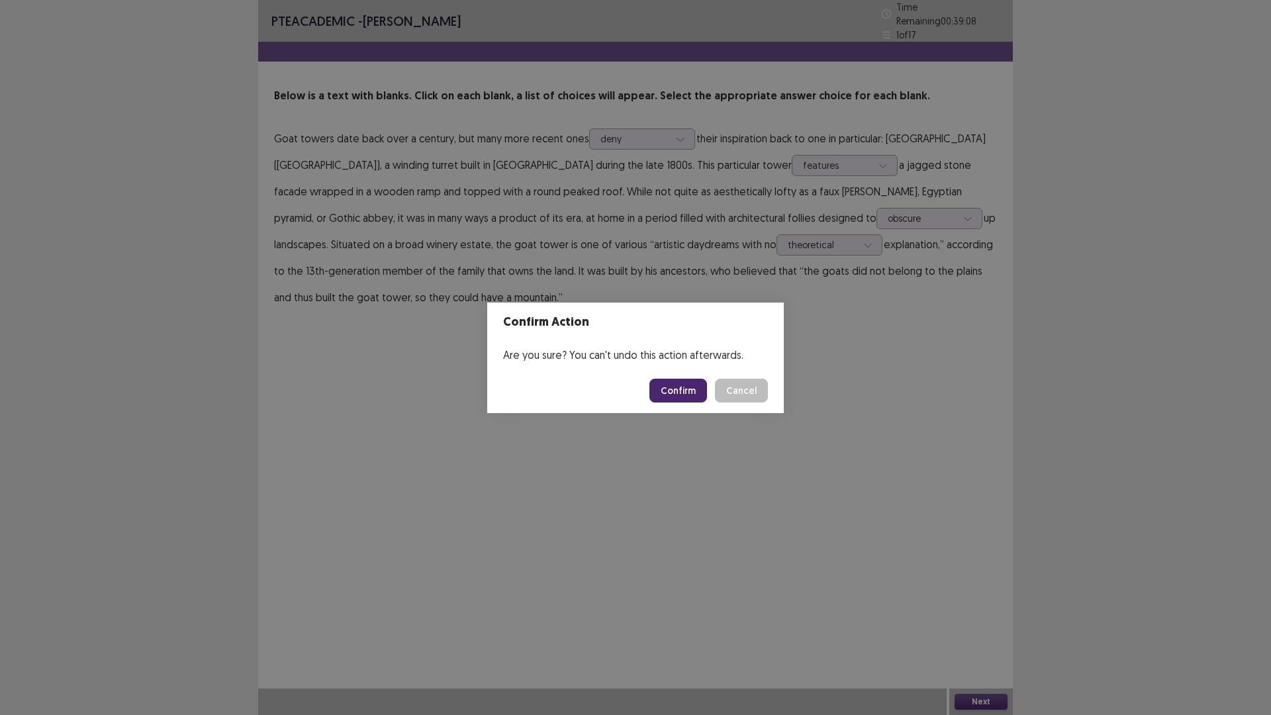
click at [681, 394] on button "Confirm" at bounding box center [678, 391] width 58 height 24
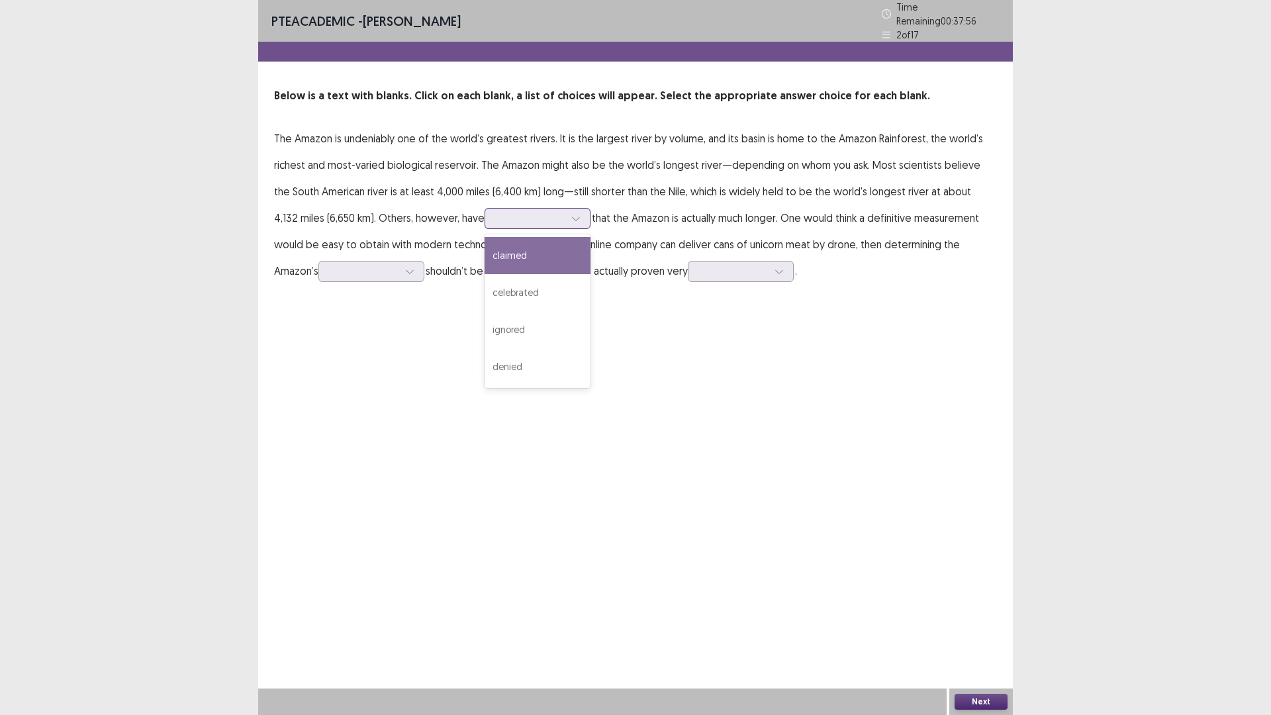
click at [571, 214] on icon at bounding box center [575, 218] width 9 height 9
click at [484, 247] on div "claimed" at bounding box center [537, 255] width 106 height 37
click at [571, 214] on icon at bounding box center [575, 218] width 9 height 9
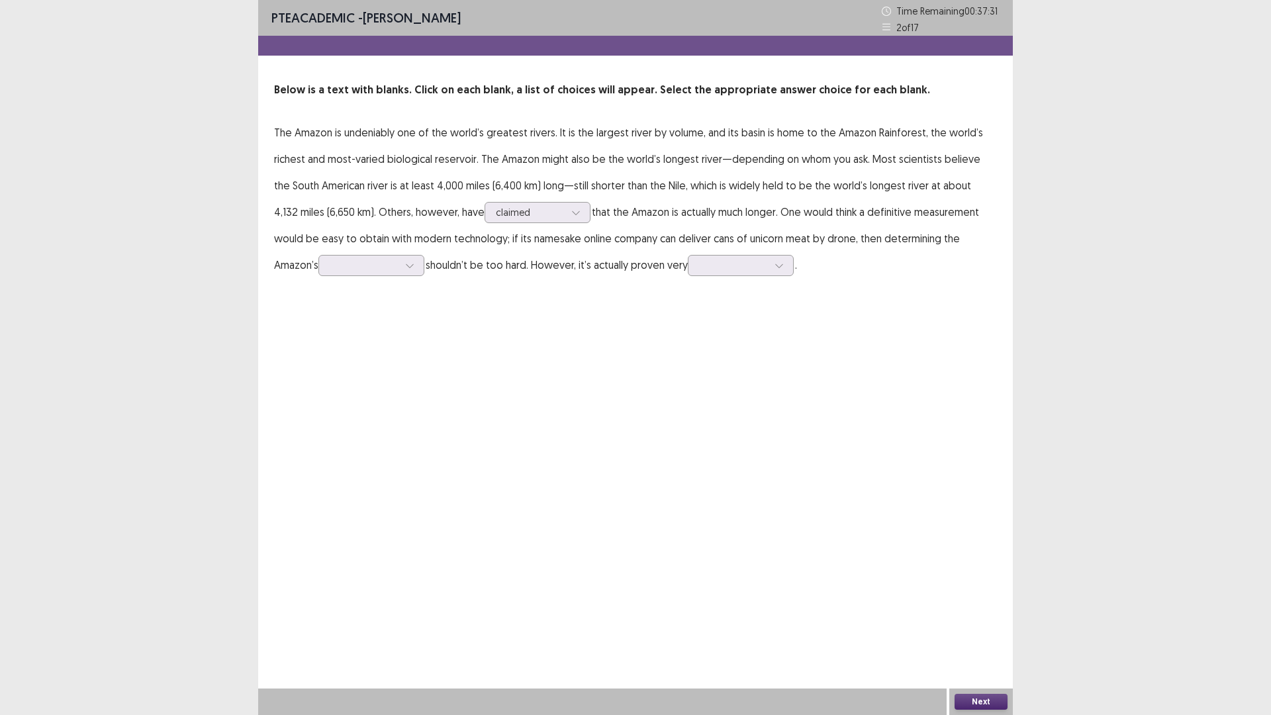
click at [611, 293] on div "PTE academic - [PERSON_NAME] Time Remaining 00 : 37 : 31 2 of 17 Below is a tex…" at bounding box center [635, 152] width 754 height 304
click at [405, 266] on icon at bounding box center [409, 265] width 9 height 9
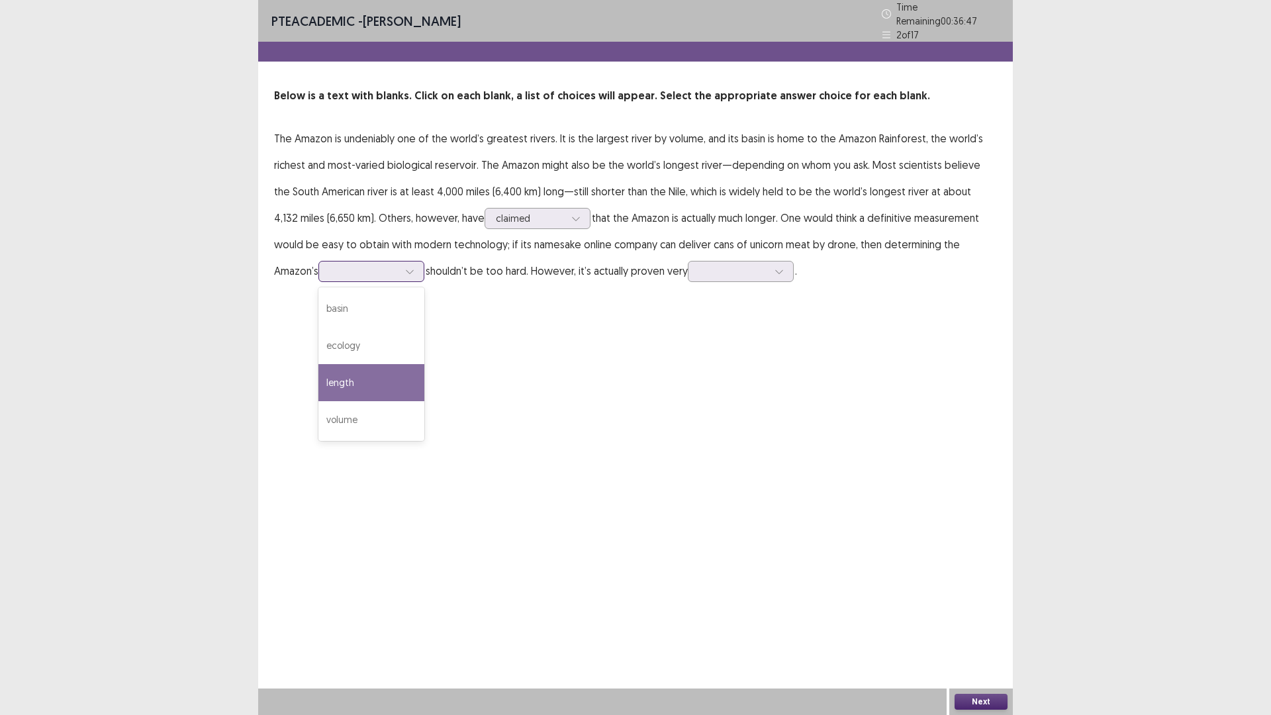
click at [318, 373] on div "length" at bounding box center [371, 382] width 106 height 37
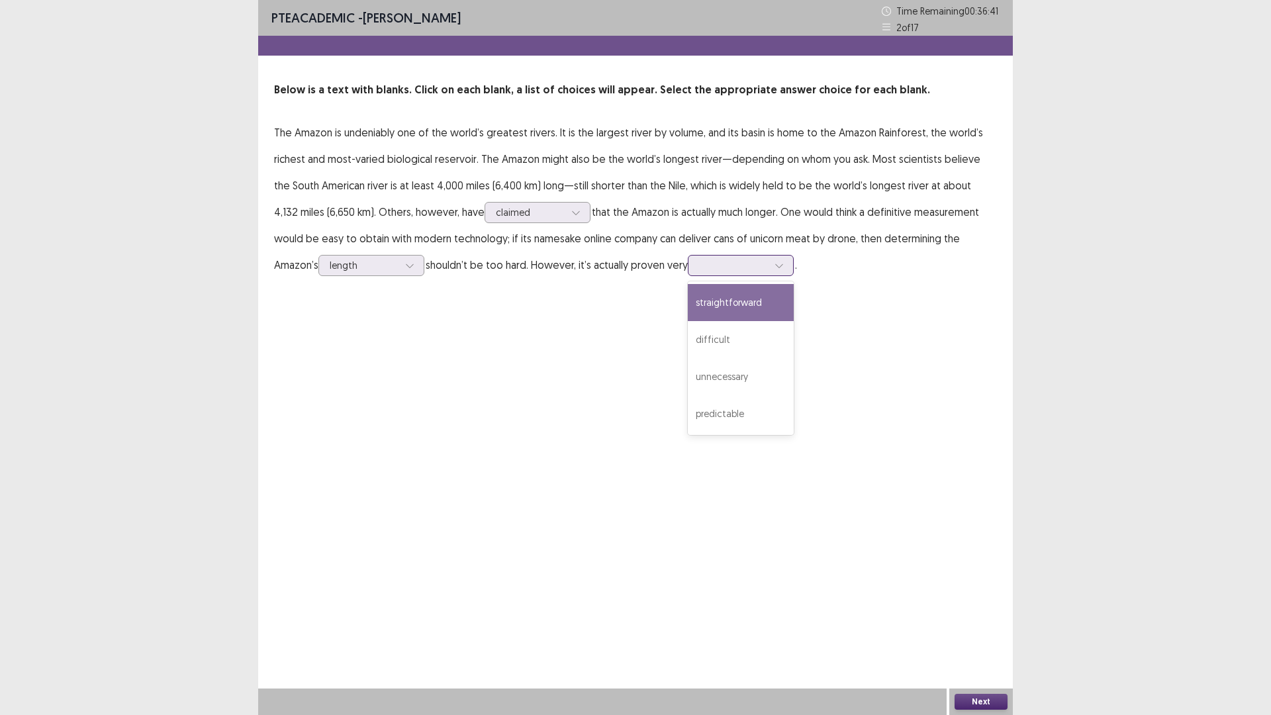
click at [774, 268] on icon at bounding box center [778, 265] width 9 height 9
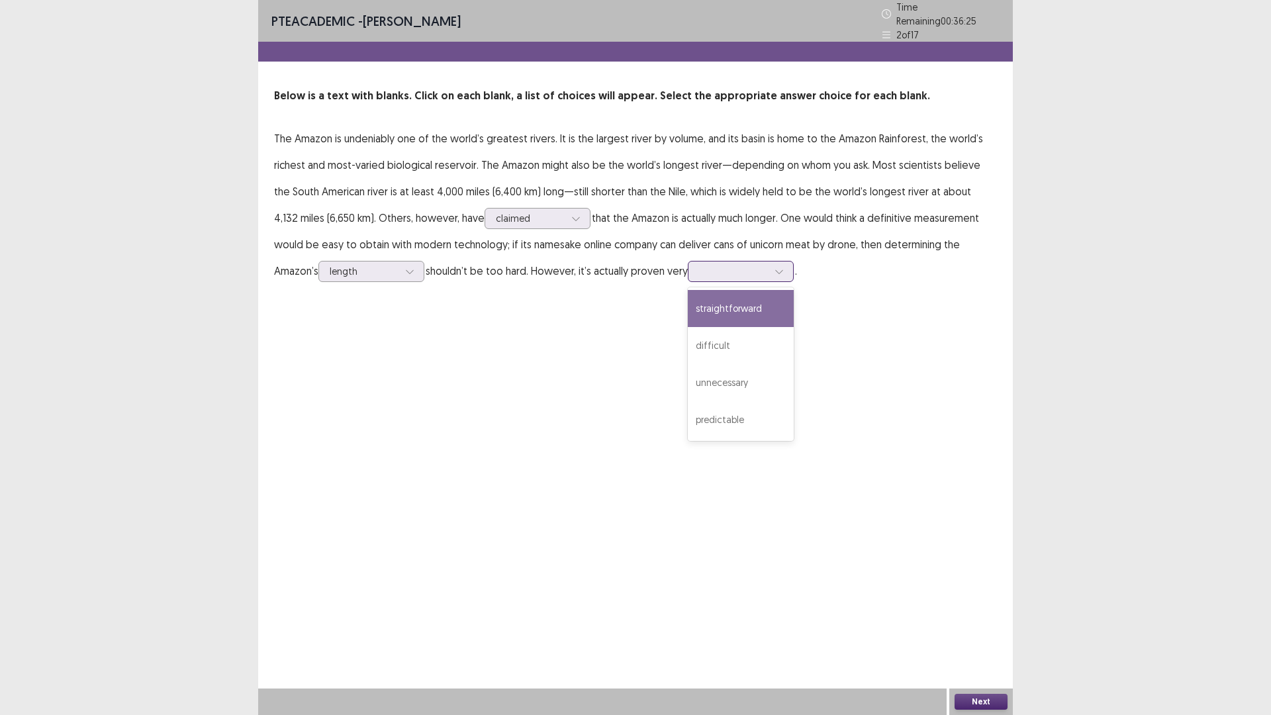
click at [692, 304] on div "straightforward" at bounding box center [741, 308] width 106 height 37
click at [966, 630] on button "Next" at bounding box center [980, 702] width 53 height 16
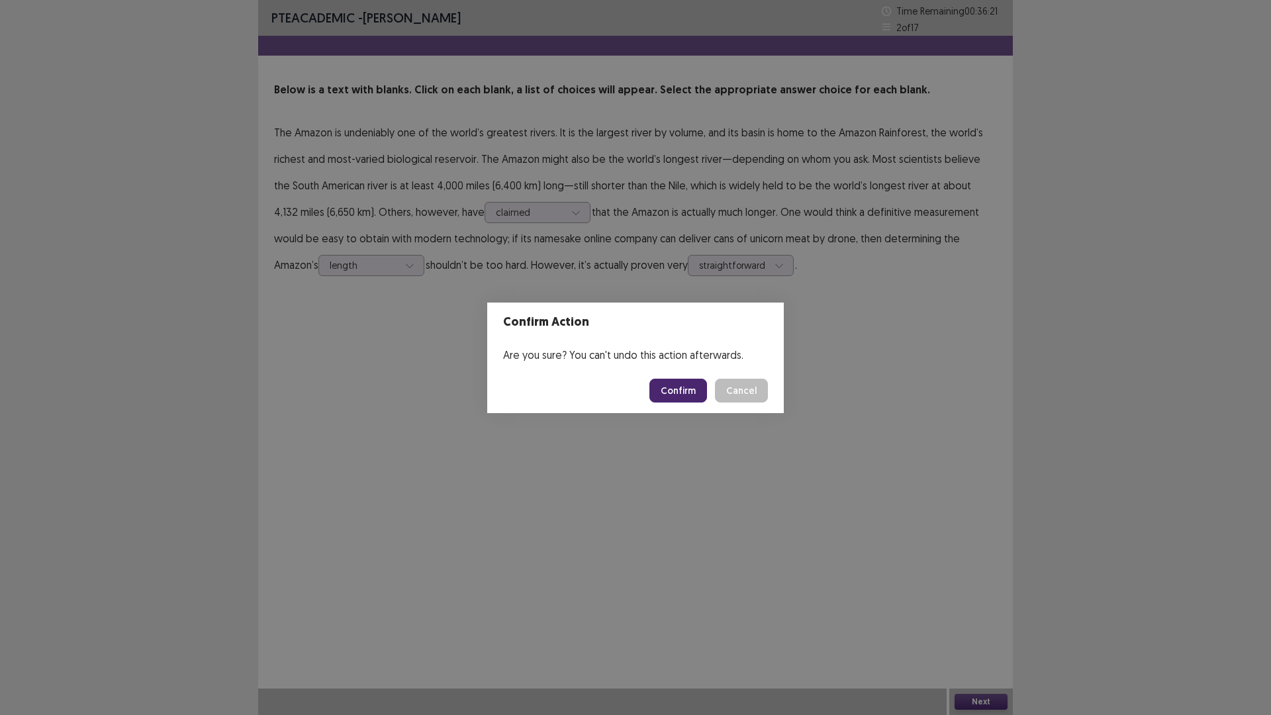
click at [683, 390] on button "Confirm" at bounding box center [678, 391] width 58 height 24
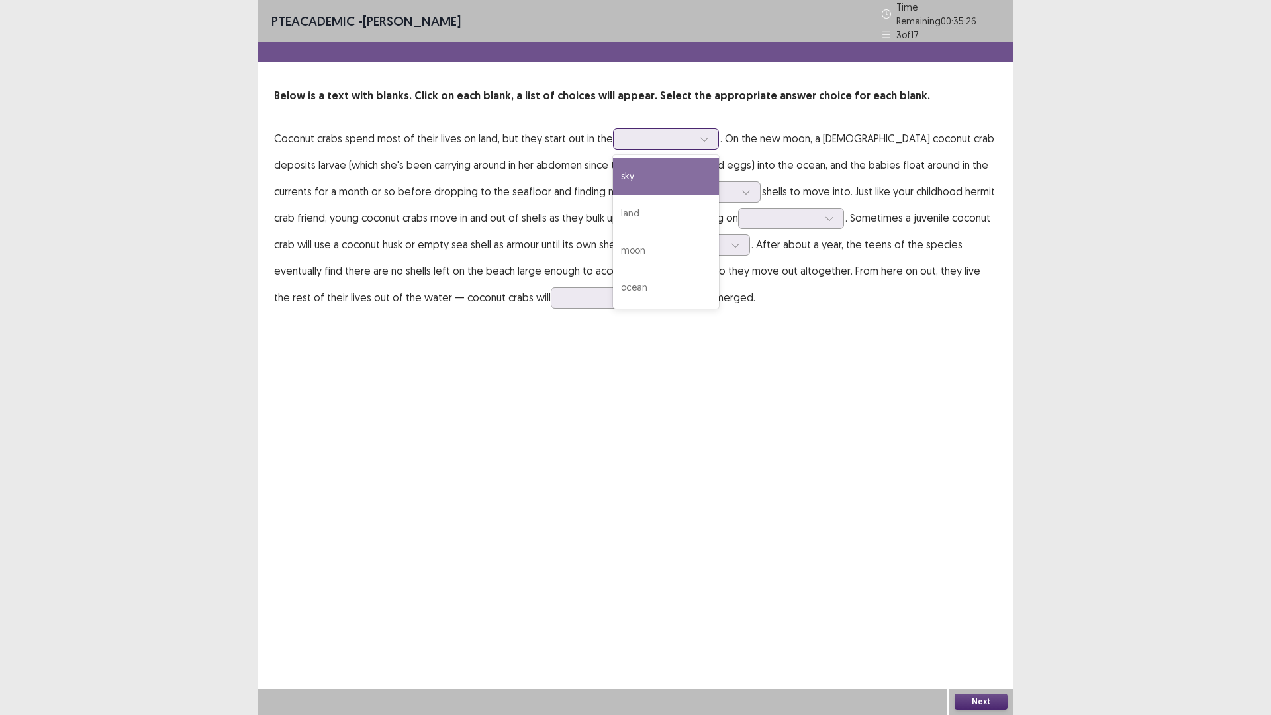
click at [705, 134] on icon at bounding box center [704, 138] width 9 height 9
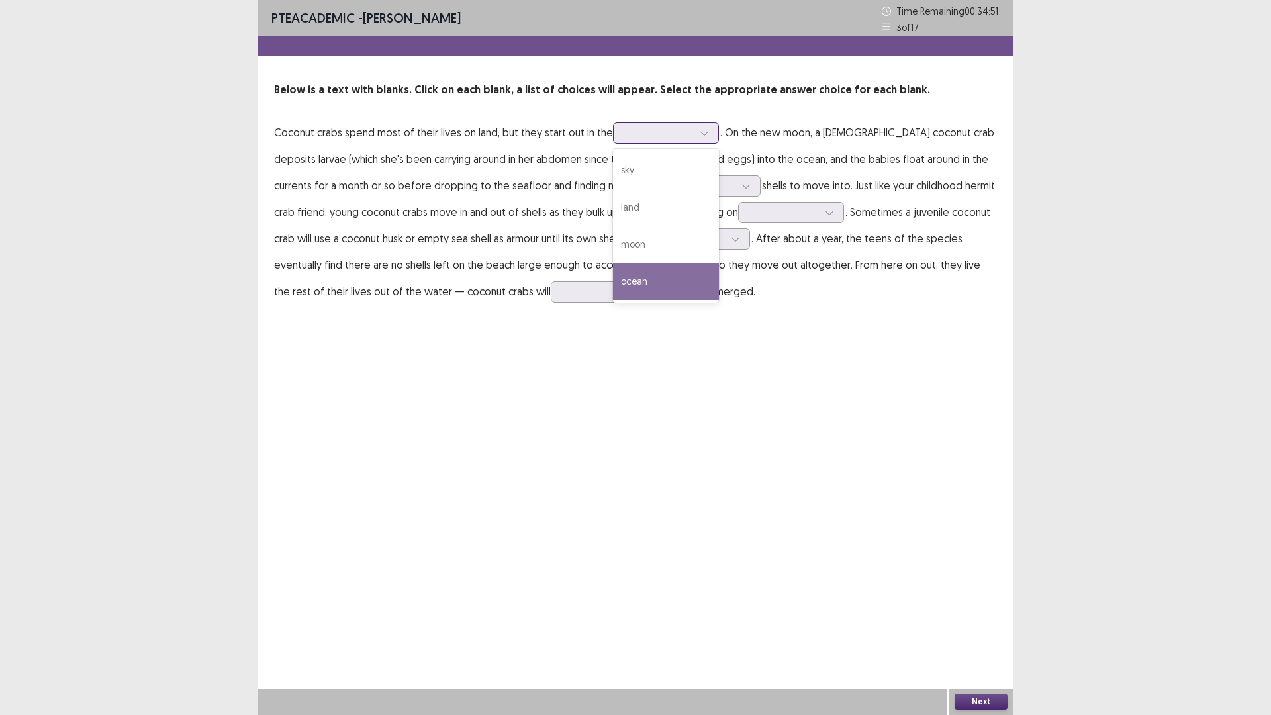
click at [627, 279] on div "ocean" at bounding box center [666, 281] width 106 height 37
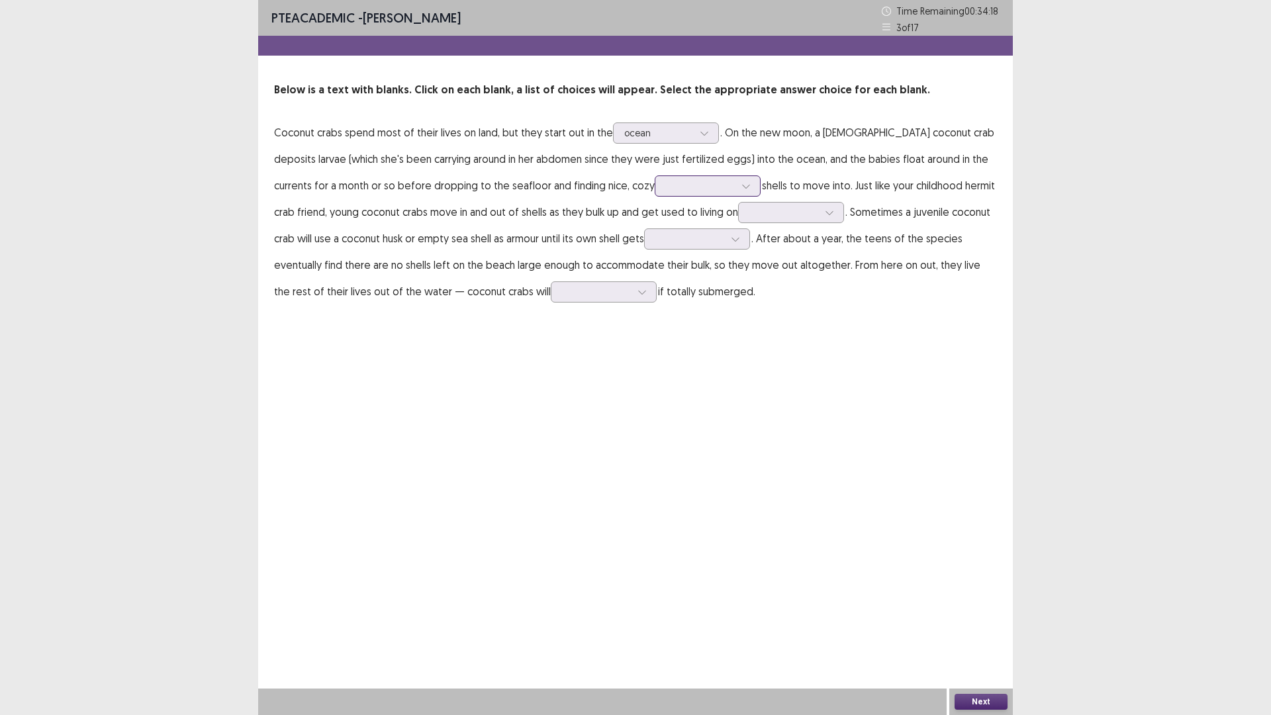
click at [742, 188] on icon at bounding box center [745, 187] width 7 height 4
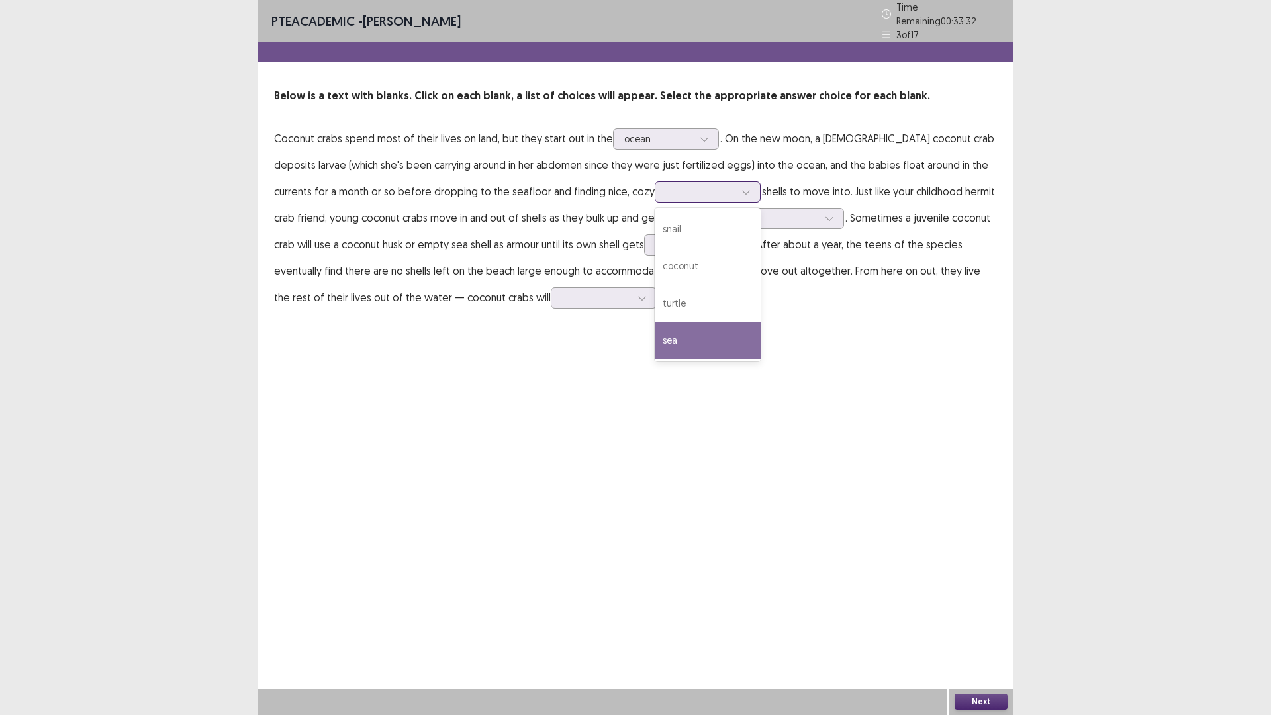
click at [655, 335] on div "sea" at bounding box center [708, 340] width 106 height 37
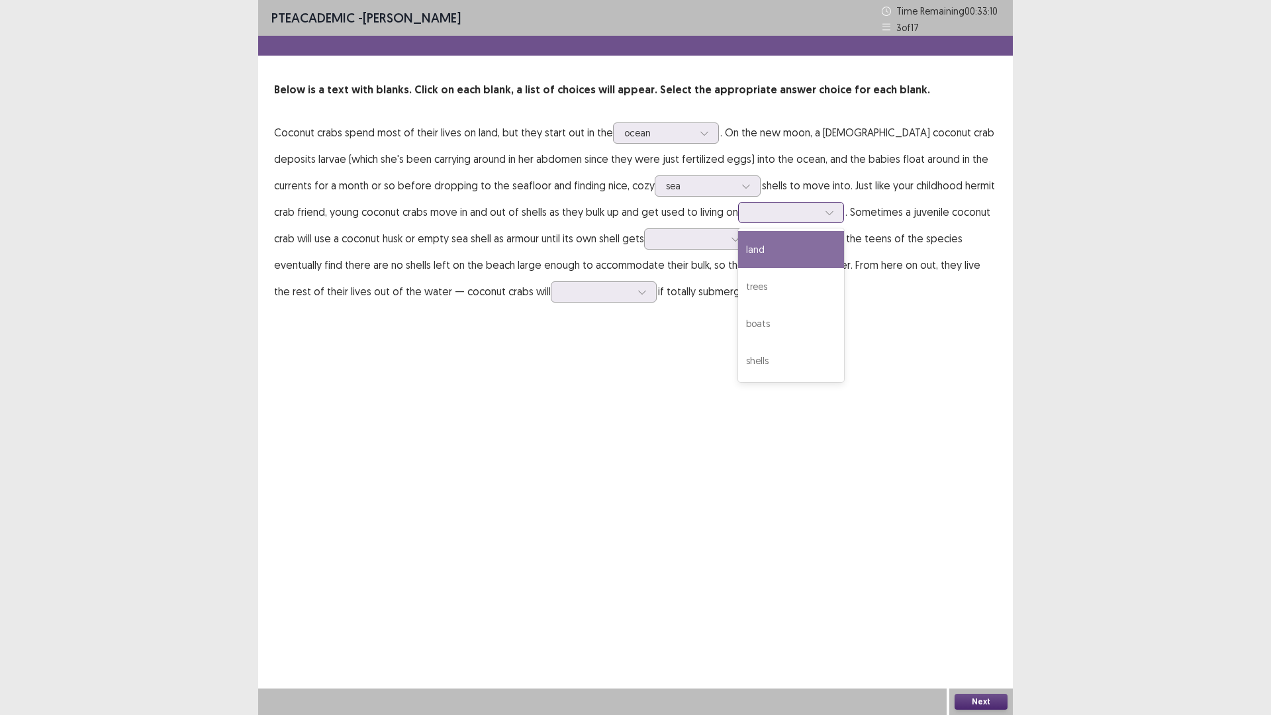
click at [825, 214] on icon at bounding box center [829, 212] width 9 height 9
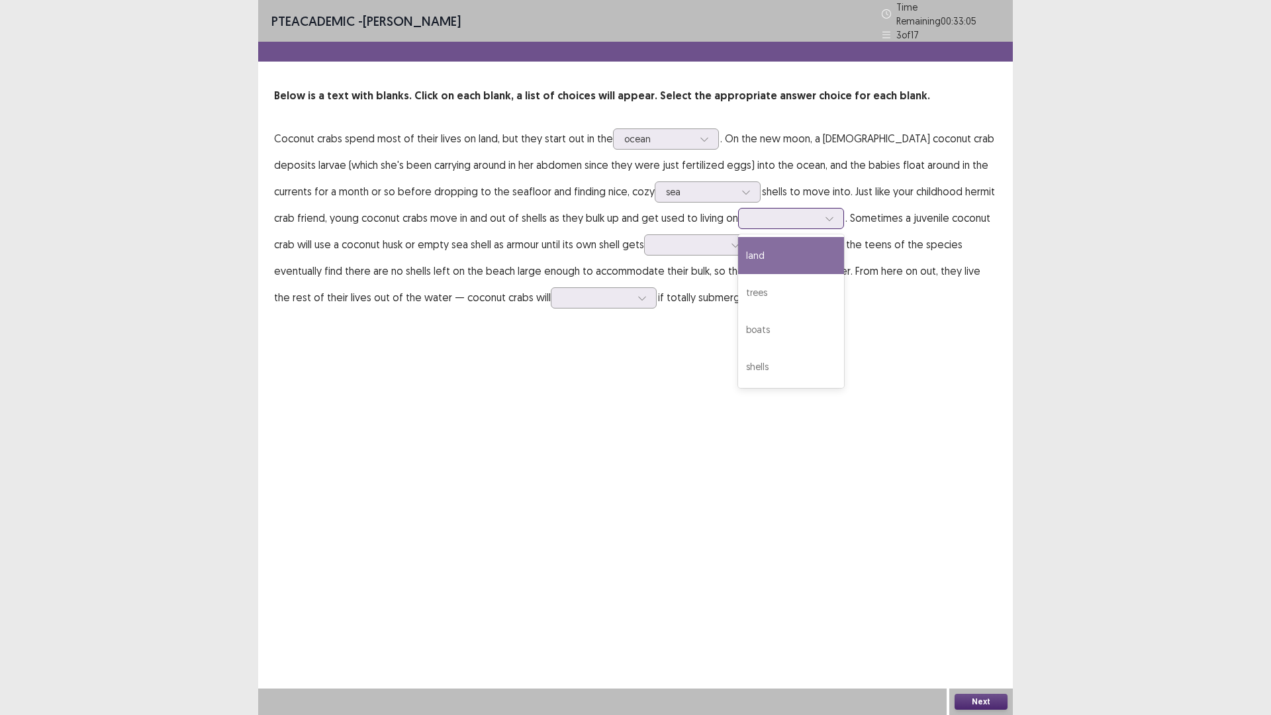
click at [738, 253] on div "land" at bounding box center [791, 255] width 106 height 37
click at [825, 217] on icon at bounding box center [828, 219] width 7 height 4
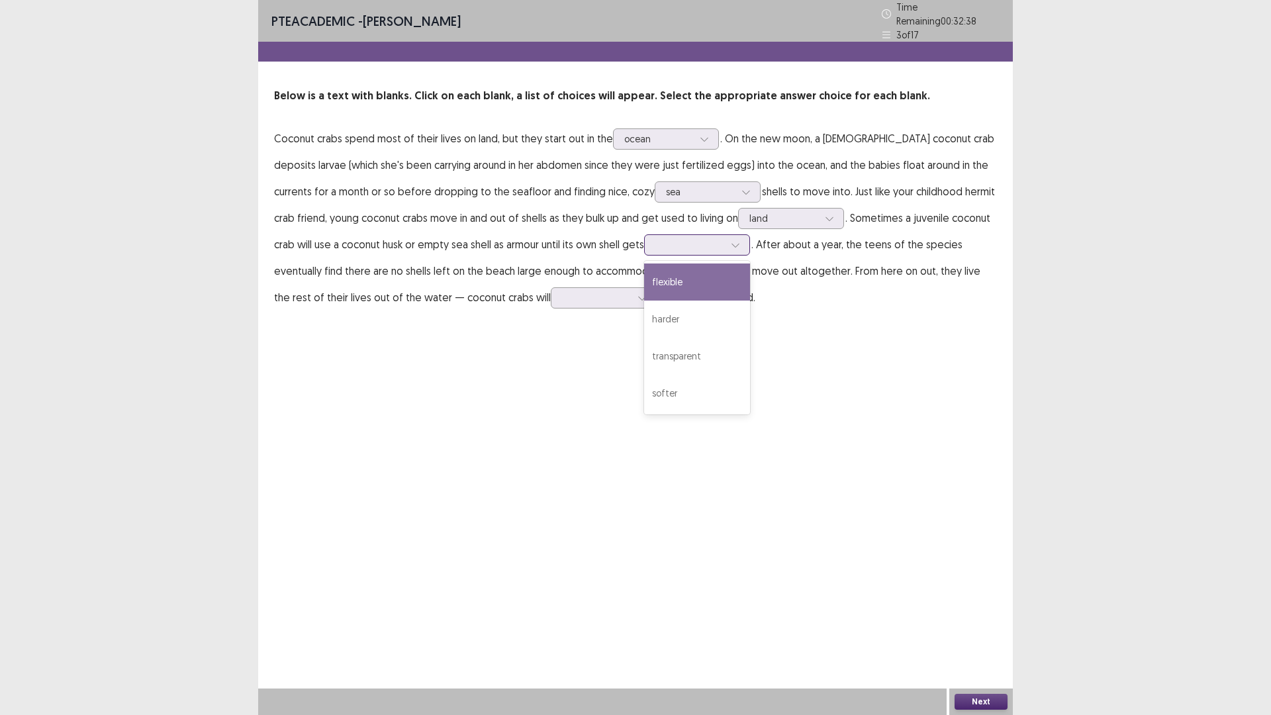
click at [731, 240] on icon at bounding box center [735, 244] width 9 height 9
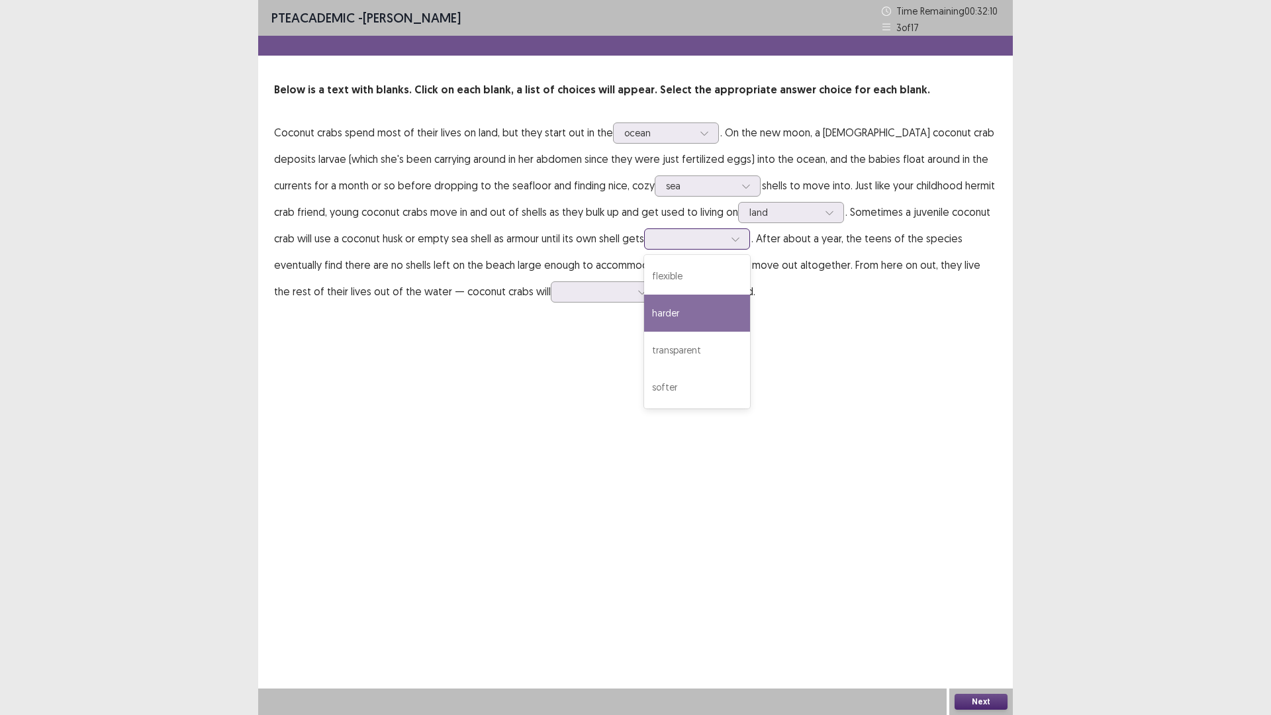
click at [644, 312] on div "harder" at bounding box center [697, 312] width 106 height 37
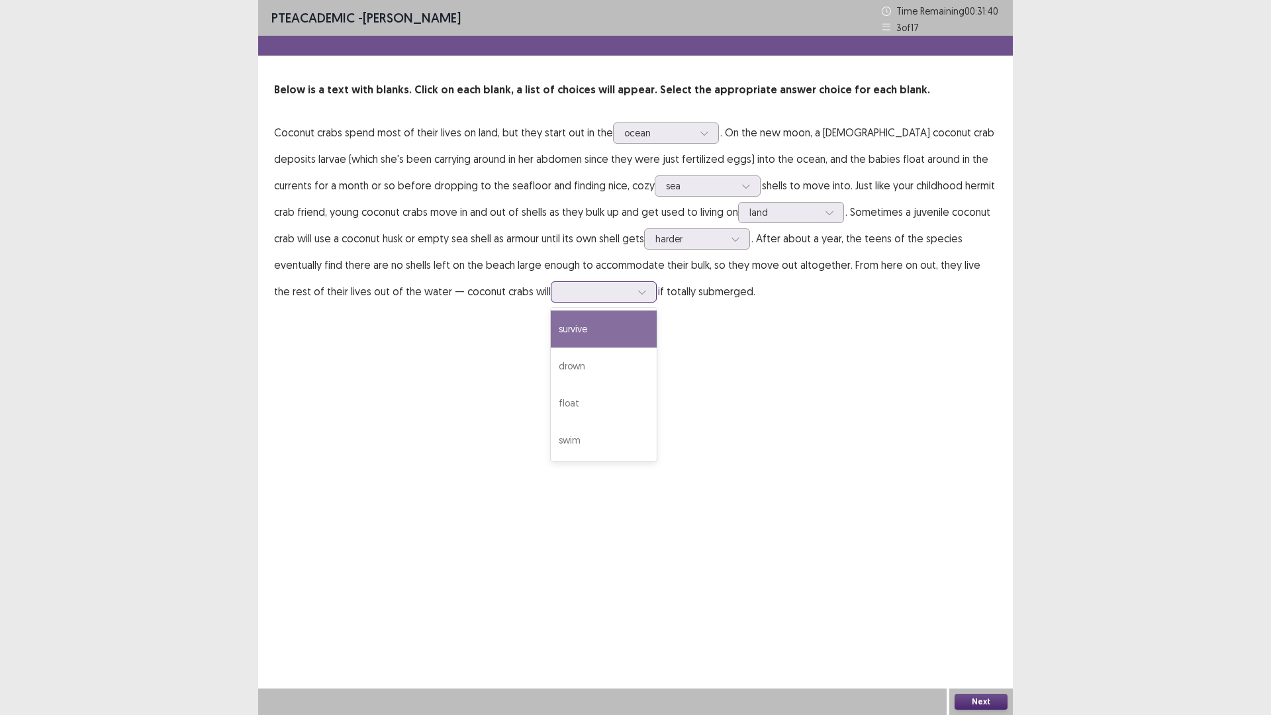
click at [637, 291] on icon at bounding box center [641, 291] width 9 height 9
click at [551, 362] on div "drown" at bounding box center [604, 365] width 106 height 37
click at [978, 630] on button "Next" at bounding box center [980, 702] width 53 height 16
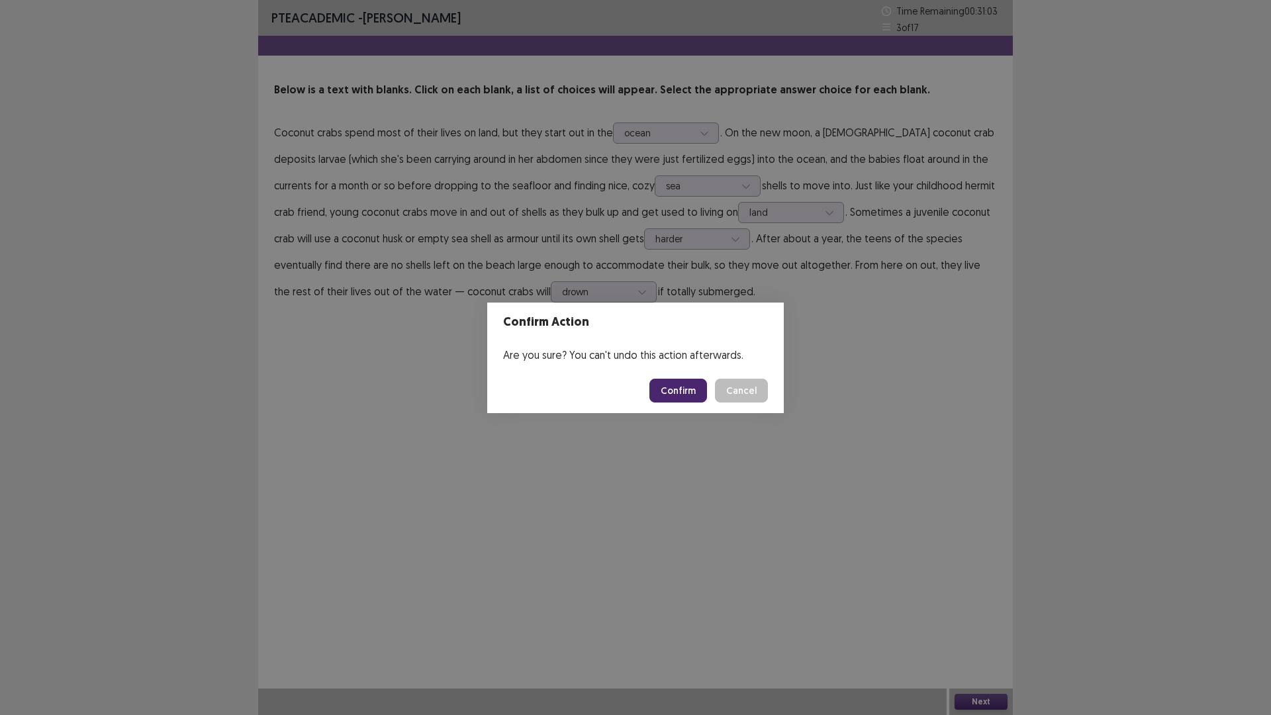
click at [678, 384] on button "Confirm" at bounding box center [678, 391] width 58 height 24
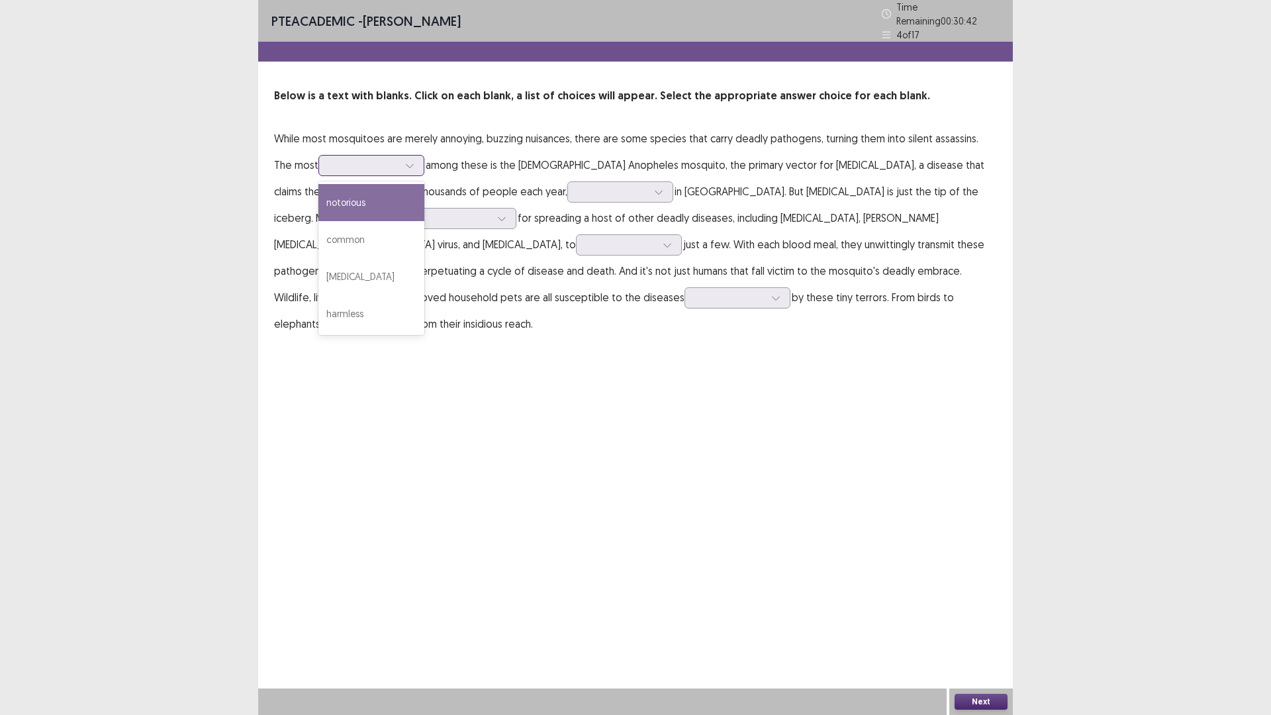
click at [405, 161] on icon at bounding box center [409, 165] width 9 height 9
click at [328, 308] on div "harmless" at bounding box center [371, 313] width 106 height 37
click at [654, 187] on icon at bounding box center [658, 191] width 9 height 9
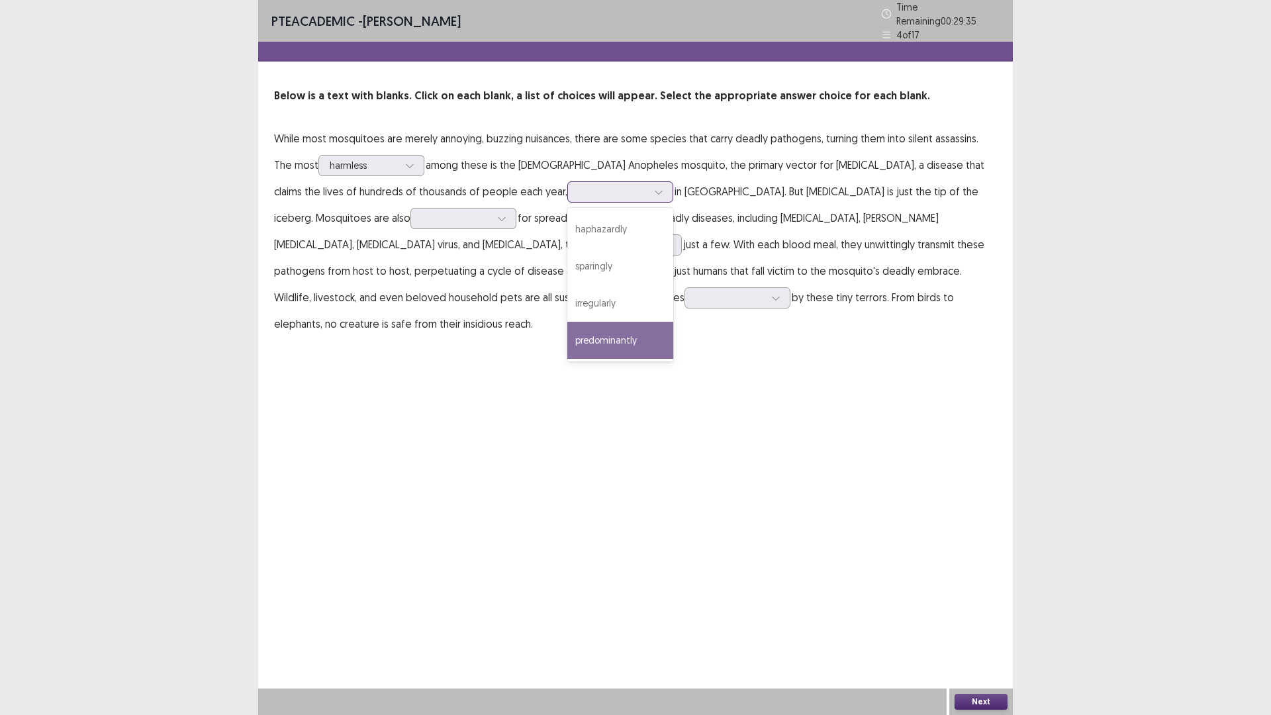
click at [567, 333] on div "predominantly" at bounding box center [620, 340] width 106 height 37
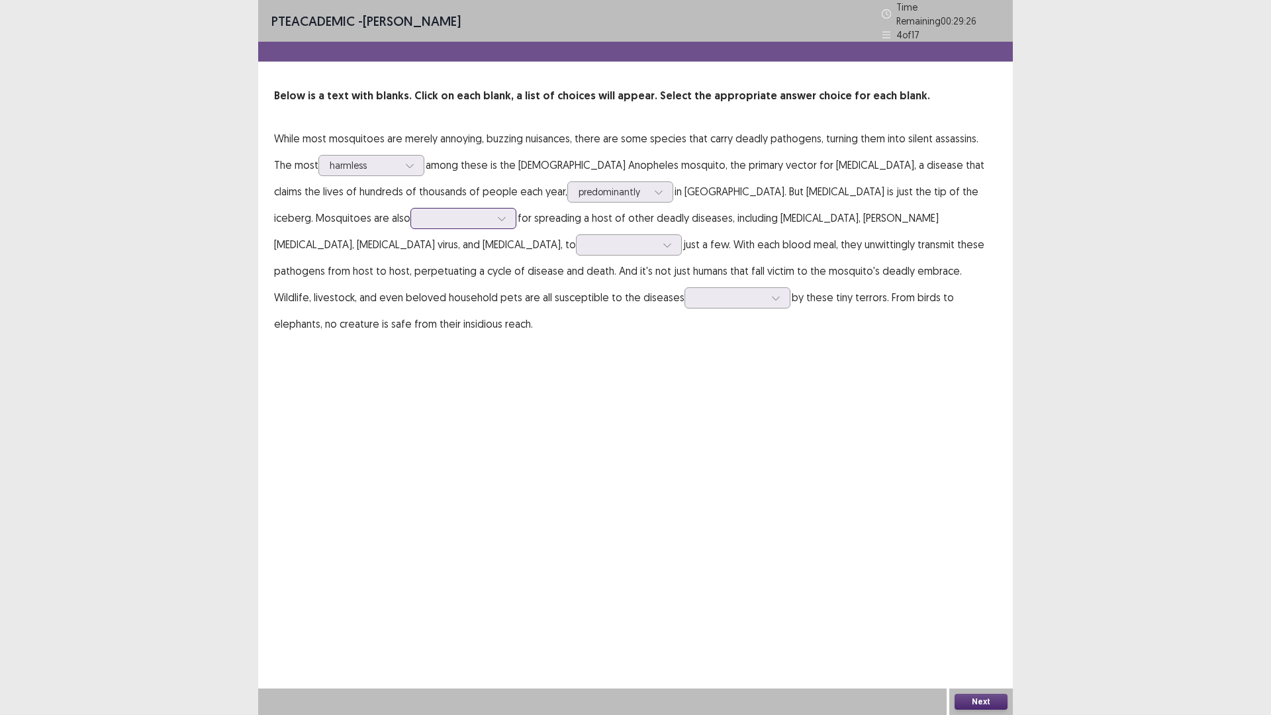
click at [497, 215] on icon at bounding box center [501, 218] width 9 height 9
click at [410, 320] on div "responsible" at bounding box center [463, 329] width 106 height 37
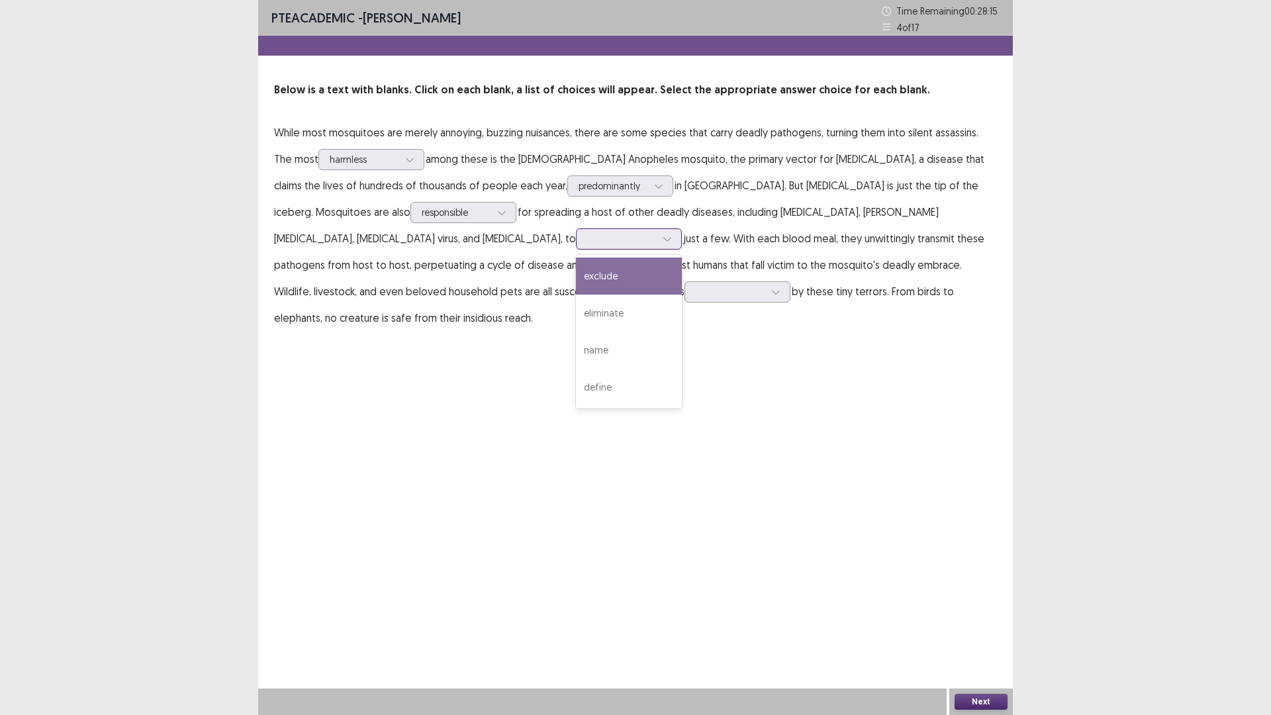
click at [662, 242] on icon at bounding box center [666, 238] width 9 height 9
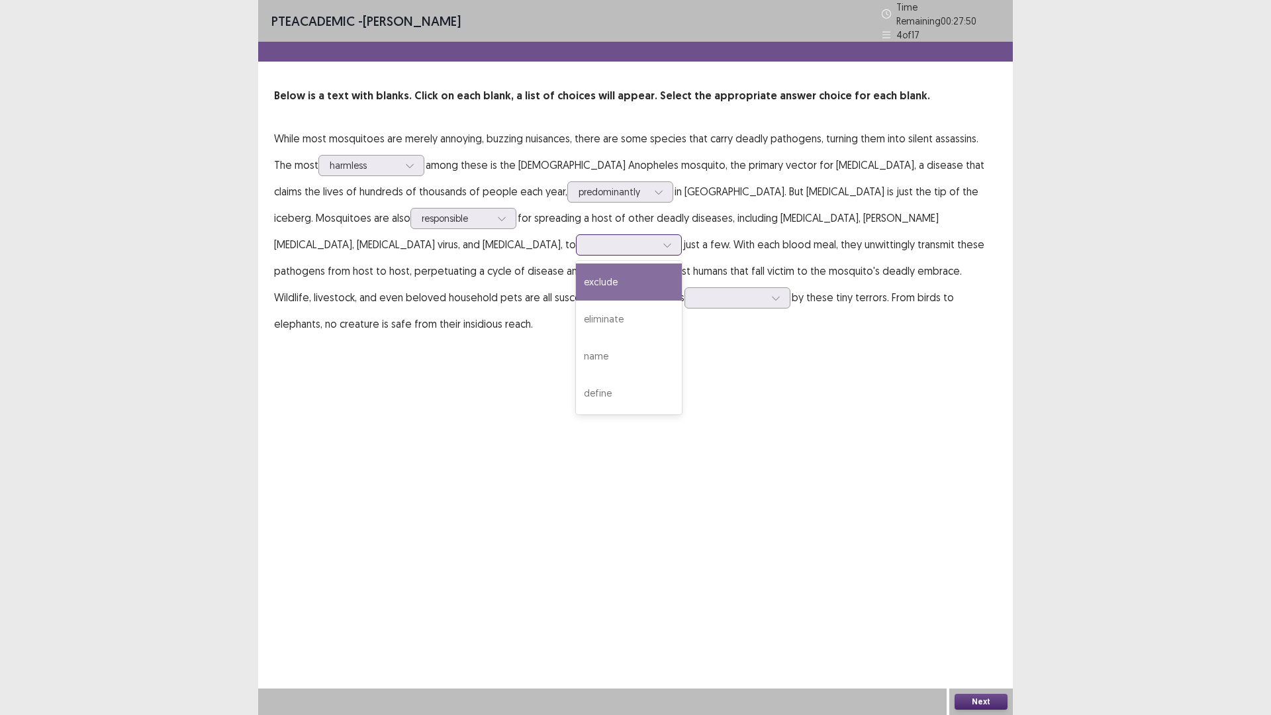
click at [576, 271] on div "exclude" at bounding box center [629, 281] width 106 height 37
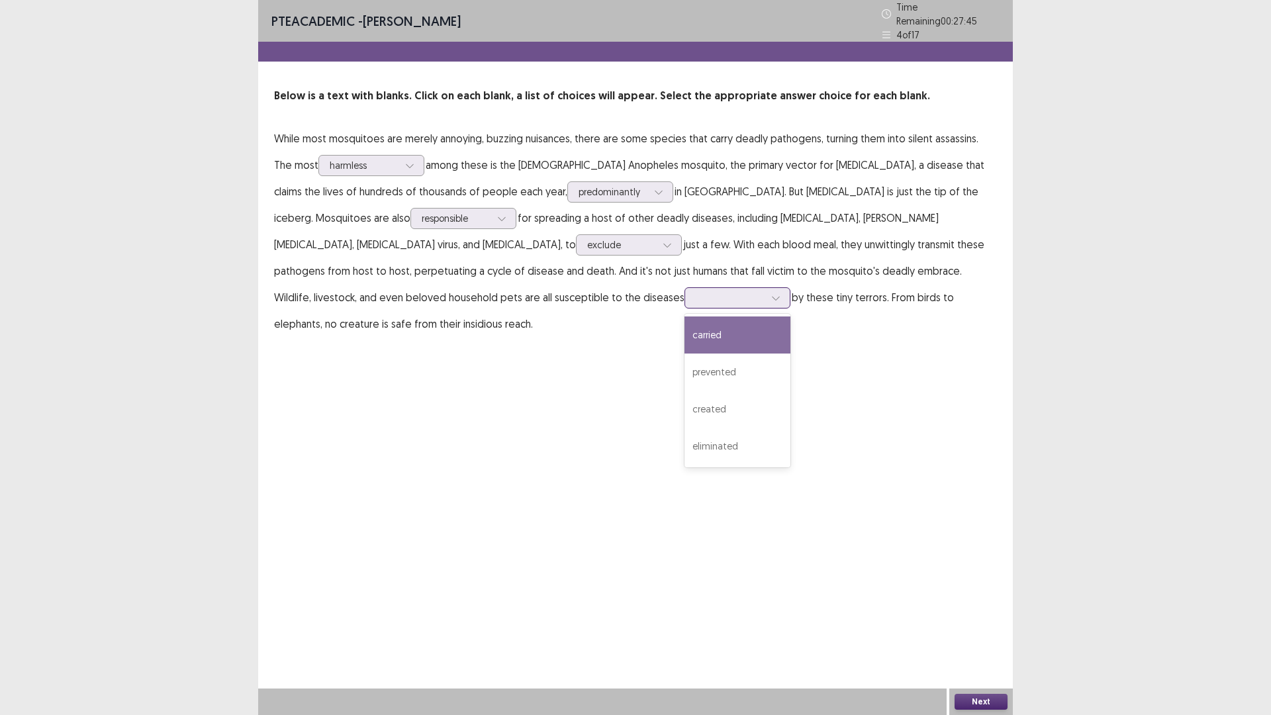
click at [771, 293] on icon at bounding box center [775, 297] width 9 height 9
click at [684, 328] on div "carried" at bounding box center [737, 334] width 106 height 37
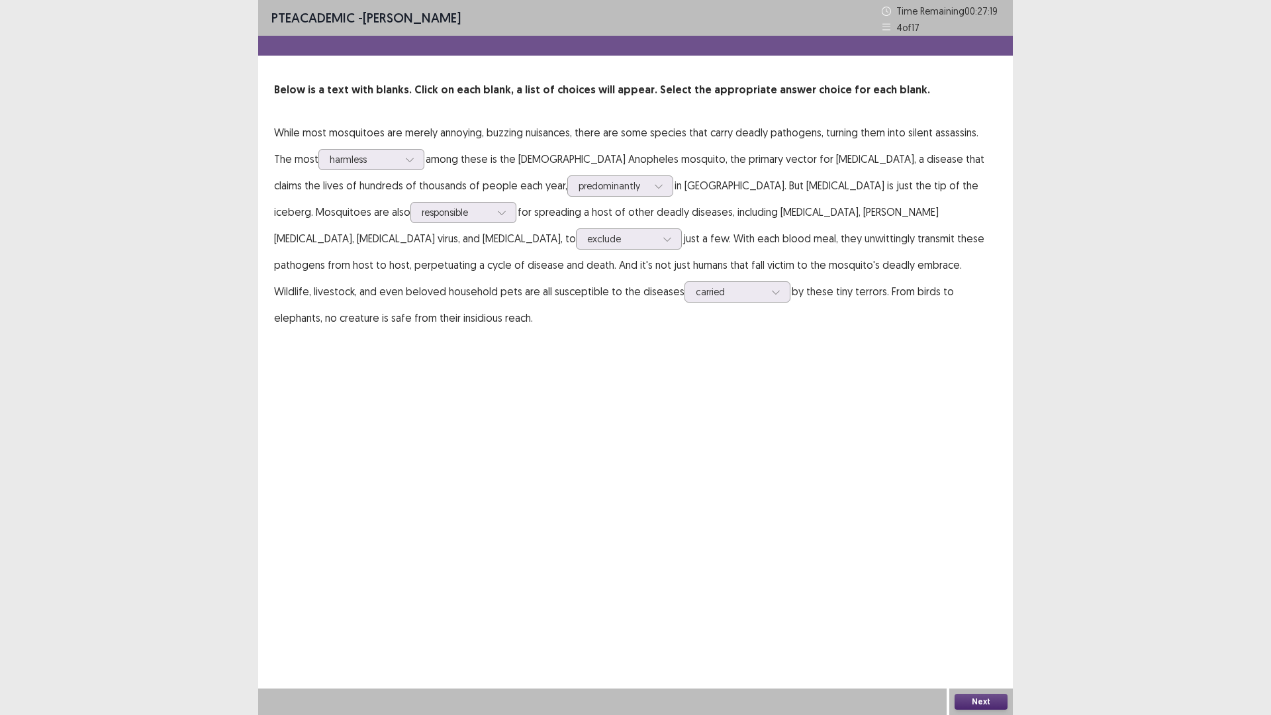
click at [981, 630] on button "Next" at bounding box center [980, 702] width 53 height 16
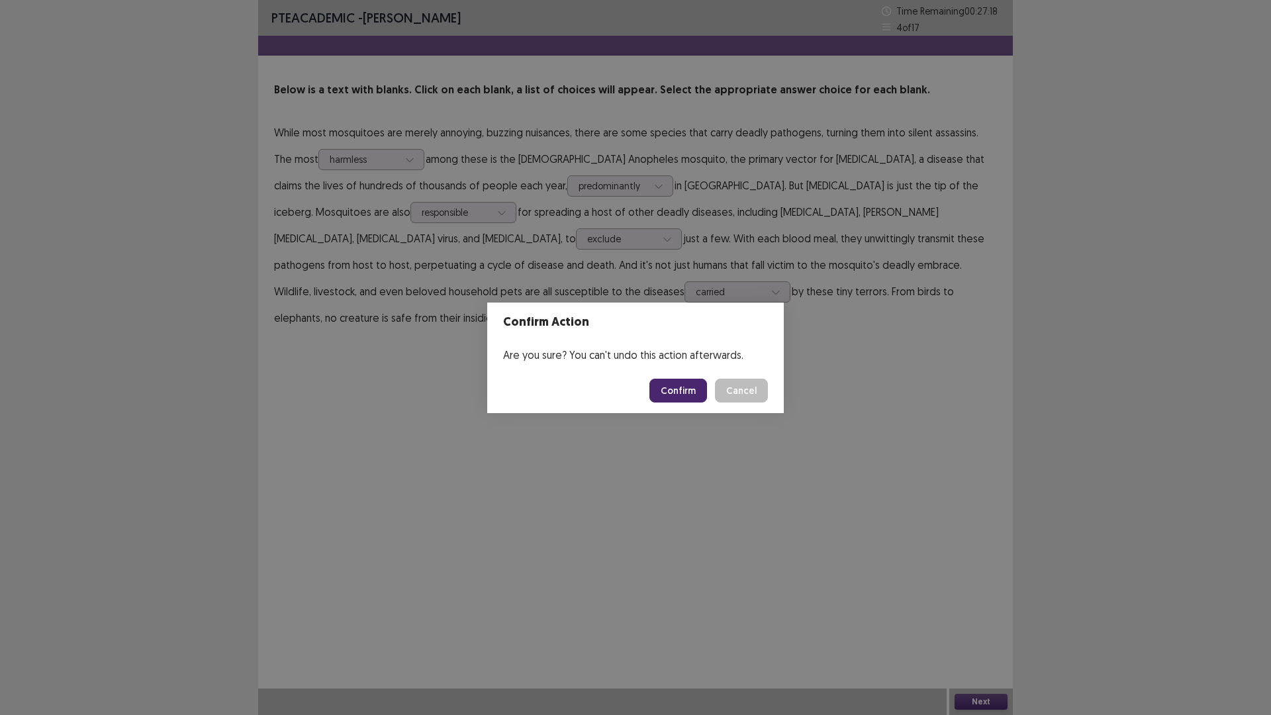
click at [673, 388] on button "Confirm" at bounding box center [678, 391] width 58 height 24
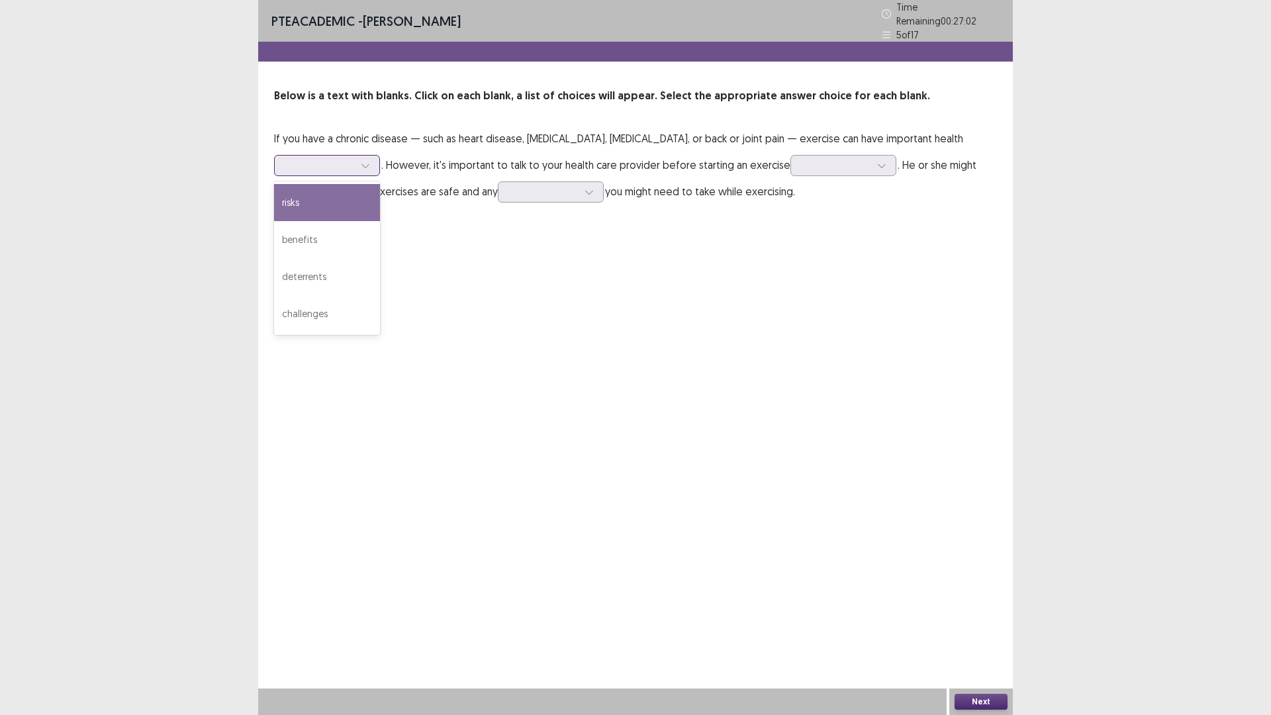
click at [370, 161] on icon at bounding box center [365, 165] width 9 height 9
click at [380, 221] on div "benefits" at bounding box center [327, 239] width 106 height 37
click at [370, 161] on icon at bounding box center [365, 165] width 9 height 9
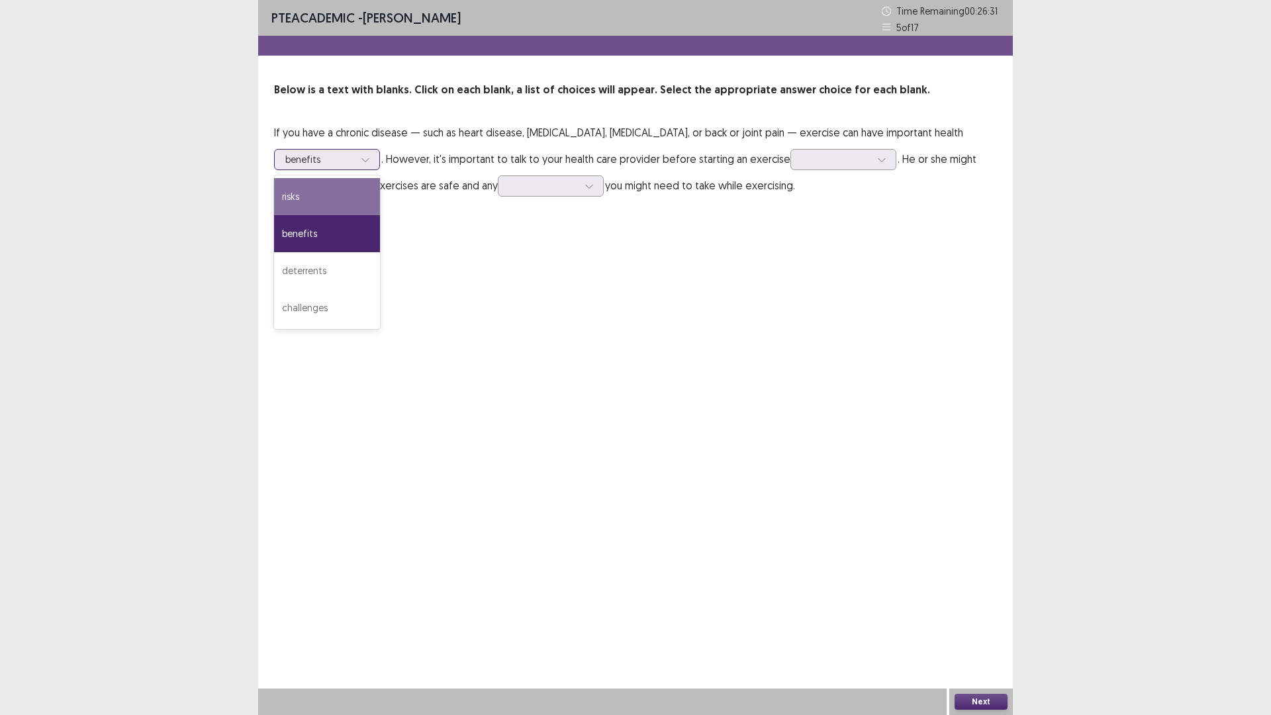
click at [380, 178] on div "risks" at bounding box center [327, 196] width 106 height 37
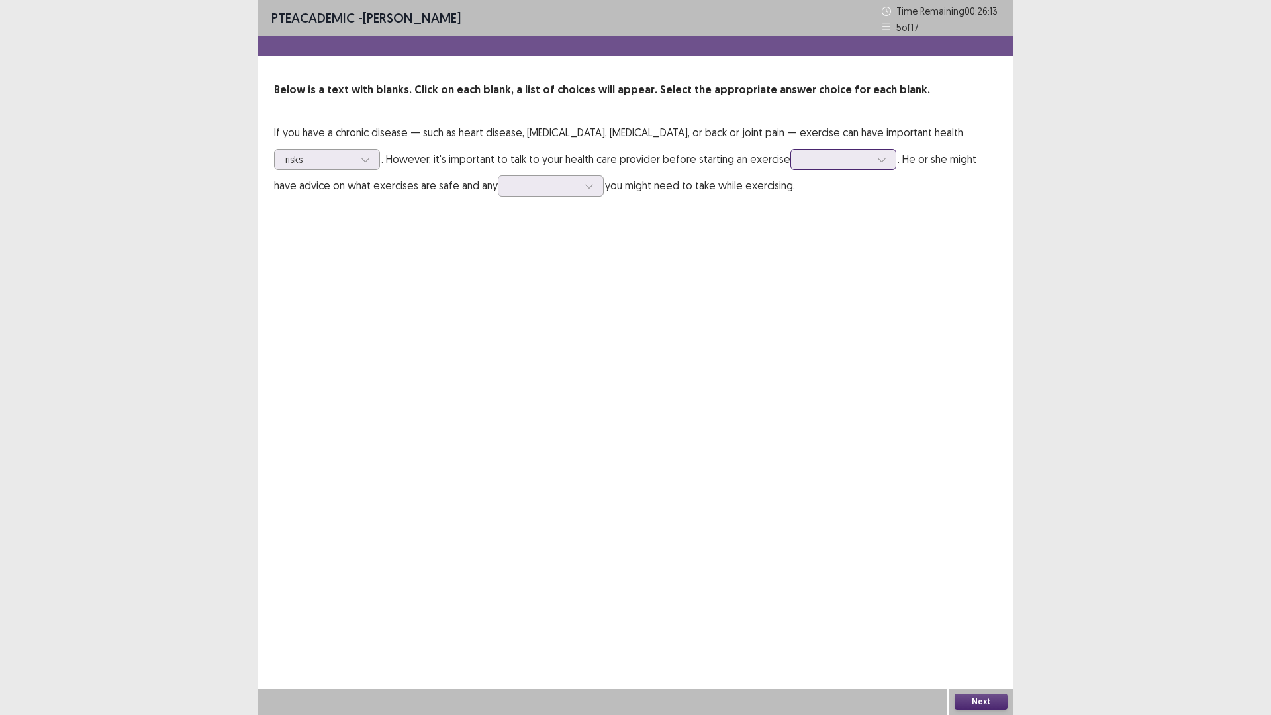
click at [877, 163] on icon at bounding box center [881, 159] width 9 height 9
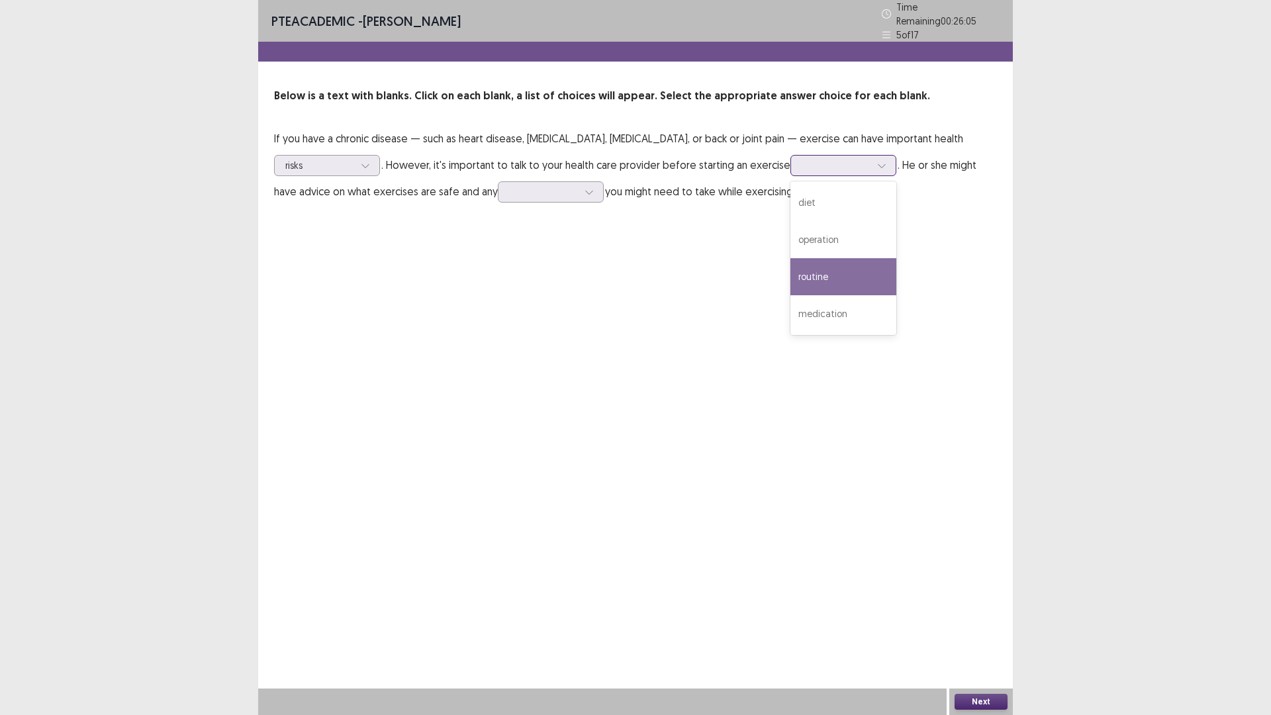
click at [790, 269] on div "routine" at bounding box center [843, 276] width 106 height 37
click at [877, 162] on icon at bounding box center [881, 165] width 9 height 9
drag, startPoint x: 838, startPoint y: 208, endPoint x: 806, endPoint y: 185, distance: 39.3
click at [835, 204] on div "PTE academic - [PERSON_NAME] Time Remaining 00 : 25 : 54 5 of 17 Below is a tex…" at bounding box center [635, 115] width 754 height 231
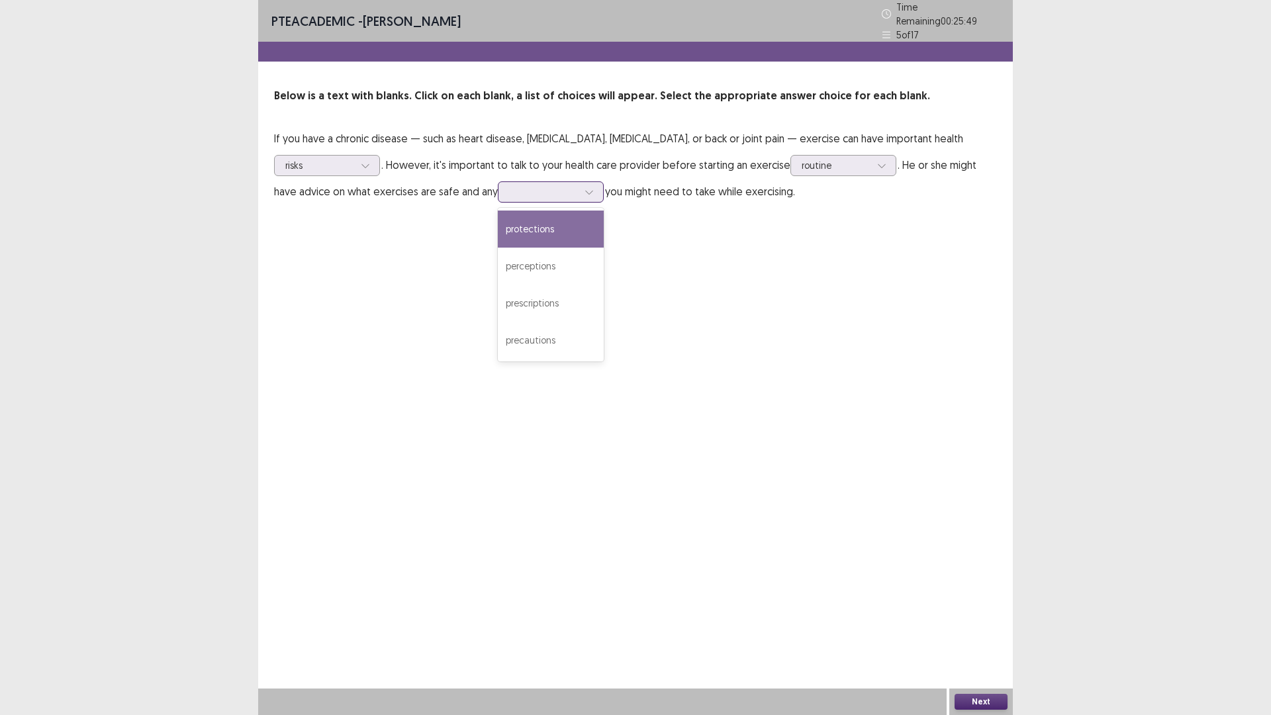
click at [584, 187] on icon at bounding box center [588, 191] width 9 height 9
click at [498, 338] on div "precautions" at bounding box center [551, 340] width 106 height 37
click at [977, 630] on button "Next" at bounding box center [980, 702] width 53 height 16
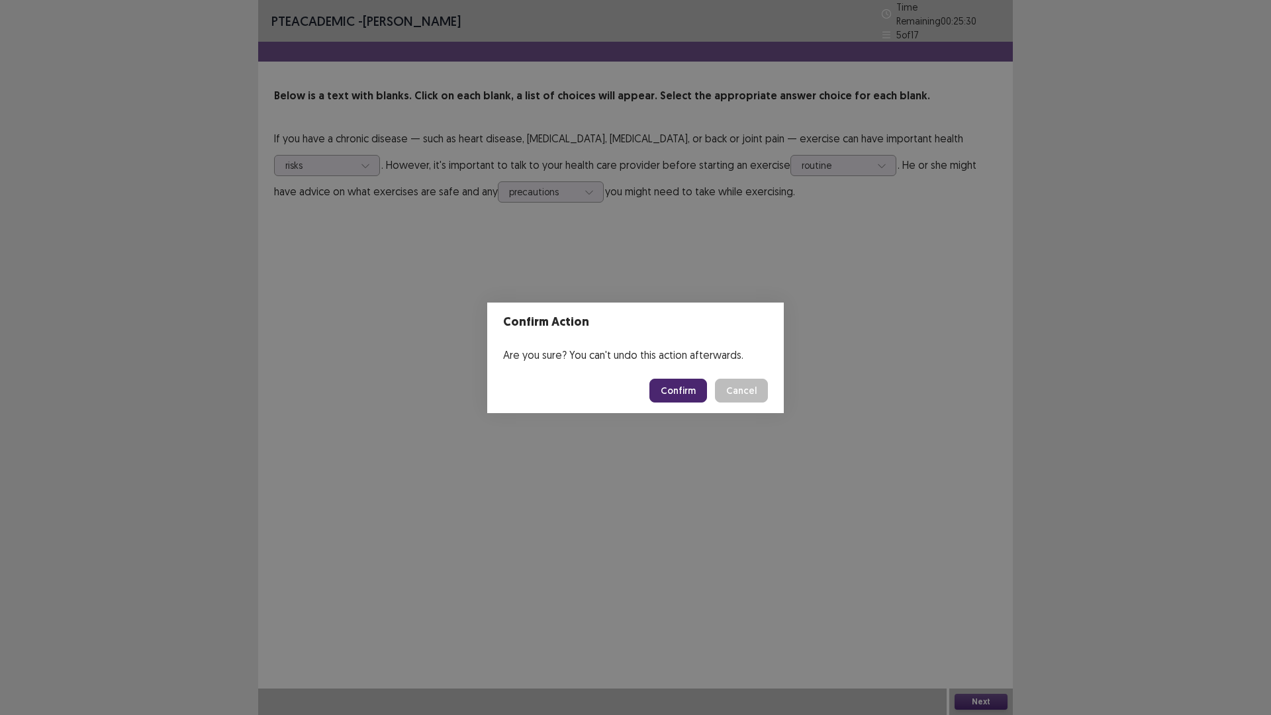
click at [688, 395] on button "Confirm" at bounding box center [678, 391] width 58 height 24
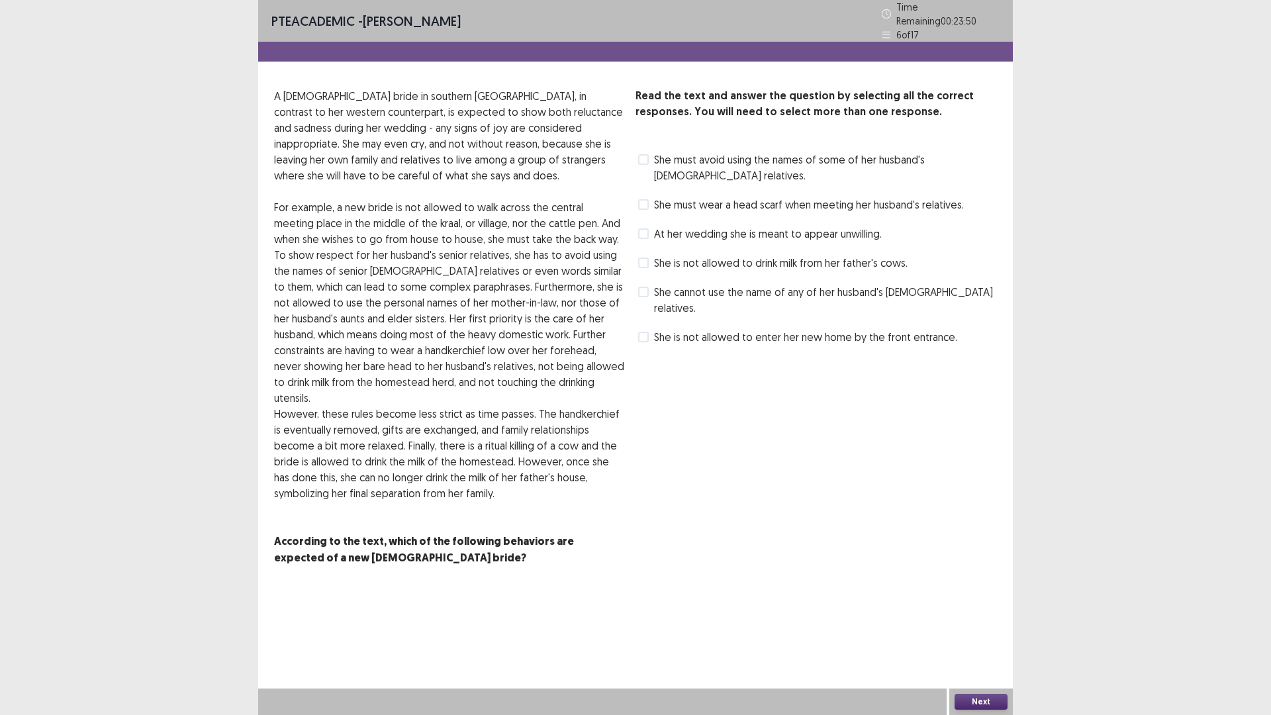
click at [642, 201] on span at bounding box center [643, 204] width 11 height 11
click at [641, 287] on span at bounding box center [643, 292] width 11 height 11
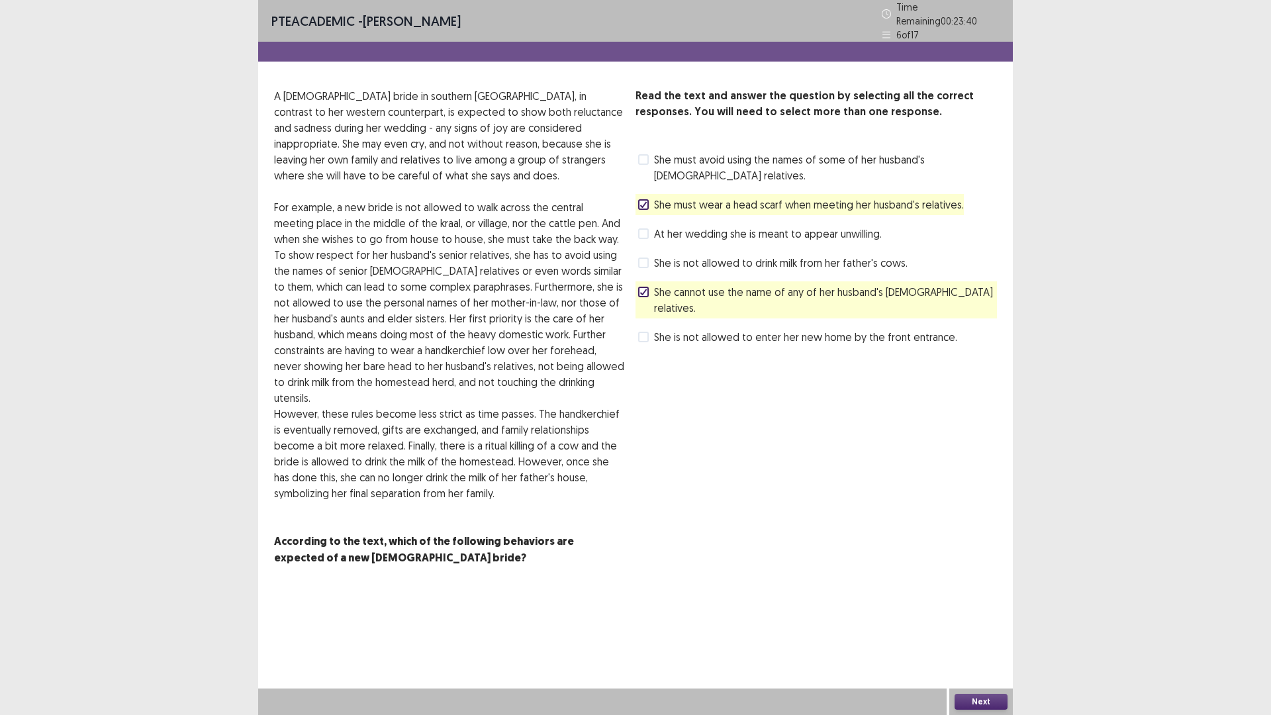
click at [642, 332] on span at bounding box center [643, 337] width 11 height 11
click at [645, 201] on icon at bounding box center [643, 204] width 8 height 7
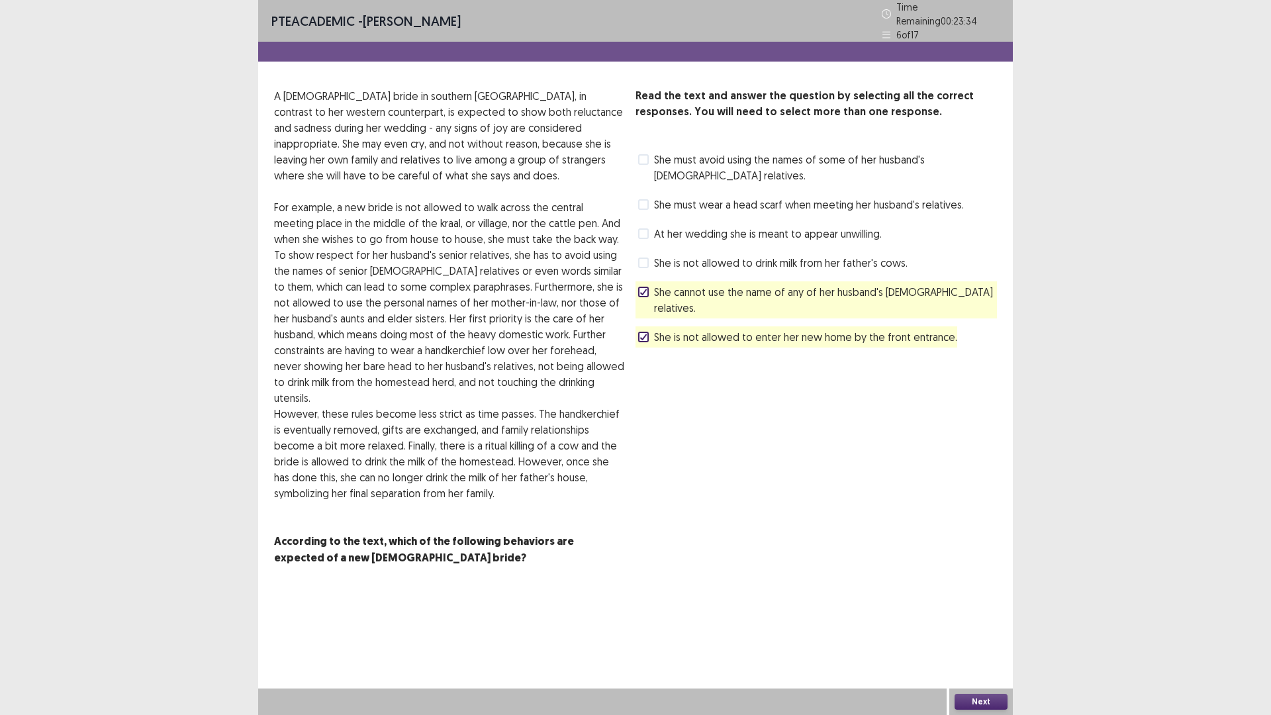
click at [641, 288] on div at bounding box center [643, 292] width 8 height 8
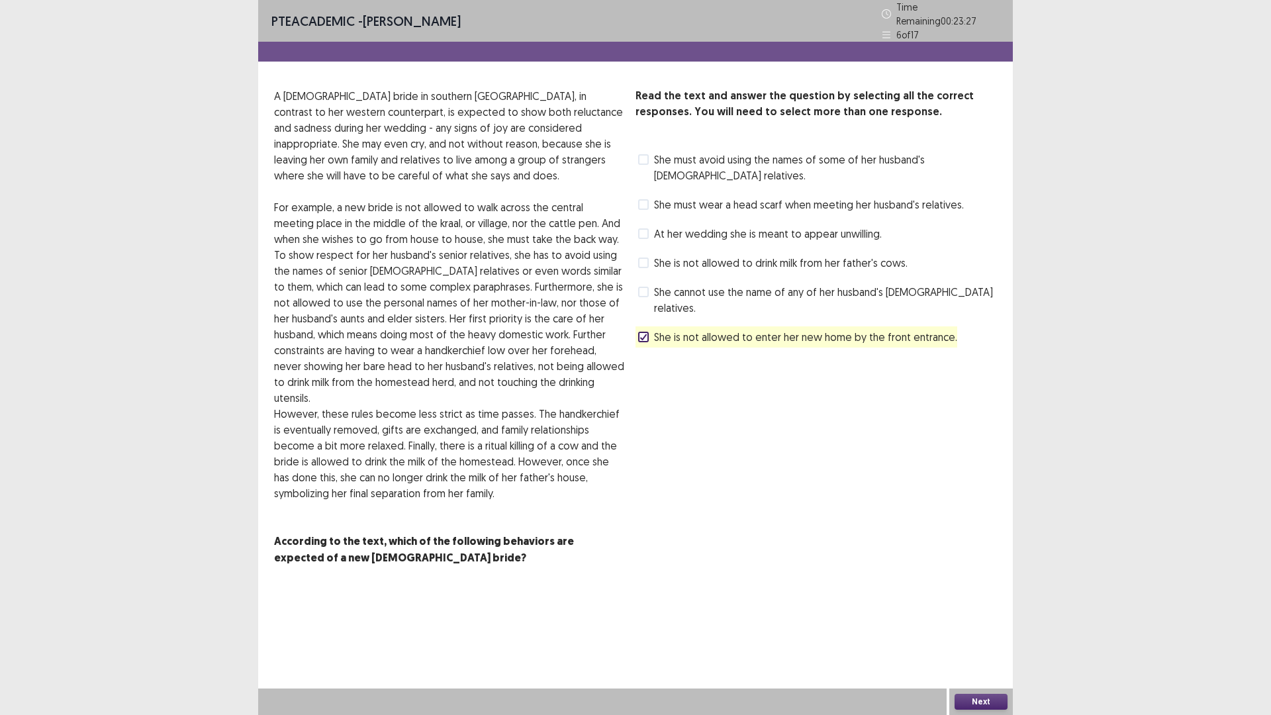
click at [645, 287] on span at bounding box center [643, 292] width 11 height 11
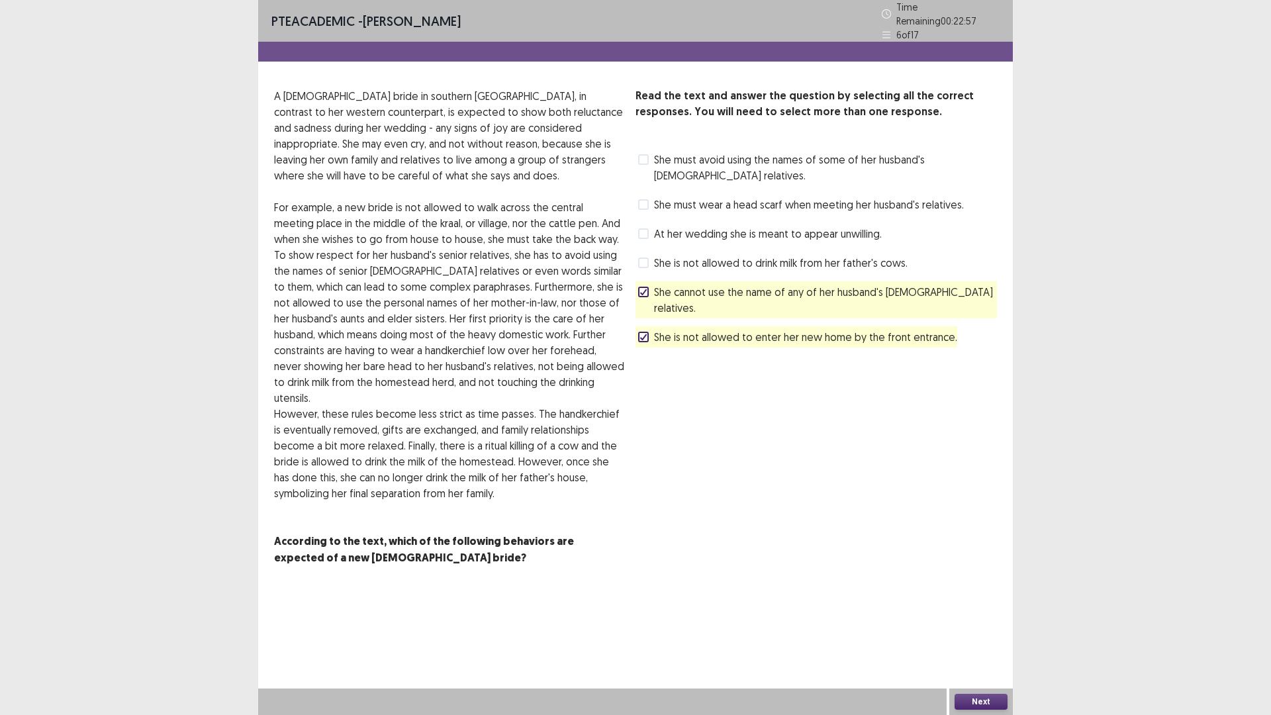
click at [642, 257] on span at bounding box center [643, 262] width 11 height 11
click at [643, 154] on span at bounding box center [643, 159] width 11 height 11
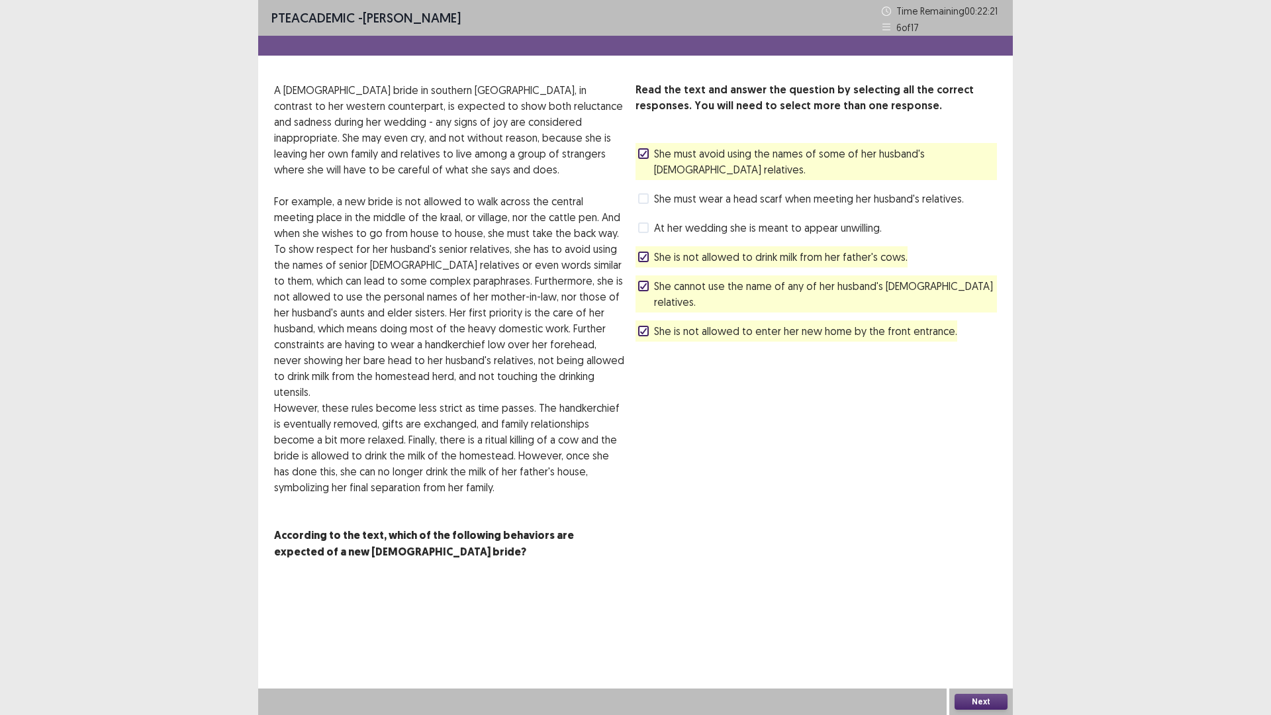
click at [977, 630] on button "Next" at bounding box center [980, 702] width 53 height 16
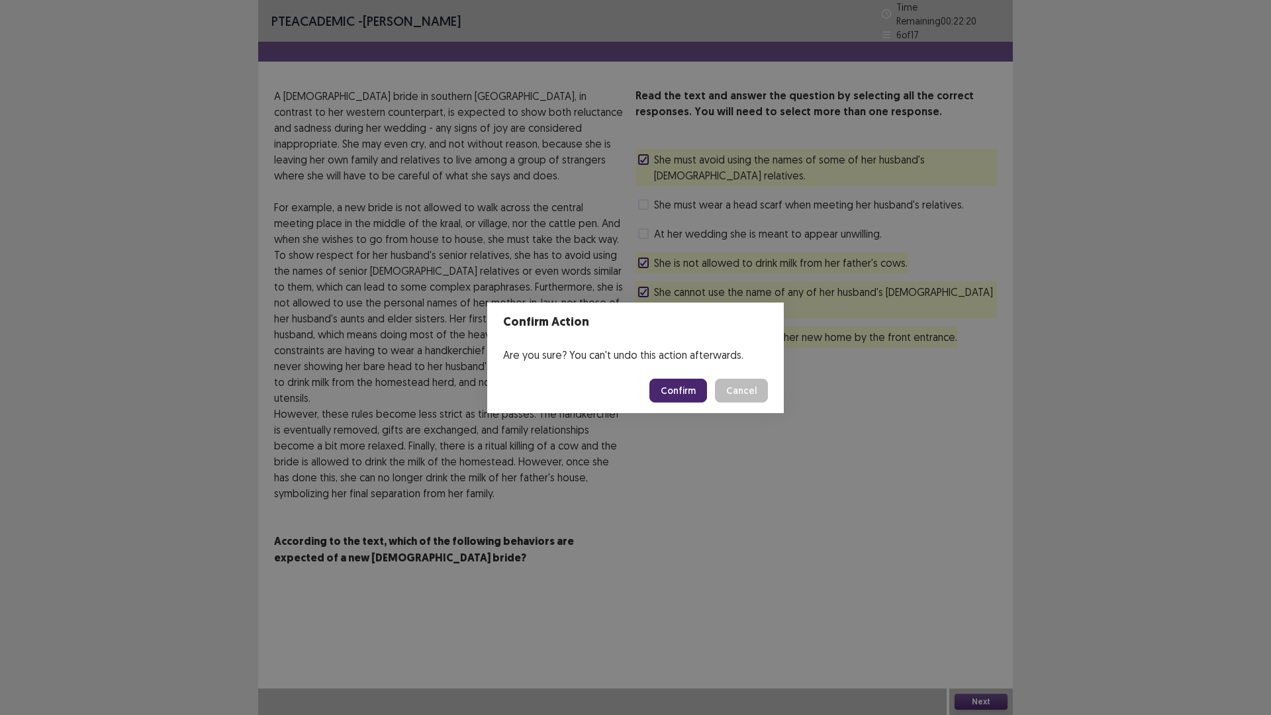
click at [678, 383] on button "Confirm" at bounding box center [678, 391] width 58 height 24
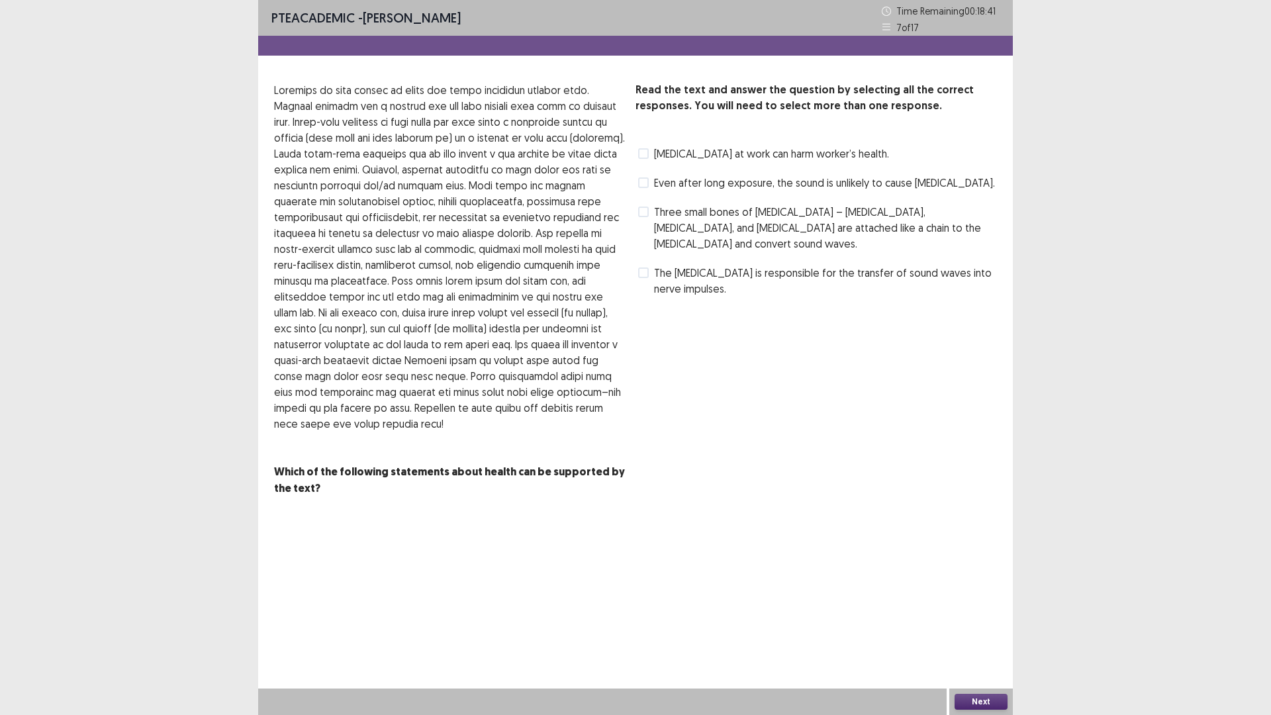
click at [640, 154] on span at bounding box center [643, 153] width 11 height 11
click at [641, 211] on span at bounding box center [643, 211] width 11 height 11
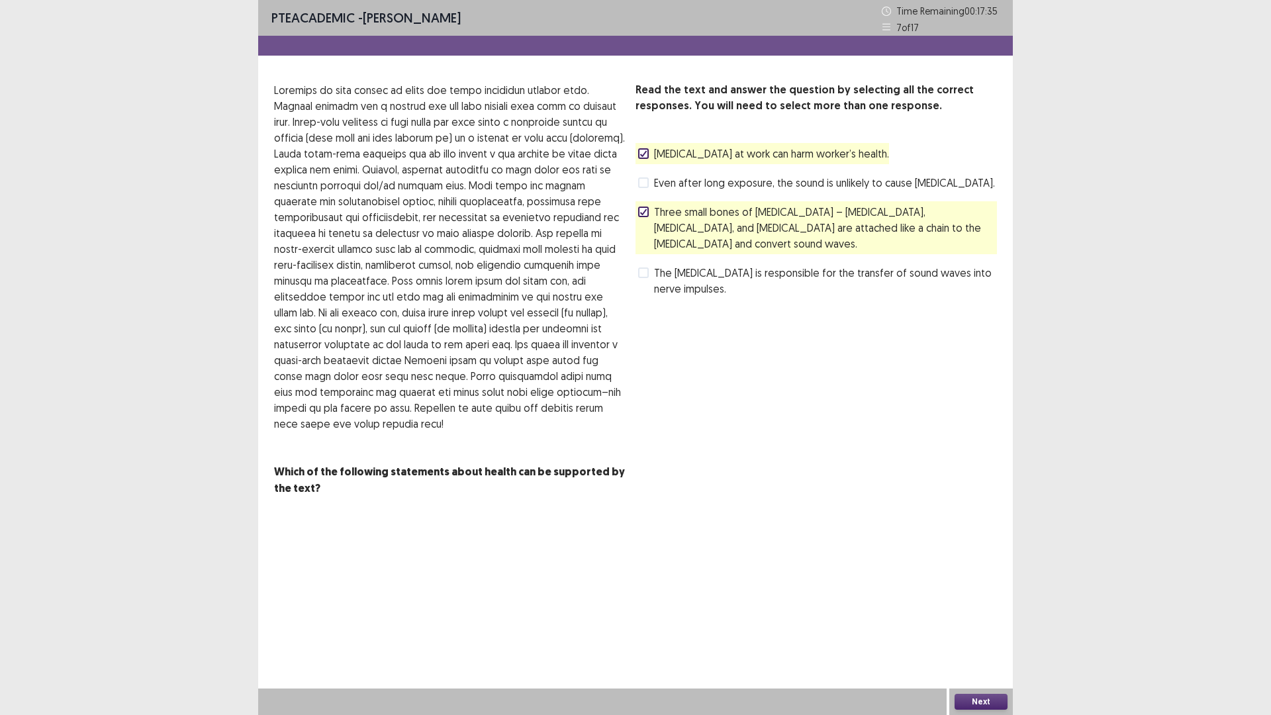
click at [643, 267] on span at bounding box center [643, 272] width 11 height 11
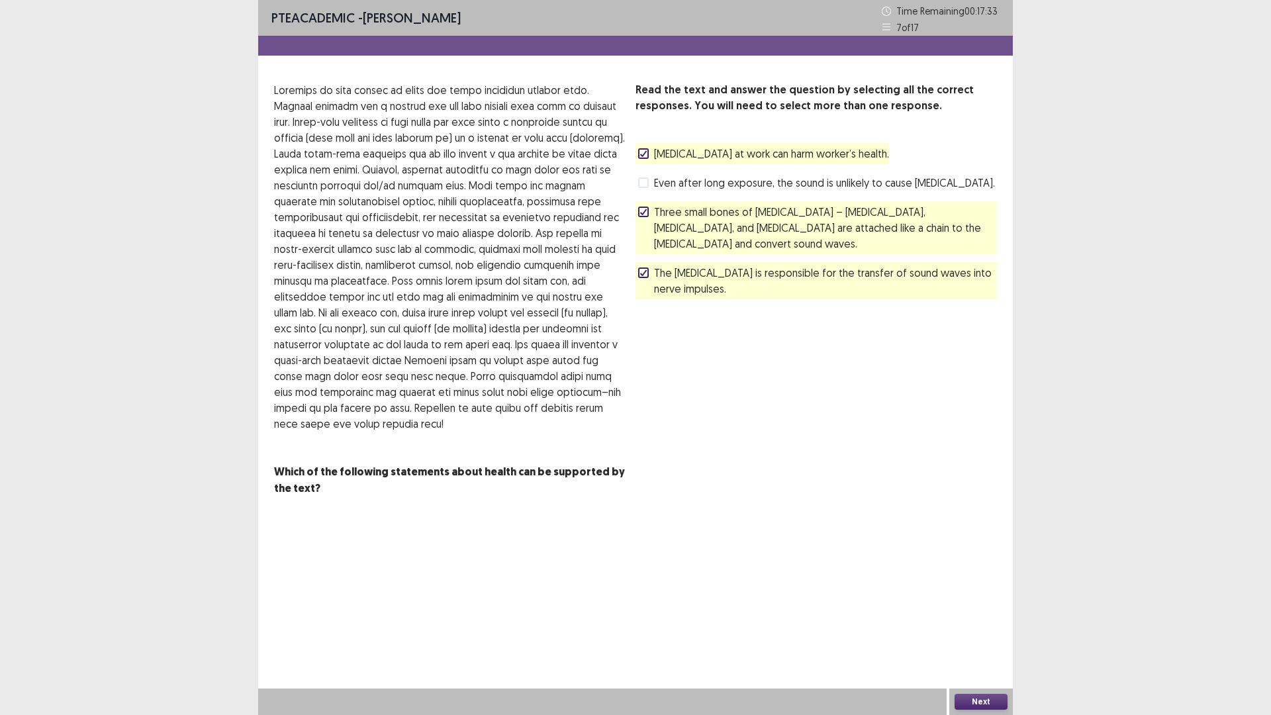
click at [970, 630] on button "Next" at bounding box center [980, 702] width 53 height 16
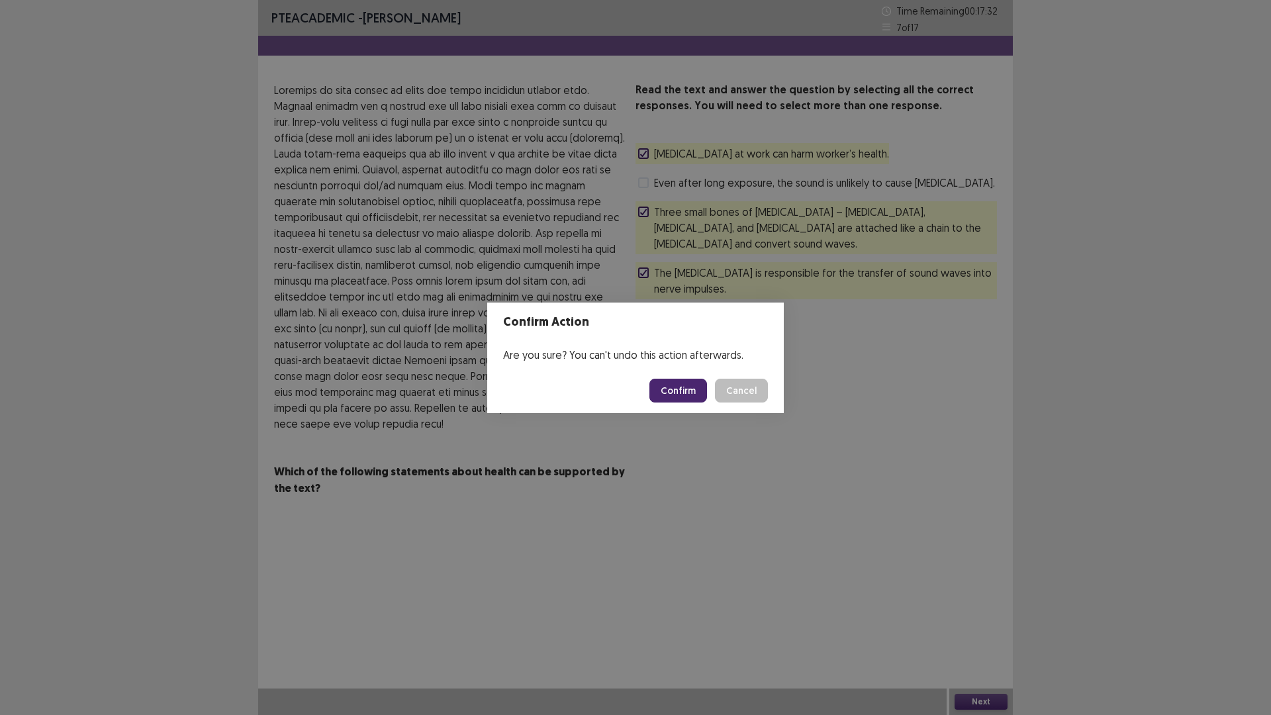
click at [675, 387] on button "Confirm" at bounding box center [678, 391] width 58 height 24
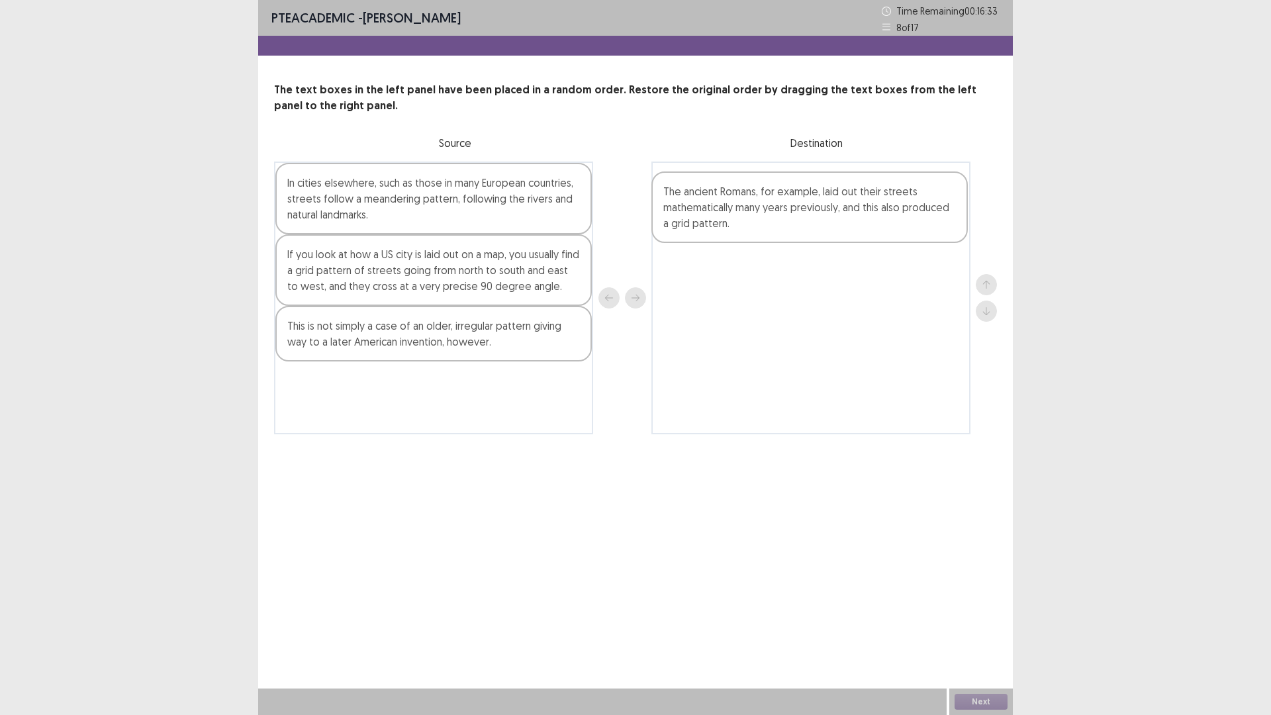
drag, startPoint x: 336, startPoint y: 195, endPoint x: 715, endPoint y: 205, distance: 380.0
click at [715, 205] on div "The ancient Romans, for example, laid out their streets mathematically many yea…" at bounding box center [635, 297] width 723 height 273
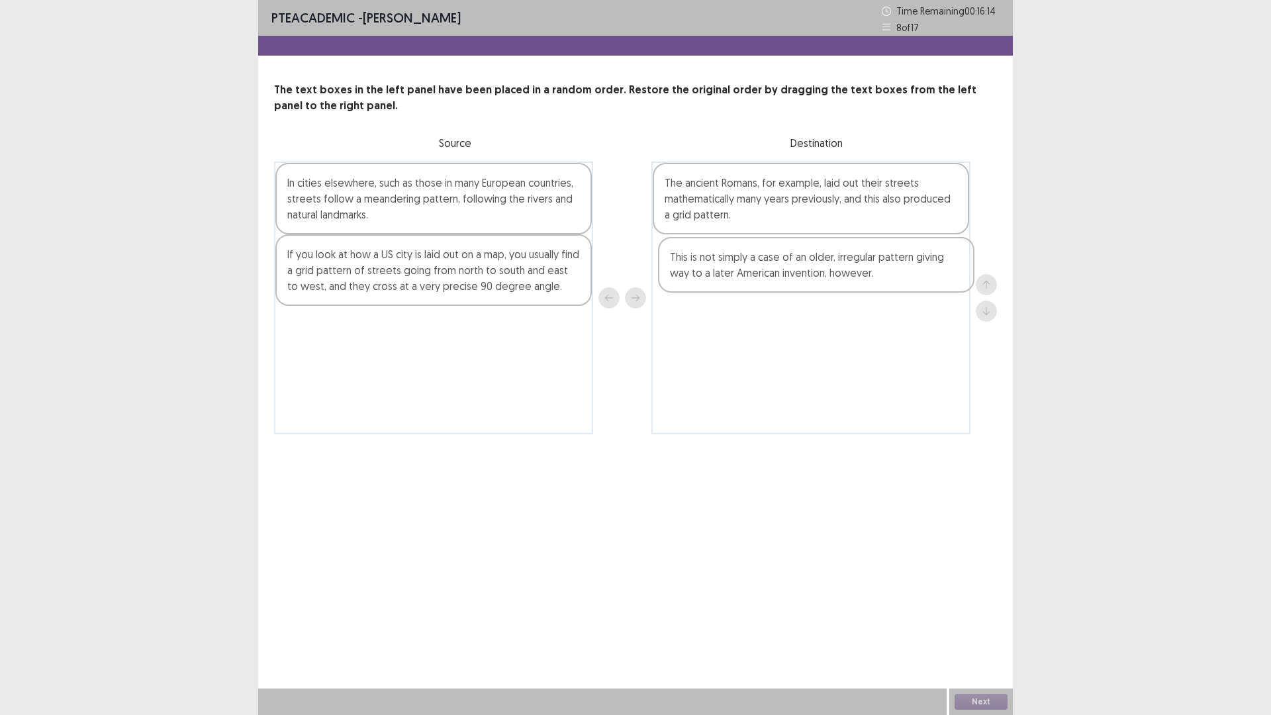
drag, startPoint x: 379, startPoint y: 334, endPoint x: 767, endPoint y: 266, distance: 393.8
click at [767, 266] on div "In cities elsewhere, such as those in many European countries, streets follow a…" at bounding box center [635, 297] width 723 height 273
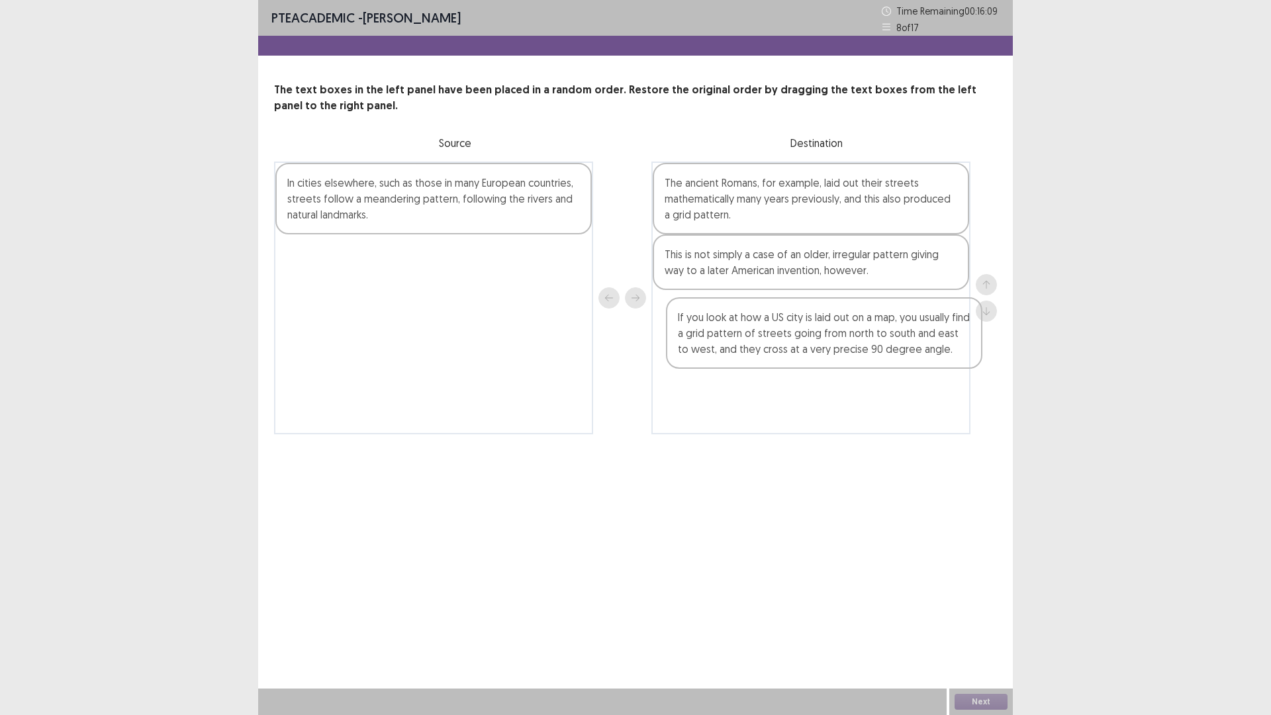
drag, startPoint x: 353, startPoint y: 268, endPoint x: 714, endPoint y: 332, distance: 366.3
click at [746, 333] on div "In cities elsewhere, such as those in many European countries, streets follow a…" at bounding box center [635, 297] width 723 height 273
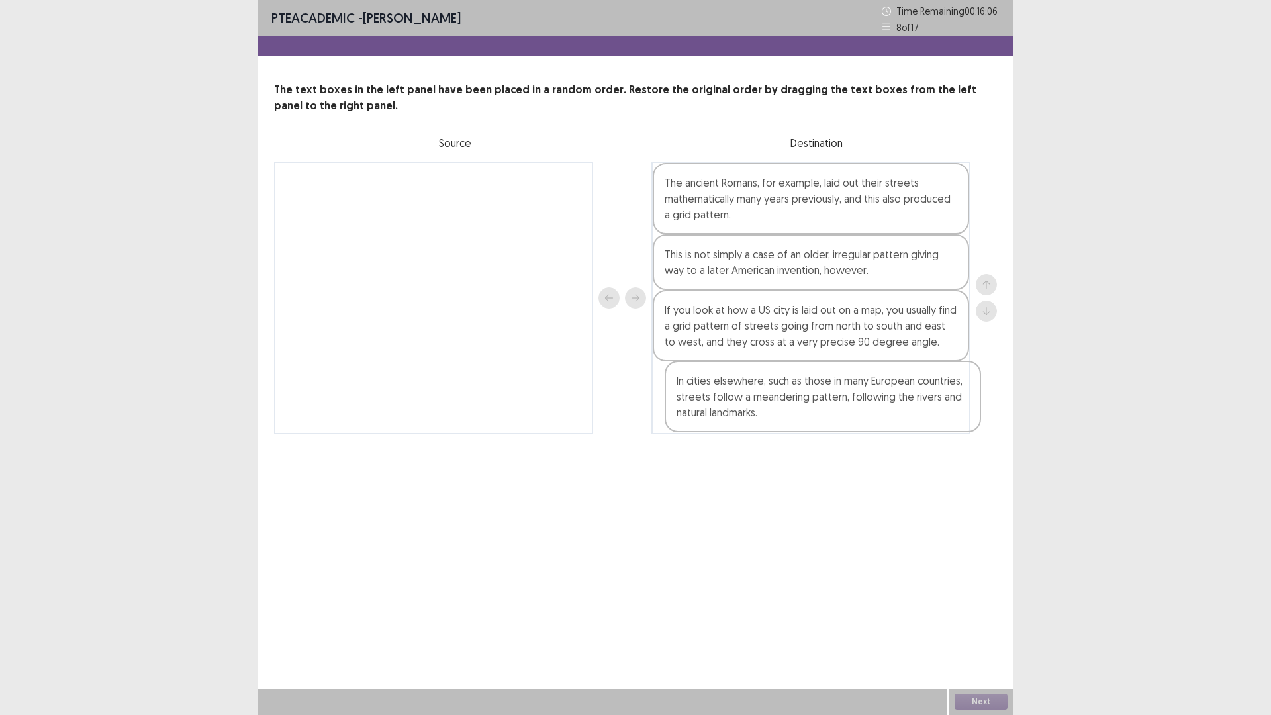
drag, startPoint x: 384, startPoint y: 191, endPoint x: 776, endPoint y: 390, distance: 439.2
click at [776, 390] on div "In cities elsewhere, such as those in many European countries, streets follow a…" at bounding box center [635, 297] width 723 height 273
click at [974, 630] on button "Next" at bounding box center [980, 702] width 53 height 16
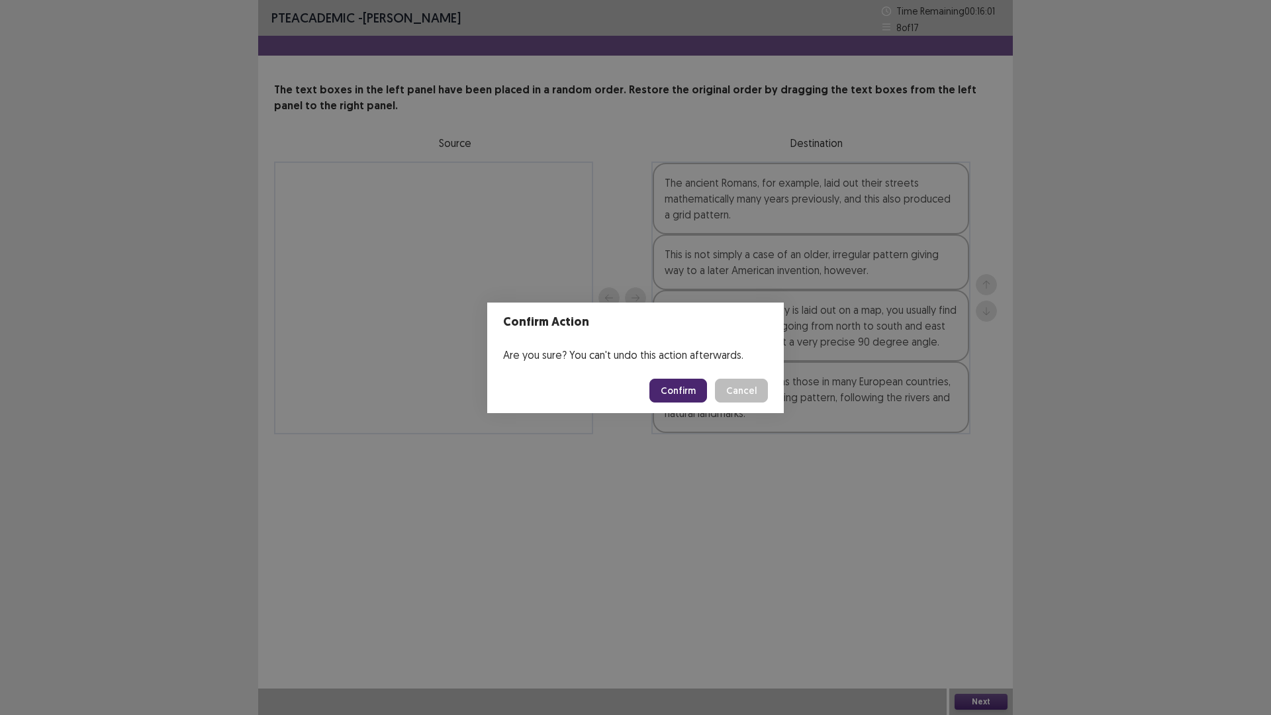
click at [674, 392] on button "Confirm" at bounding box center [678, 391] width 58 height 24
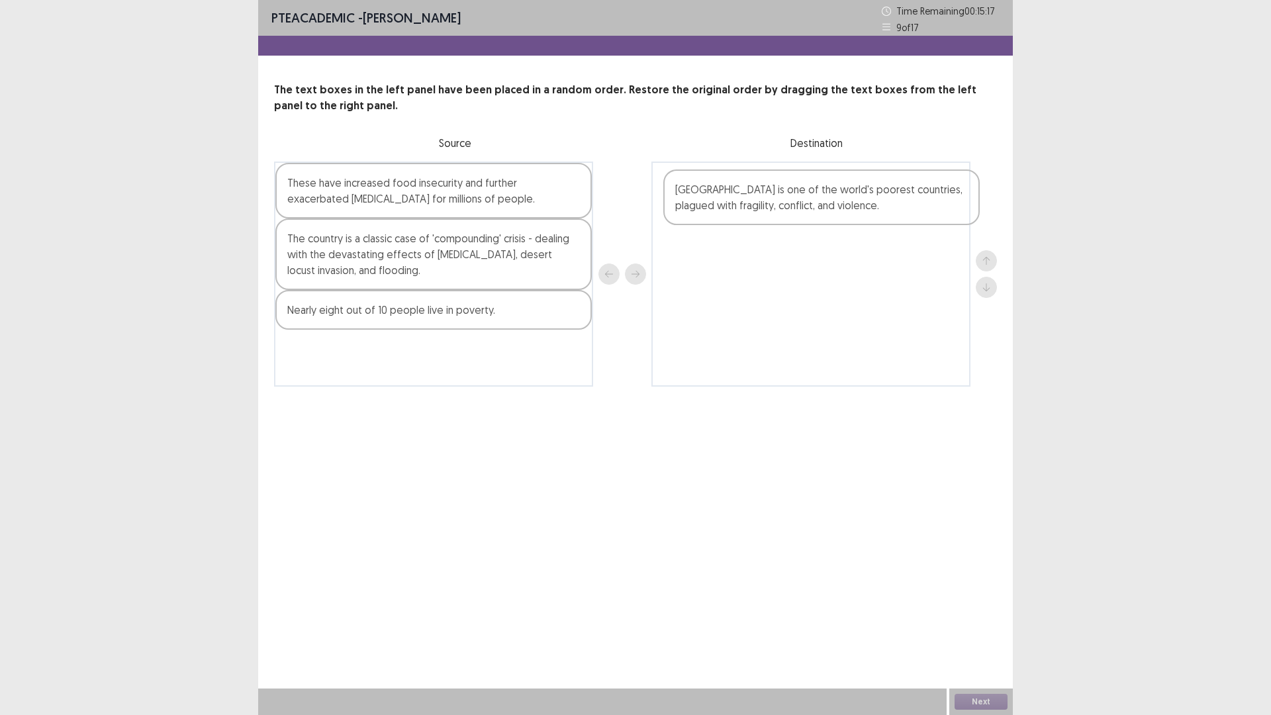
drag, startPoint x: 339, startPoint y: 246, endPoint x: 728, endPoint y: 199, distance: 391.3
click at [728, 199] on div "These have increased food insecurity and further exacerbated [MEDICAL_DATA] for…" at bounding box center [635, 273] width 723 height 225
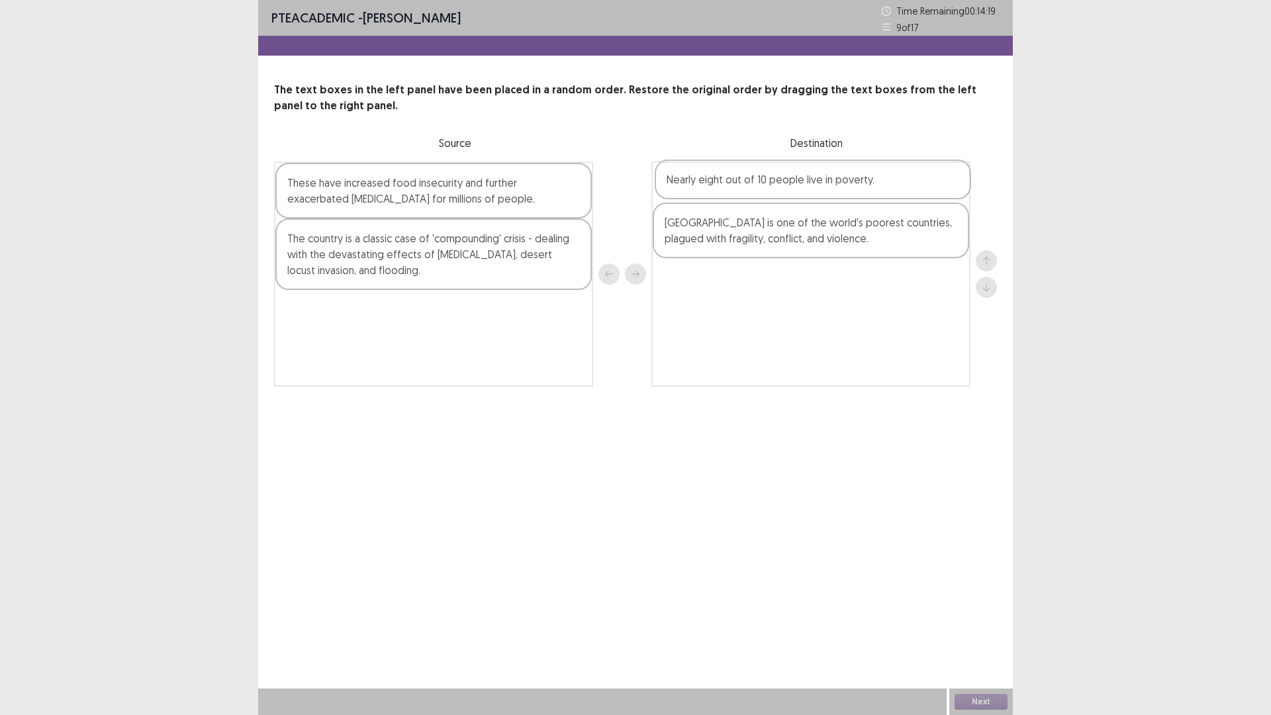
drag, startPoint x: 351, startPoint y: 314, endPoint x: 737, endPoint y: 184, distance: 407.3
click at [737, 184] on div "These have increased food insecurity and further exacerbated [MEDICAL_DATA] for…" at bounding box center [635, 273] width 723 height 225
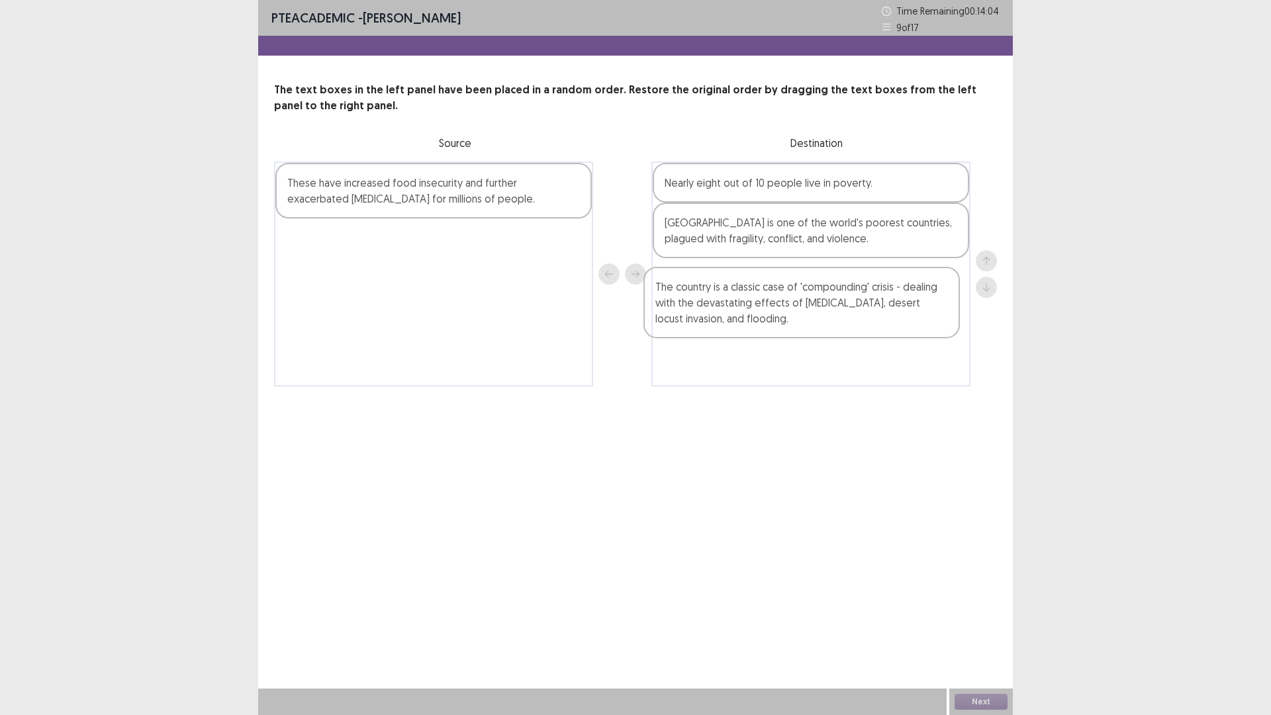
drag, startPoint x: 363, startPoint y: 248, endPoint x: 745, endPoint y: 293, distance: 384.5
click at [745, 293] on div "These have increased food insecurity and further exacerbated [MEDICAL_DATA] for…" at bounding box center [635, 273] width 723 height 225
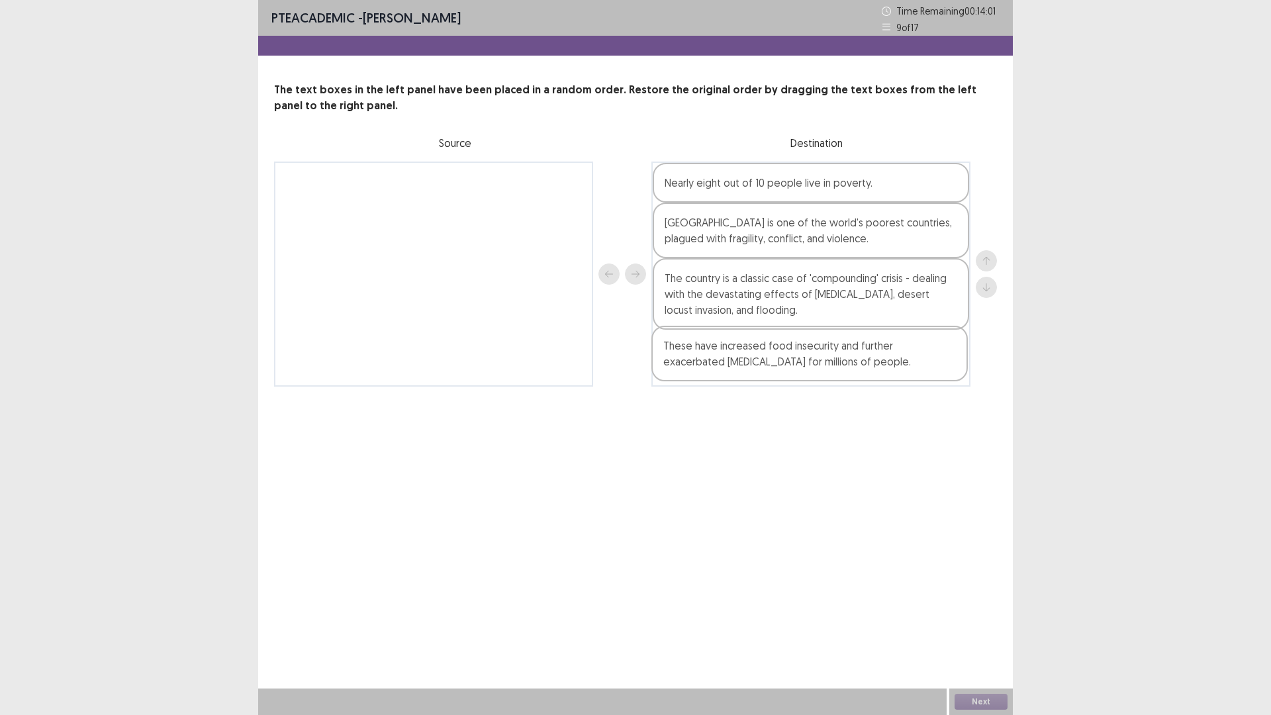
drag, startPoint x: 370, startPoint y: 193, endPoint x: 746, endPoint y: 359, distance: 411.6
click at [746, 359] on div "These have increased food insecurity and further exacerbated [MEDICAL_DATA] for…" at bounding box center [635, 273] width 723 height 225
click at [975, 630] on button "Next" at bounding box center [980, 702] width 53 height 16
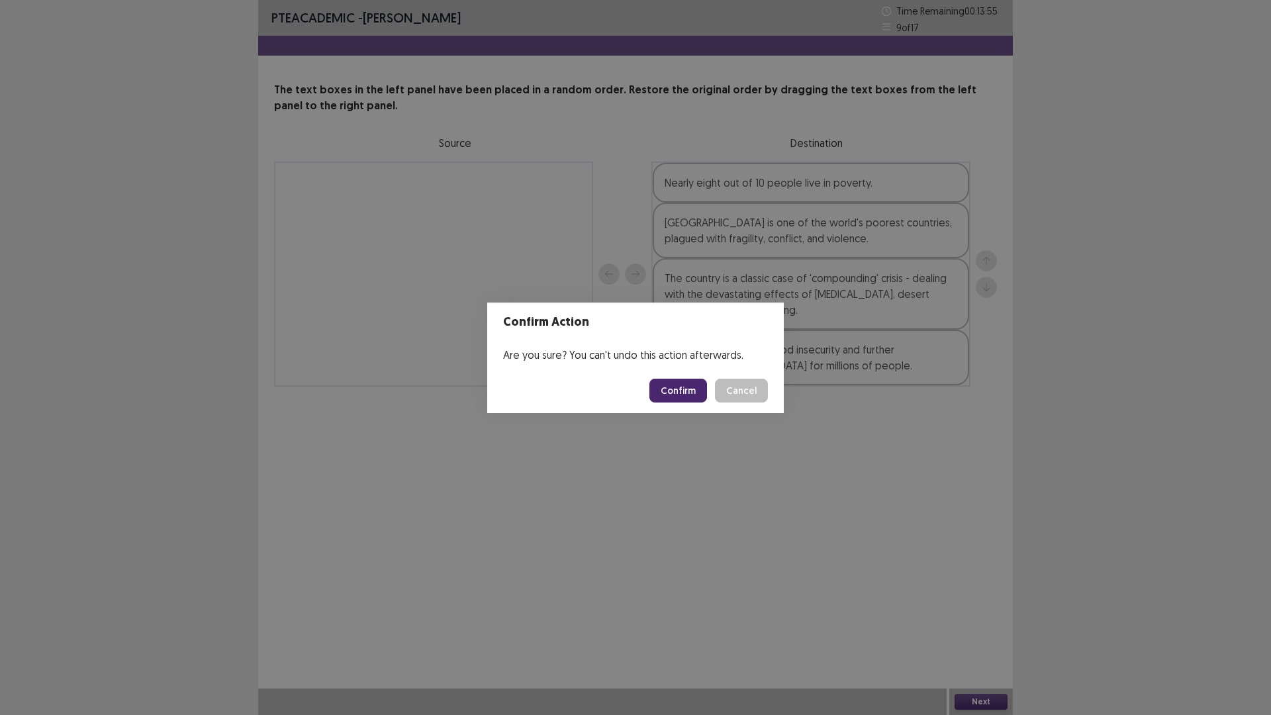
click at [677, 397] on button "Confirm" at bounding box center [678, 391] width 58 height 24
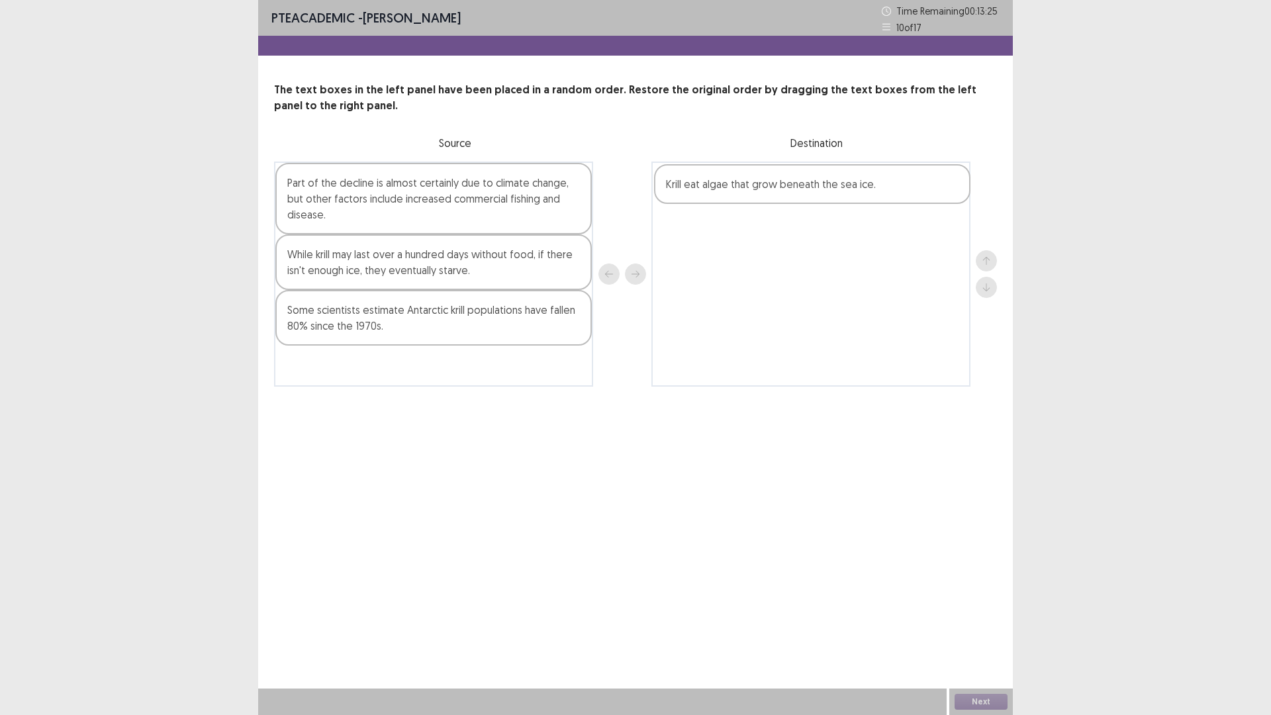
drag, startPoint x: 361, startPoint y: 371, endPoint x: 746, endPoint y: 189, distance: 425.7
click at [746, 189] on div "Part of the decline is almost certainly due to climate change, but other factor…" at bounding box center [635, 273] width 723 height 225
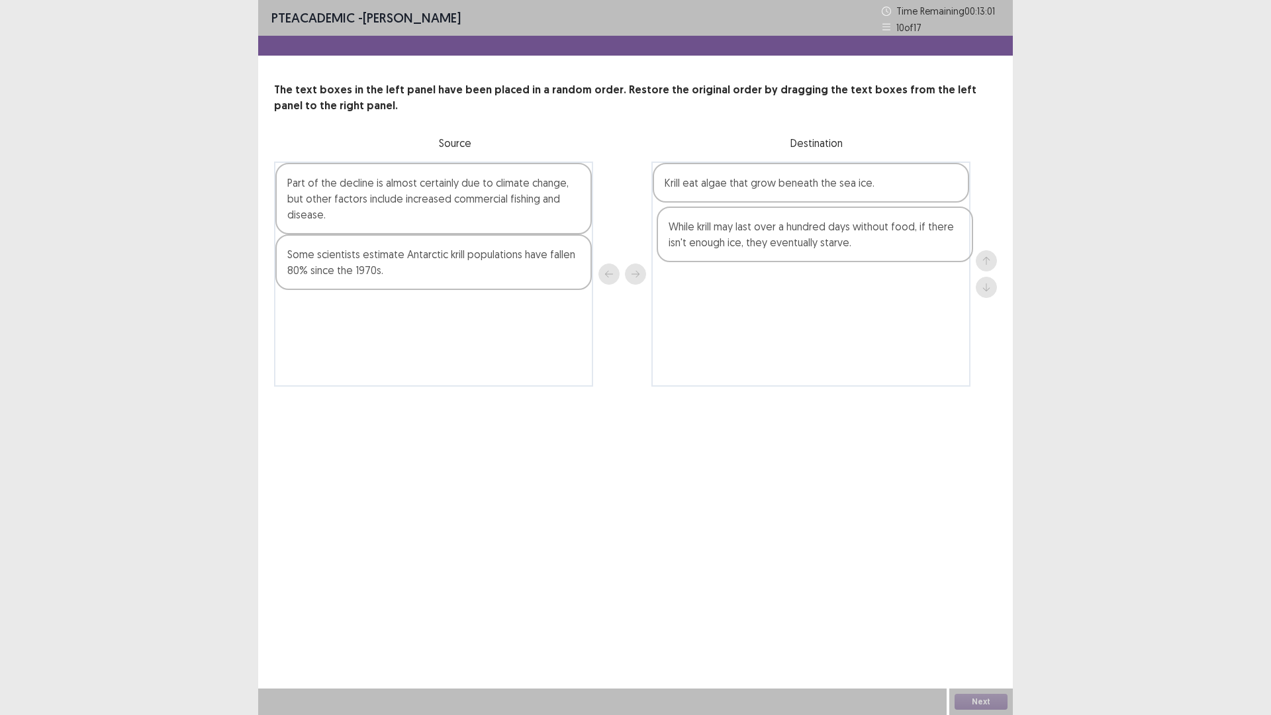
drag, startPoint x: 355, startPoint y: 266, endPoint x: 742, endPoint y: 239, distance: 388.1
click at [742, 239] on div "Part of the decline is almost certainly due to climate change, but other factor…" at bounding box center [635, 273] width 723 height 225
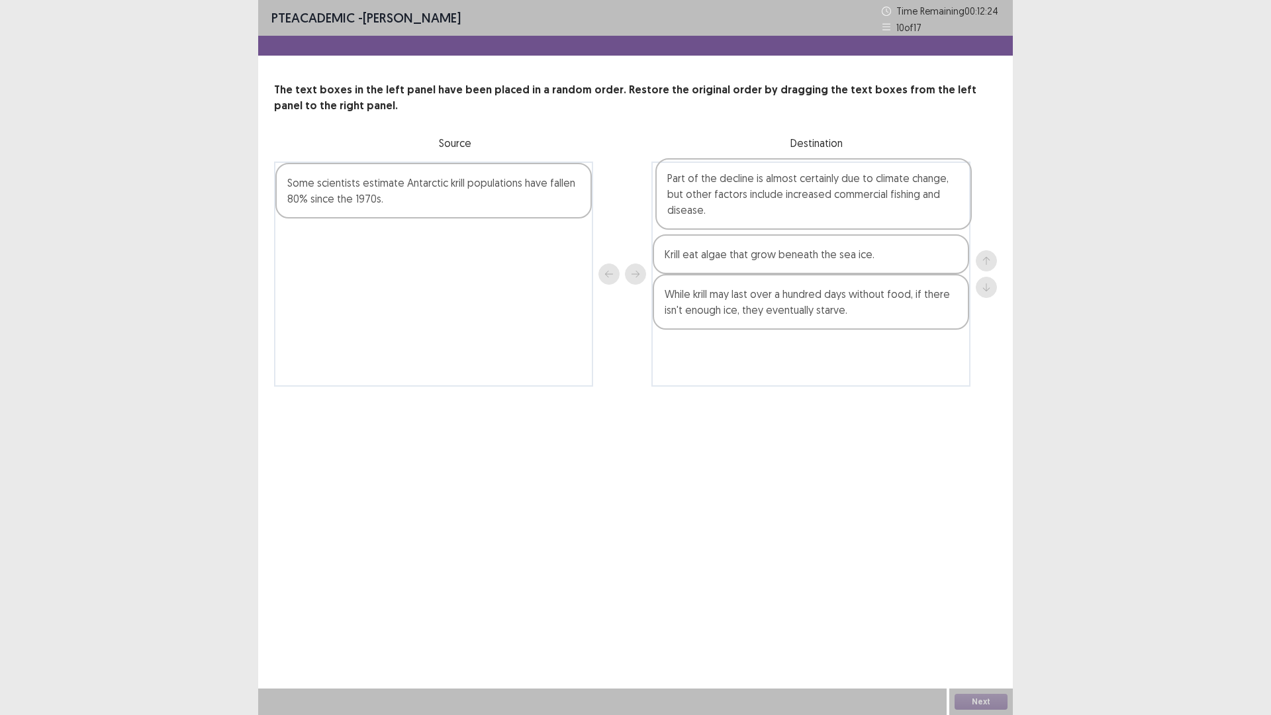
drag, startPoint x: 343, startPoint y: 203, endPoint x: 727, endPoint y: 197, distance: 383.9
click at [727, 197] on div "Part of the decline is almost certainly due to climate change, but other factor…" at bounding box center [635, 273] width 723 height 225
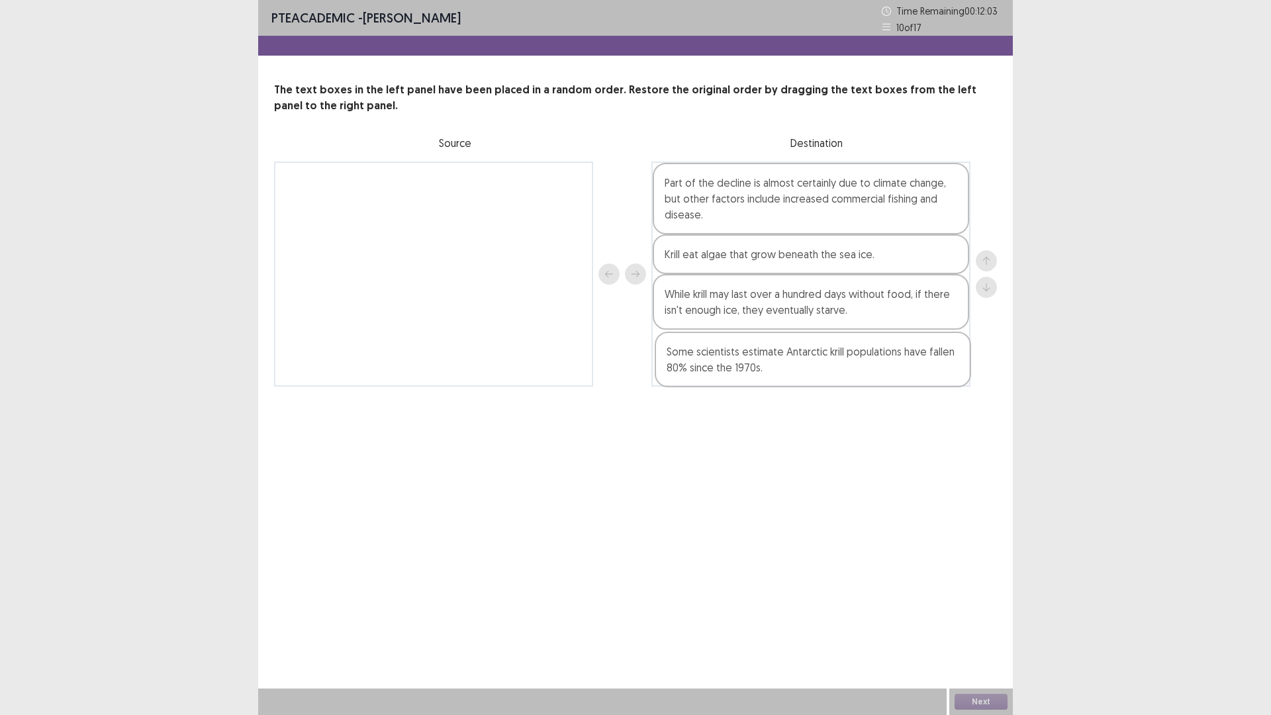
drag, startPoint x: 412, startPoint y: 190, endPoint x: 793, endPoint y: 361, distance: 417.3
click at [793, 361] on div "Some scientists estimate Antarctic krill populations have fallen 80% since the …" at bounding box center [635, 273] width 723 height 225
drag, startPoint x: 778, startPoint y: 375, endPoint x: 778, endPoint y: 277, distance: 97.3
click at [778, 277] on div "Part of the decline is almost certainly due to climate change, but other factor…" at bounding box center [810, 273] width 319 height 225
click at [989, 630] on button "Next" at bounding box center [980, 702] width 53 height 16
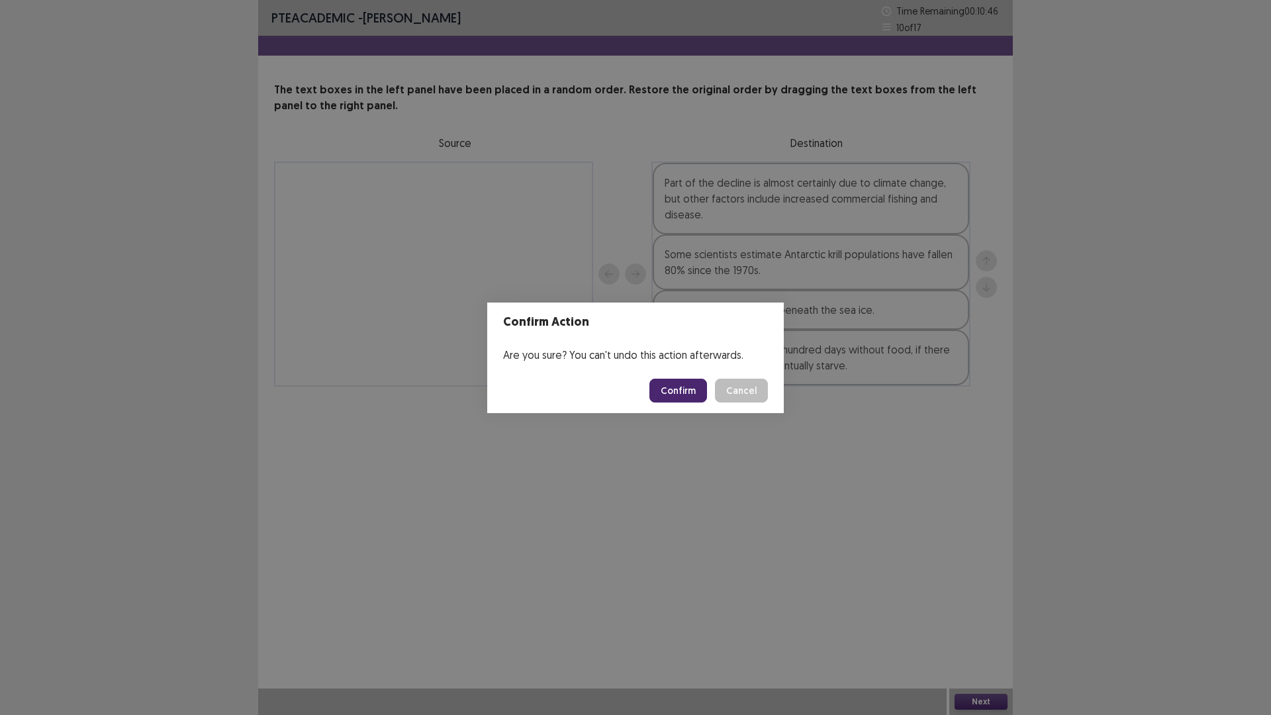
click at [690, 386] on button "Confirm" at bounding box center [678, 391] width 58 height 24
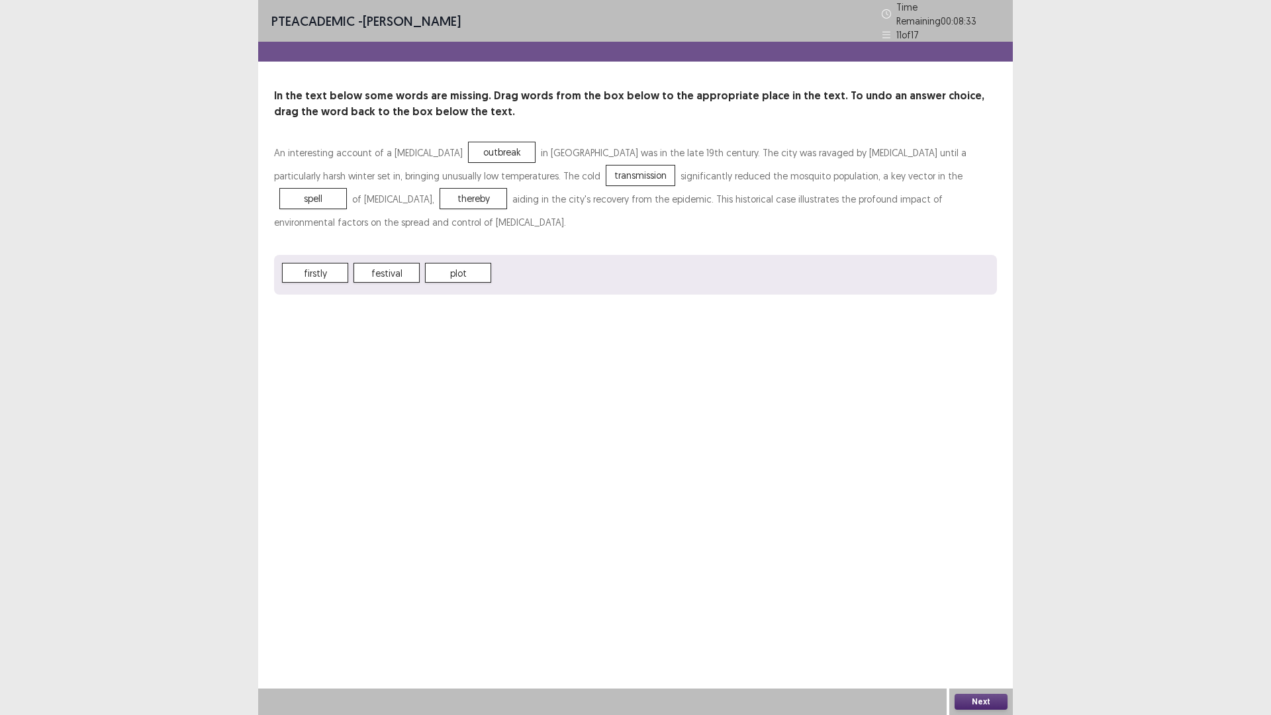
click at [975, 630] on button "Next" at bounding box center [980, 702] width 53 height 16
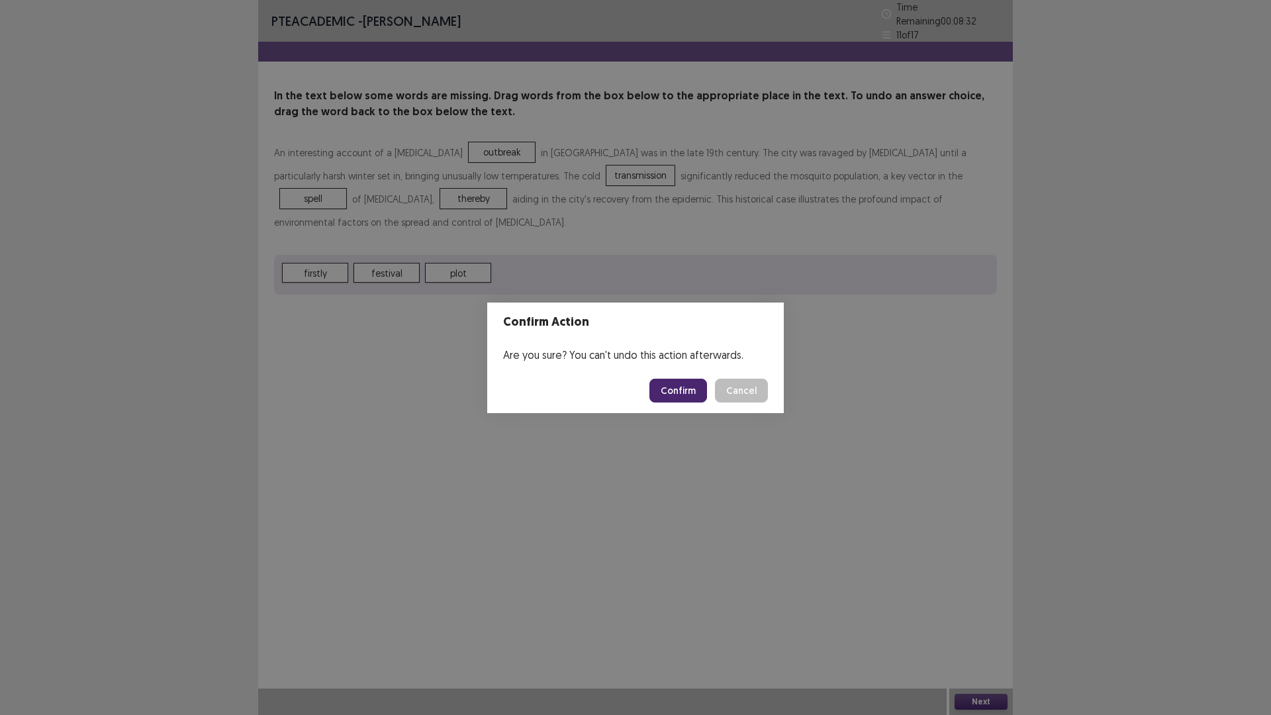
click at [678, 399] on button "Confirm" at bounding box center [678, 391] width 58 height 24
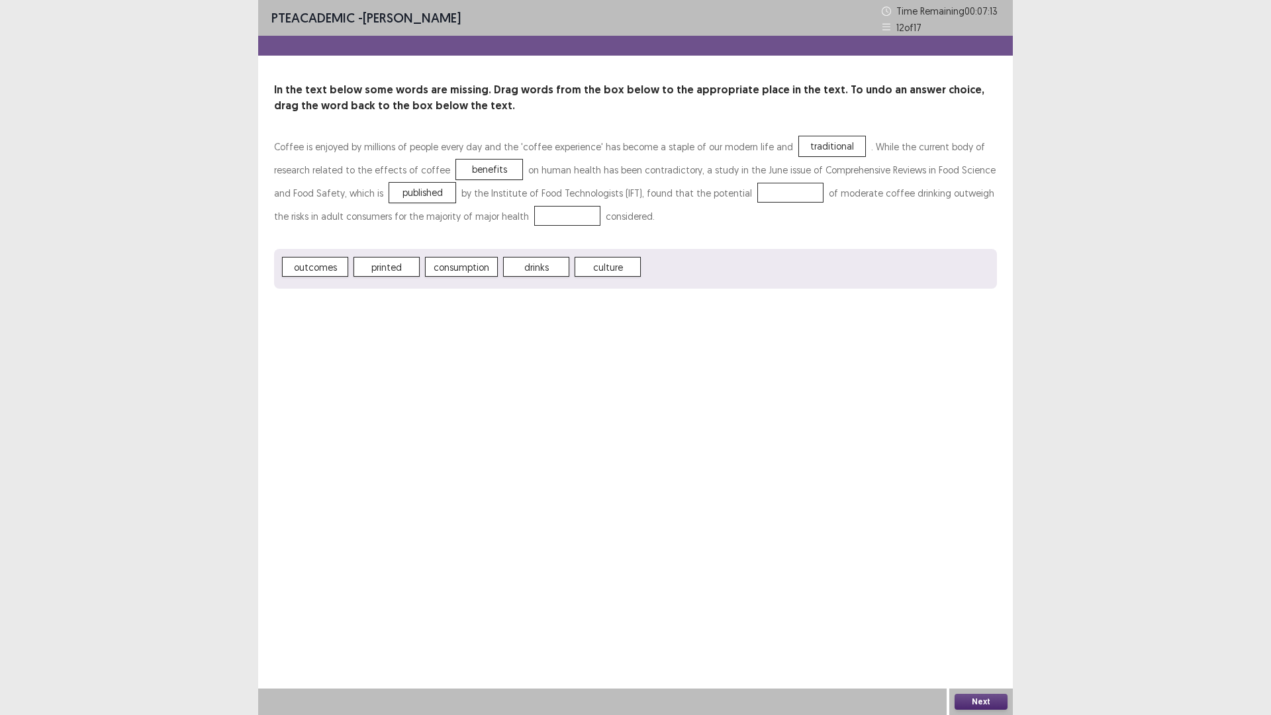
click at [533, 265] on span "drinks" at bounding box center [536, 267] width 66 height 20
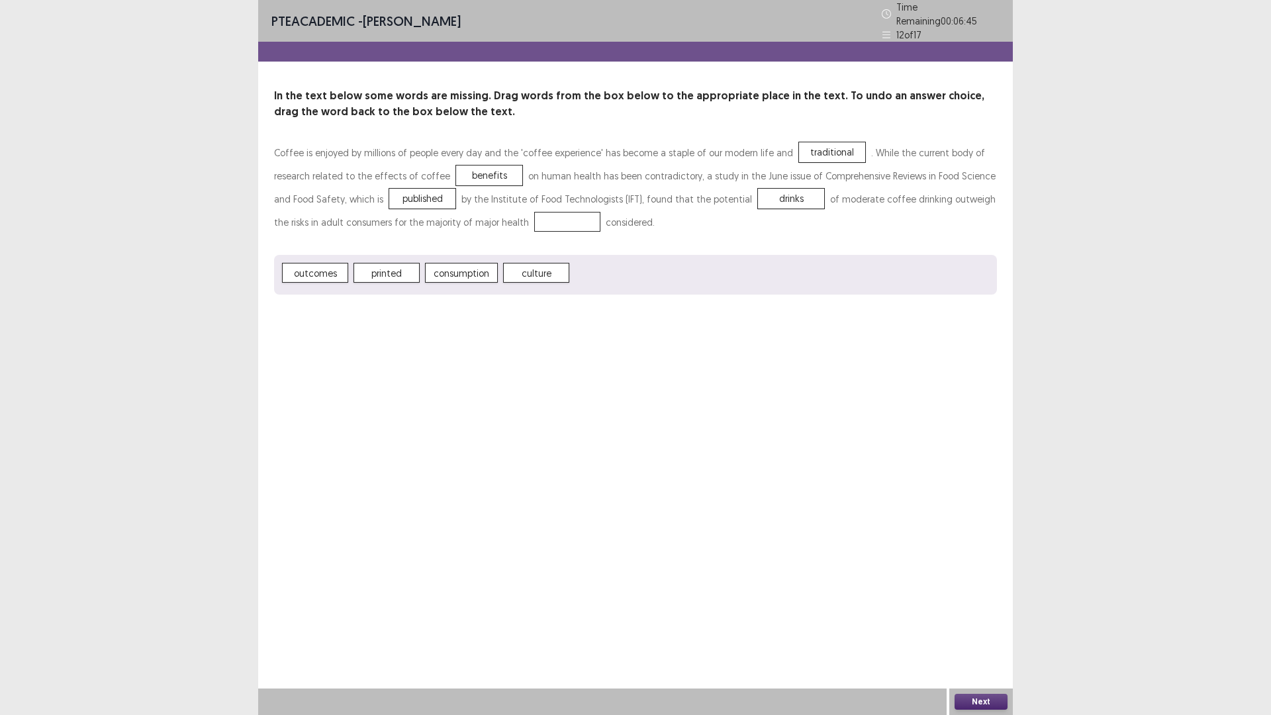
click at [460, 267] on span "consumption" at bounding box center [461, 273] width 73 height 20
click at [974, 630] on button "Next" at bounding box center [980, 702] width 53 height 16
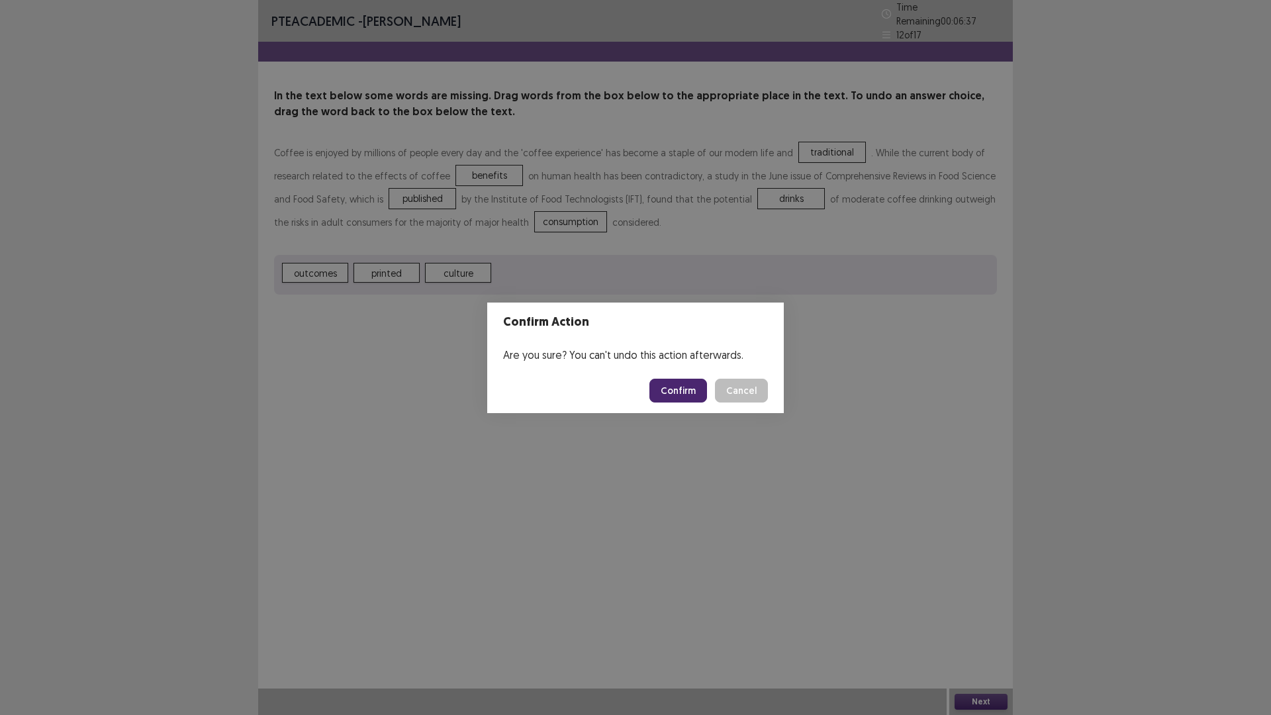
click at [678, 387] on button "Confirm" at bounding box center [678, 391] width 58 height 24
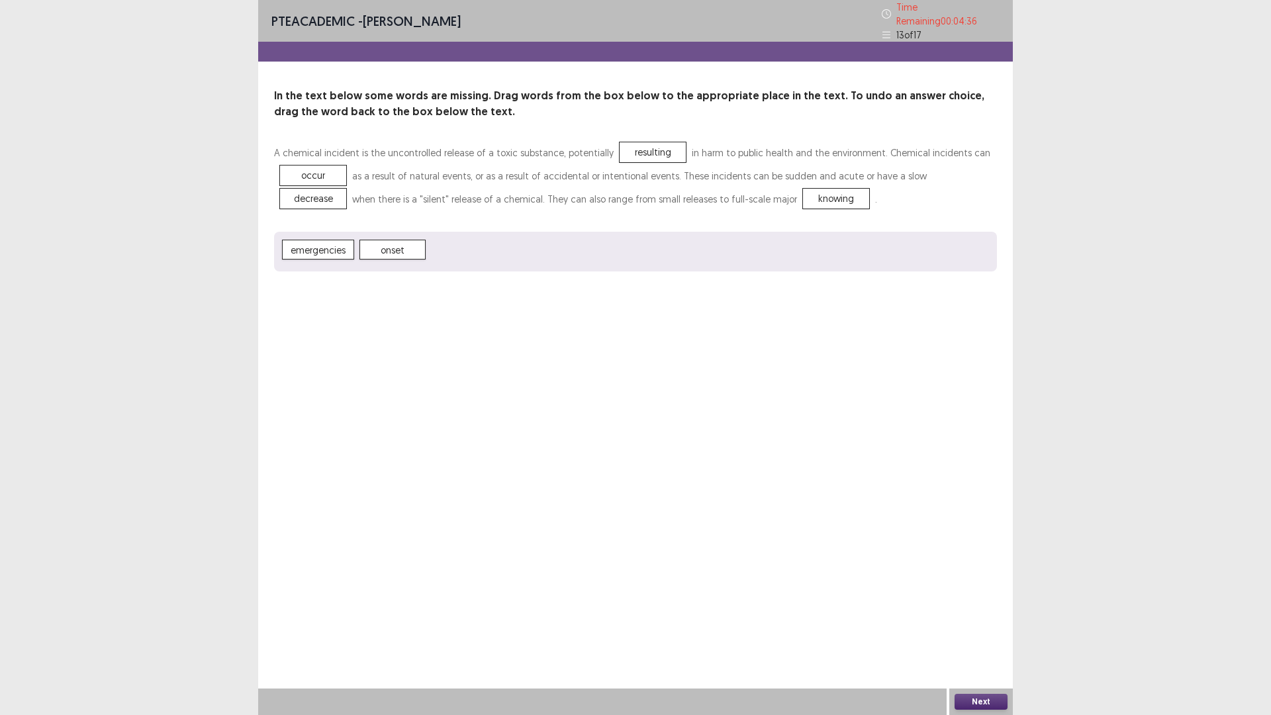
click at [985, 630] on button "Next" at bounding box center [980, 702] width 53 height 16
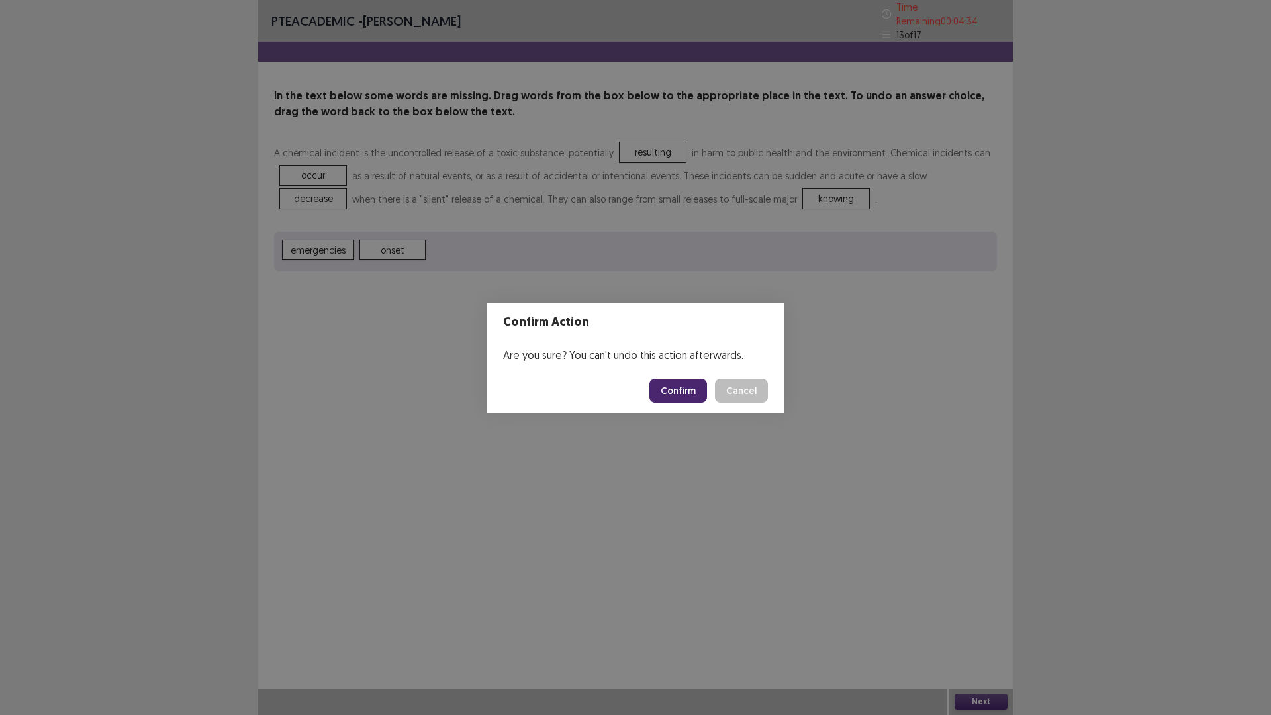
click at [690, 395] on button "Confirm" at bounding box center [678, 391] width 58 height 24
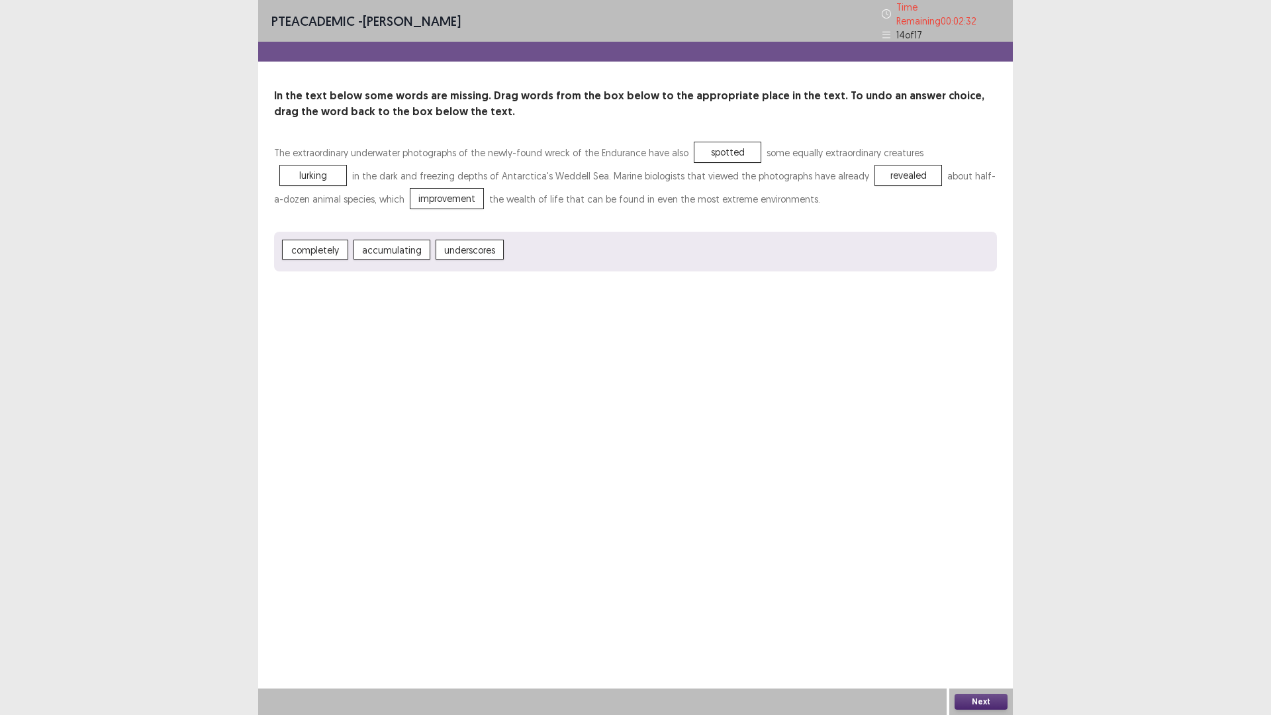
click at [977, 630] on button "Next" at bounding box center [980, 702] width 53 height 16
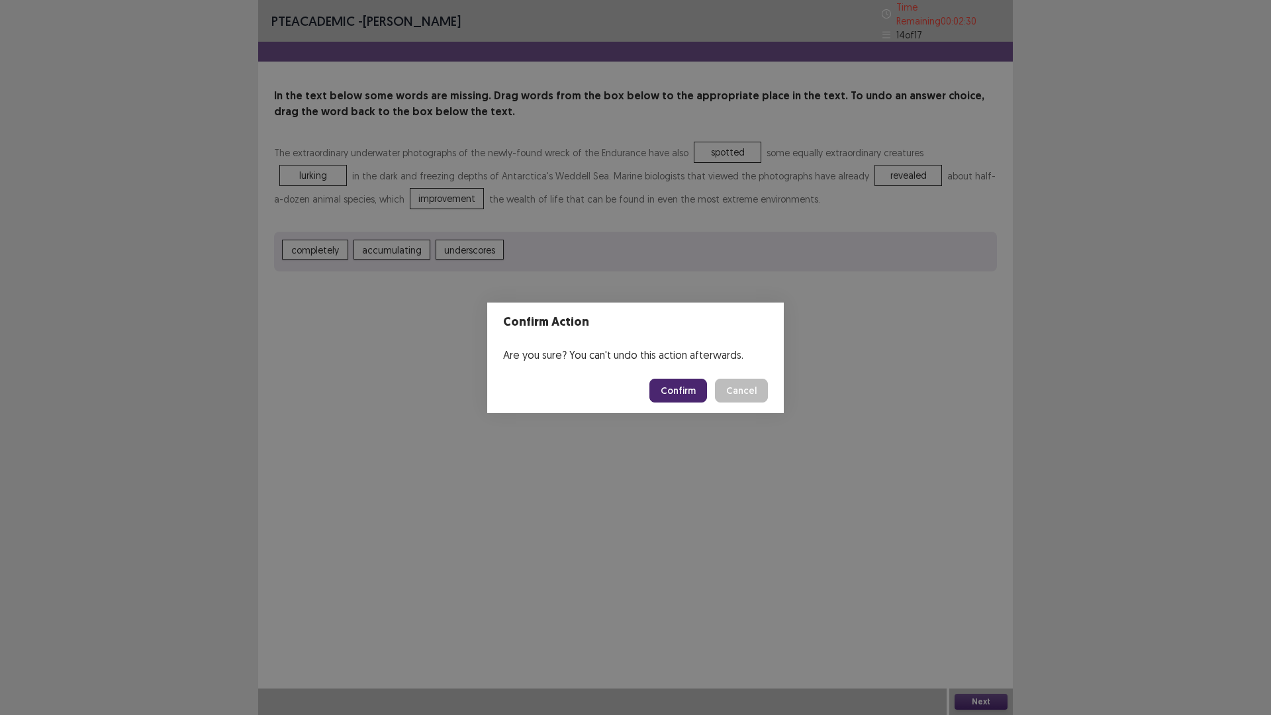
click at [686, 389] on button "Confirm" at bounding box center [678, 391] width 58 height 24
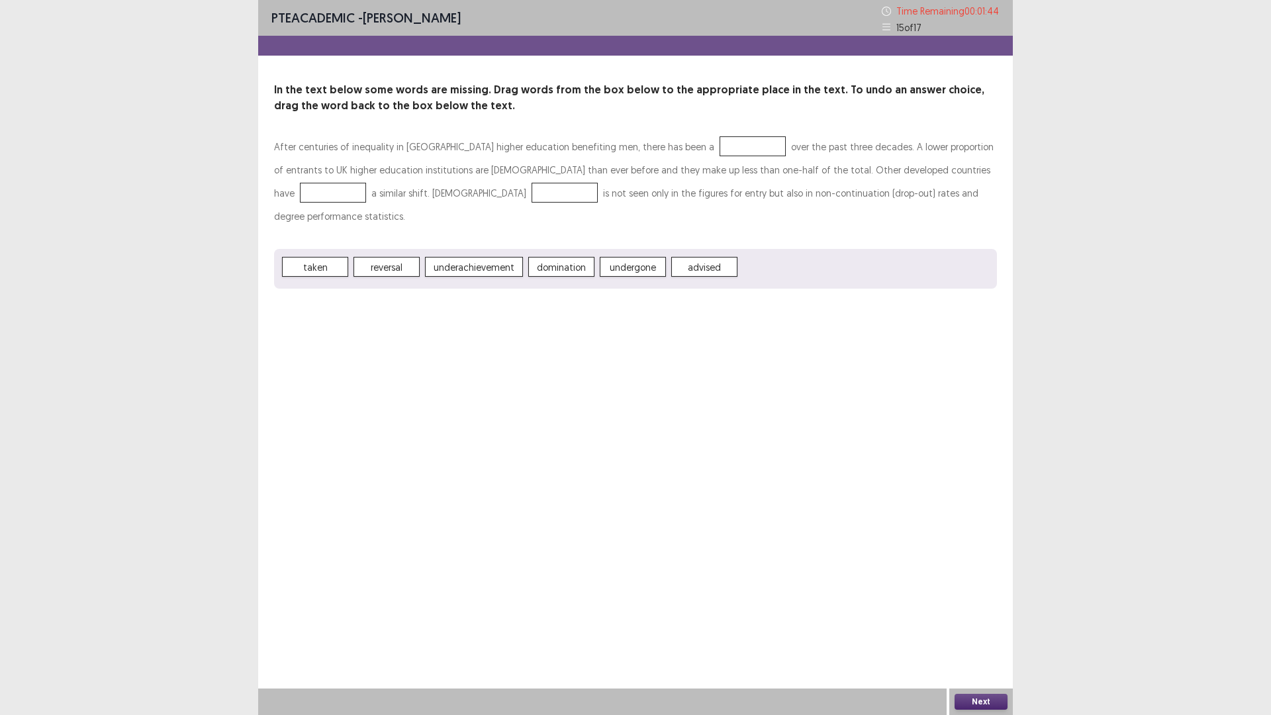
click at [626, 257] on span "undergone" at bounding box center [633, 267] width 66 height 20
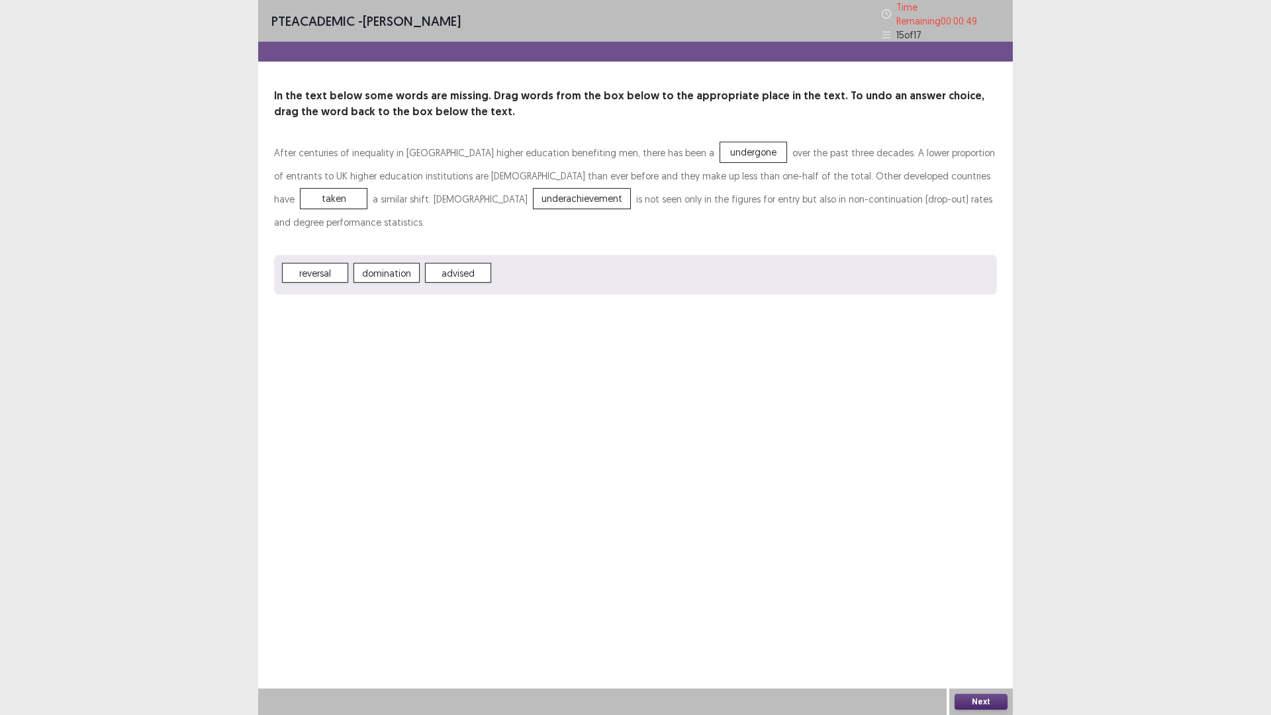
click at [976, 630] on button "Next" at bounding box center [980, 702] width 53 height 16
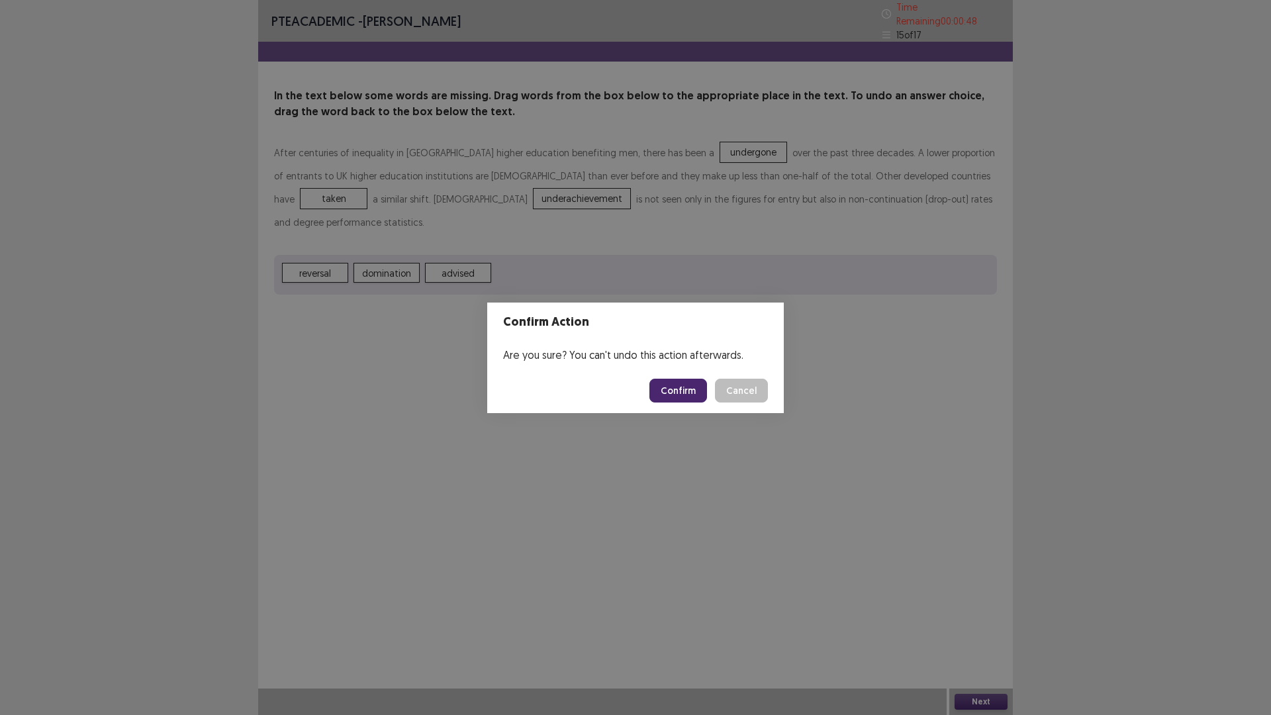
click at [674, 384] on button "Confirm" at bounding box center [678, 391] width 58 height 24
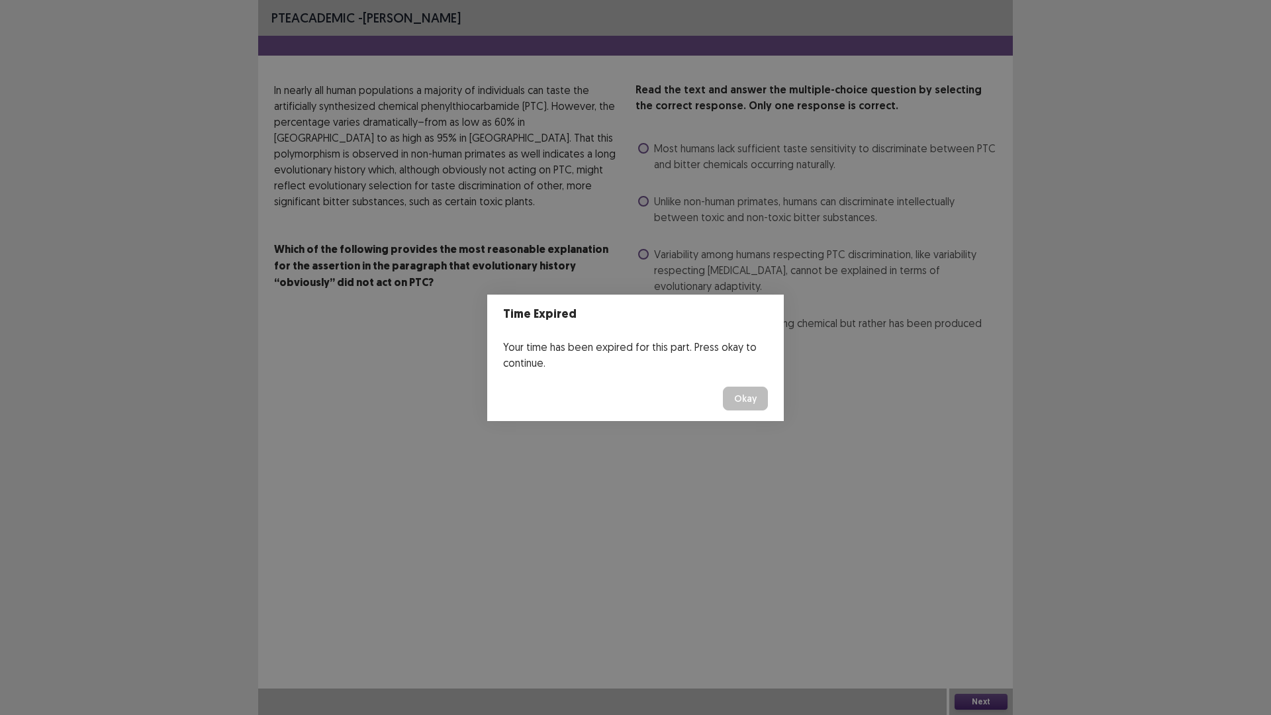
click at [750, 399] on button "Okay" at bounding box center [745, 398] width 45 height 24
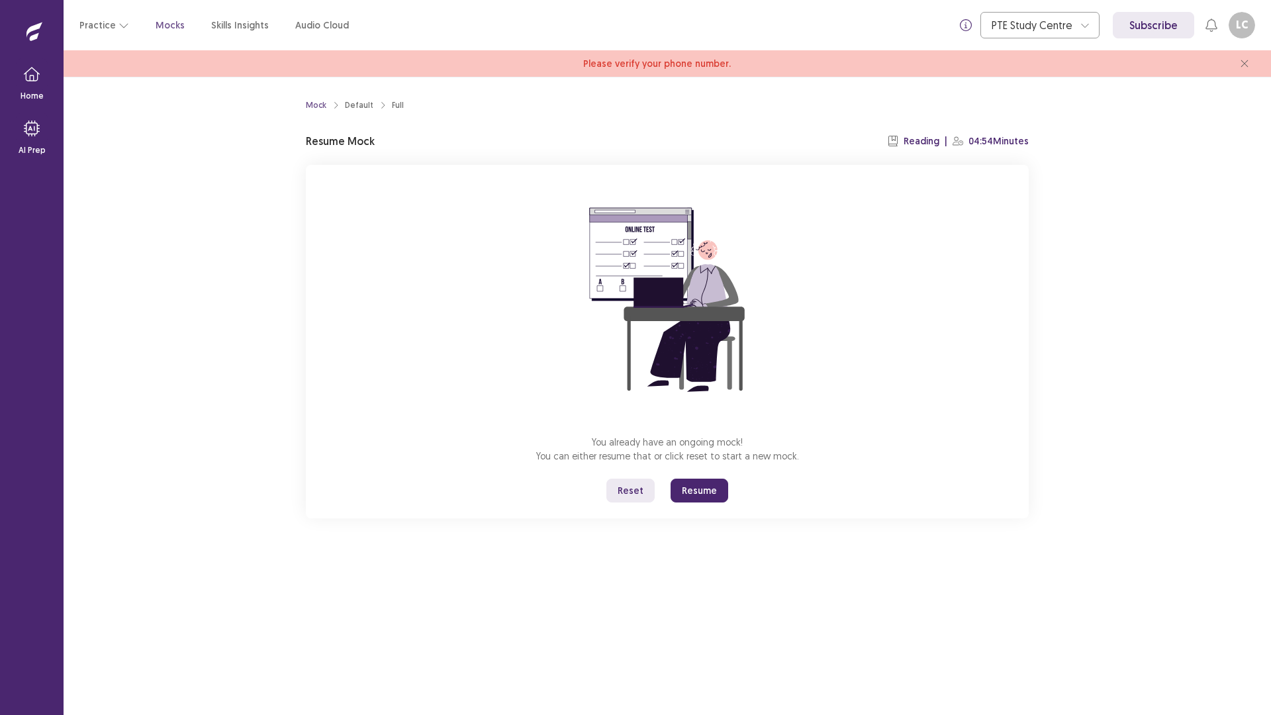
click at [696, 489] on button "Resume" at bounding box center [699, 490] width 58 height 24
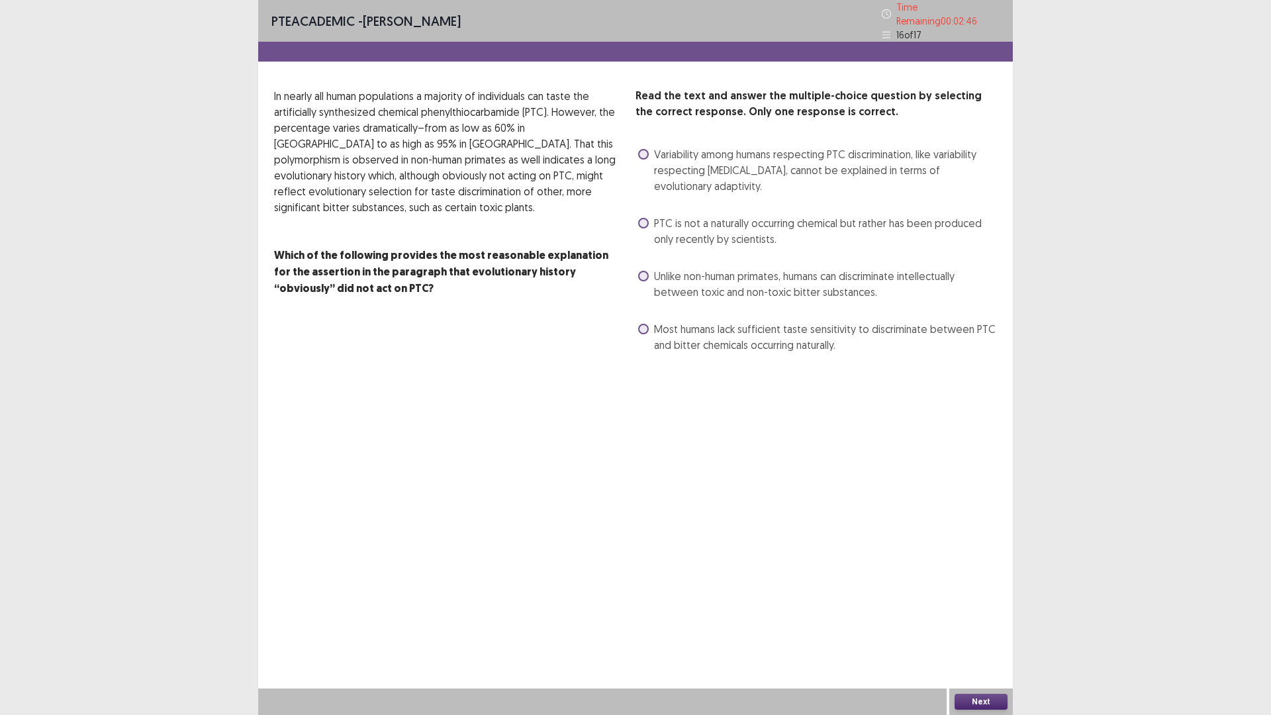
click at [640, 271] on span at bounding box center [643, 276] width 11 height 11
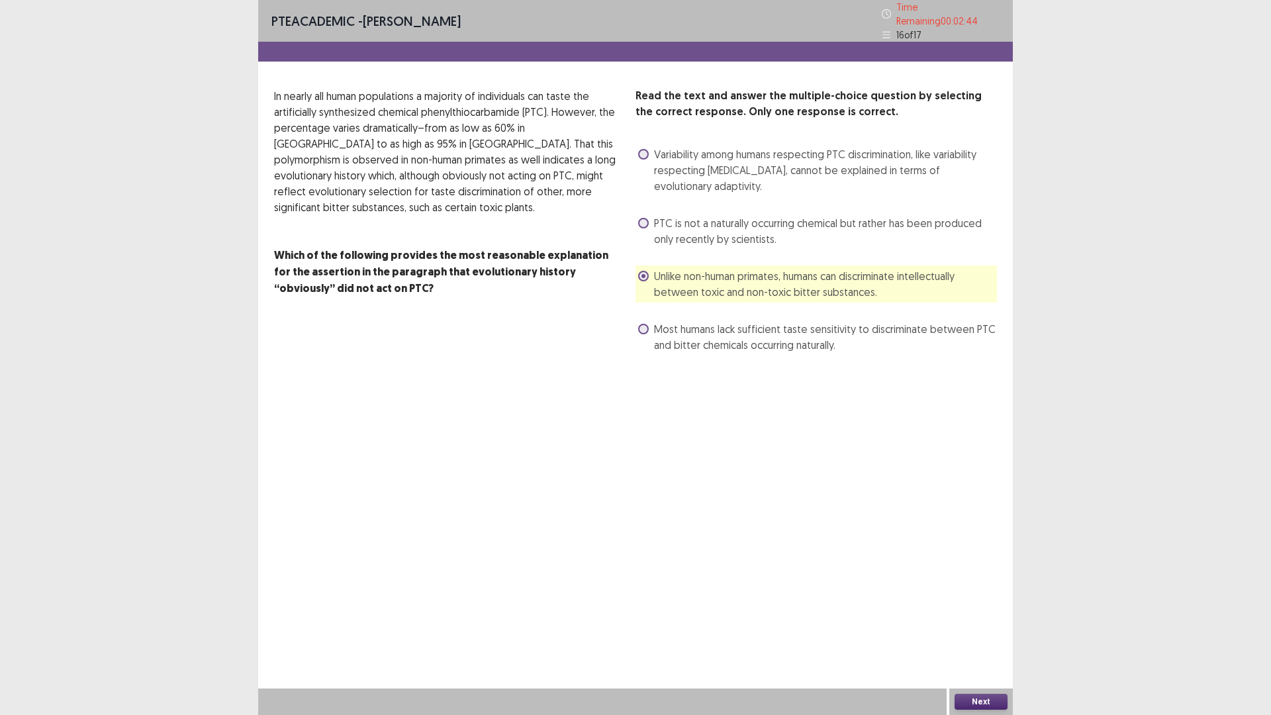
click at [979, 630] on button "Next" at bounding box center [980, 702] width 53 height 16
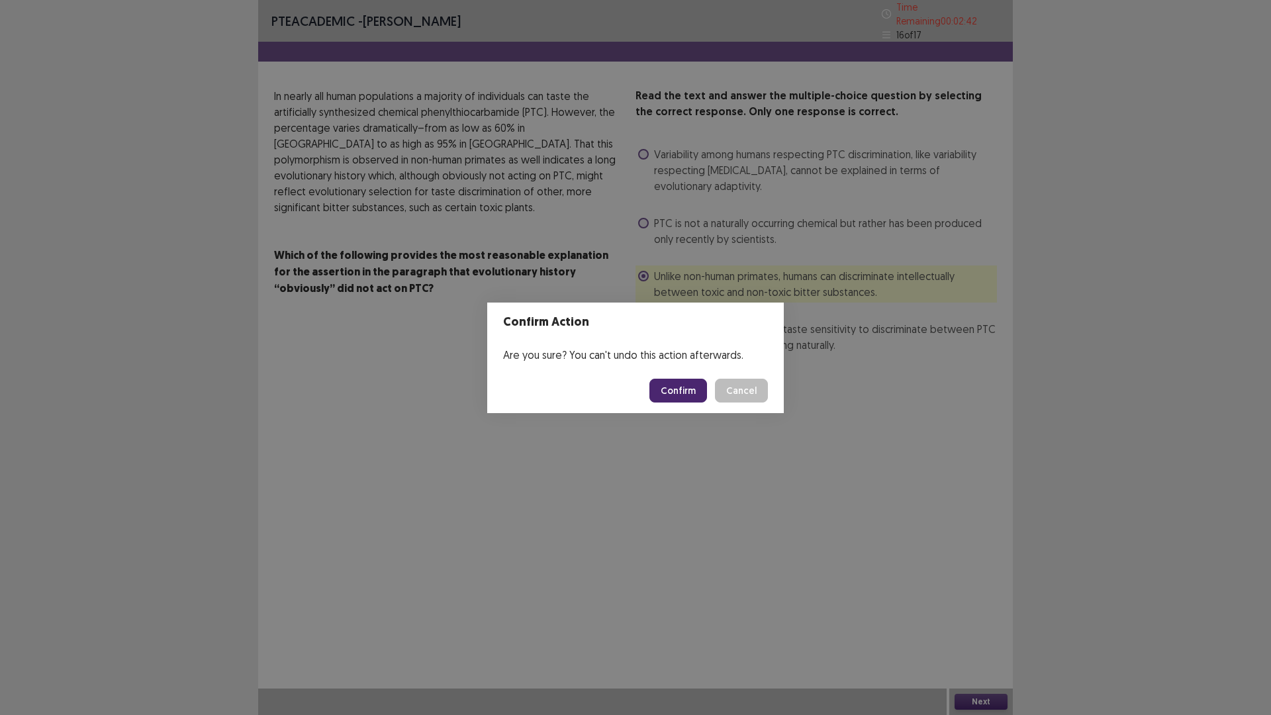
click at [676, 382] on button "Confirm" at bounding box center [678, 391] width 58 height 24
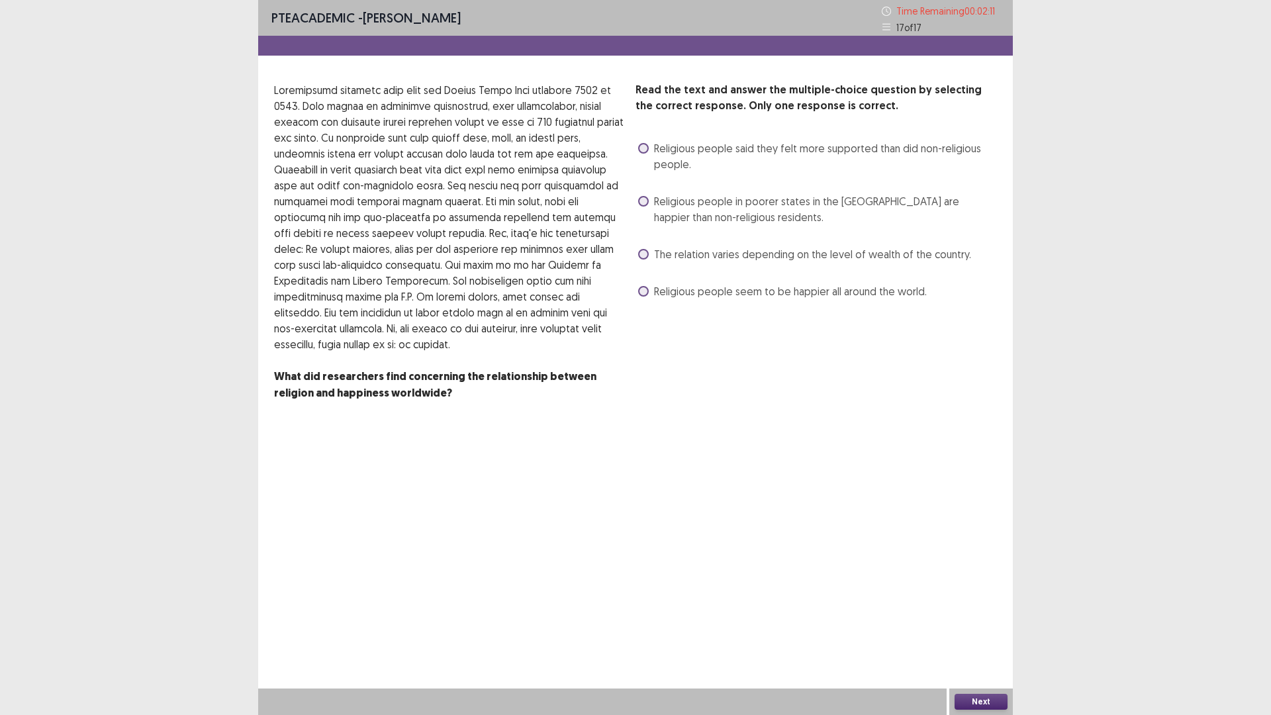
drag, startPoint x: 225, startPoint y: 181, endPoint x: 286, endPoint y: 203, distance: 64.7
click at [267, 201] on div "PTE academic - [PERSON_NAME] Time Remaining 00 : 02 : 11 17 of 17 Read the text…" at bounding box center [635, 357] width 1271 height 715
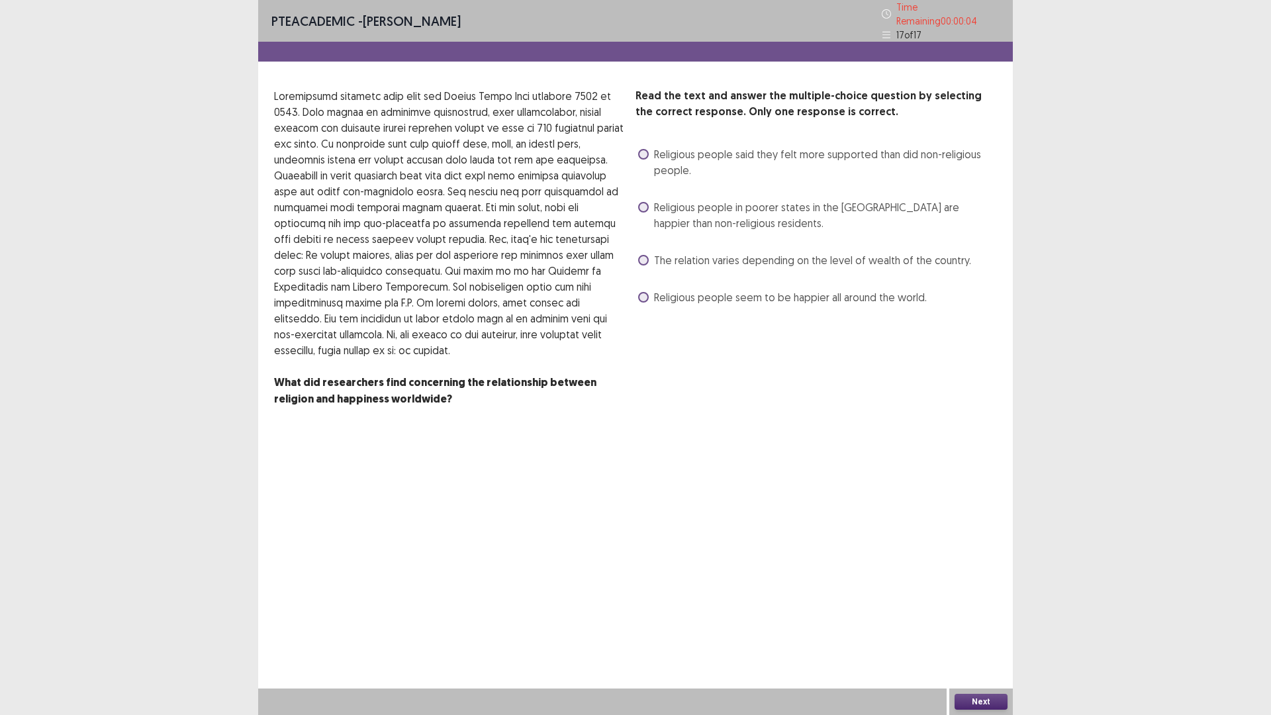
click at [645, 203] on span at bounding box center [643, 207] width 11 height 11
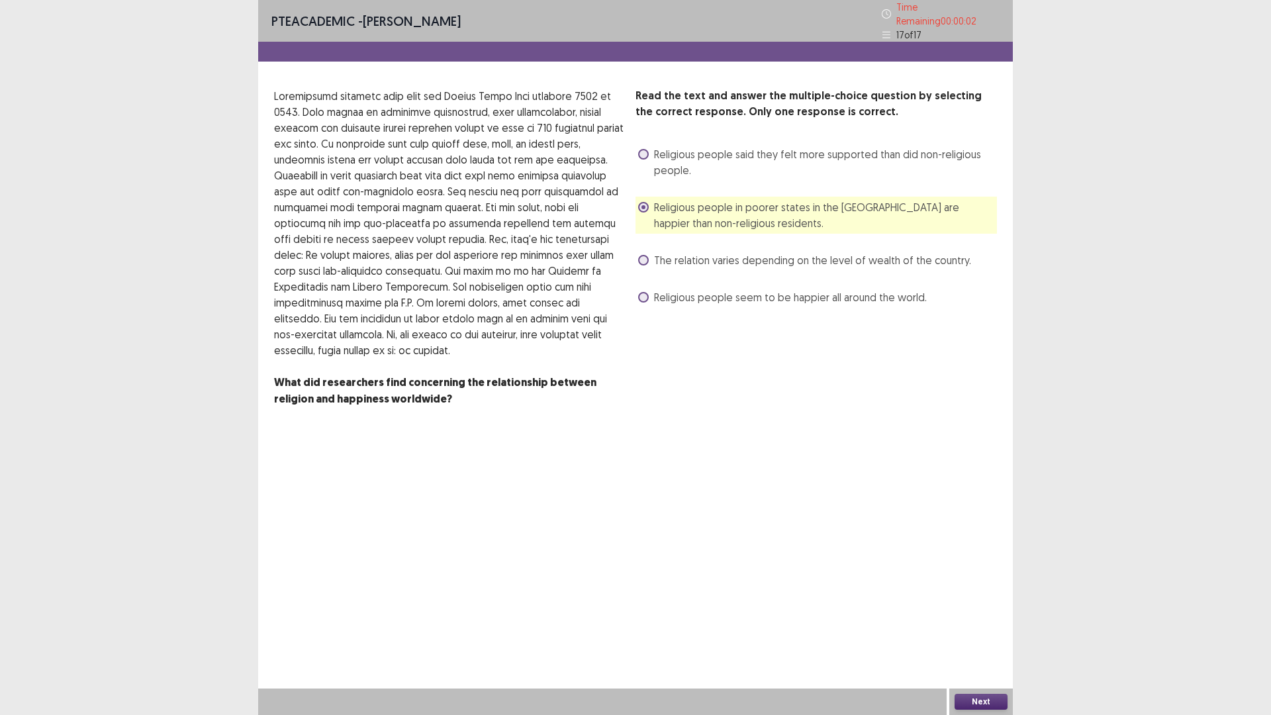
click at [979, 630] on button "Next" at bounding box center [980, 702] width 53 height 16
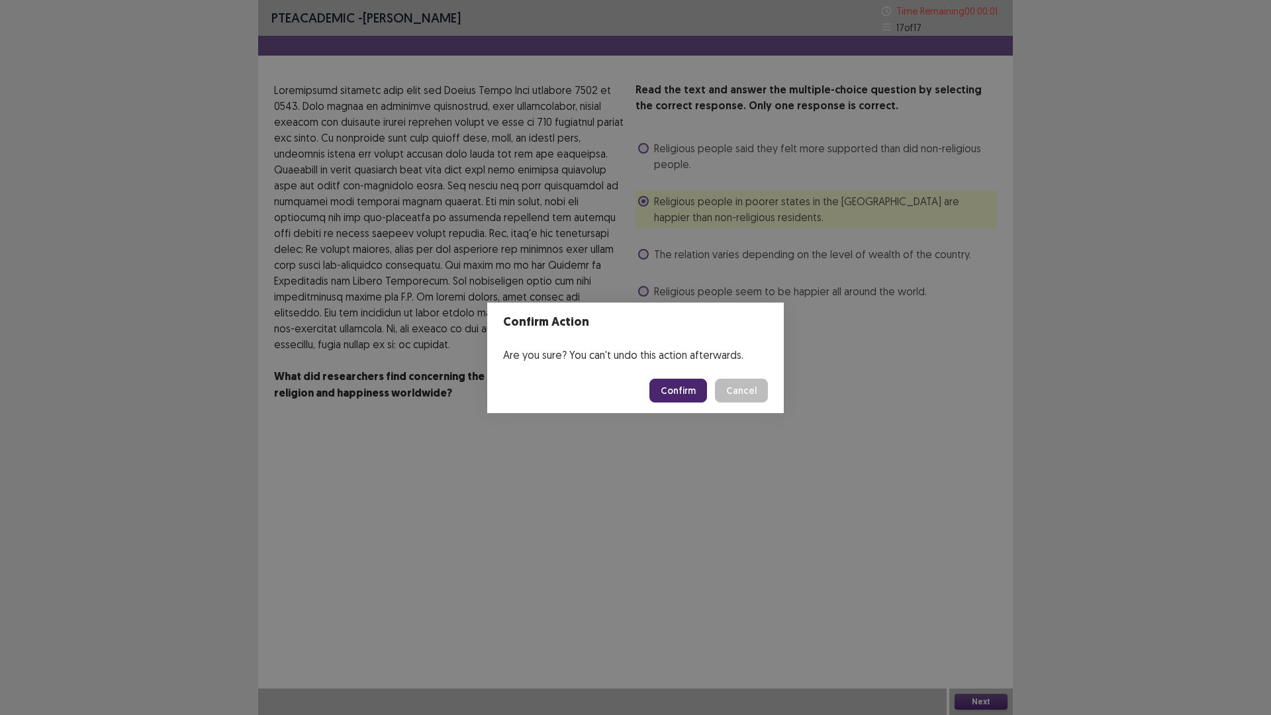
click at [682, 391] on button "Confirm" at bounding box center [678, 391] width 58 height 24
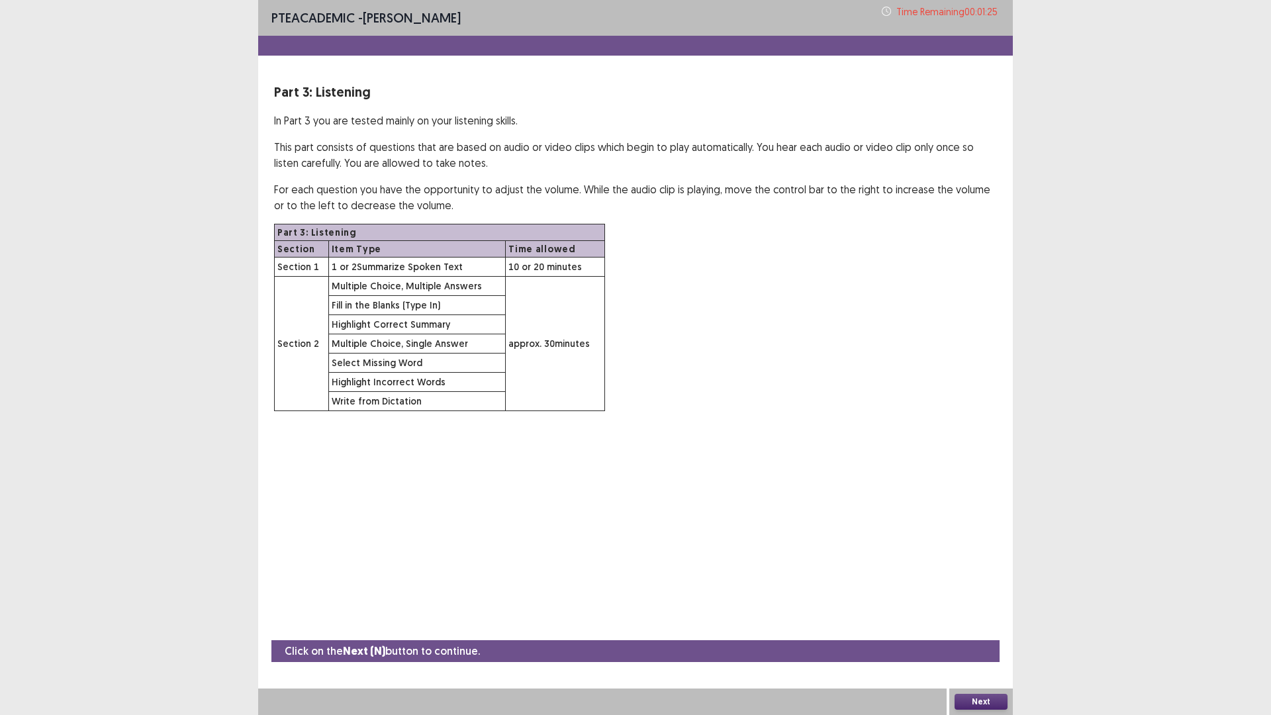
click at [974, 630] on button "Next" at bounding box center [980, 702] width 53 height 16
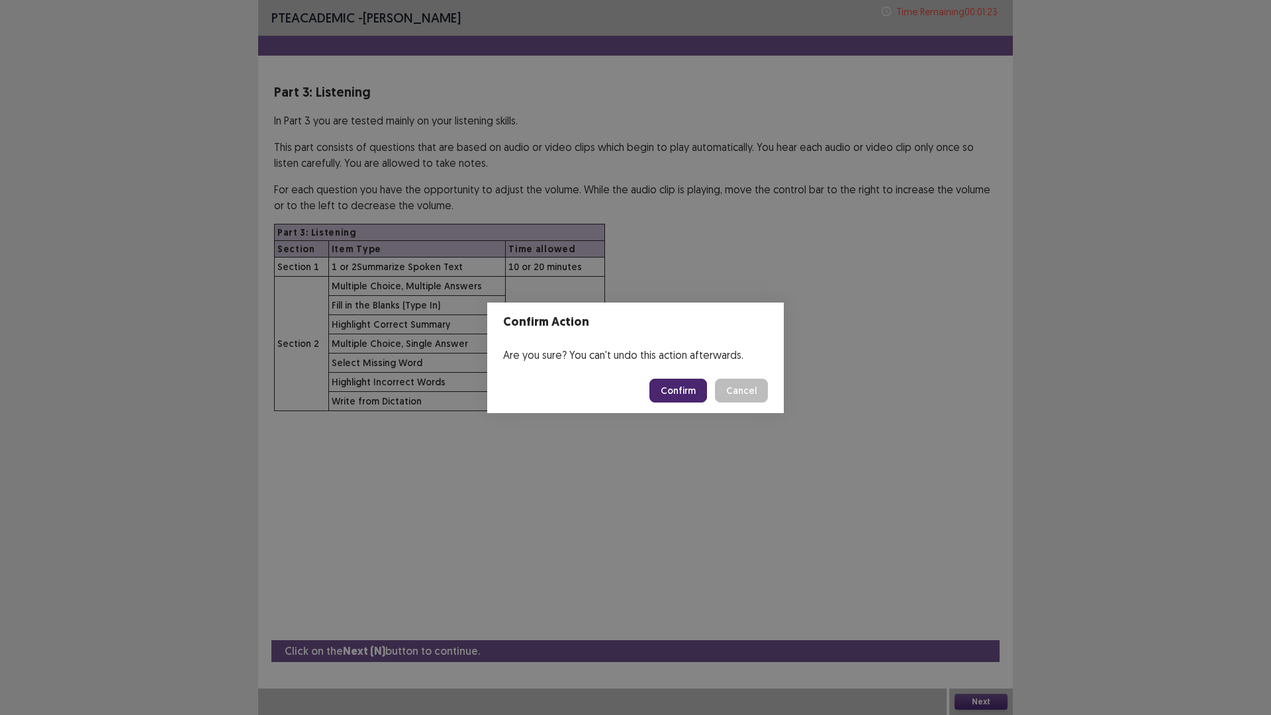
click at [688, 386] on button "Confirm" at bounding box center [678, 391] width 58 height 24
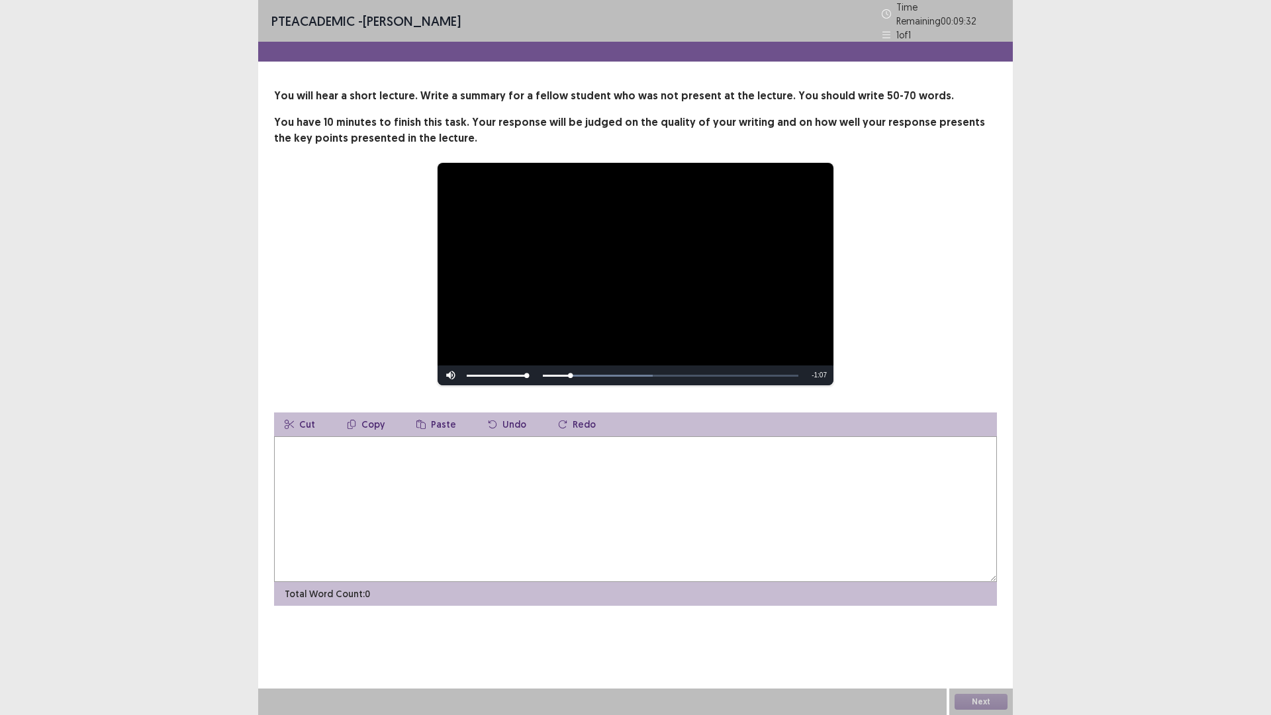
click at [308, 449] on textarea at bounding box center [635, 509] width 723 height 146
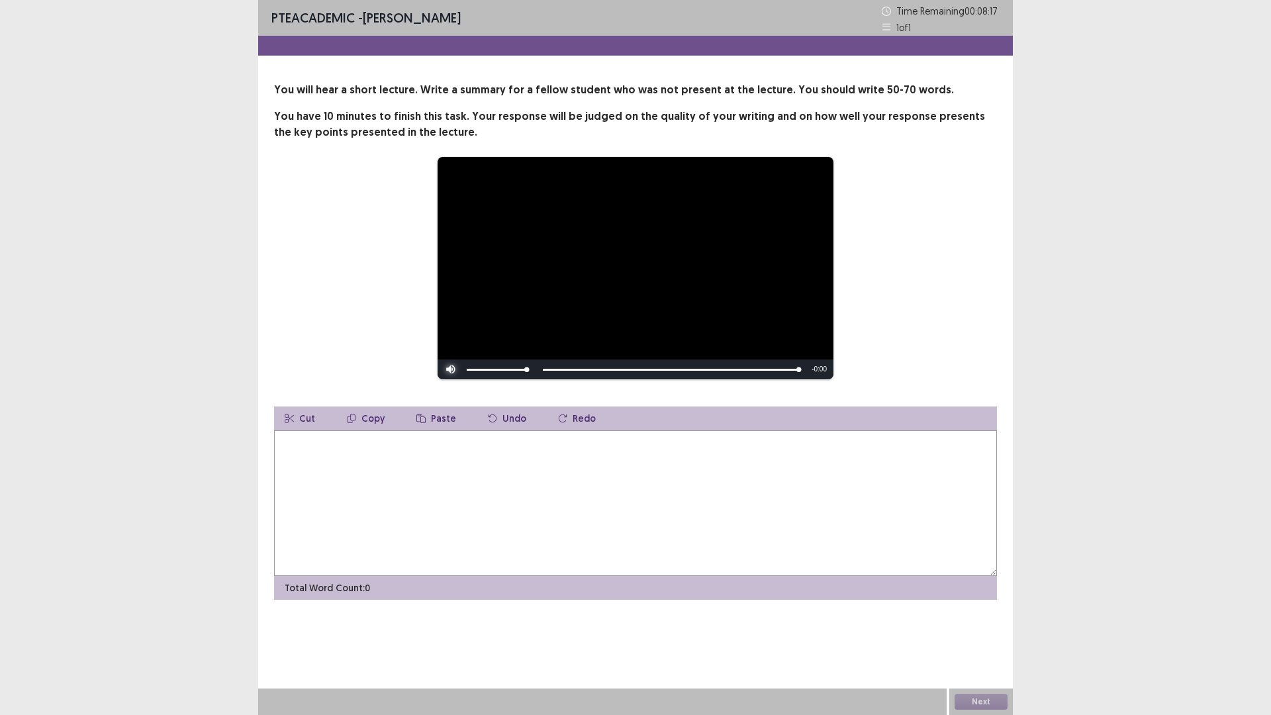
click at [453, 369] on span "Video Player" at bounding box center [450, 369] width 26 height 0
click at [451, 369] on span "Video Player" at bounding box center [450, 369] width 26 height 0
click at [603, 270] on video "Video Player" at bounding box center [635, 268] width 396 height 222
click at [535, 370] on div "Mute 100%" at bounding box center [486, 369] width 99 height 20
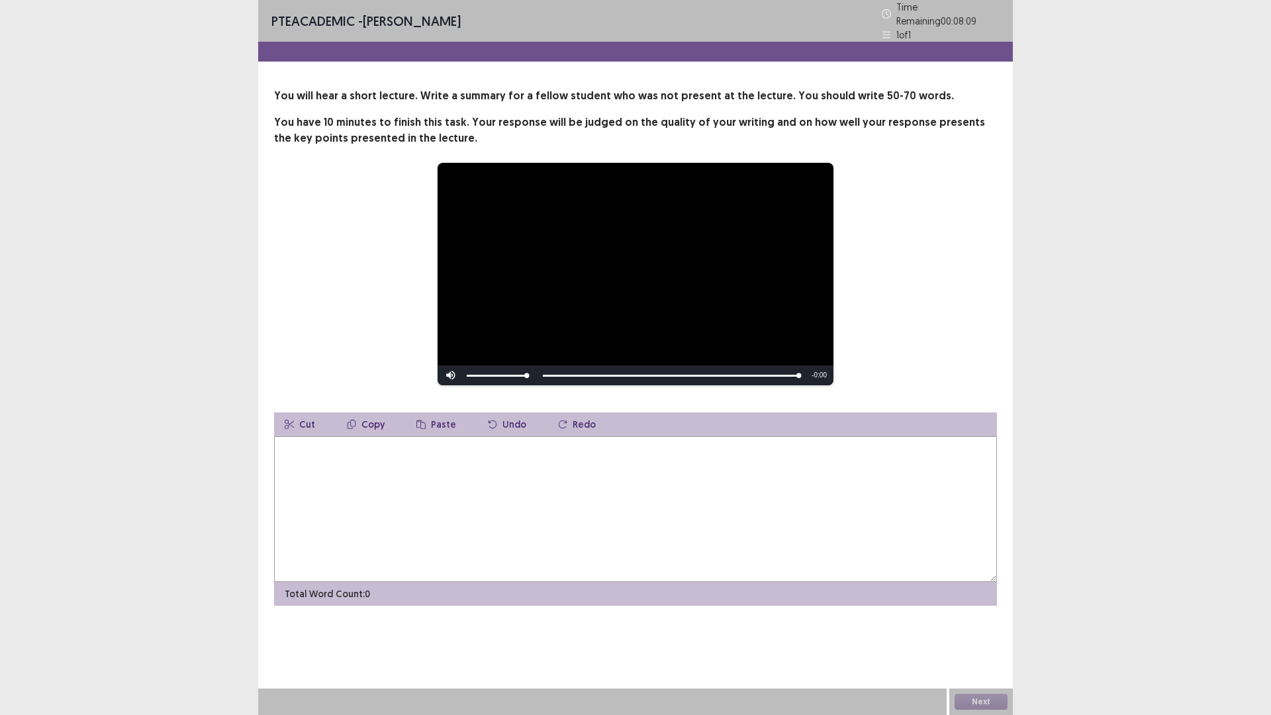
drag, startPoint x: 523, startPoint y: 371, endPoint x: 744, endPoint y: 365, distance: 220.5
click at [744, 365] on div "Skip Backward Skip Forward Mute 100% Current Time 1:14 / Duration 1:14 Loaded :…" at bounding box center [635, 375] width 396 height 20
click at [614, 308] on video "Video Player" at bounding box center [635, 274] width 396 height 222
click at [312, 449] on textarea at bounding box center [635, 509] width 723 height 146
type textarea "**********"
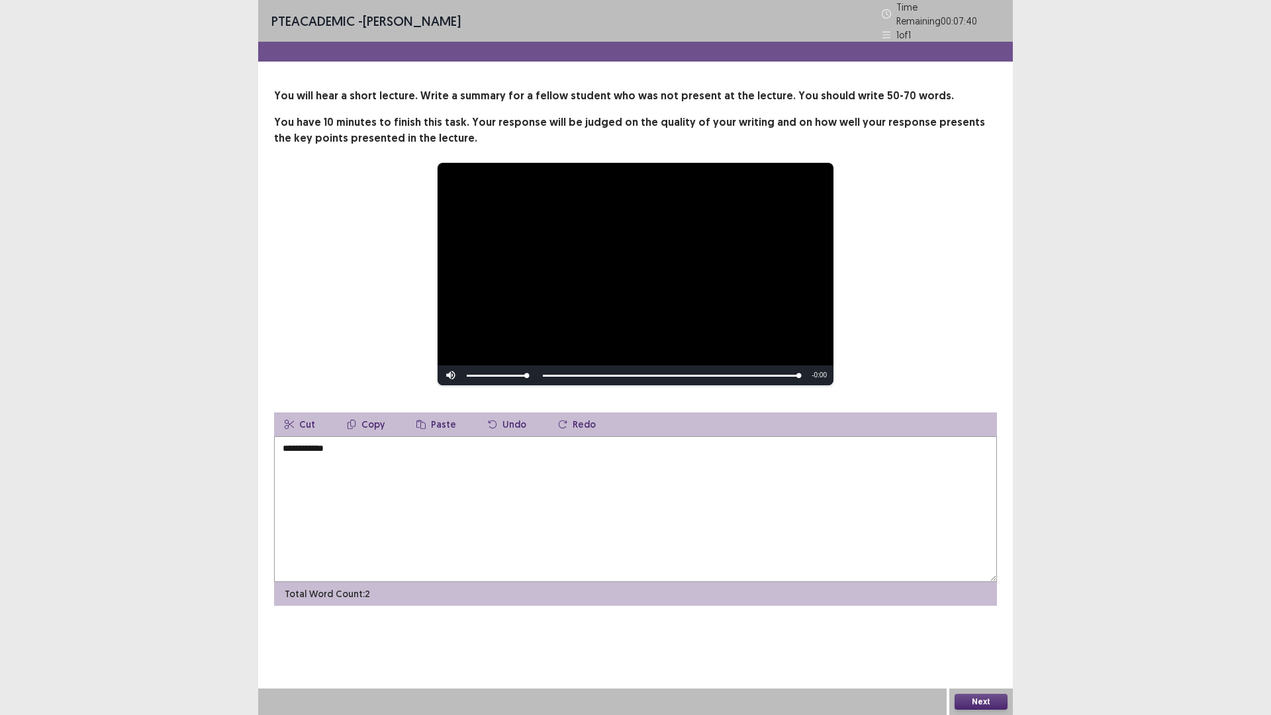
click at [558, 420] on icon "button" at bounding box center [562, 424] width 9 height 9
click at [971, 630] on button "Next" at bounding box center [980, 702] width 53 height 16
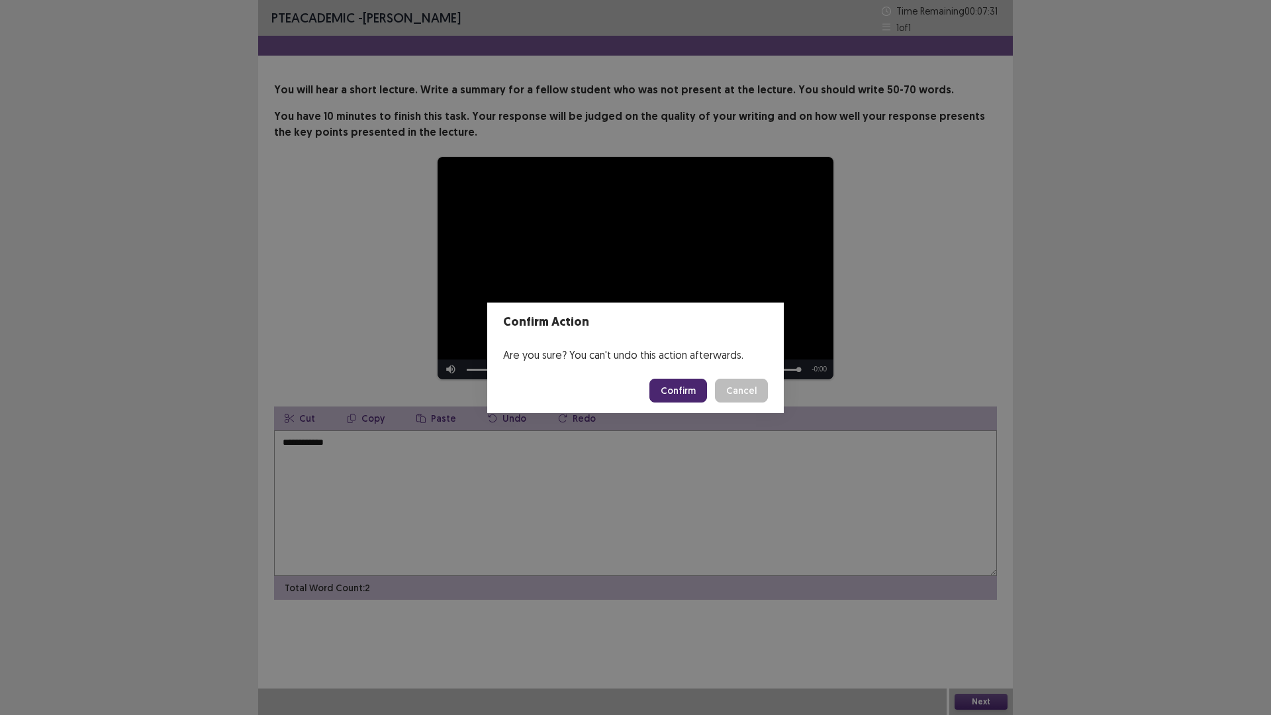
click at [675, 393] on button "Confirm" at bounding box center [678, 391] width 58 height 24
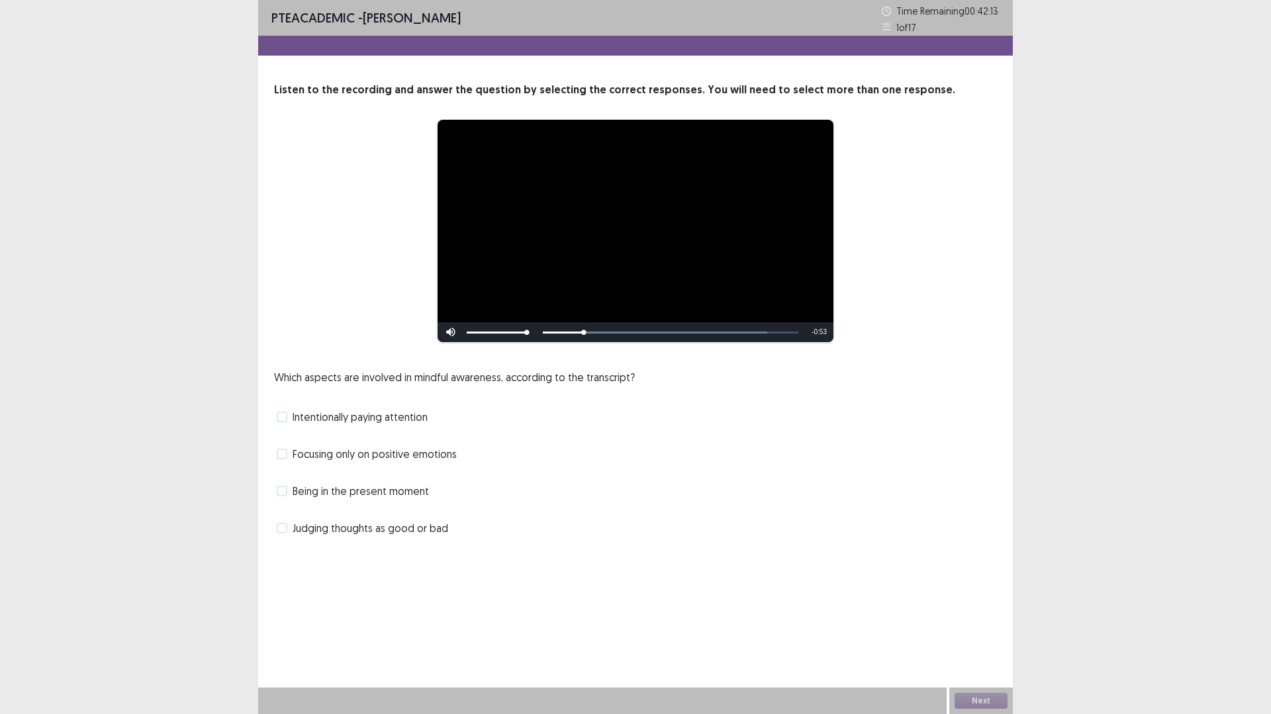
click at [671, 492] on div "Being in the present moment" at bounding box center [635, 490] width 723 height 21
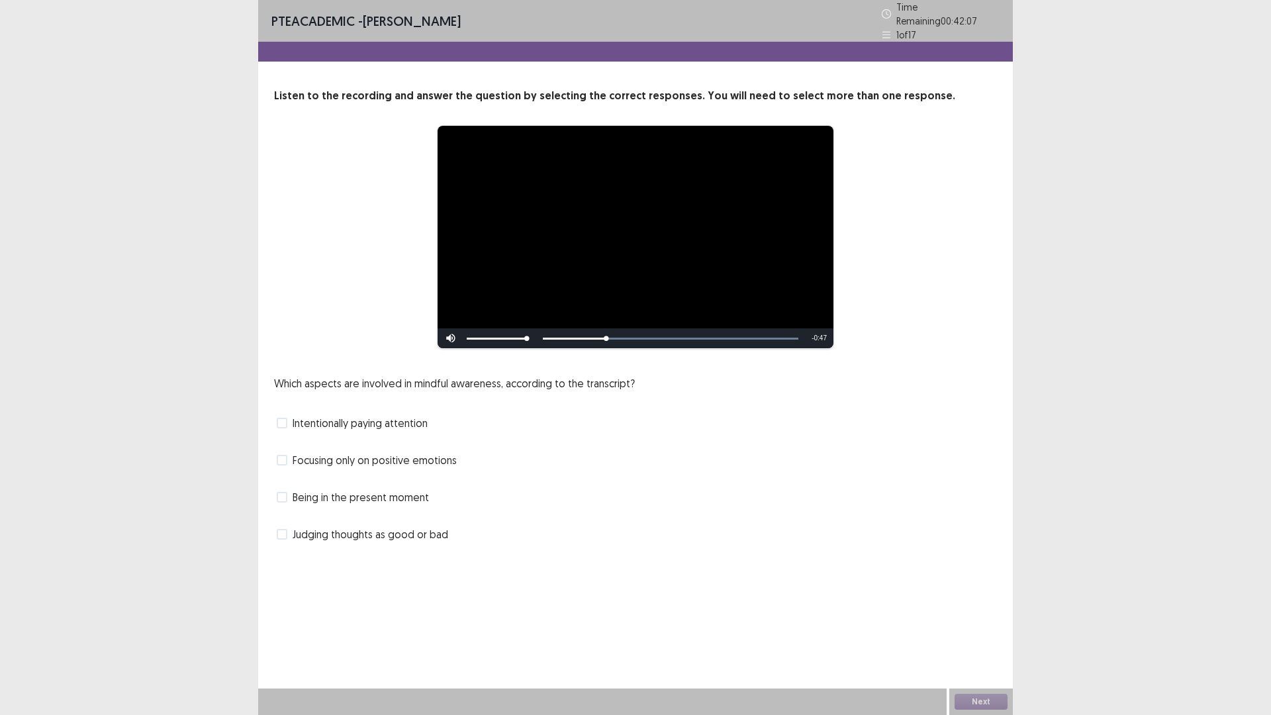
click at [281, 418] on span at bounding box center [282, 423] width 11 height 11
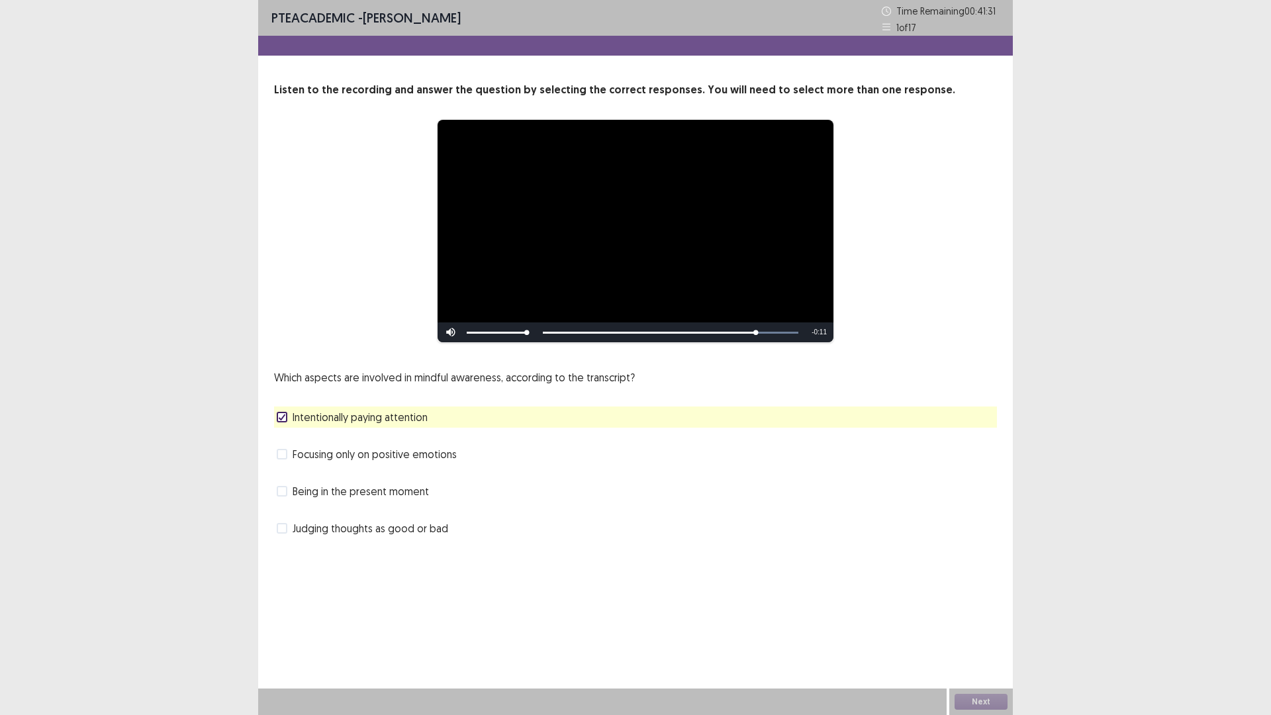
click at [282, 527] on span at bounding box center [282, 528] width 11 height 11
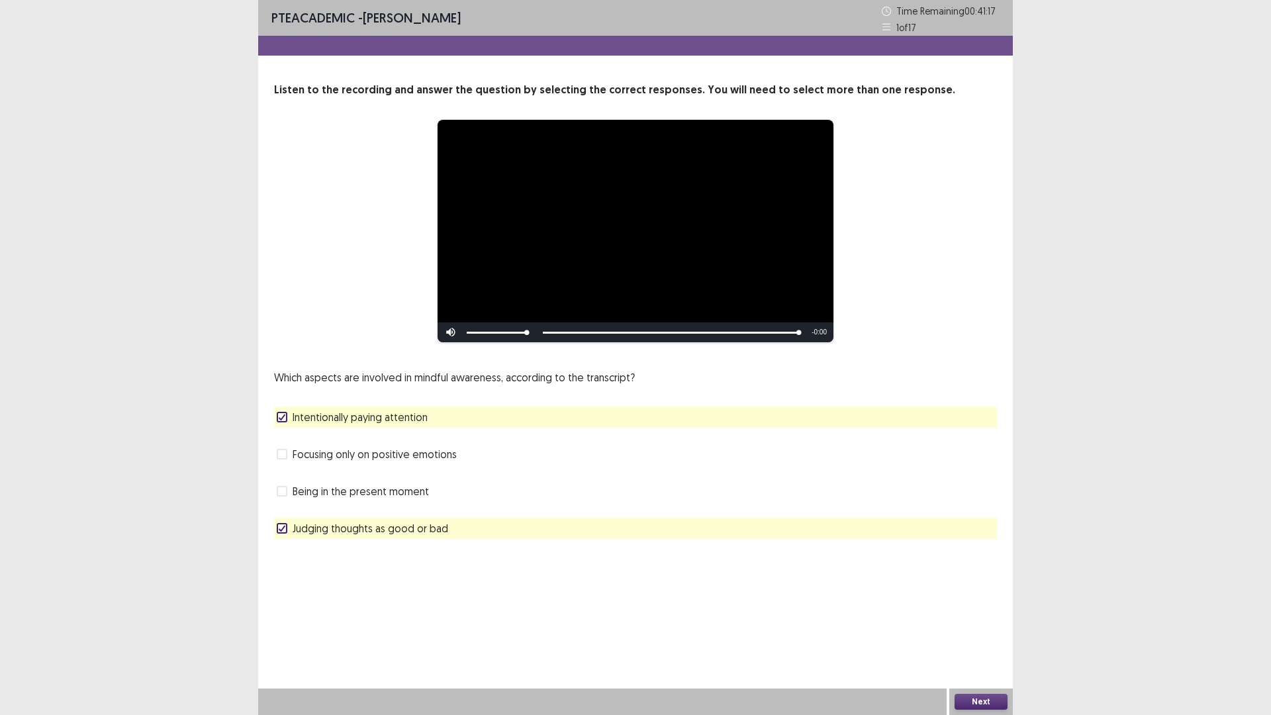
click at [981, 630] on button "Next" at bounding box center [980, 702] width 53 height 16
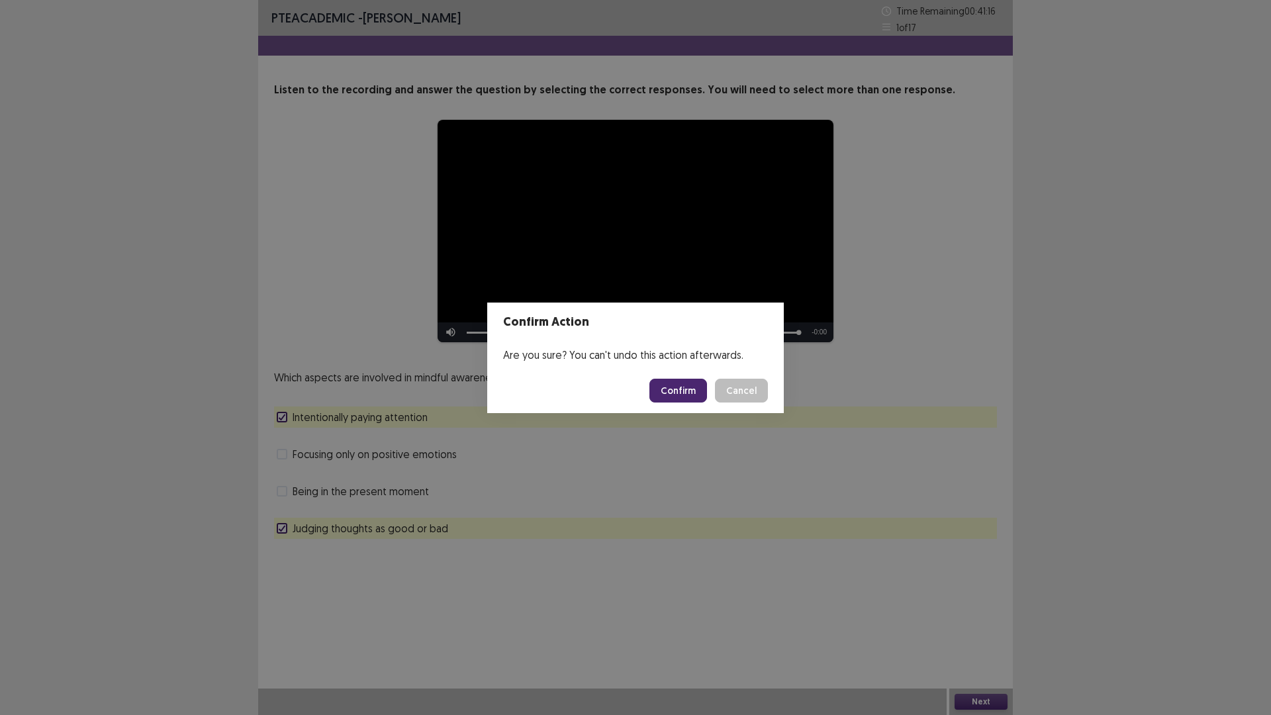
click at [676, 386] on button "Confirm" at bounding box center [678, 391] width 58 height 24
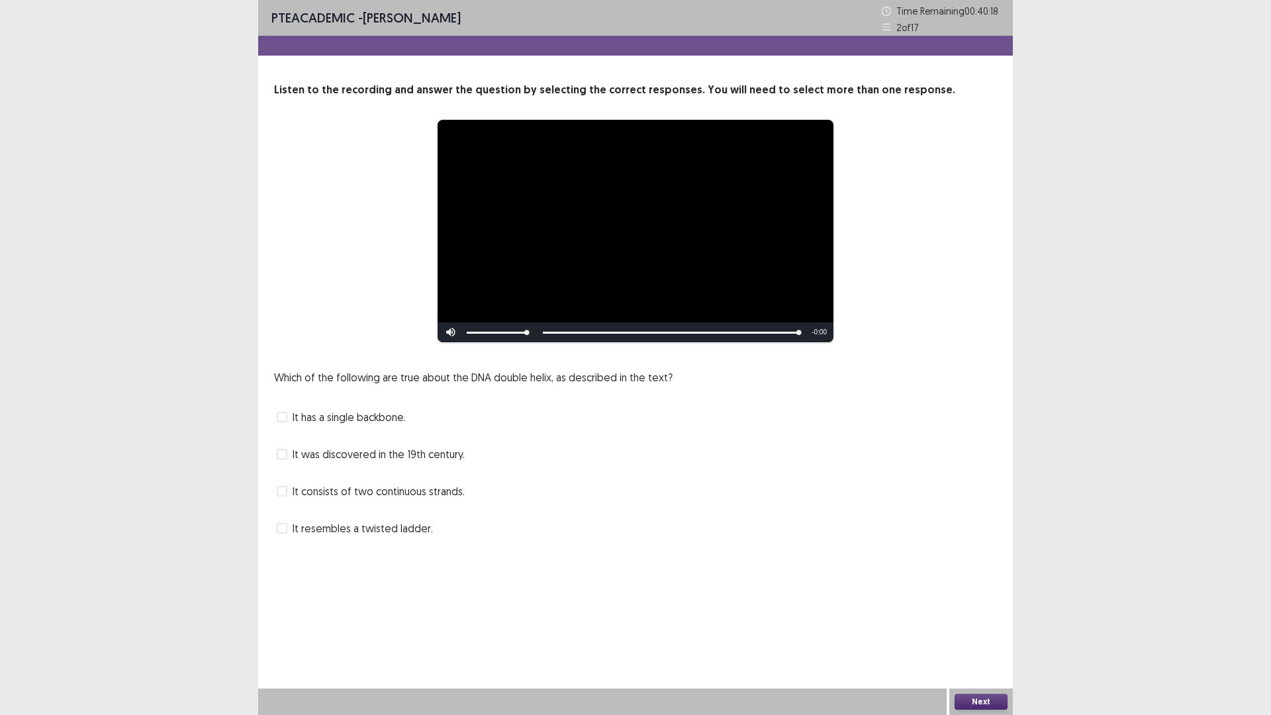
click at [286, 490] on span at bounding box center [282, 491] width 11 height 11
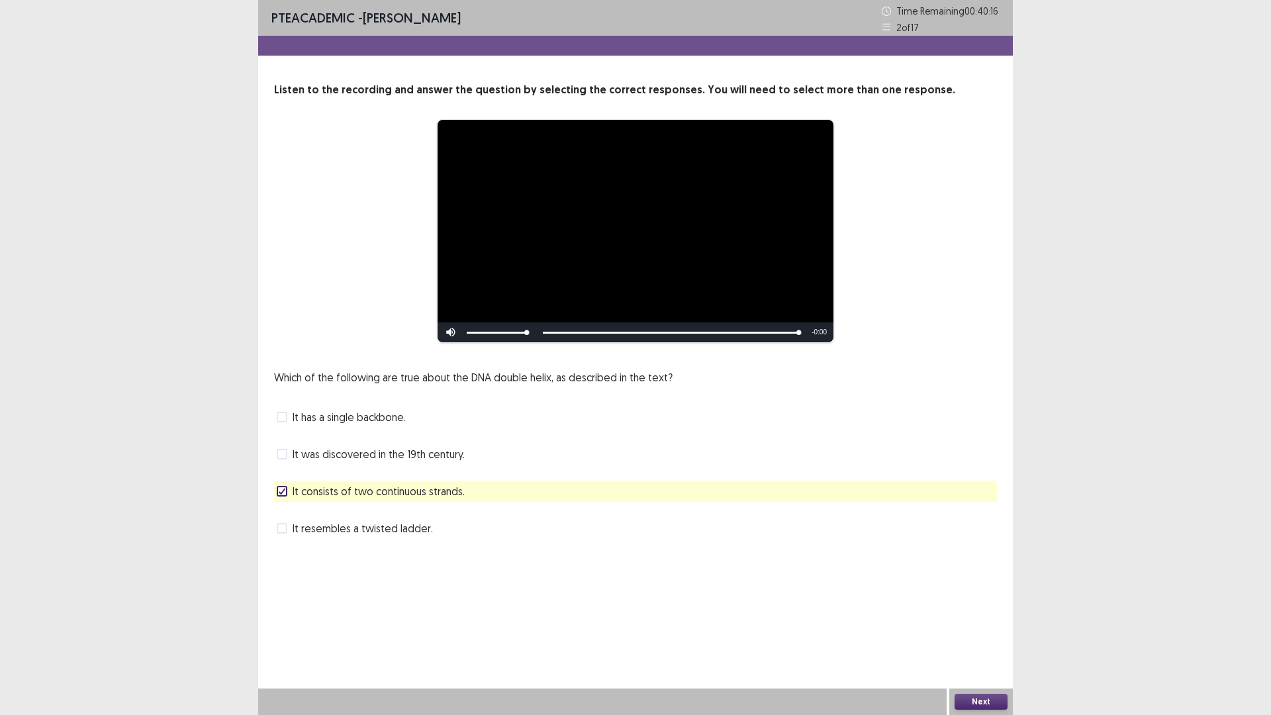
click at [977, 630] on button "Next" at bounding box center [980, 702] width 53 height 16
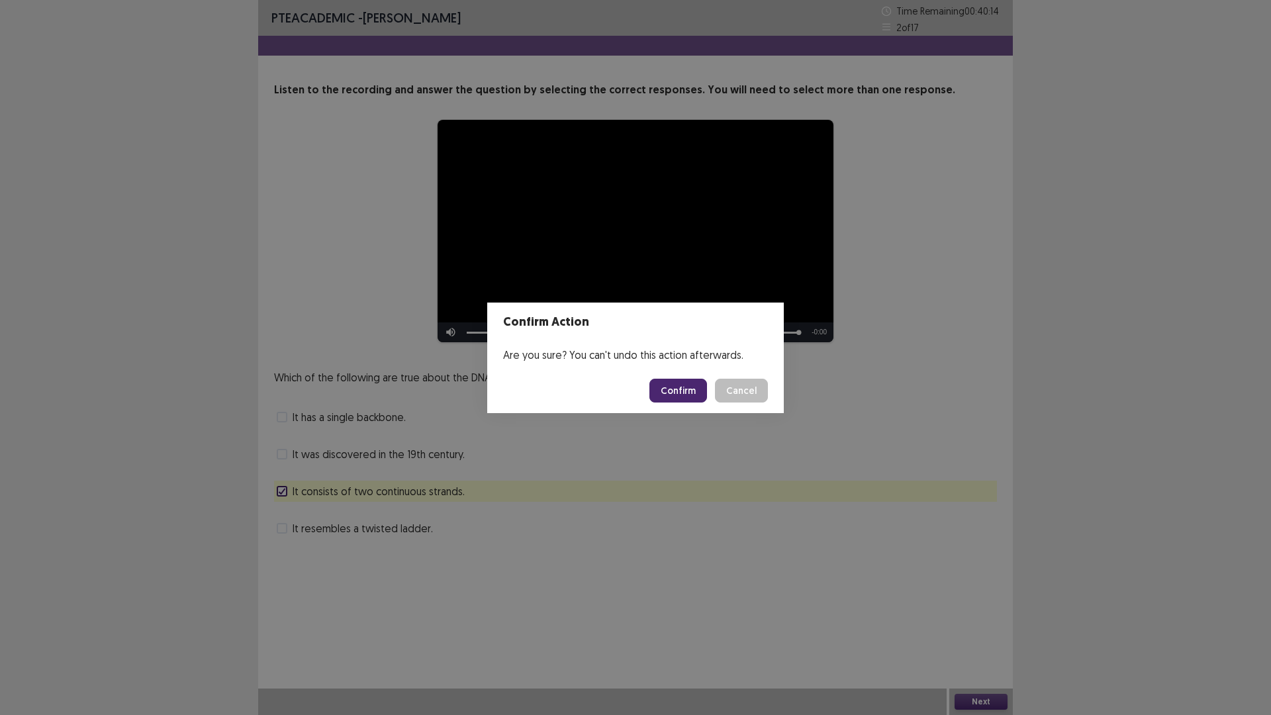
click at [679, 391] on button "Confirm" at bounding box center [678, 391] width 58 height 24
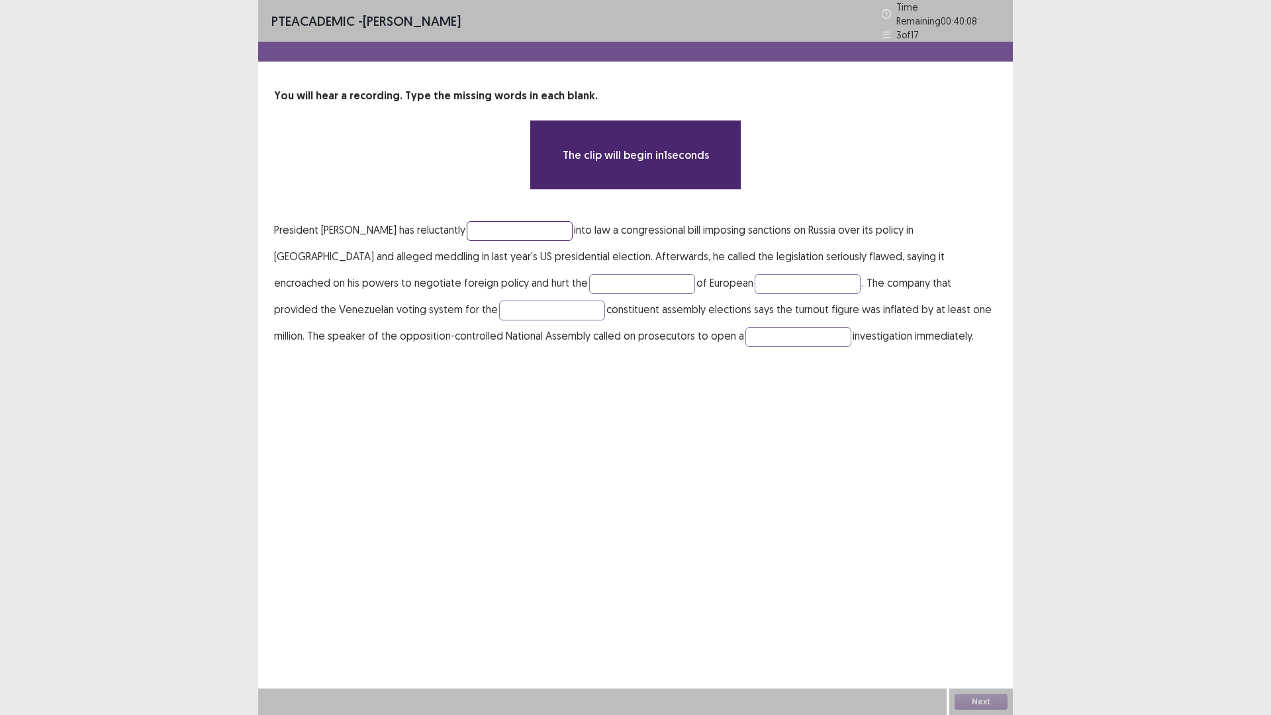
click at [467, 226] on input "text" at bounding box center [520, 231] width 106 height 20
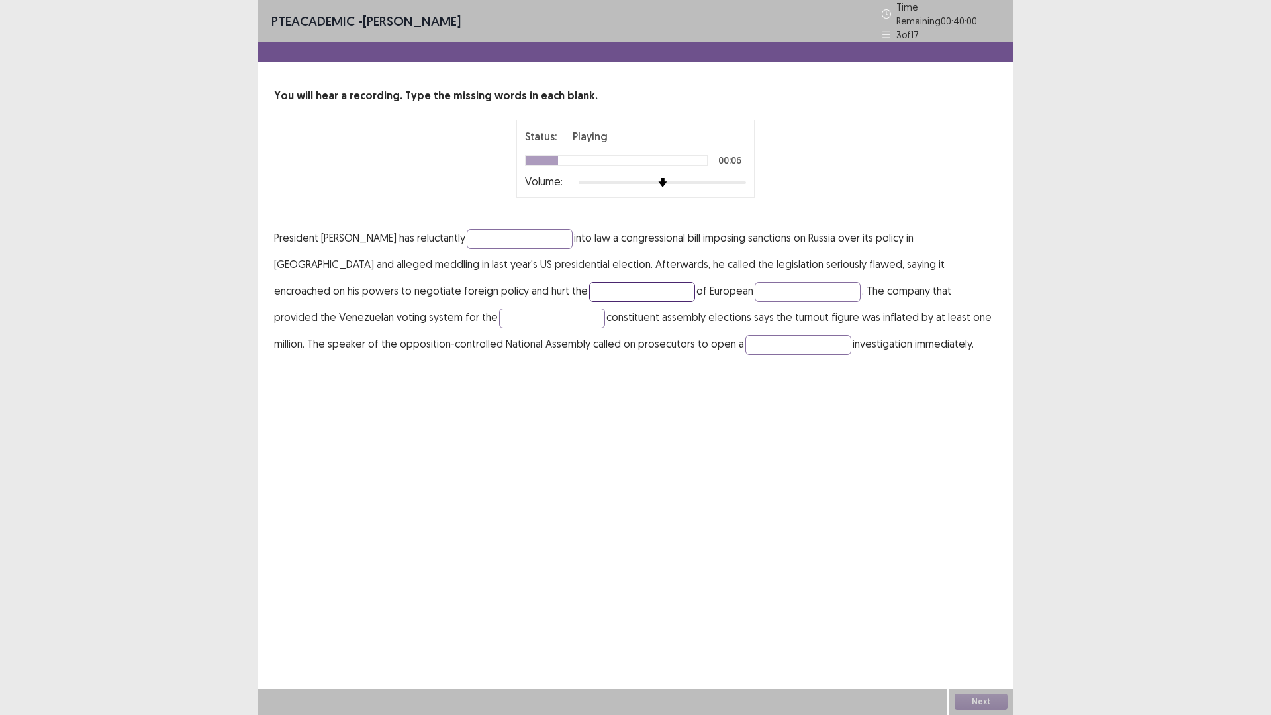
click at [589, 286] on input "text" at bounding box center [642, 292] width 106 height 20
type input "*******"
click at [745, 339] on input "text" at bounding box center [798, 345] width 106 height 20
click at [987, 630] on button "Next" at bounding box center [980, 702] width 53 height 16
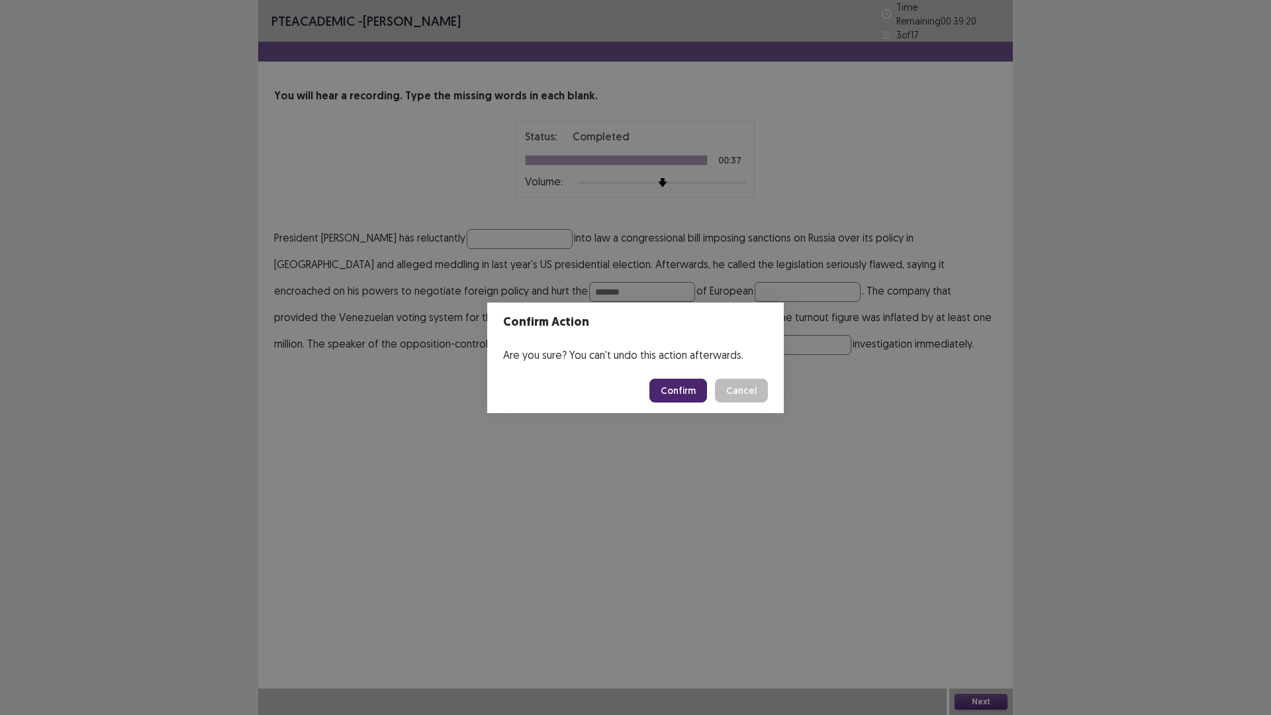
click at [672, 390] on button "Confirm" at bounding box center [678, 391] width 58 height 24
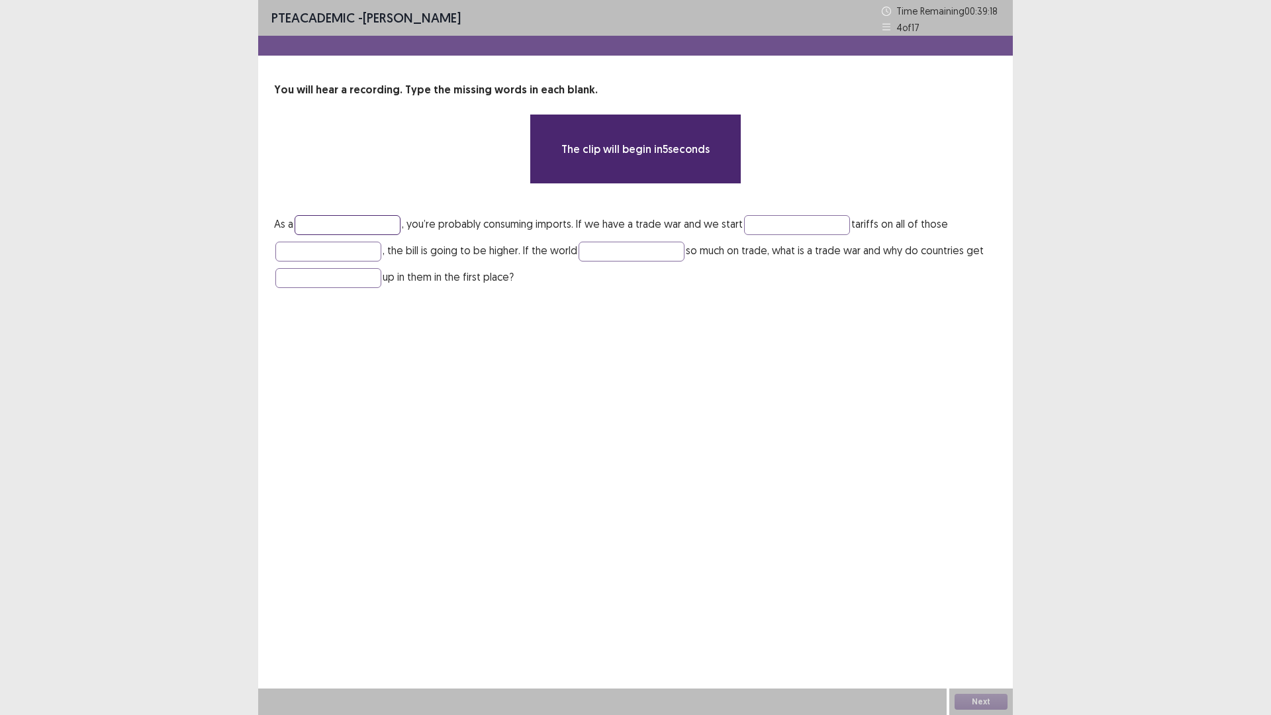
click at [340, 219] on input "text" at bounding box center [347, 225] width 106 height 20
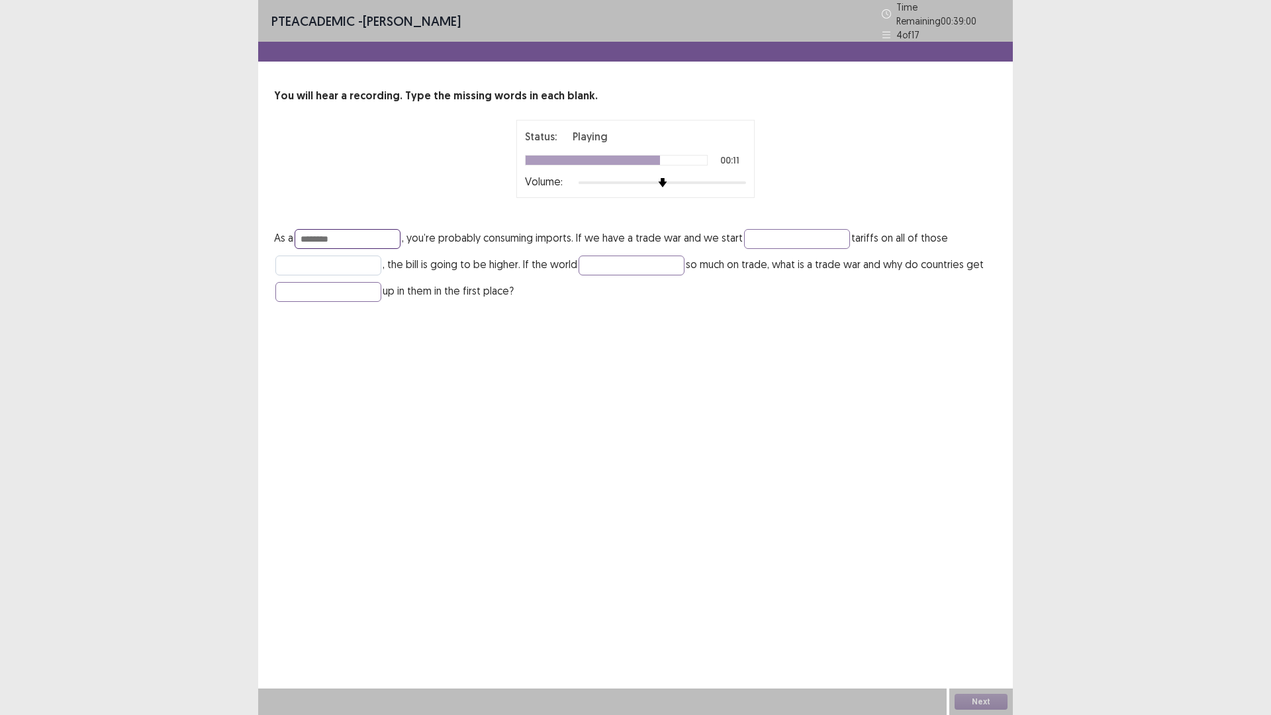
type input "********"
click at [306, 263] on input "text" at bounding box center [328, 265] width 106 height 20
type input "******"
click at [983, 630] on button "Next" at bounding box center [980, 702] width 53 height 16
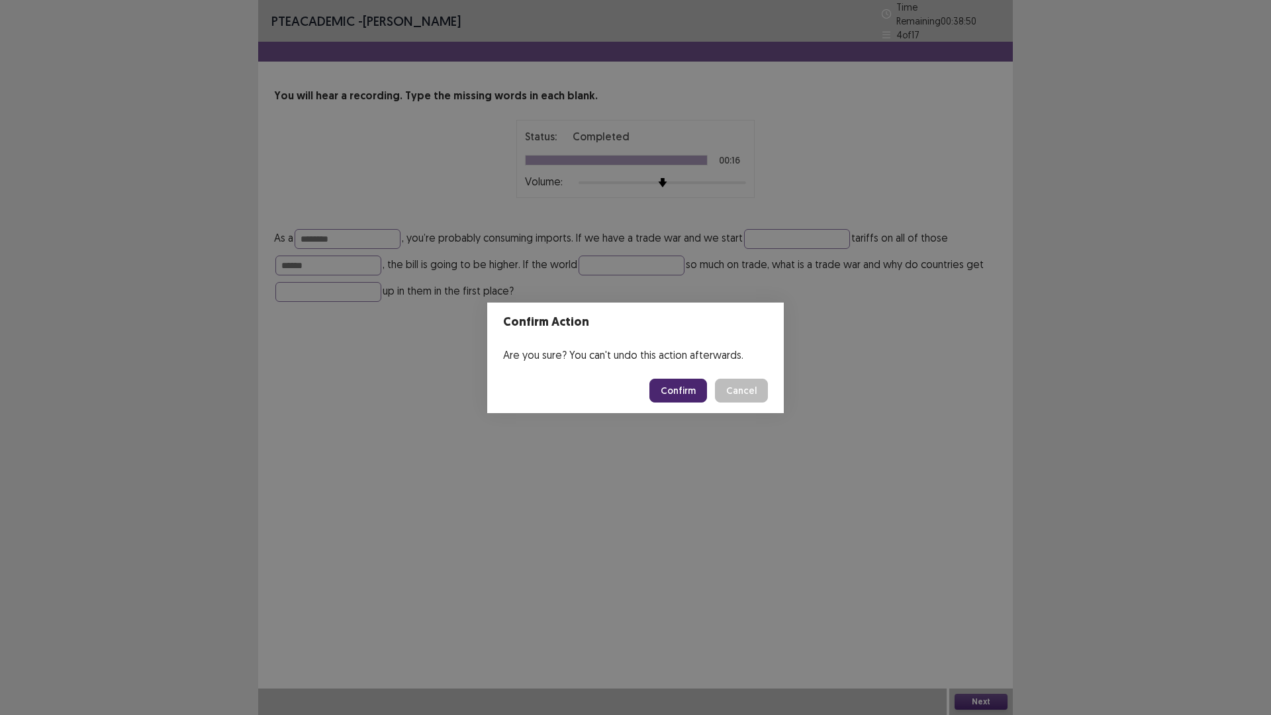
click at [692, 382] on button "Confirm" at bounding box center [678, 391] width 58 height 24
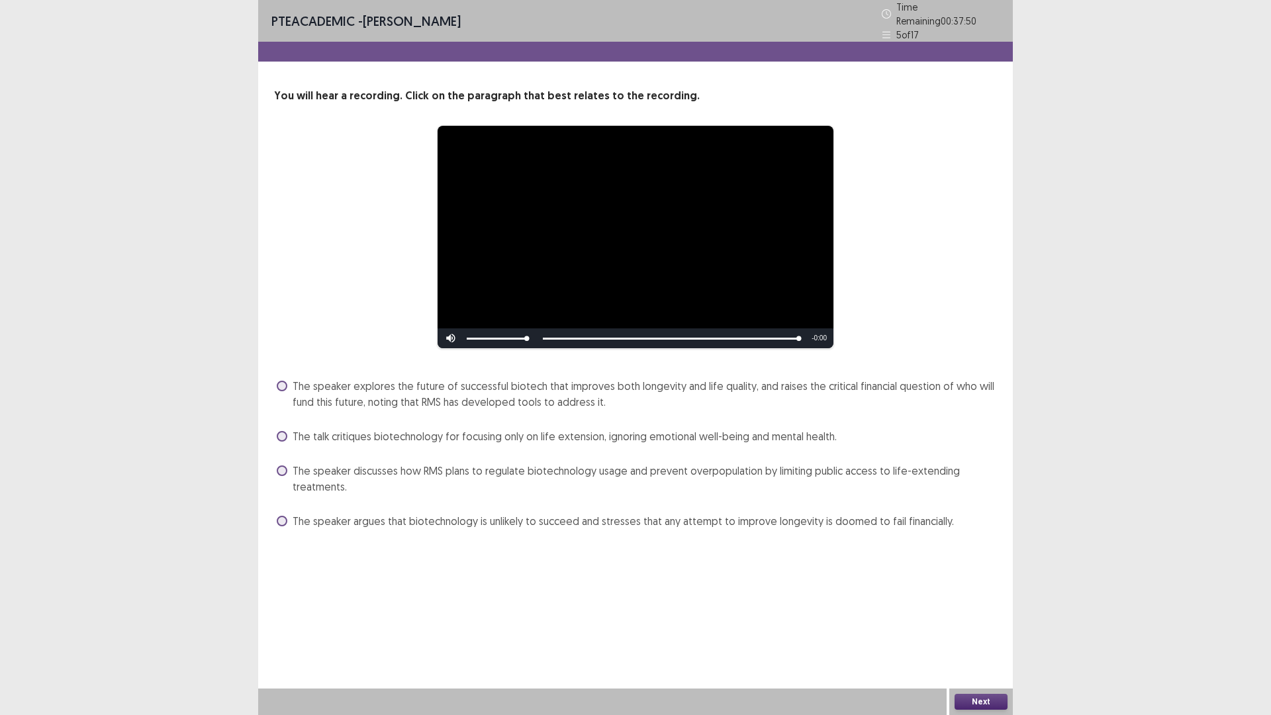
click at [278, 381] on span at bounding box center [282, 386] width 11 height 11
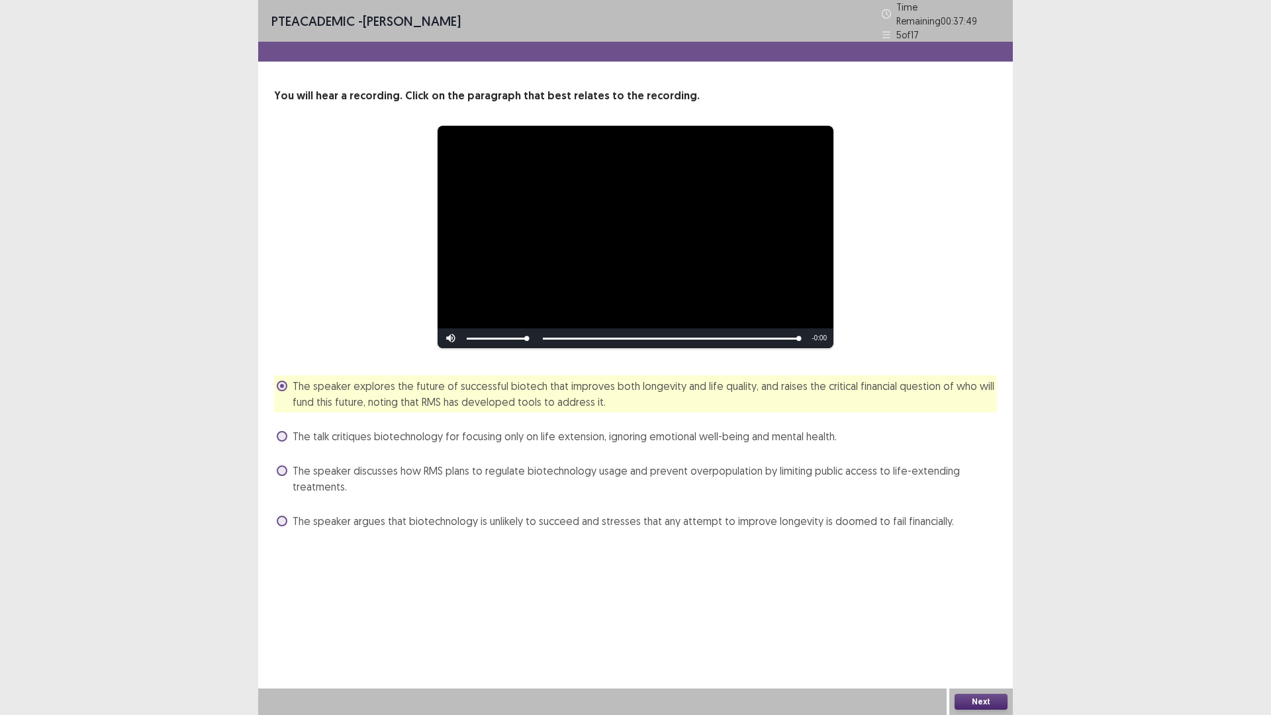
click at [966, 630] on button "Next" at bounding box center [980, 702] width 53 height 16
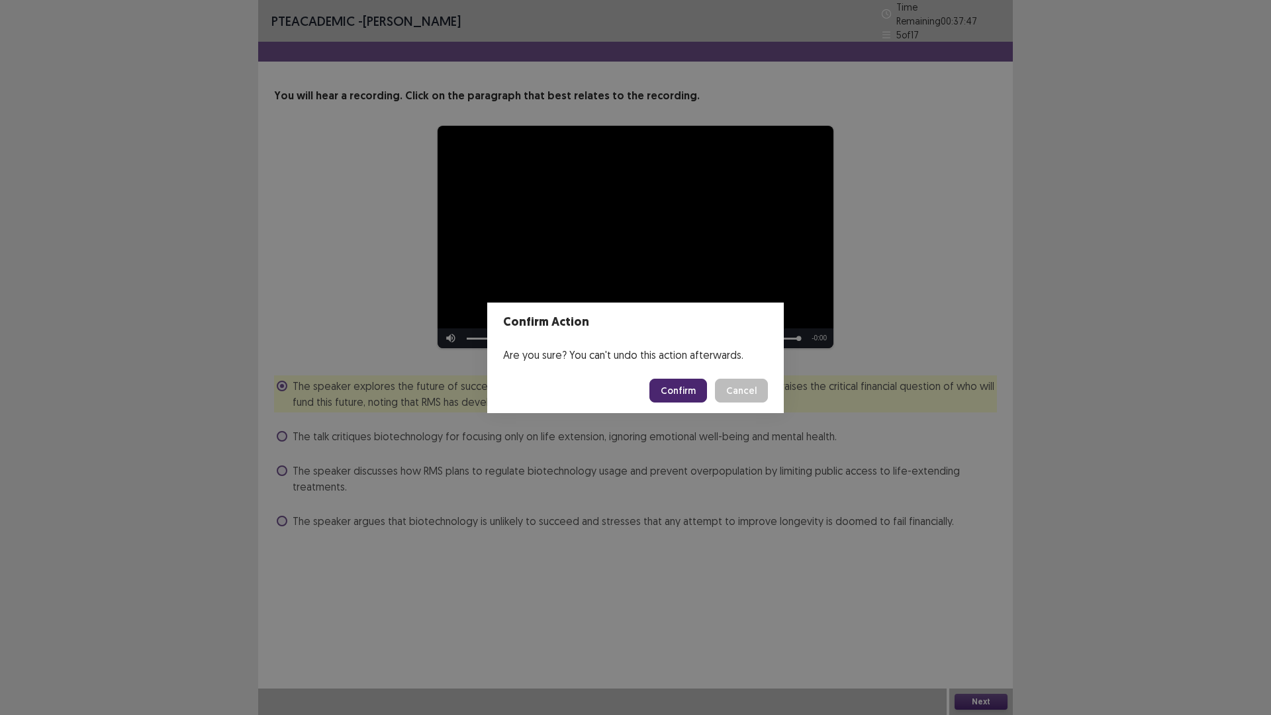
click at [687, 390] on button "Confirm" at bounding box center [678, 391] width 58 height 24
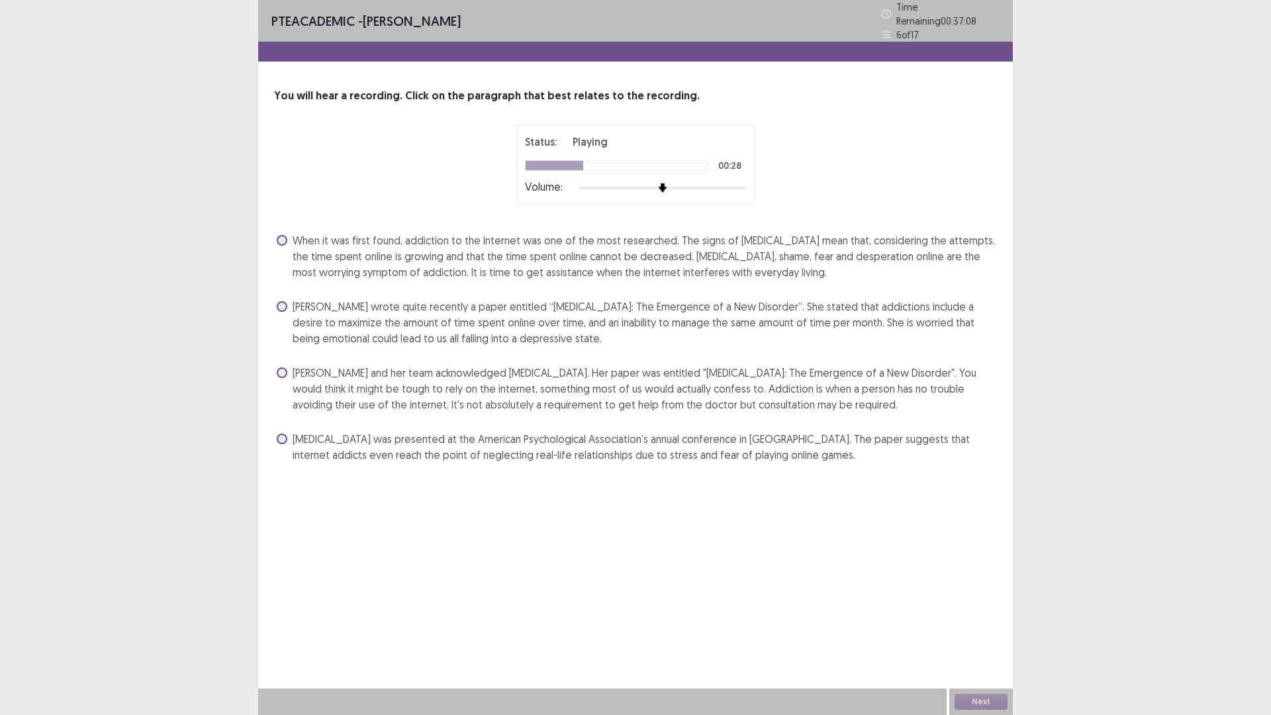
click at [282, 367] on span at bounding box center [282, 372] width 11 height 11
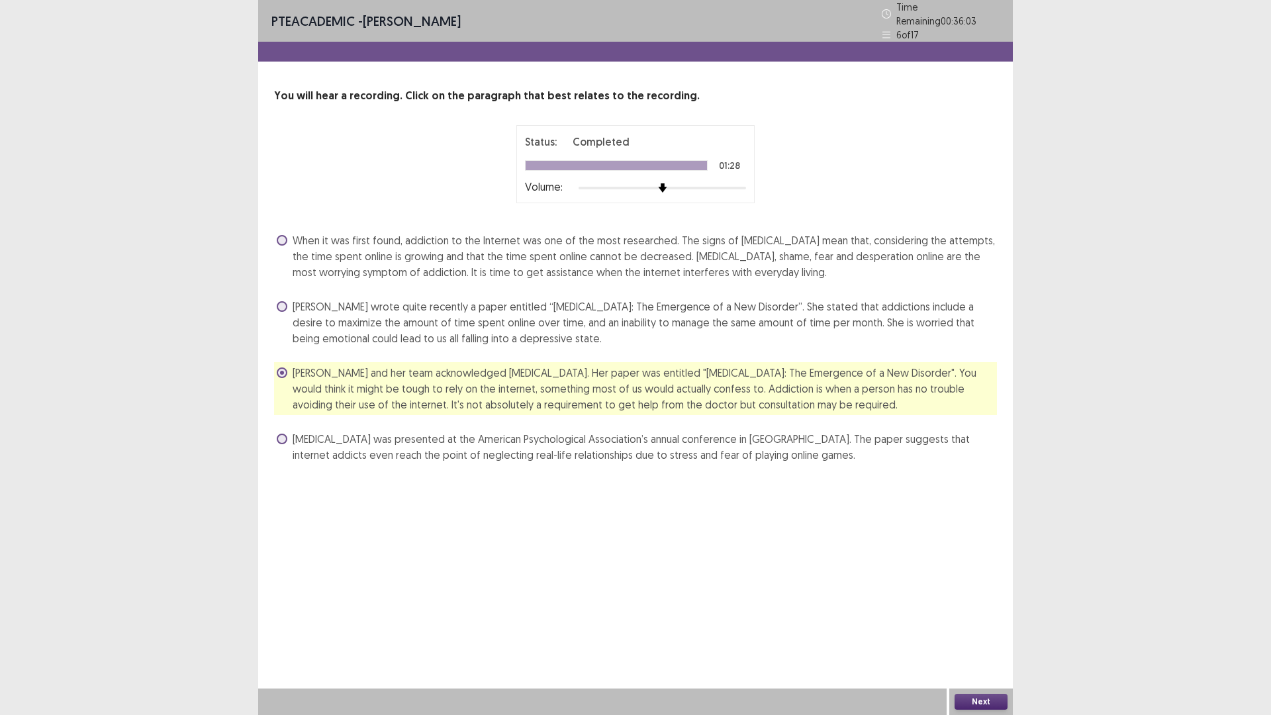
click at [978, 630] on button "Next" at bounding box center [980, 702] width 53 height 16
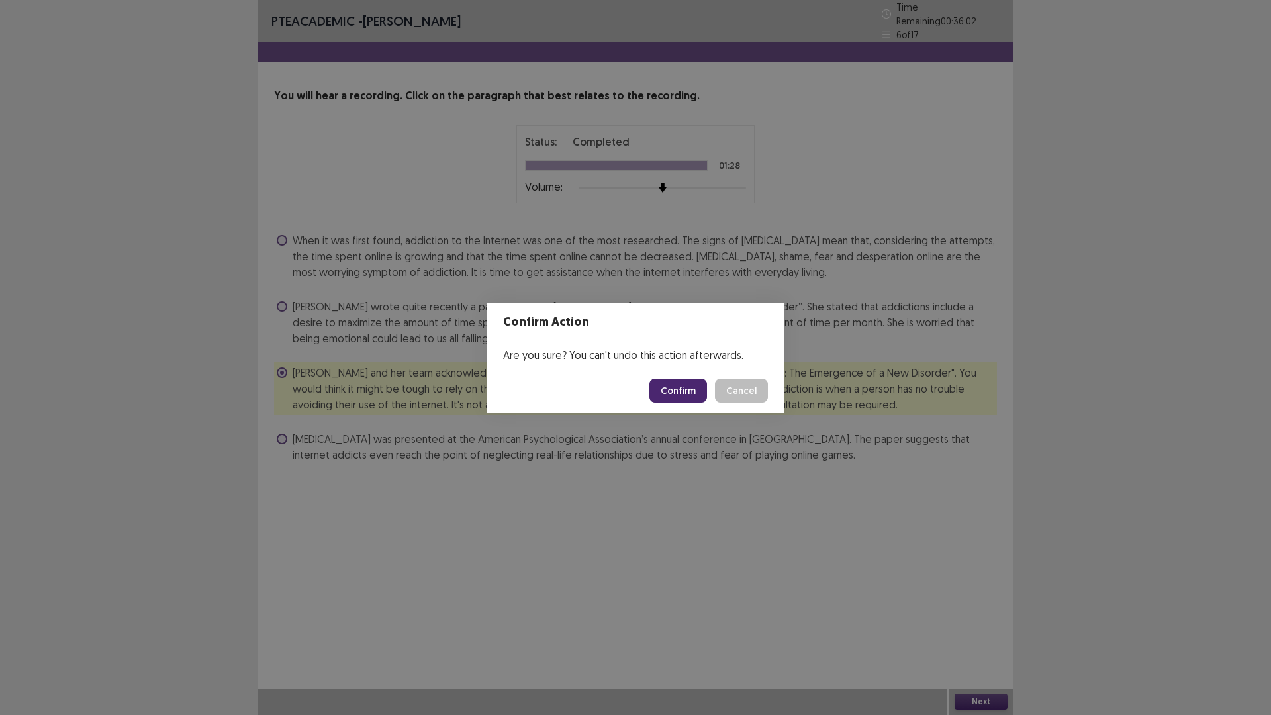
click at [676, 394] on button "Confirm" at bounding box center [678, 391] width 58 height 24
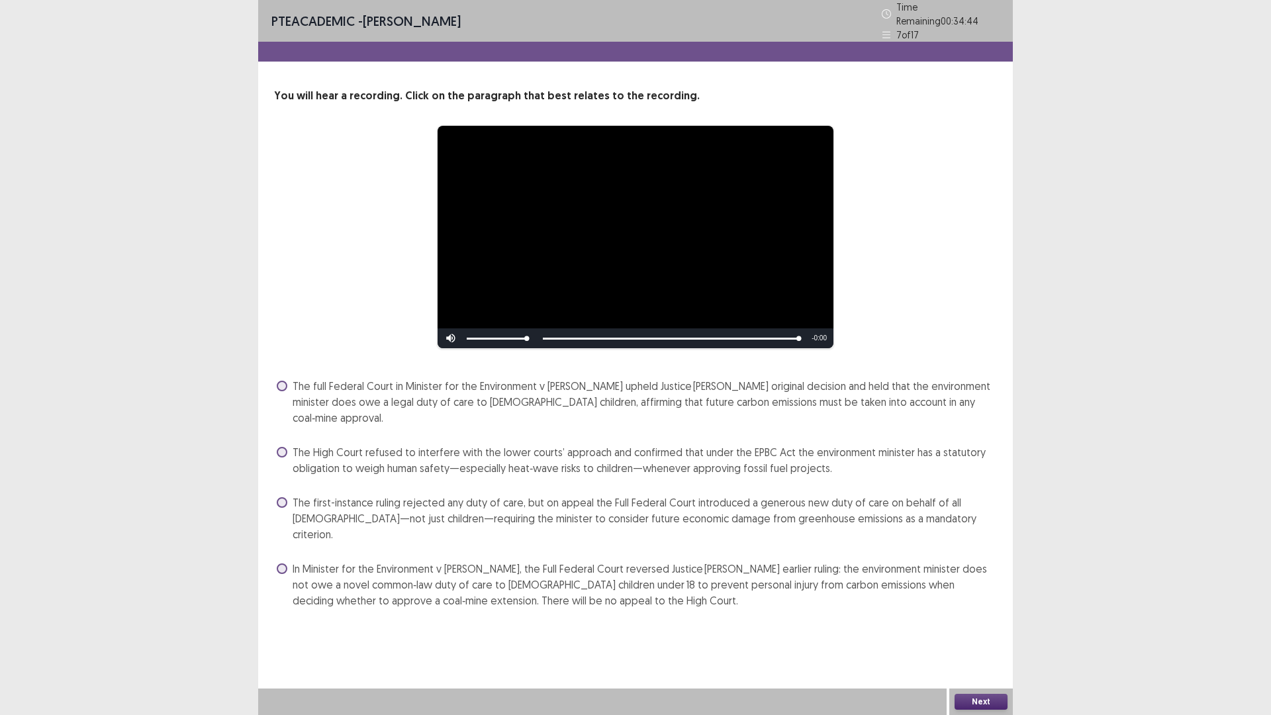
click at [280, 563] on span at bounding box center [282, 568] width 11 height 11
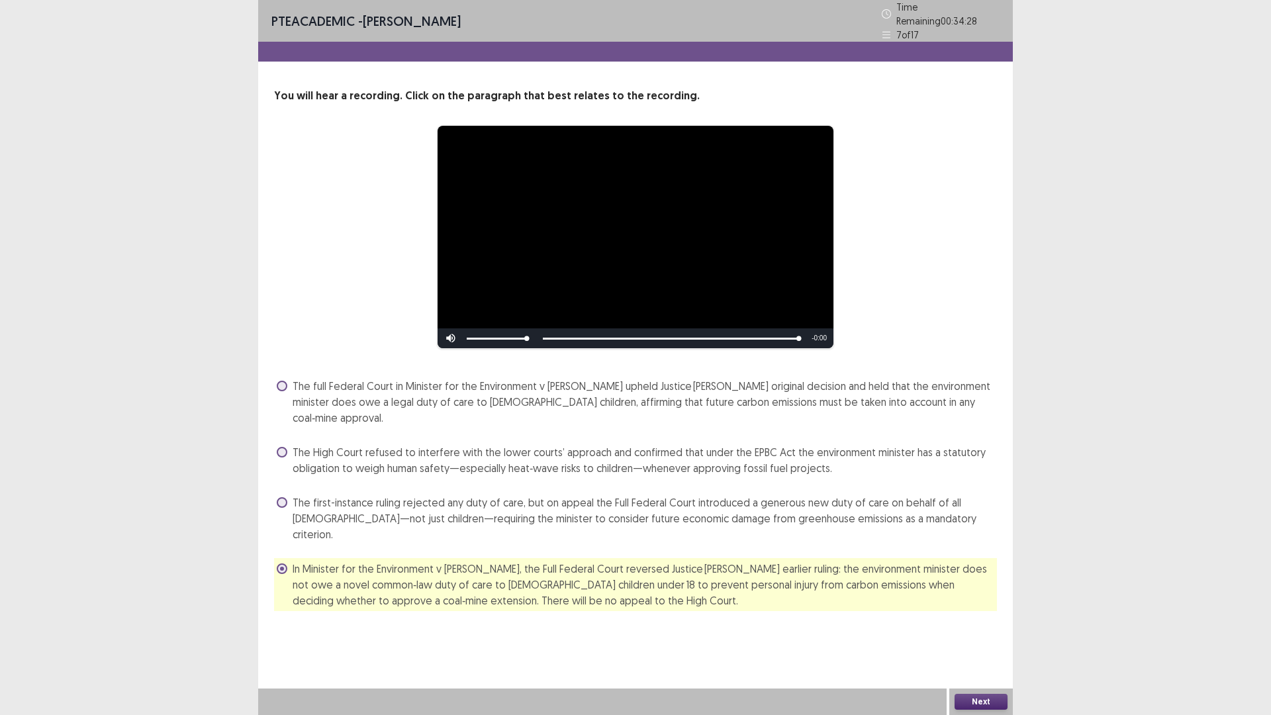
click at [282, 381] on span at bounding box center [282, 386] width 11 height 11
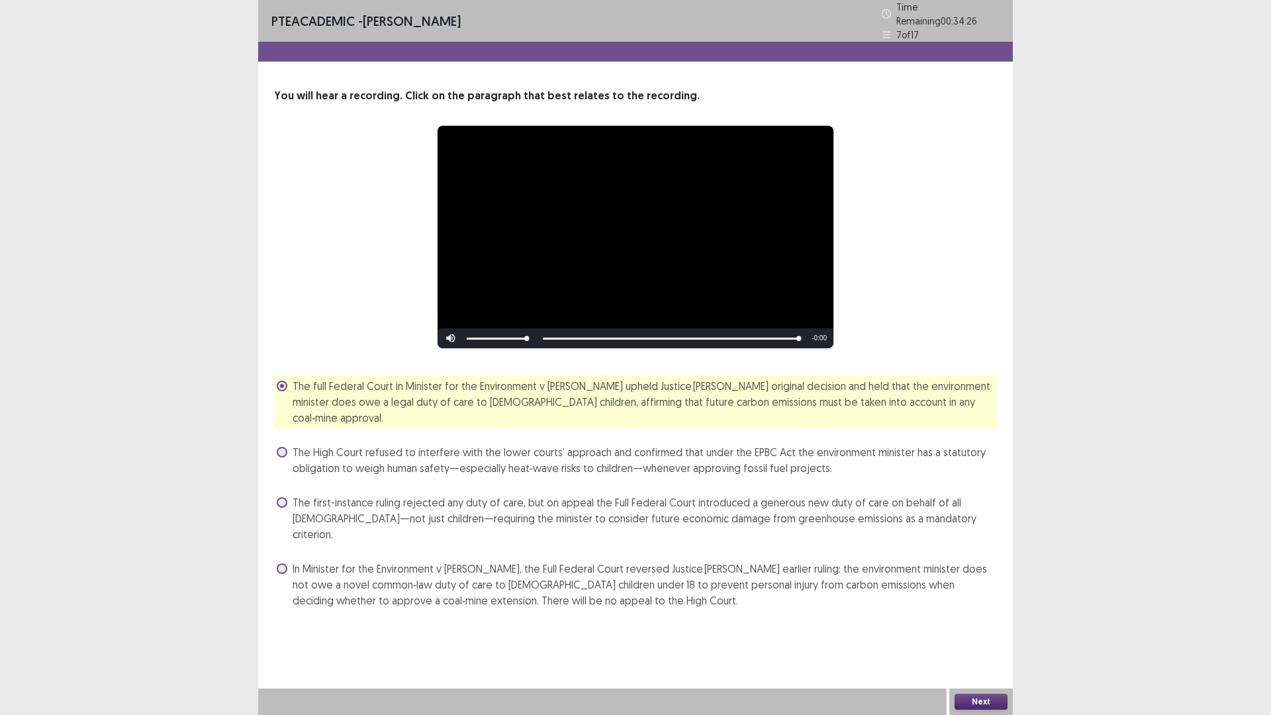
click at [286, 563] on span at bounding box center [282, 568] width 11 height 11
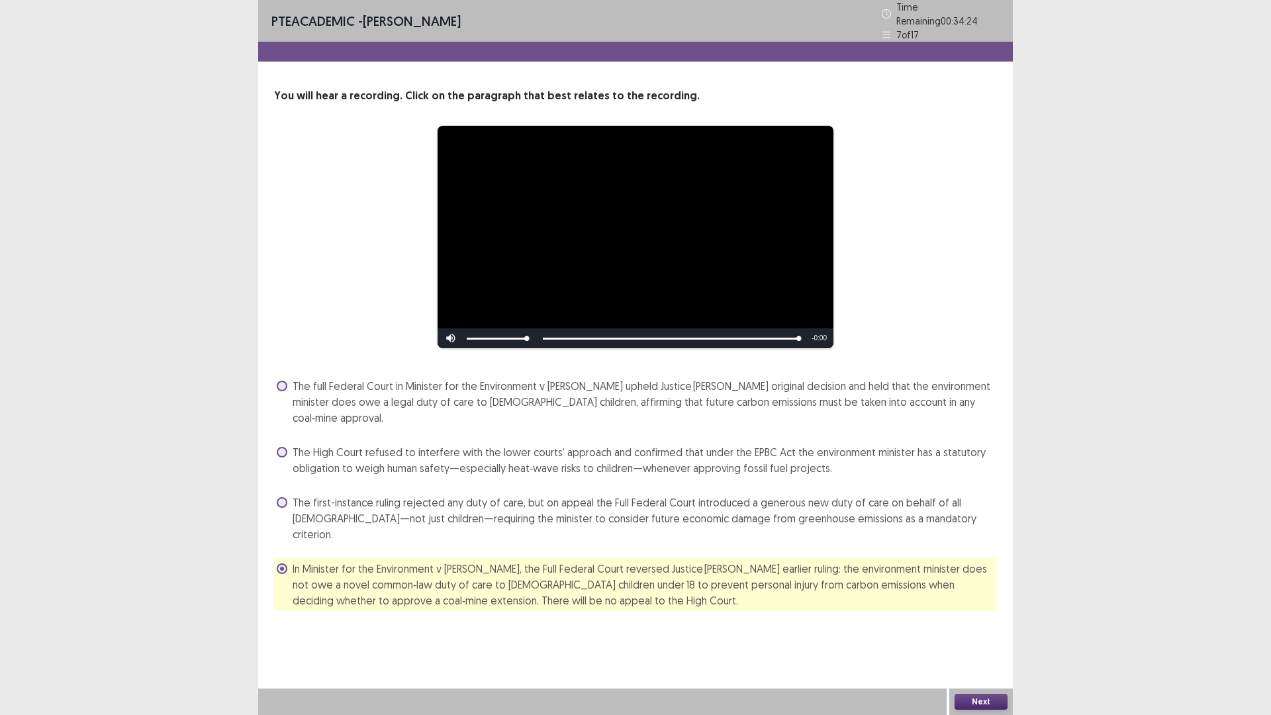
click at [974, 630] on button "Next" at bounding box center [980, 702] width 53 height 16
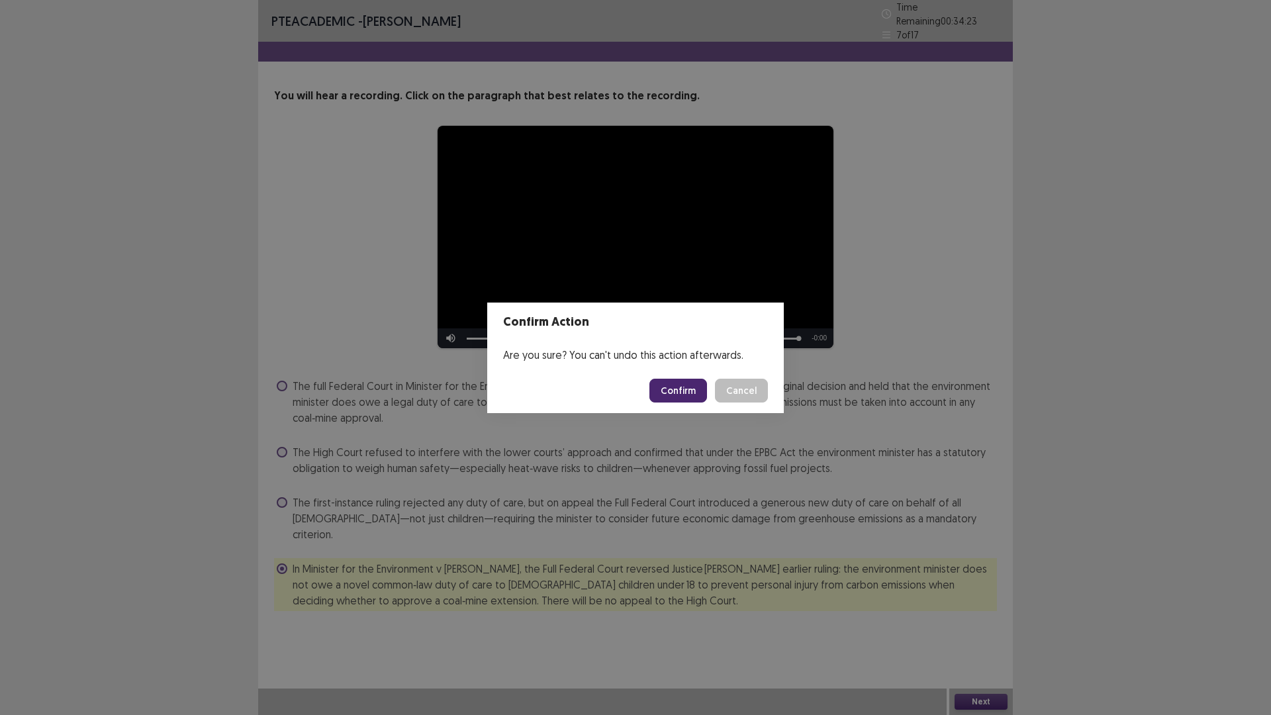
click at [679, 395] on button "Confirm" at bounding box center [678, 391] width 58 height 24
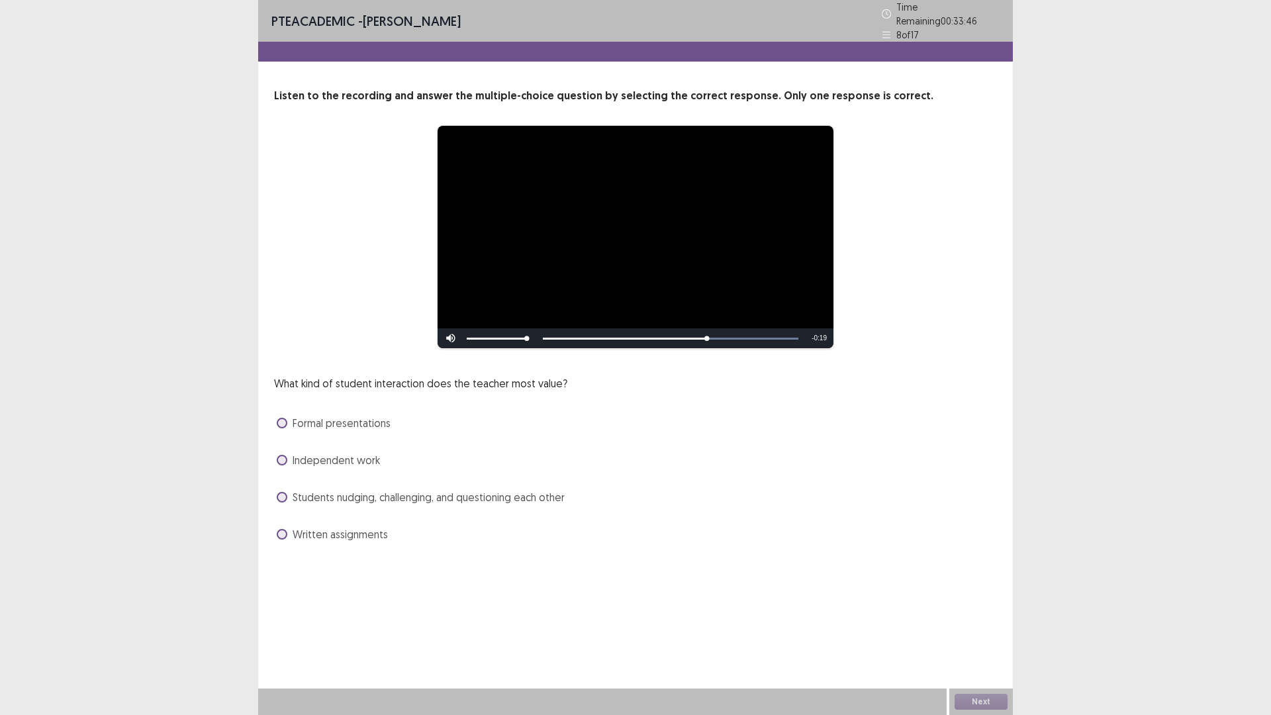
drag, startPoint x: 703, startPoint y: 332, endPoint x: 635, endPoint y: 341, distance: 68.8
click at [637, 339] on div "Skip Backward Skip Forward Mute Current Time 0:31 / Duration 0:50 Loaded : 100.…" at bounding box center [635, 338] width 396 height 20
click at [282, 492] on span at bounding box center [282, 497] width 11 height 11
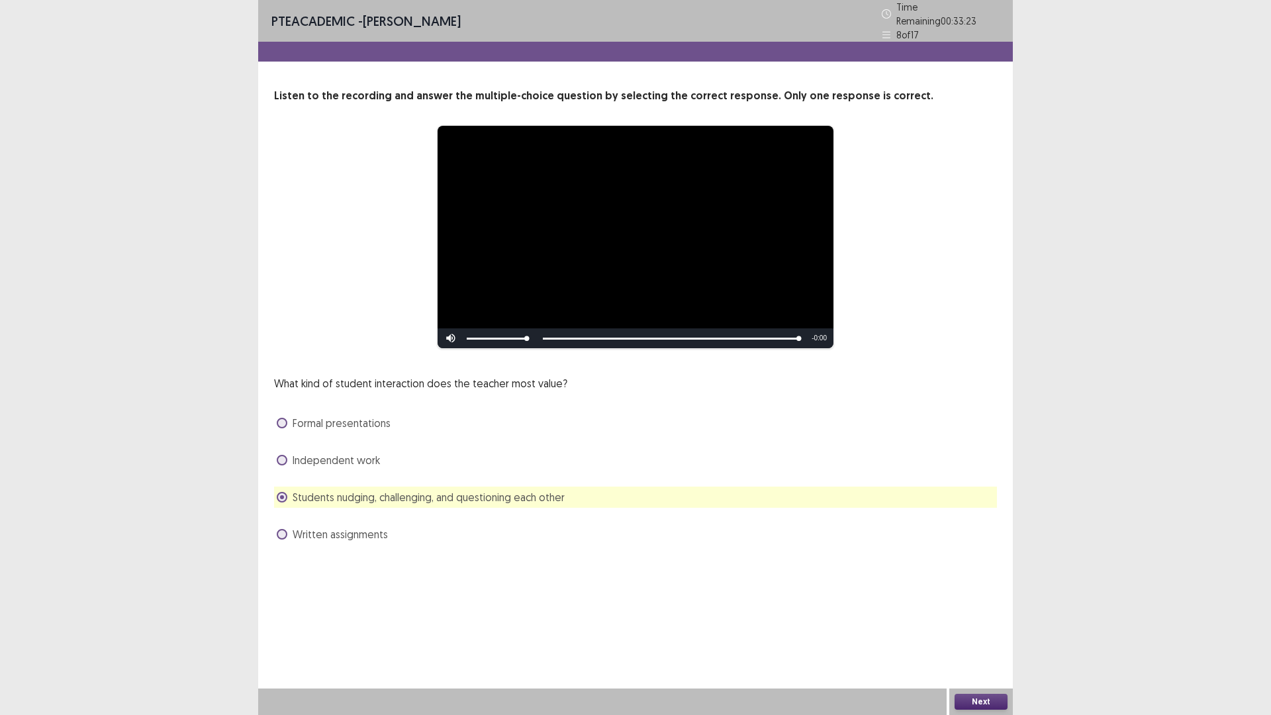
click at [977, 699] on button "Next" at bounding box center [980, 702] width 53 height 16
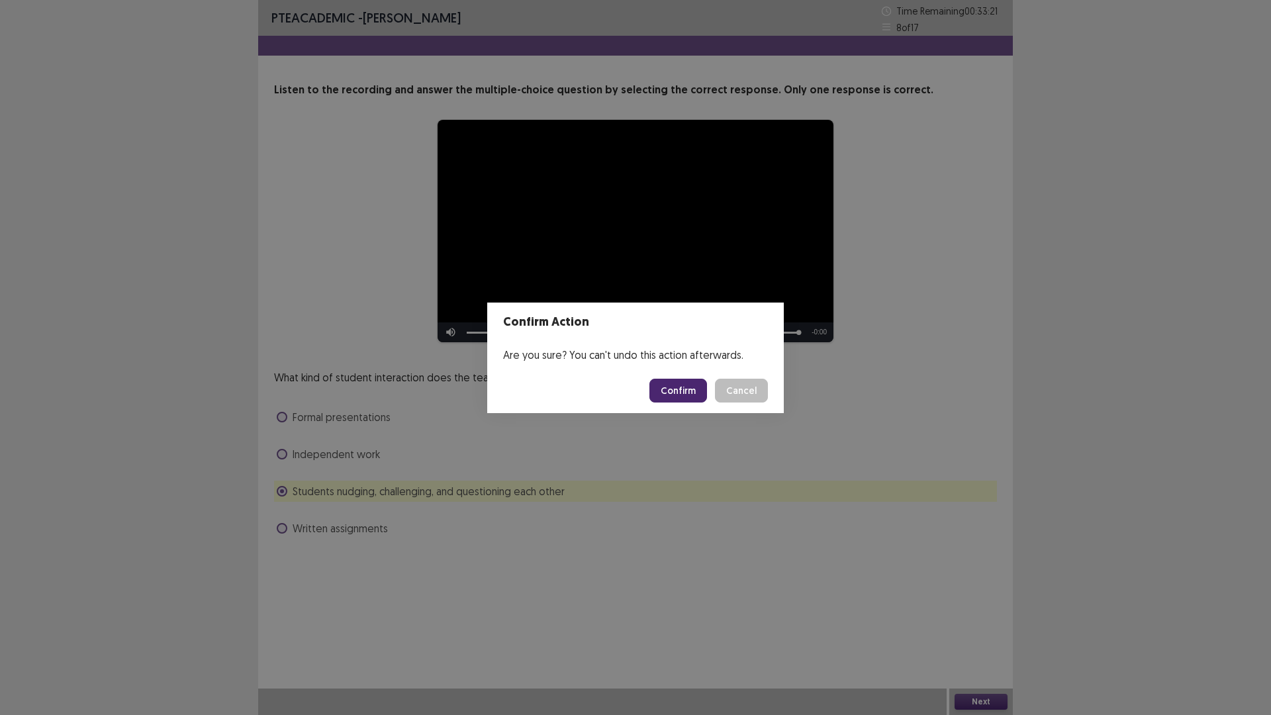
click at [680, 390] on button "Confirm" at bounding box center [678, 391] width 58 height 24
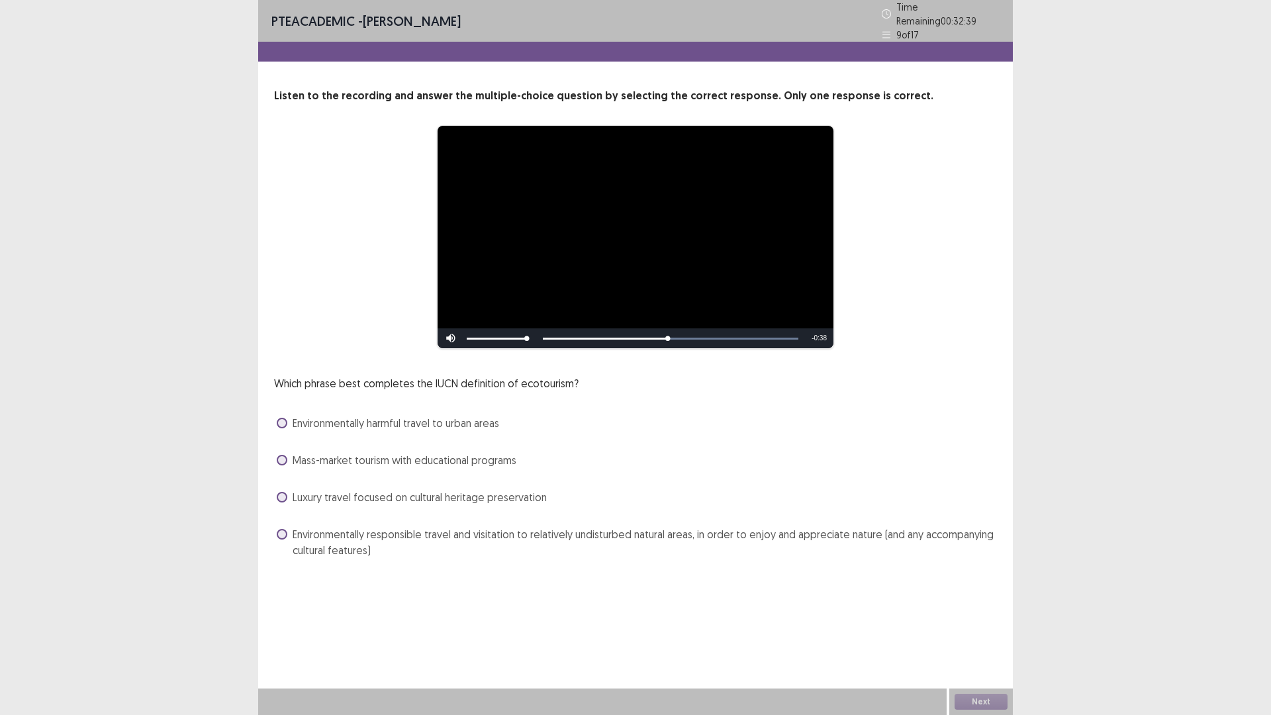
click at [281, 529] on span at bounding box center [282, 534] width 11 height 11
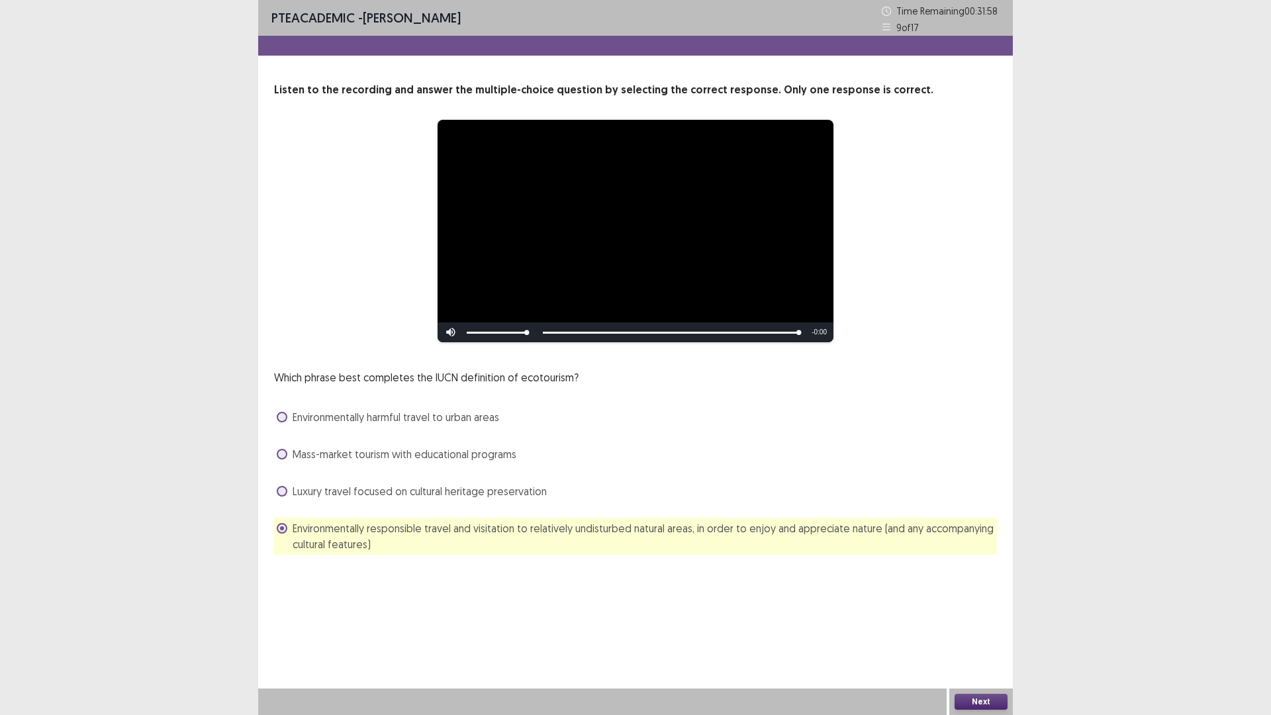
click at [977, 699] on button "Next" at bounding box center [980, 702] width 53 height 16
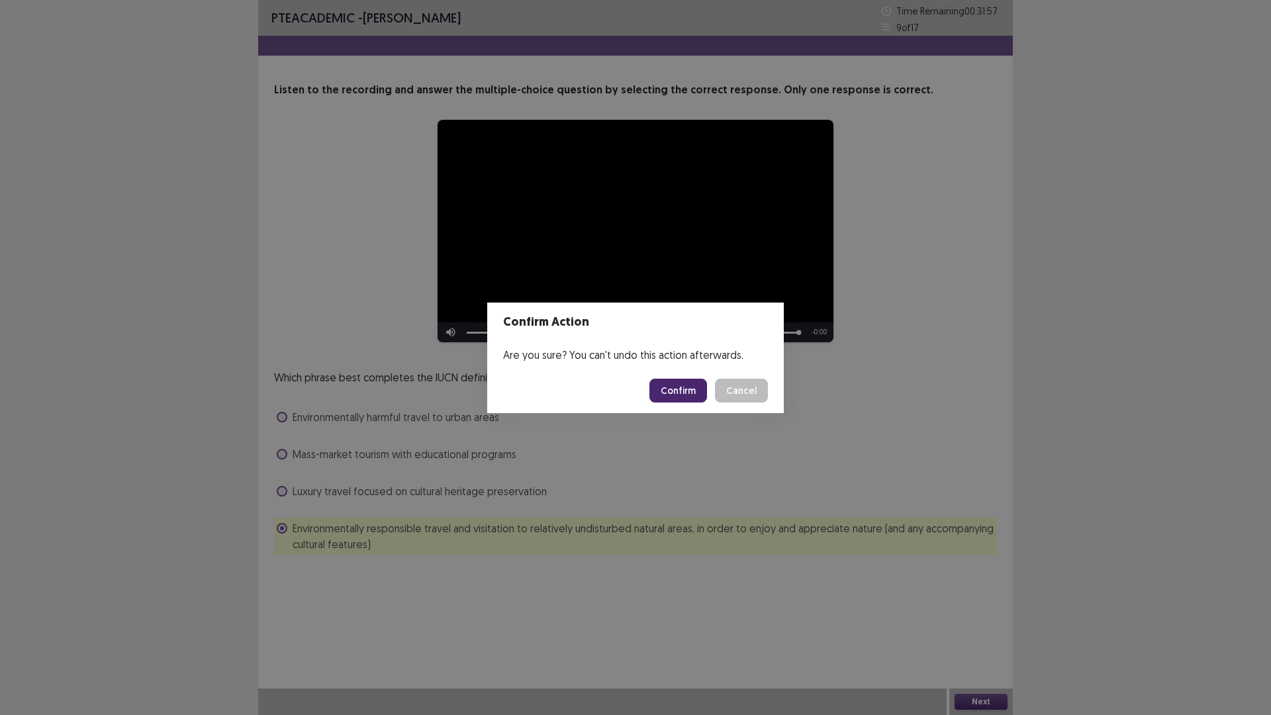
click at [680, 390] on button "Confirm" at bounding box center [678, 391] width 58 height 24
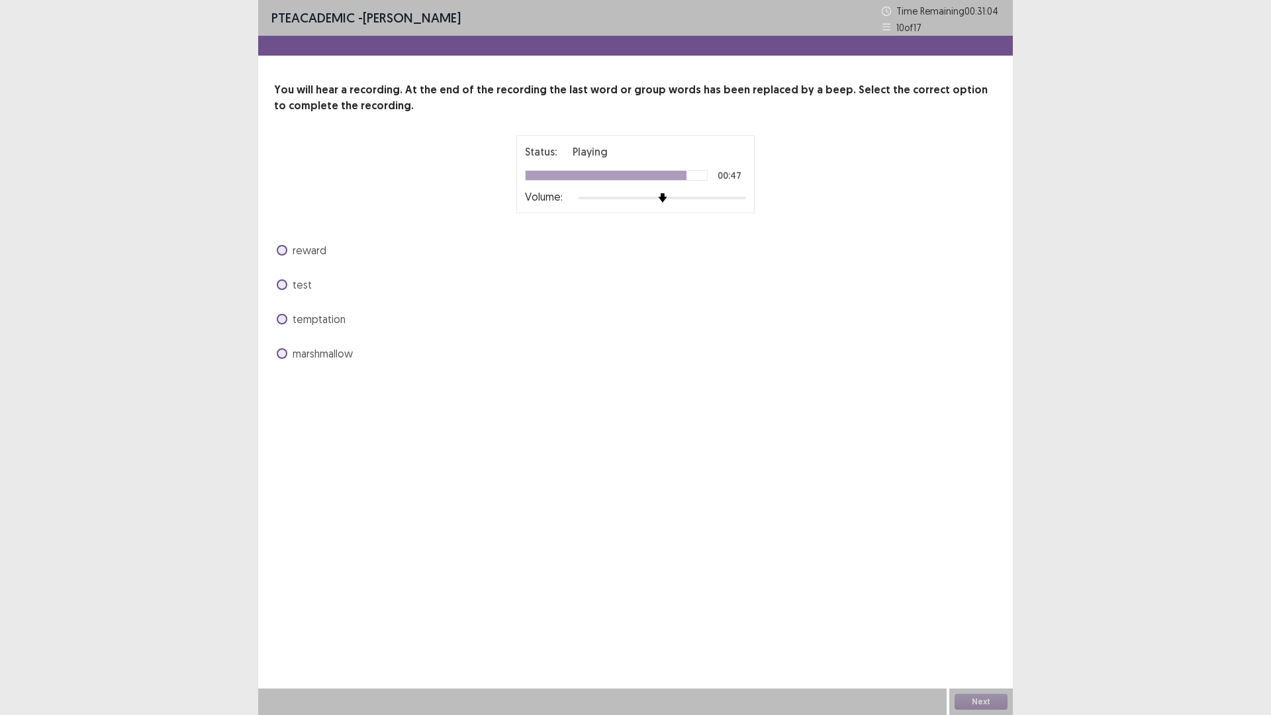
click at [283, 319] on span at bounding box center [282, 319] width 11 height 11
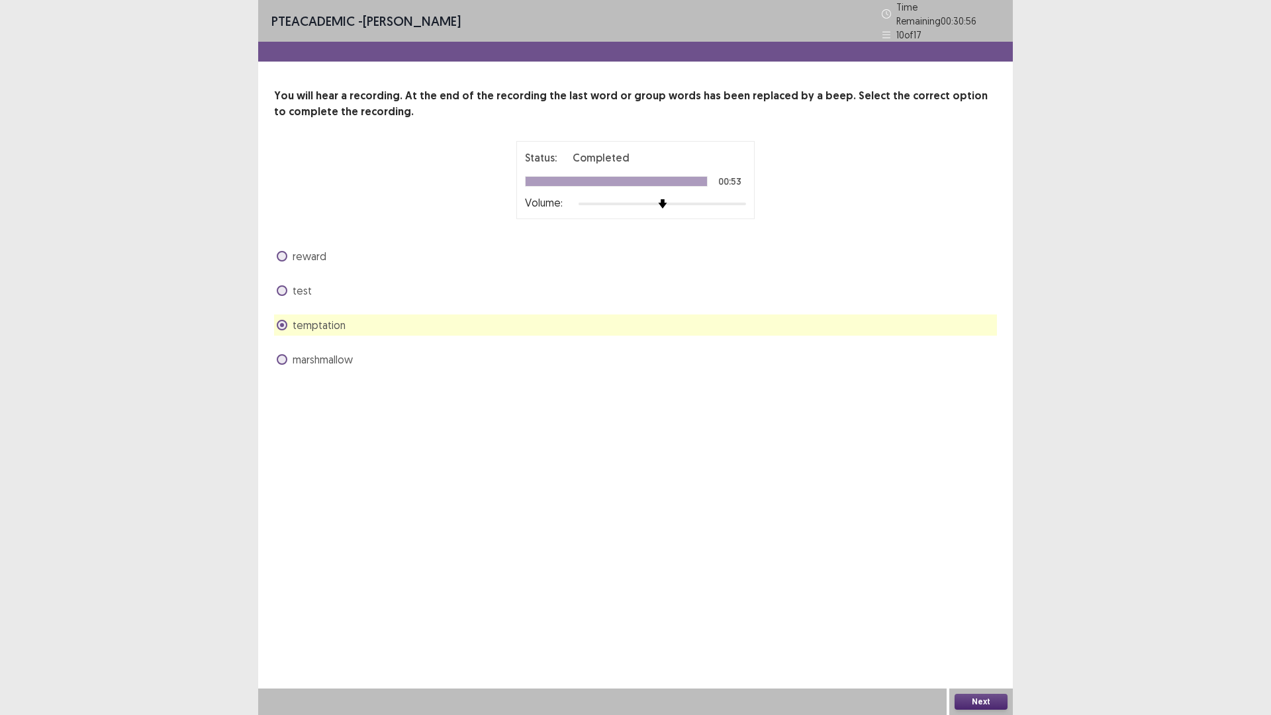
click at [973, 701] on button "Next" at bounding box center [980, 702] width 53 height 16
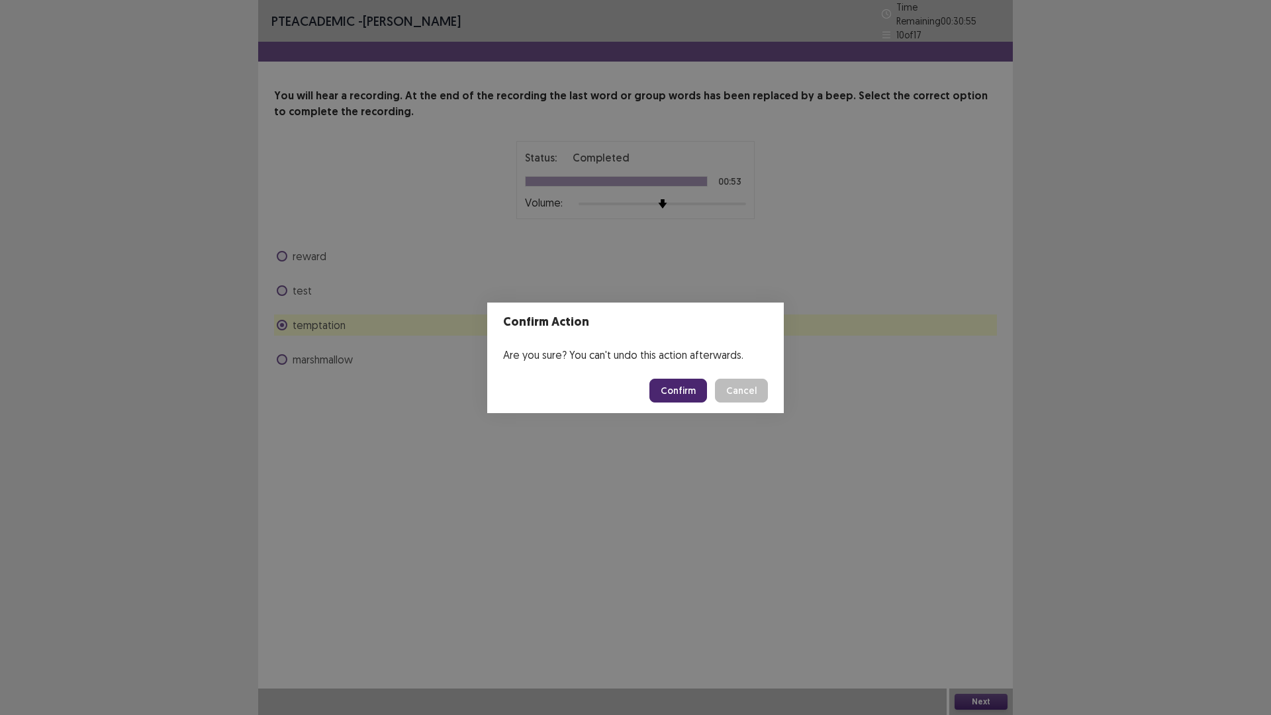
click at [678, 390] on button "Confirm" at bounding box center [678, 391] width 58 height 24
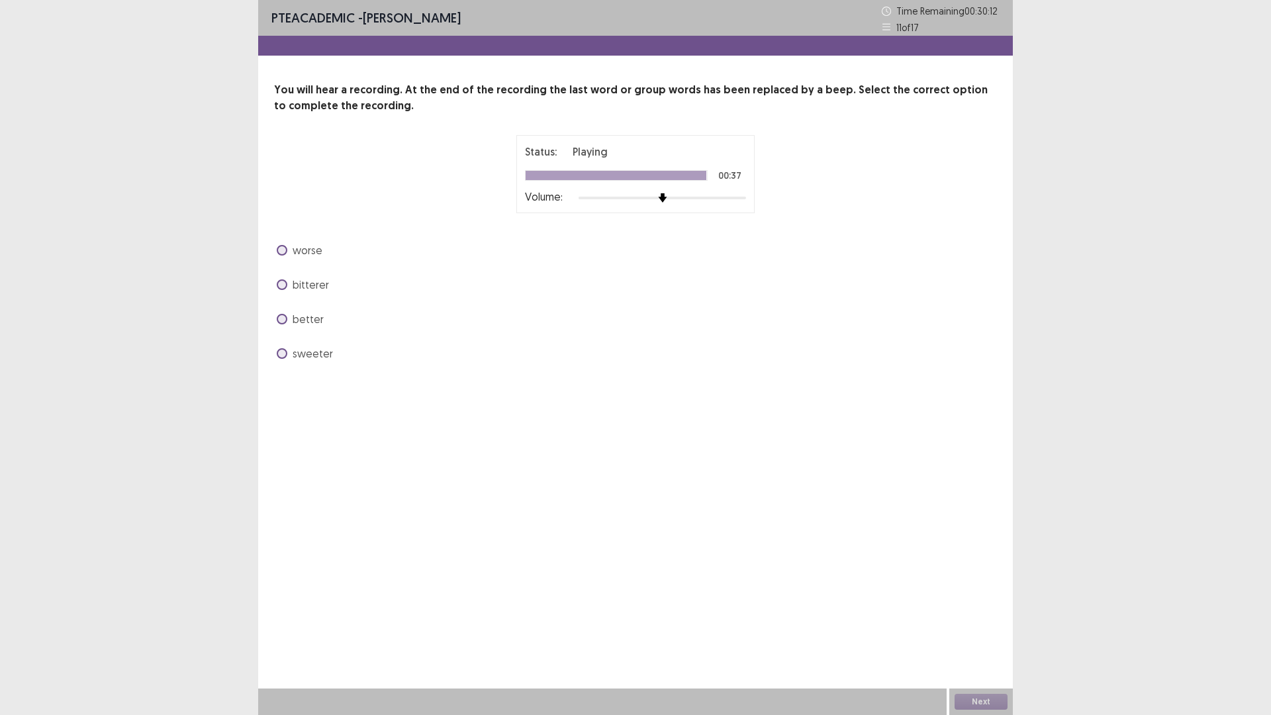
click at [281, 250] on span at bounding box center [282, 250] width 11 height 11
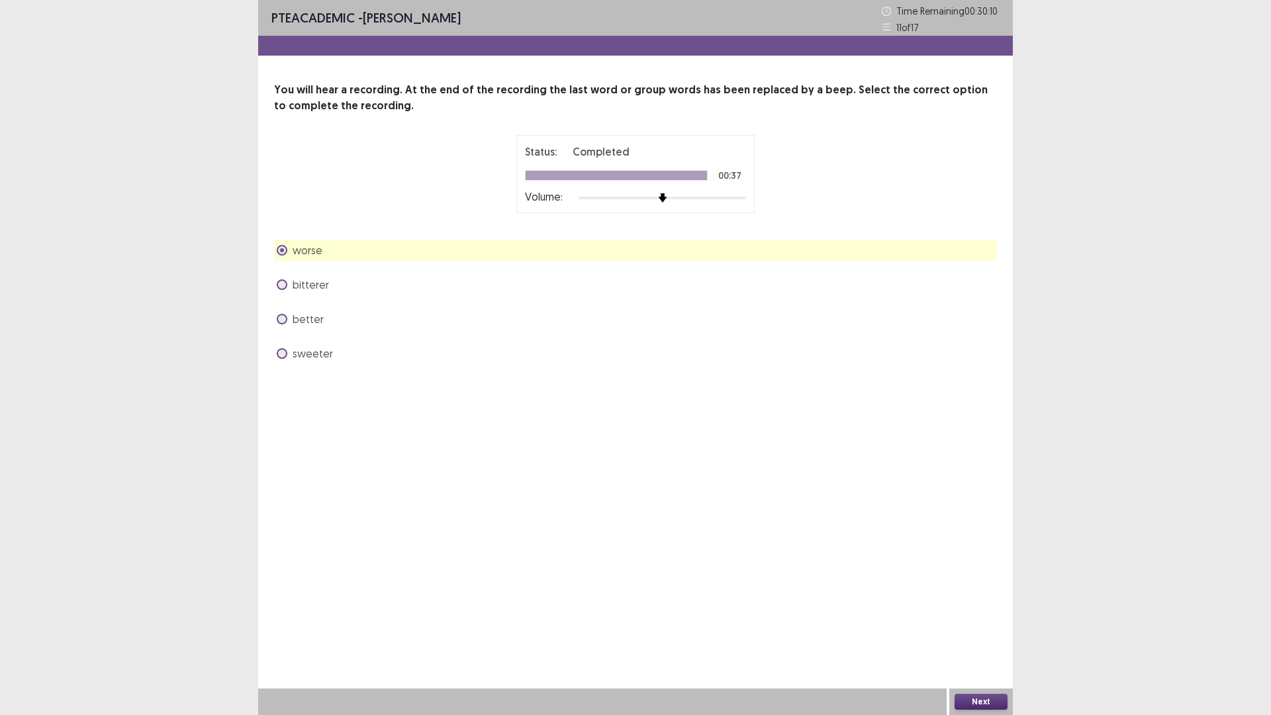
click at [983, 696] on button "Next" at bounding box center [980, 702] width 53 height 16
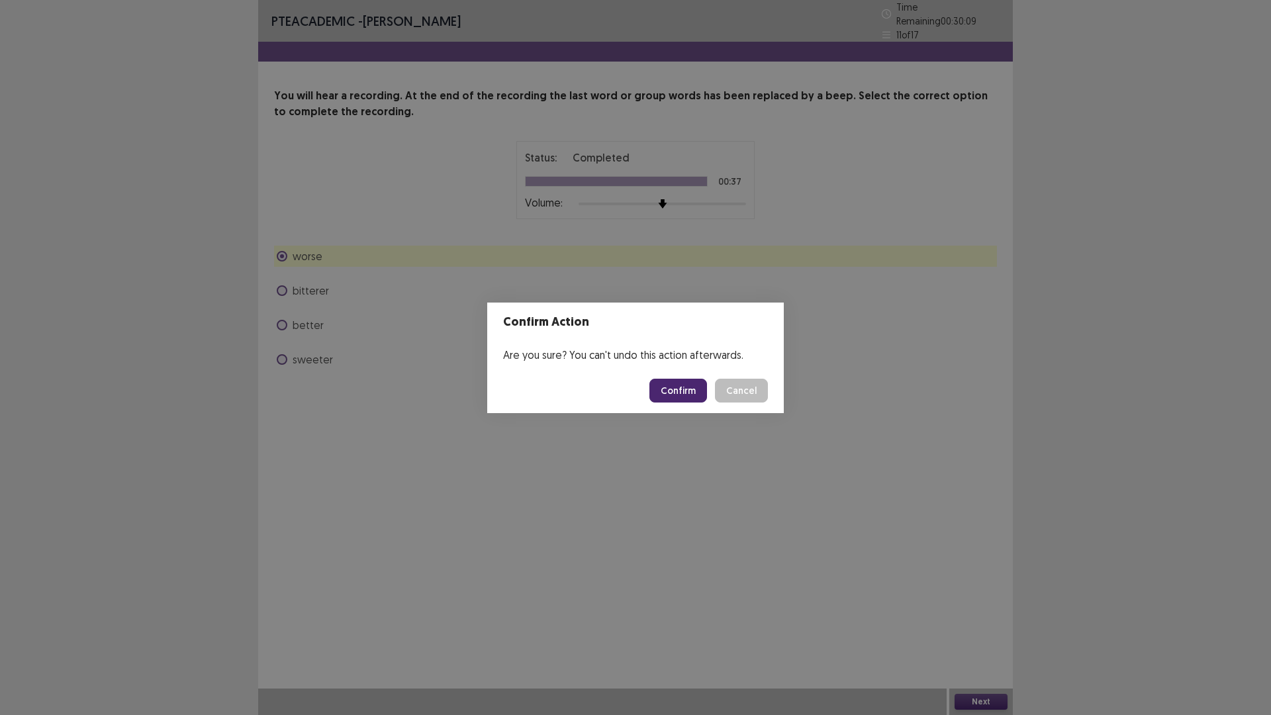
click at [688, 387] on button "Confirm" at bounding box center [678, 391] width 58 height 24
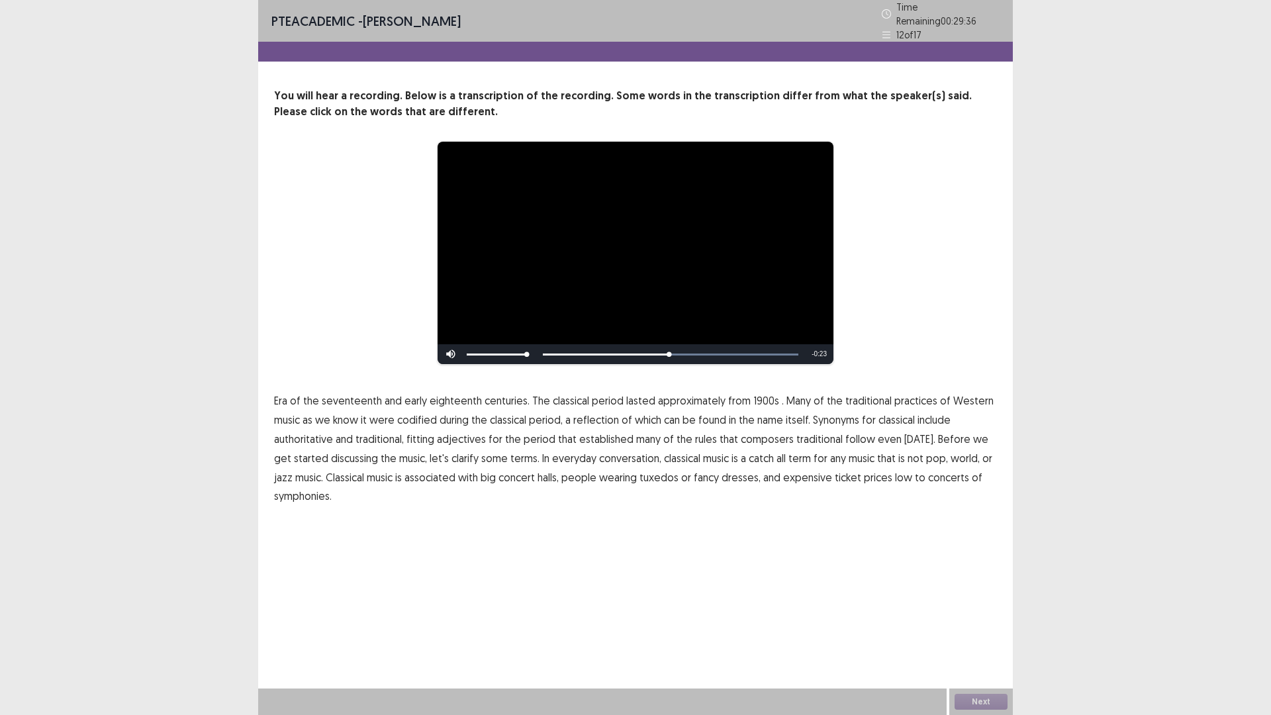
click at [788, 415] on span "itself." at bounding box center [798, 420] width 24 height 16
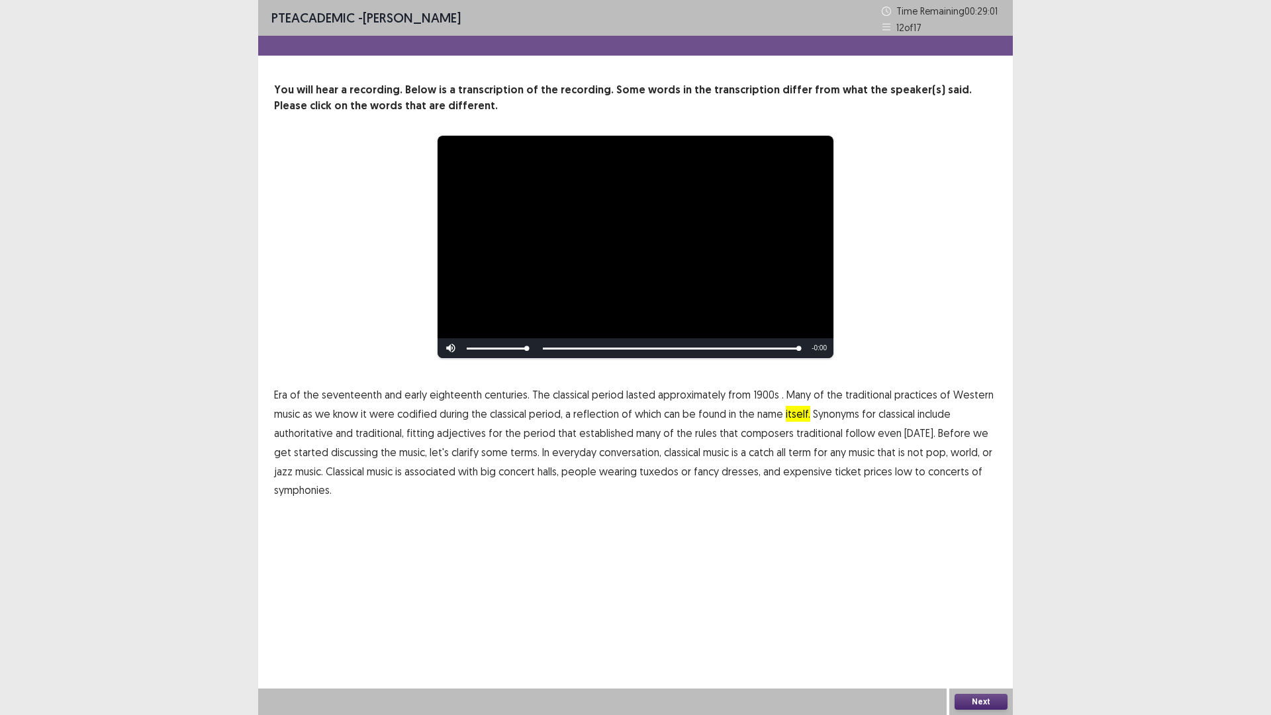
click at [971, 698] on button "Next" at bounding box center [980, 702] width 53 height 16
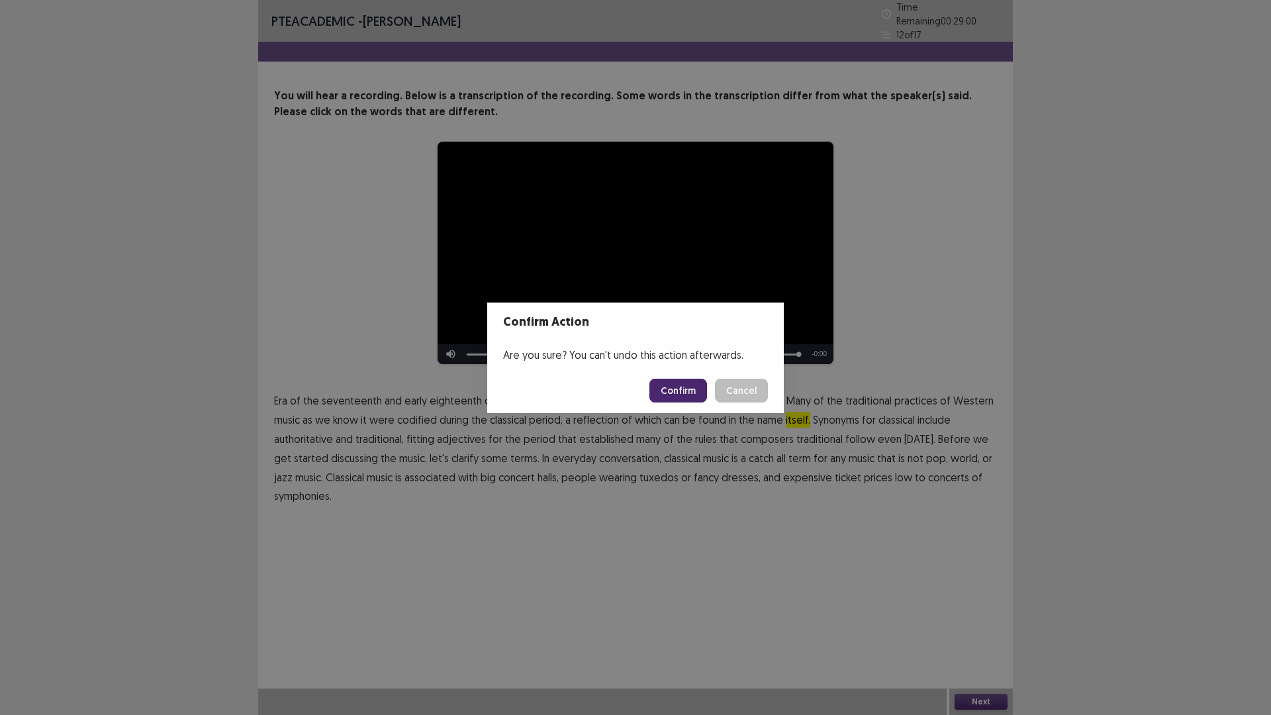
click at [683, 385] on button "Confirm" at bounding box center [678, 391] width 58 height 24
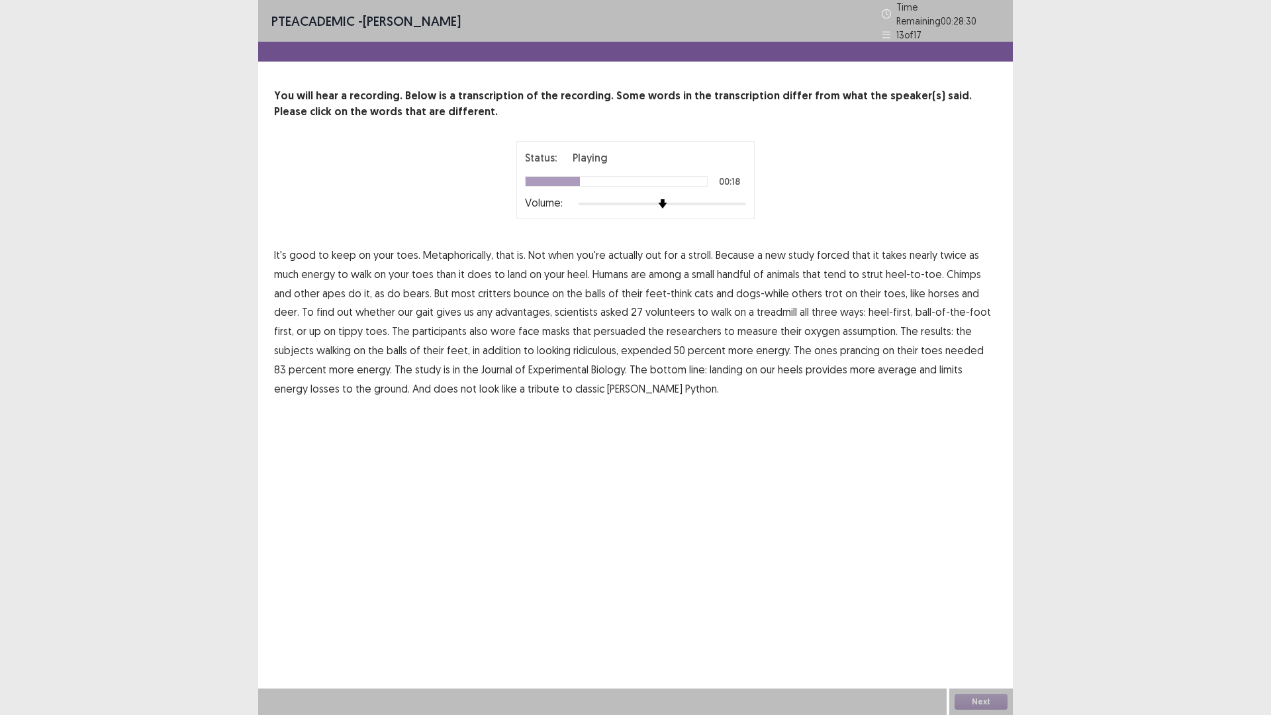
click at [862, 269] on span "strut" at bounding box center [872, 274] width 21 height 16
click at [416, 304] on span "gait" at bounding box center [425, 312] width 18 height 16
click at [386, 347] on span "balls" at bounding box center [396, 350] width 21 height 16
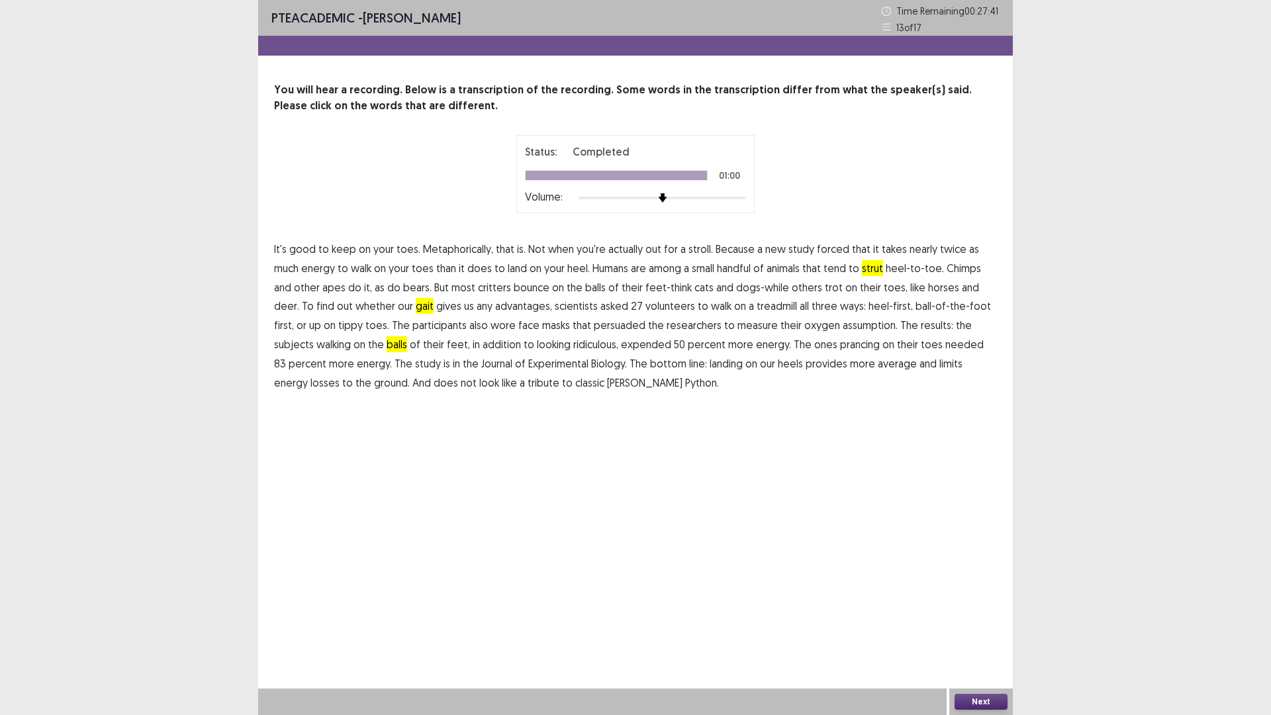
click at [976, 699] on button "Next" at bounding box center [980, 702] width 53 height 16
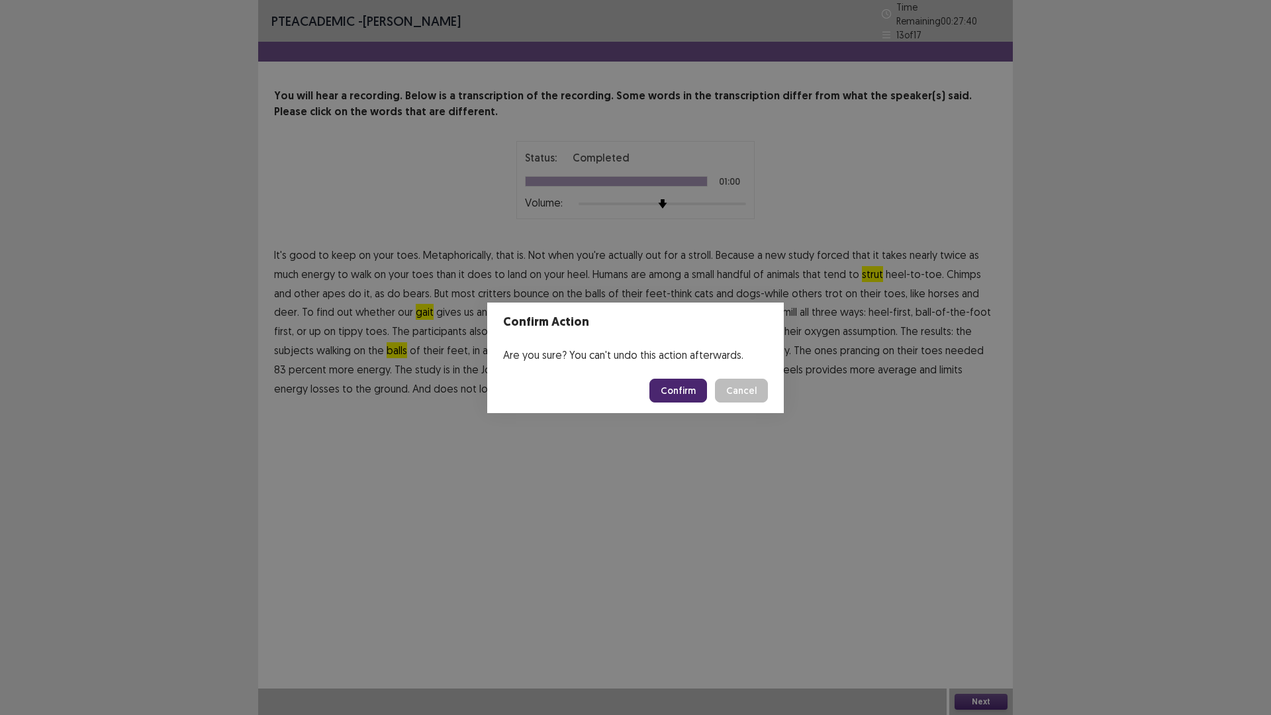
click at [682, 391] on button "Confirm" at bounding box center [678, 391] width 58 height 24
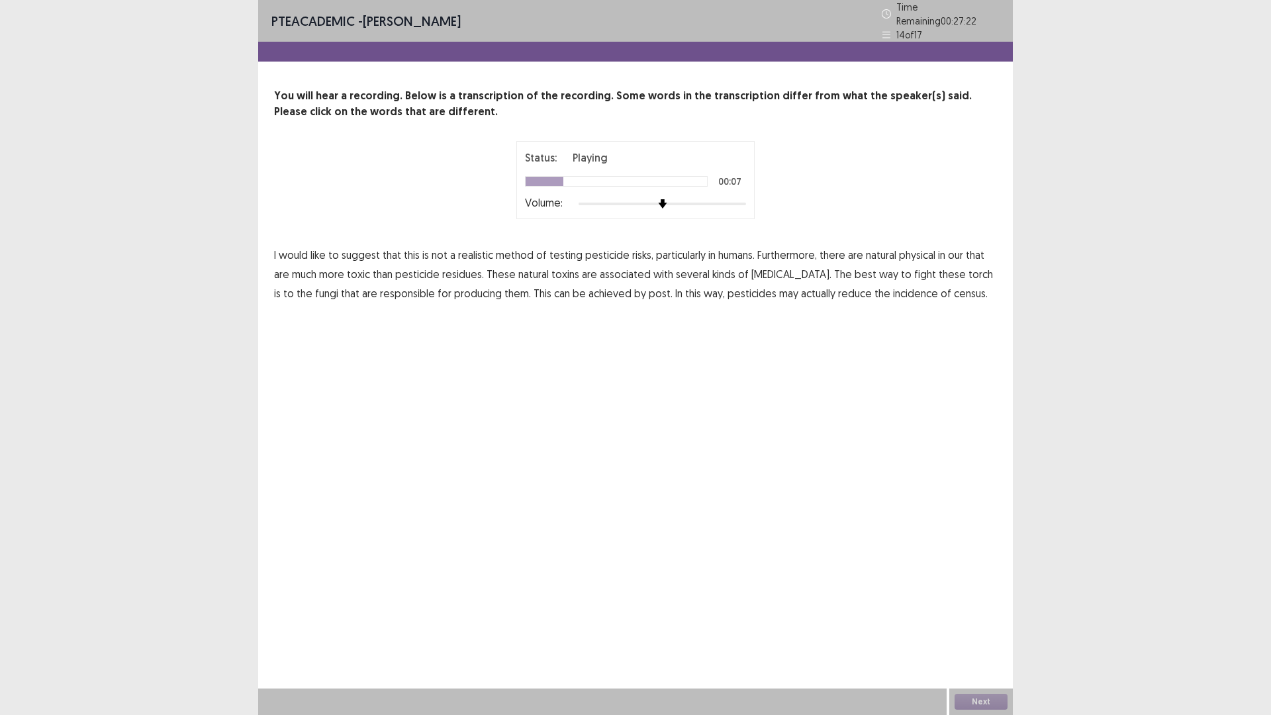
click at [603, 248] on span "pesticide" at bounding box center [607, 255] width 44 height 16
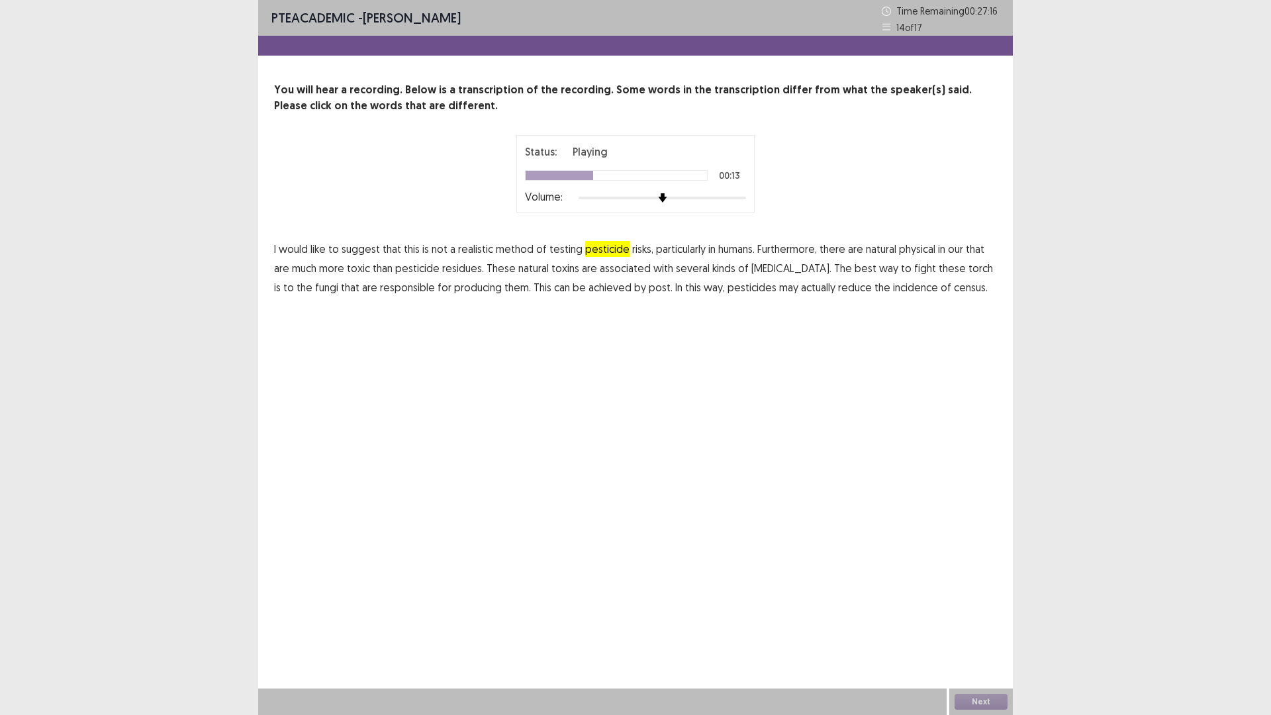
click at [907, 247] on span "physical" at bounding box center [917, 249] width 36 height 16
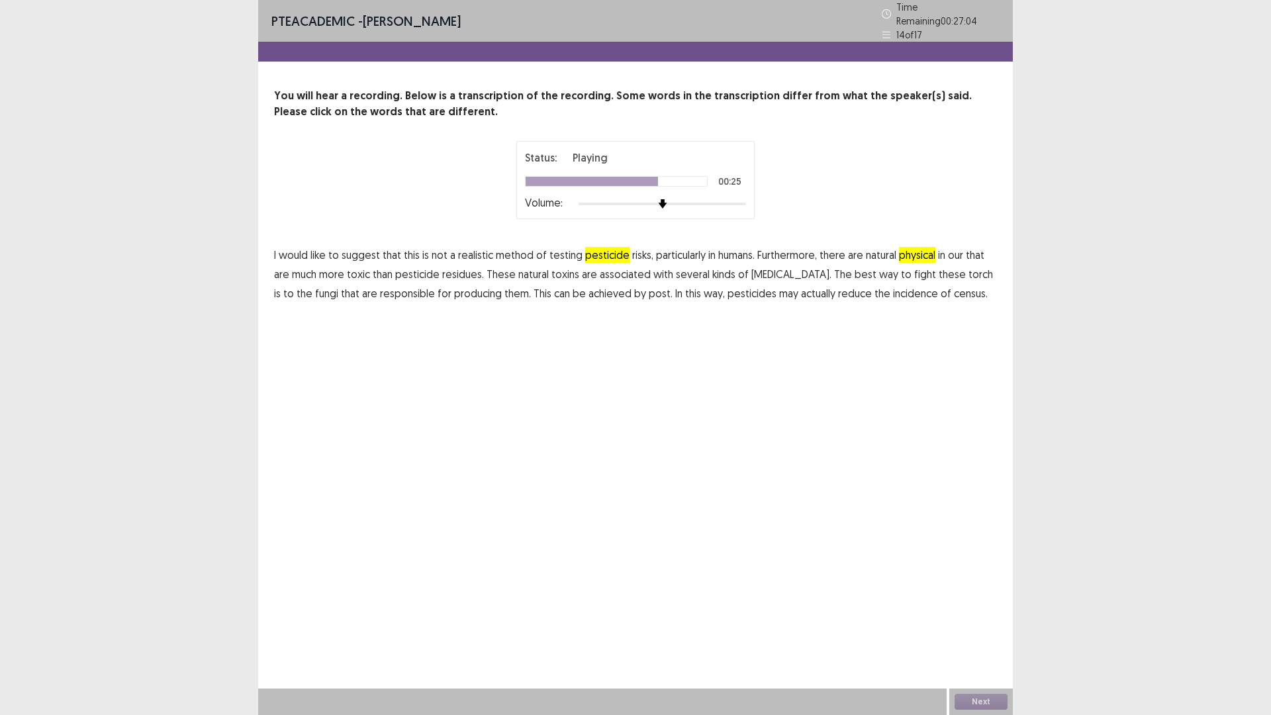
click at [315, 286] on span "fungi" at bounding box center [326, 293] width 23 height 16
click at [649, 286] on span "post." at bounding box center [661, 293] width 24 height 16
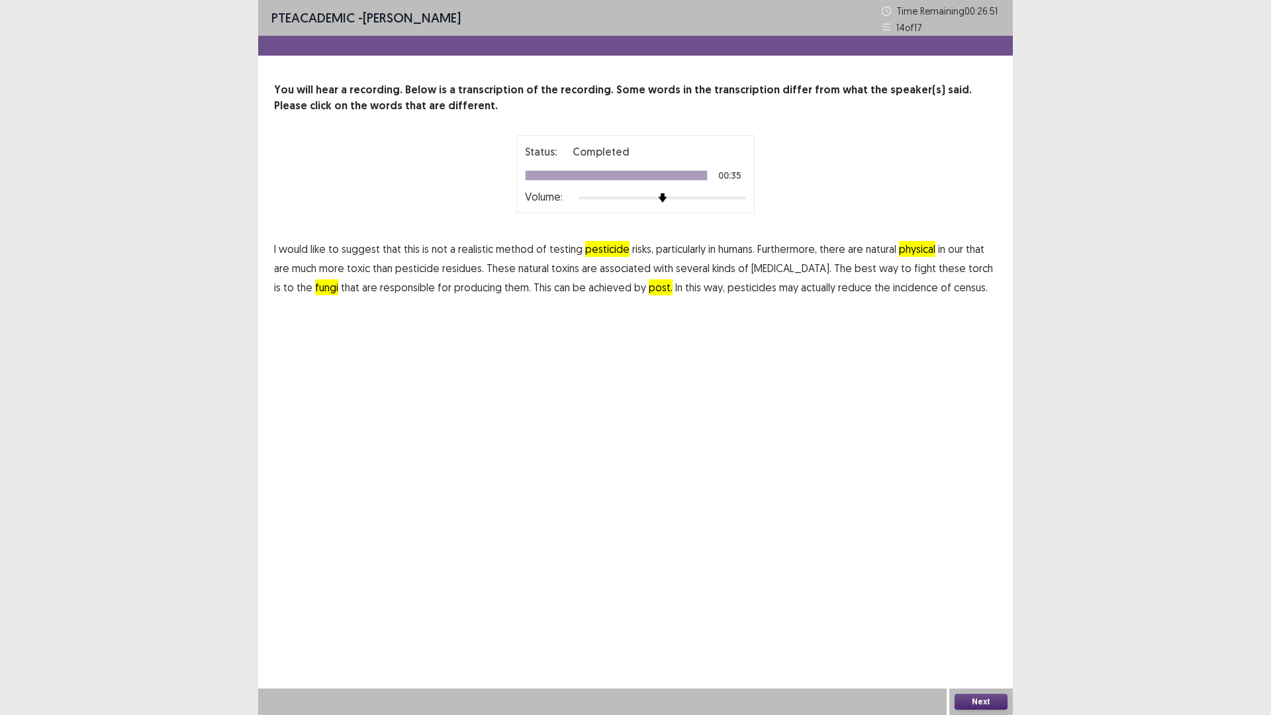
click at [954, 289] on span "census." at bounding box center [971, 287] width 34 height 16
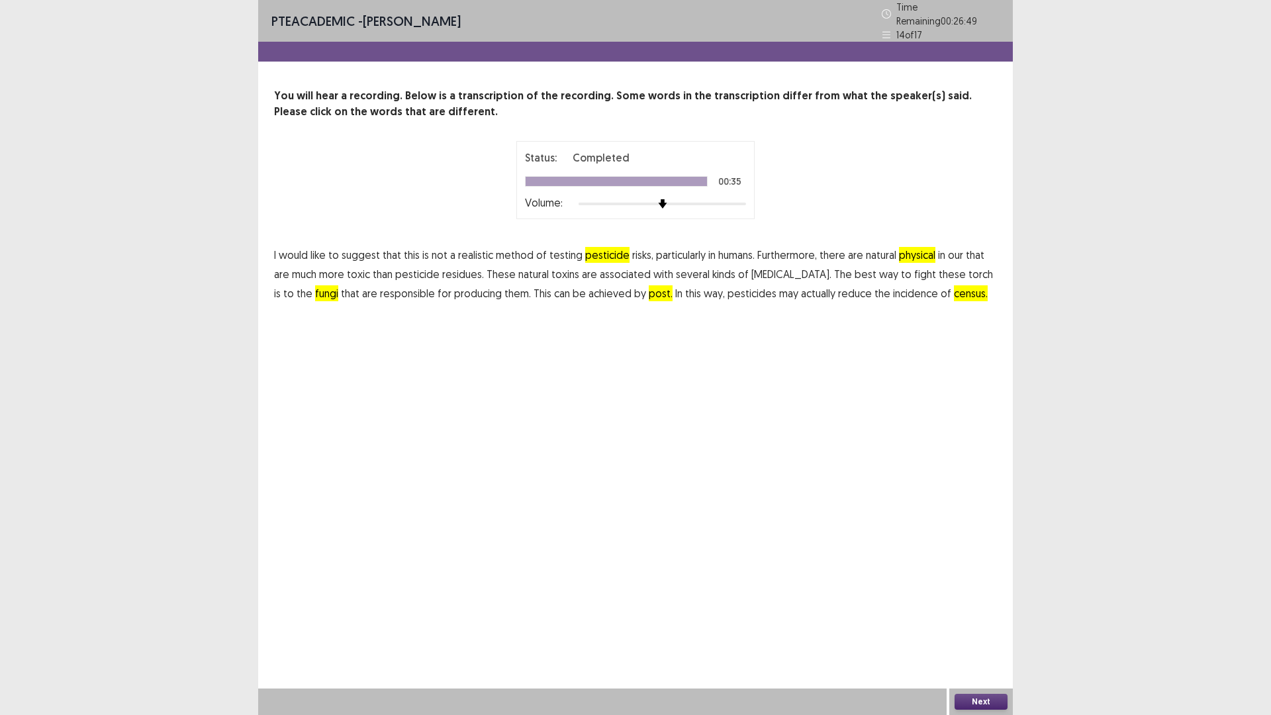
click at [974, 695] on button "Next" at bounding box center [980, 702] width 53 height 16
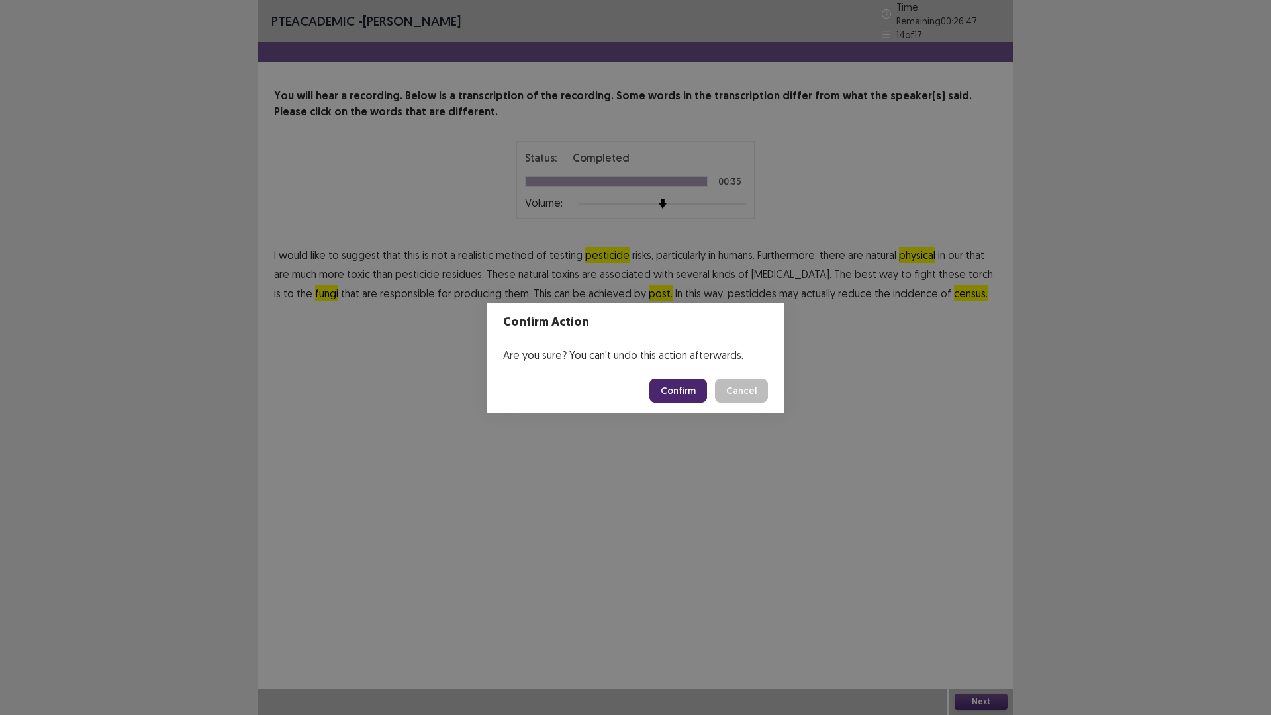
click at [679, 390] on button "Confirm" at bounding box center [678, 391] width 58 height 24
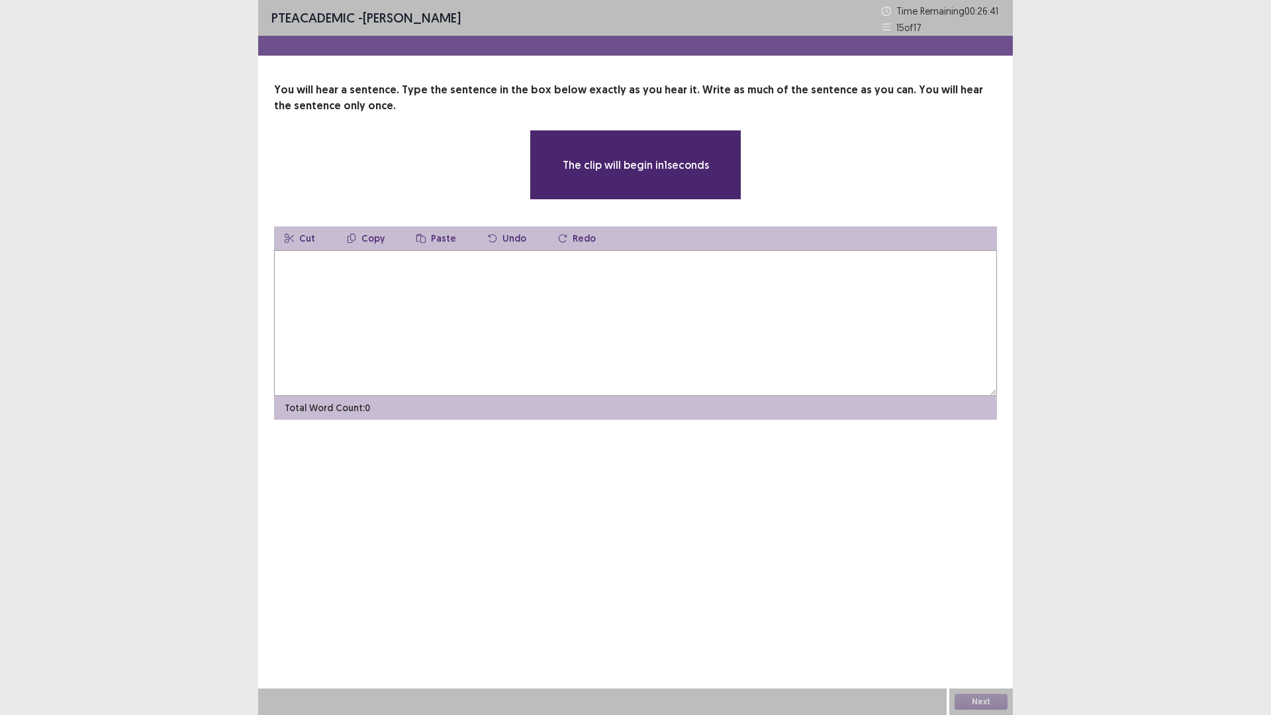
click at [306, 267] on textarea at bounding box center [635, 323] width 723 height 146
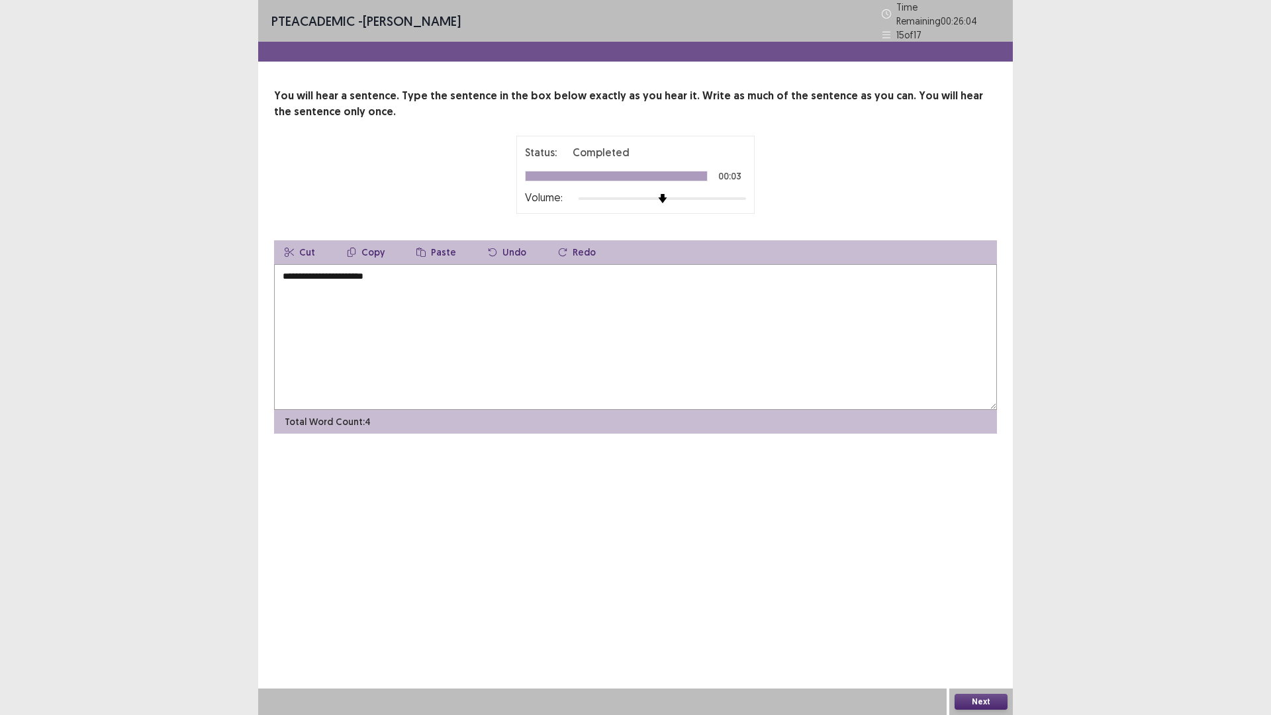
type textarea "**********"
click at [975, 699] on button "Next" at bounding box center [980, 702] width 53 height 16
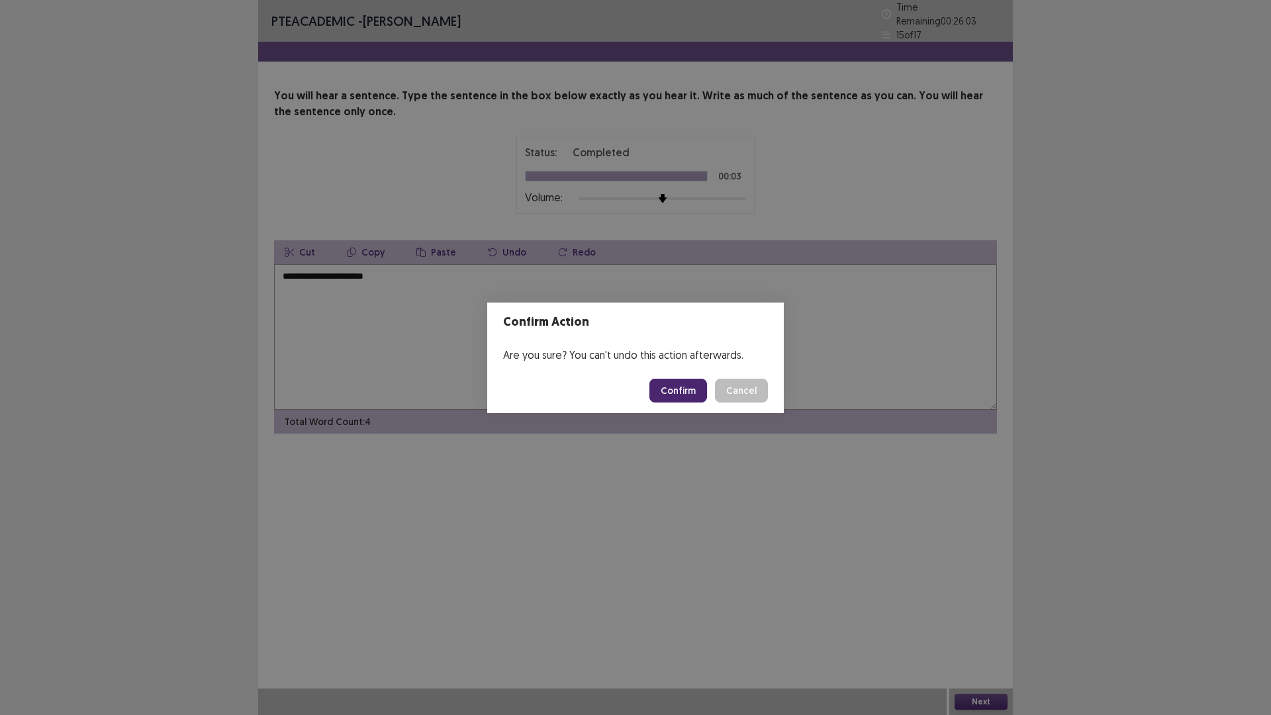
click at [683, 391] on button "Confirm" at bounding box center [678, 391] width 58 height 24
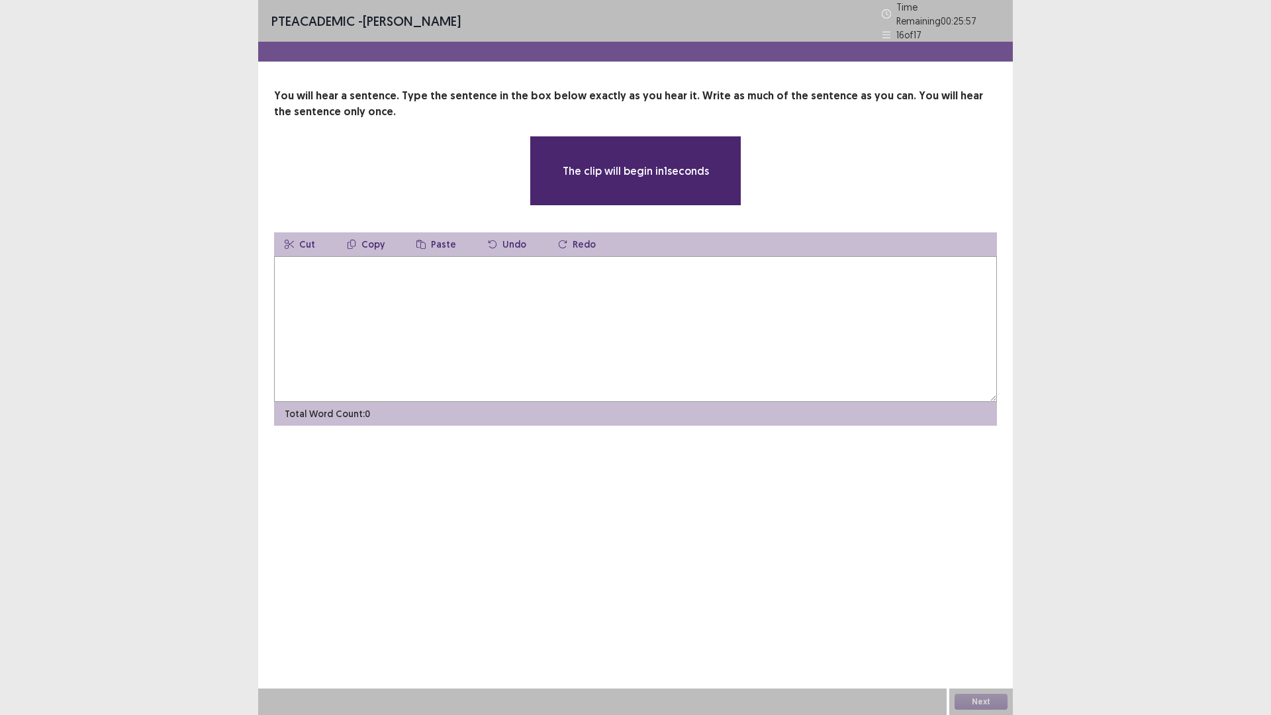
click at [294, 277] on textarea at bounding box center [635, 329] width 723 height 146
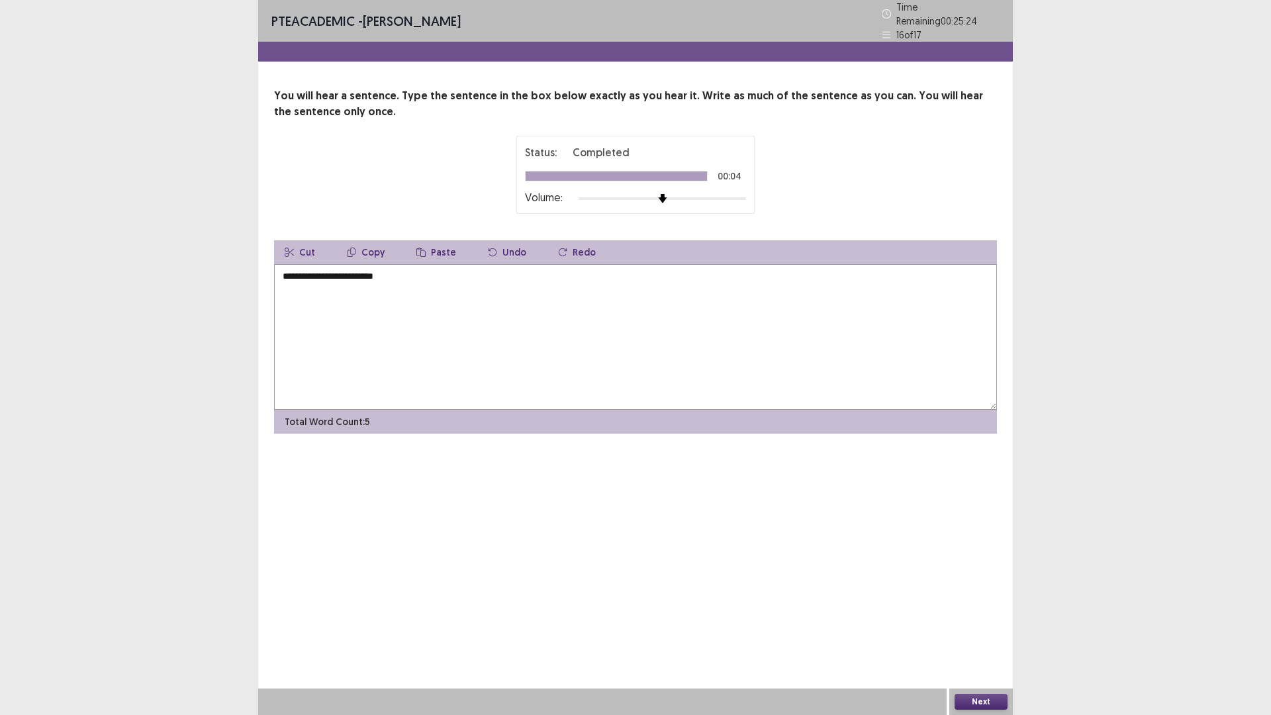
type textarea "**********"
click at [985, 700] on button "Next" at bounding box center [980, 702] width 53 height 16
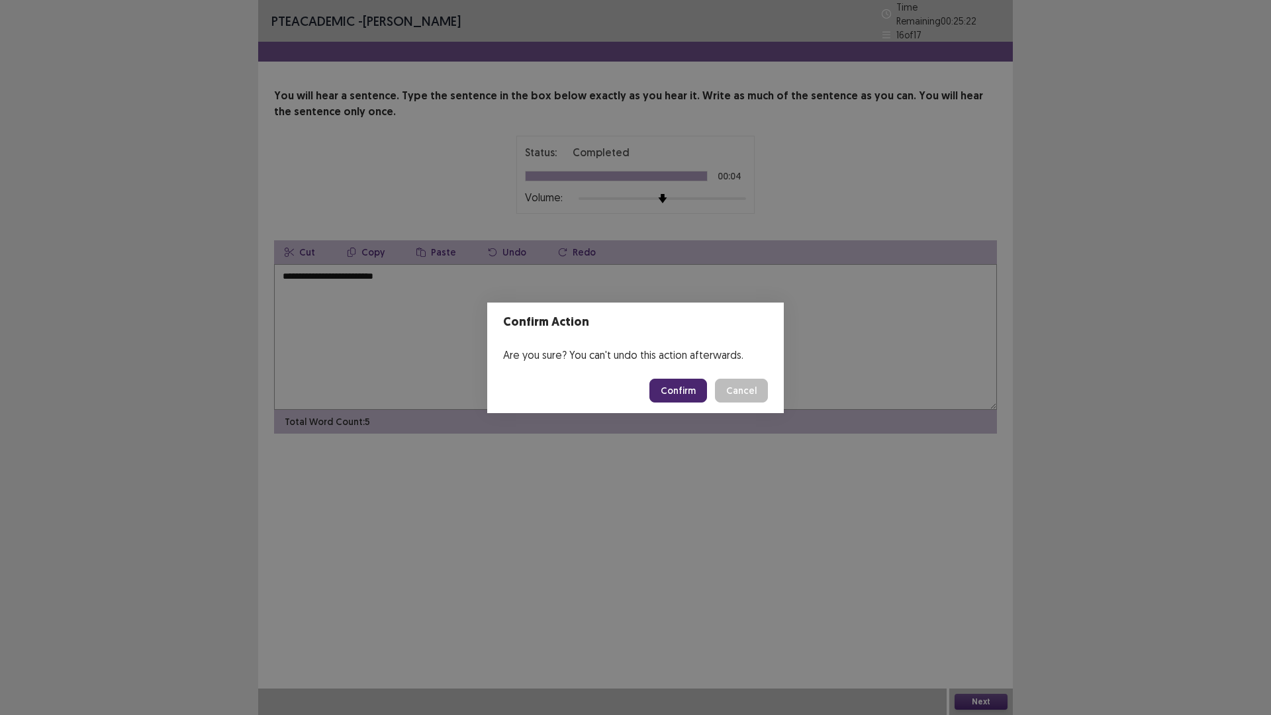
click at [689, 393] on button "Confirm" at bounding box center [678, 391] width 58 height 24
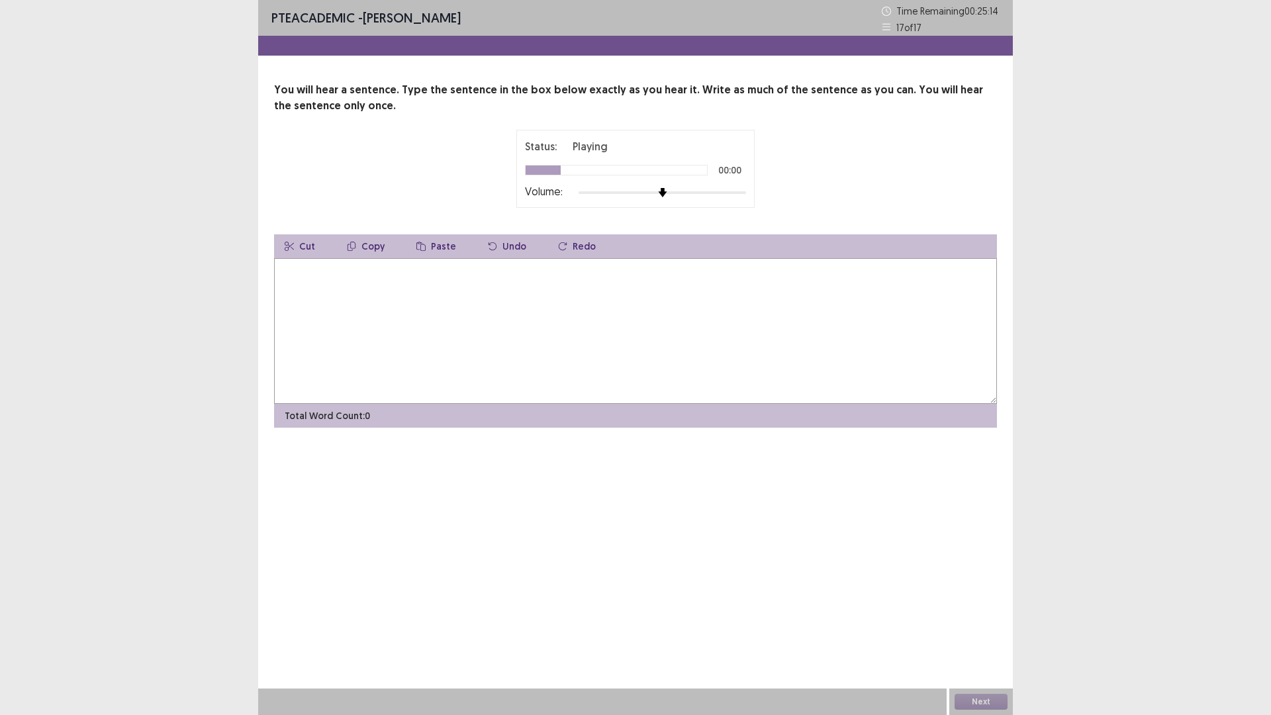
click at [293, 281] on textarea at bounding box center [635, 331] width 723 height 146
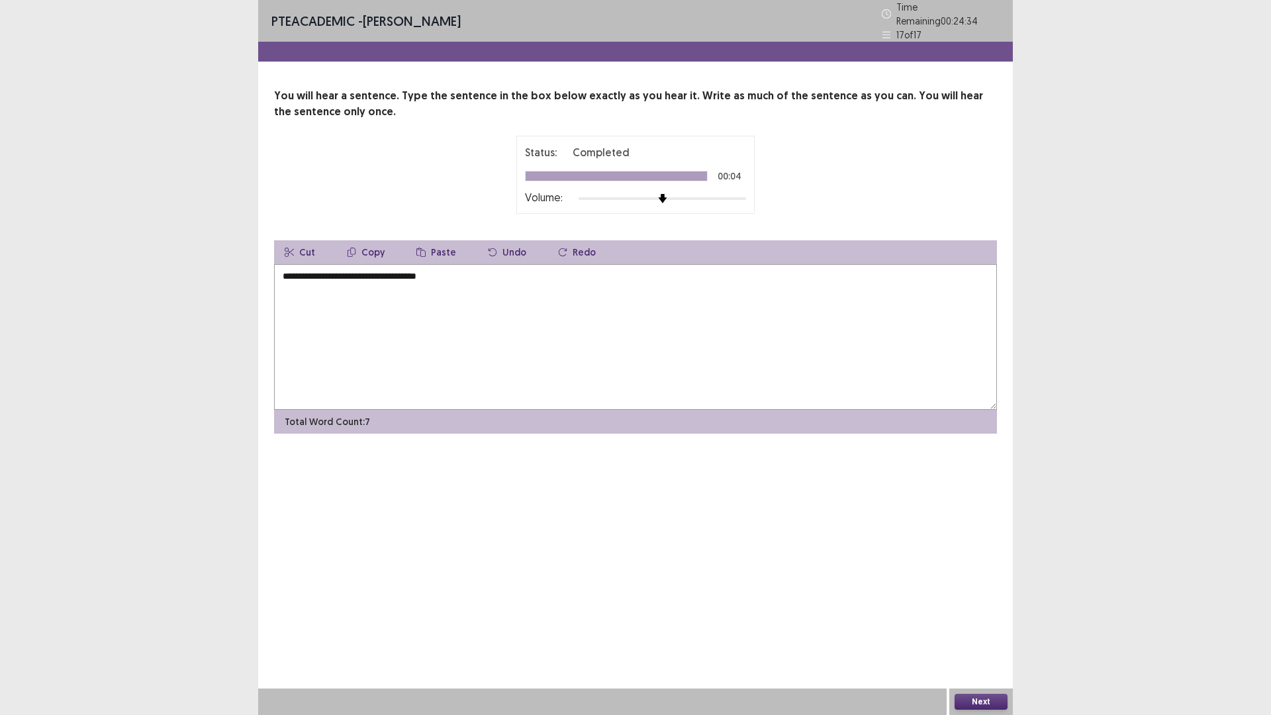
click at [402, 273] on textarea "**********" at bounding box center [635, 337] width 723 height 146
click at [490, 273] on textarea "**********" at bounding box center [635, 337] width 723 height 146
type textarea "**********"
click at [984, 700] on button "Next" at bounding box center [980, 702] width 53 height 16
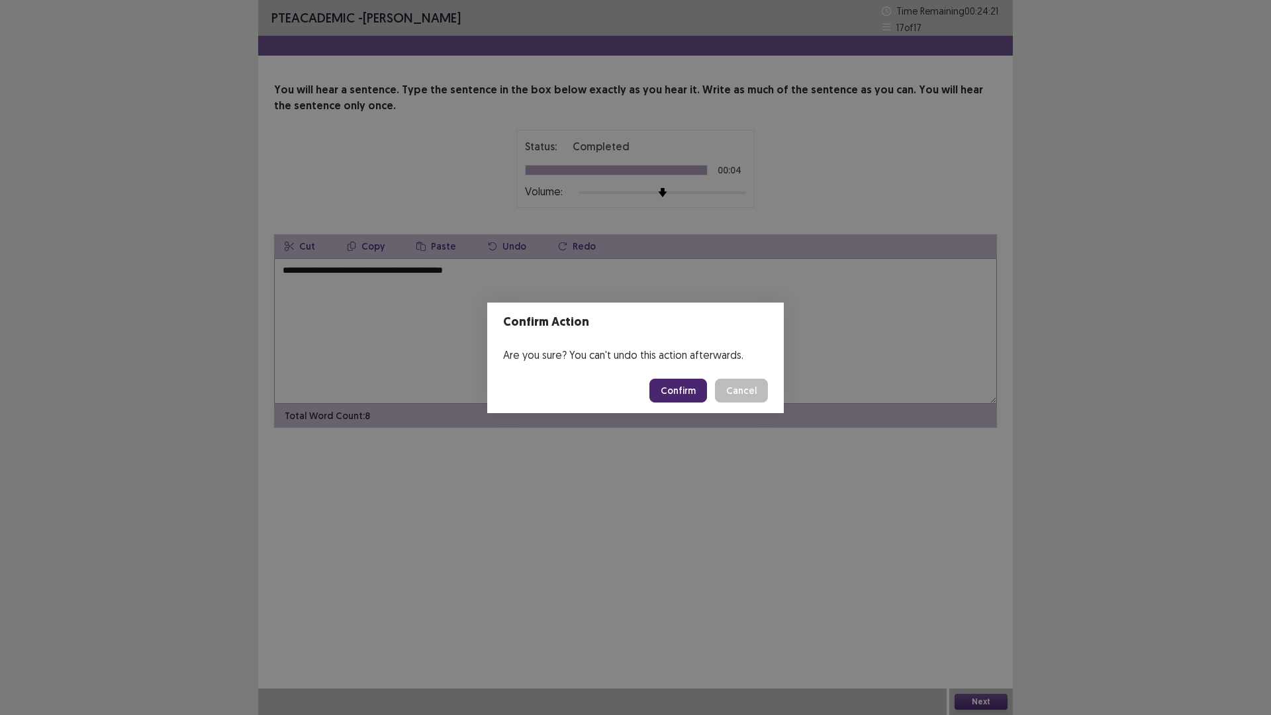
click at [680, 393] on button "Confirm" at bounding box center [678, 391] width 58 height 24
